Goal: Task Accomplishment & Management: Use online tool/utility

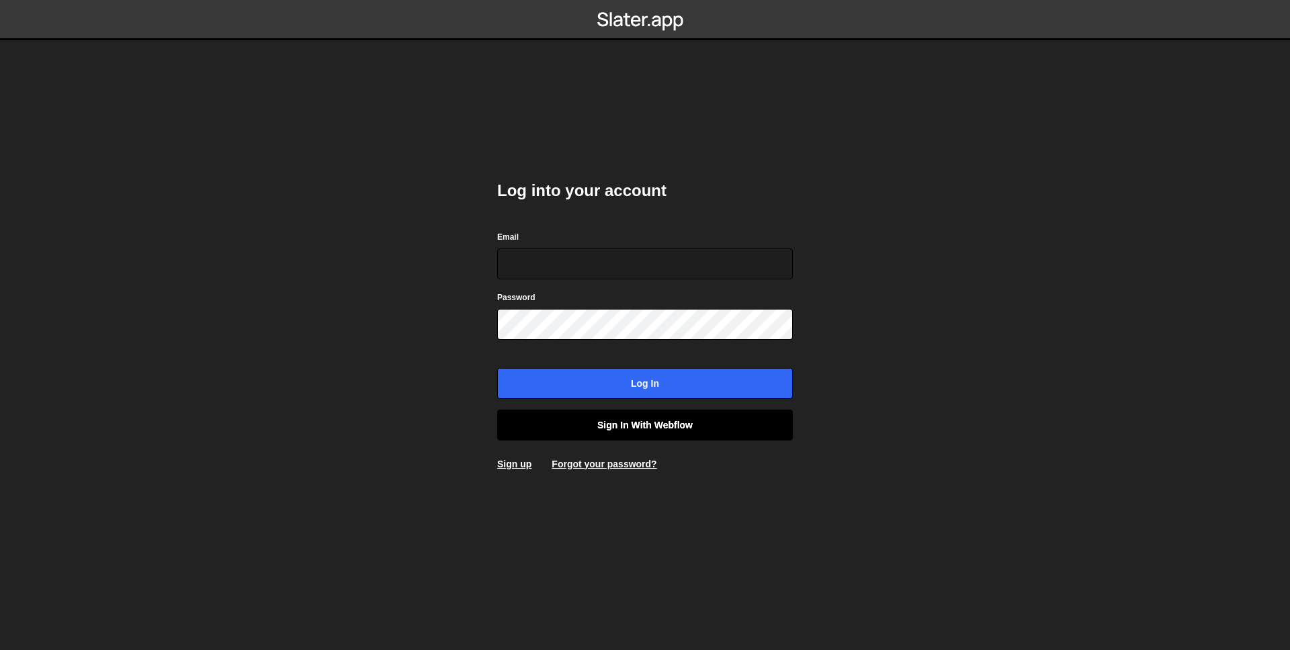
click at [691, 422] on link "Sign in with Webflow" at bounding box center [645, 425] width 296 height 31
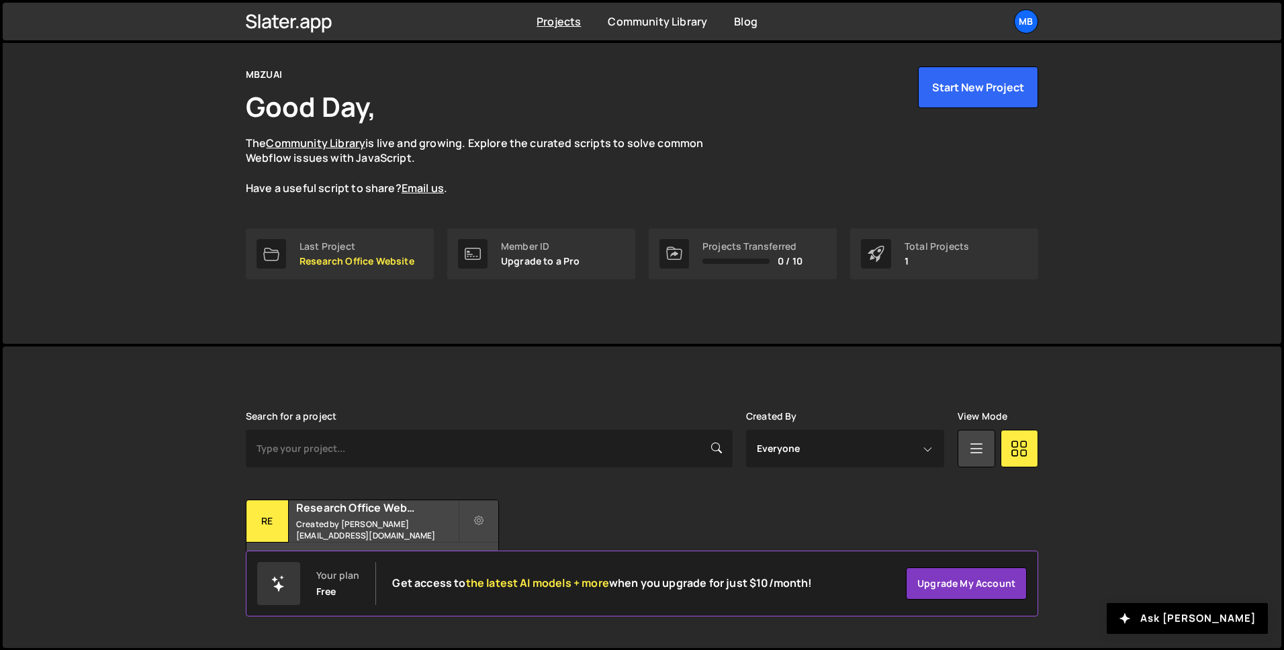
scroll to position [42, 0]
drag, startPoint x: 830, startPoint y: 516, endPoint x: 786, endPoint y: 516, distance: 43.7
click at [831, 516] on div "Transfer Project Edit Project Delete Project Re Research Office Website Created…" at bounding box center [642, 541] width 793 height 84
click at [391, 510] on h2 "Research Office Website" at bounding box center [377, 507] width 162 height 15
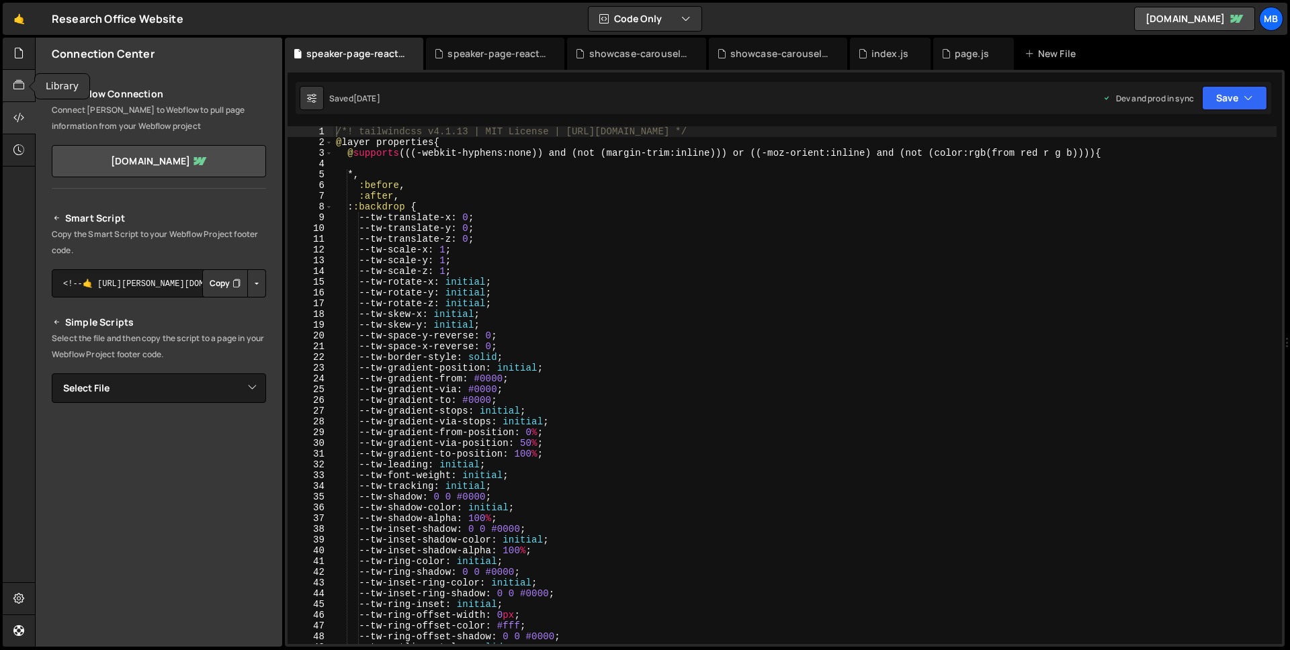
click at [22, 87] on icon at bounding box center [18, 85] width 11 height 15
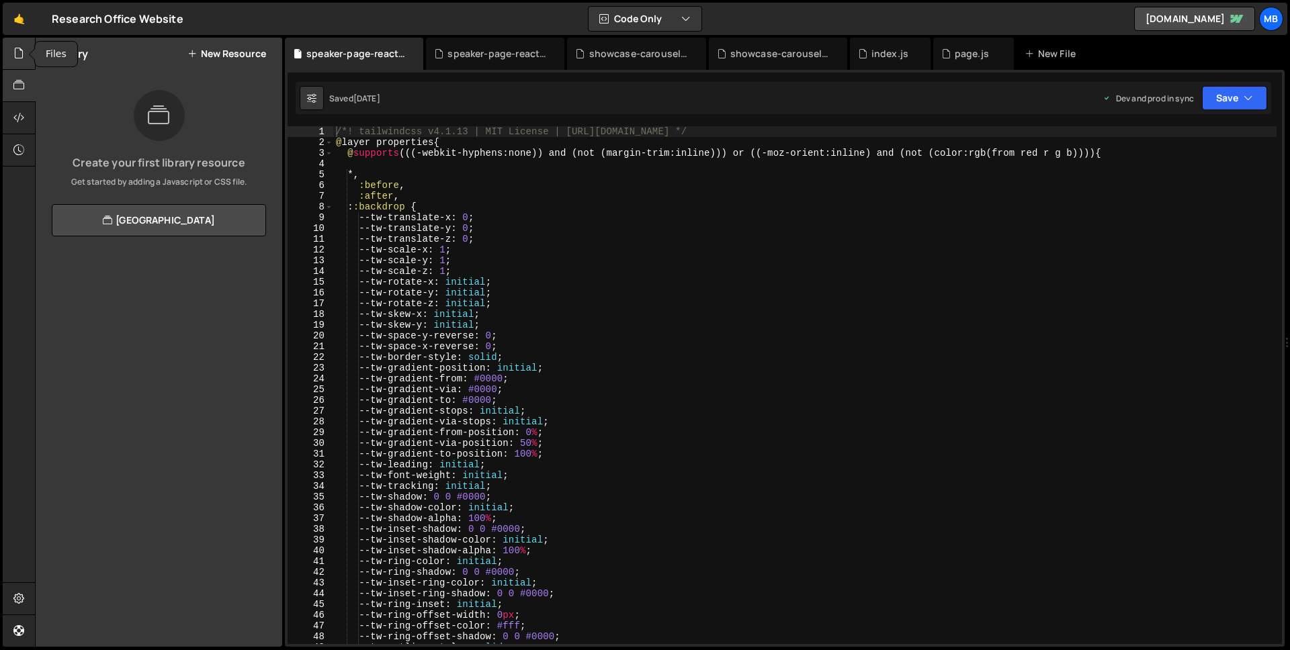
click at [17, 58] on icon at bounding box center [18, 53] width 11 height 15
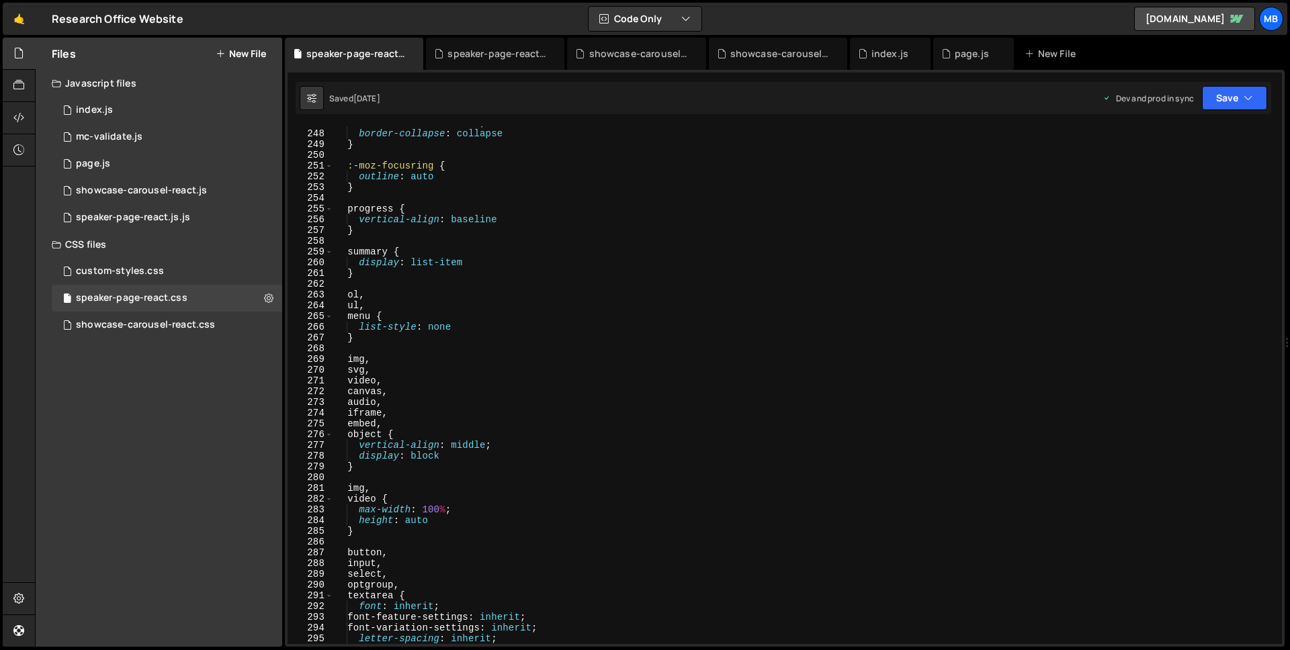
scroll to position [2316, 0]
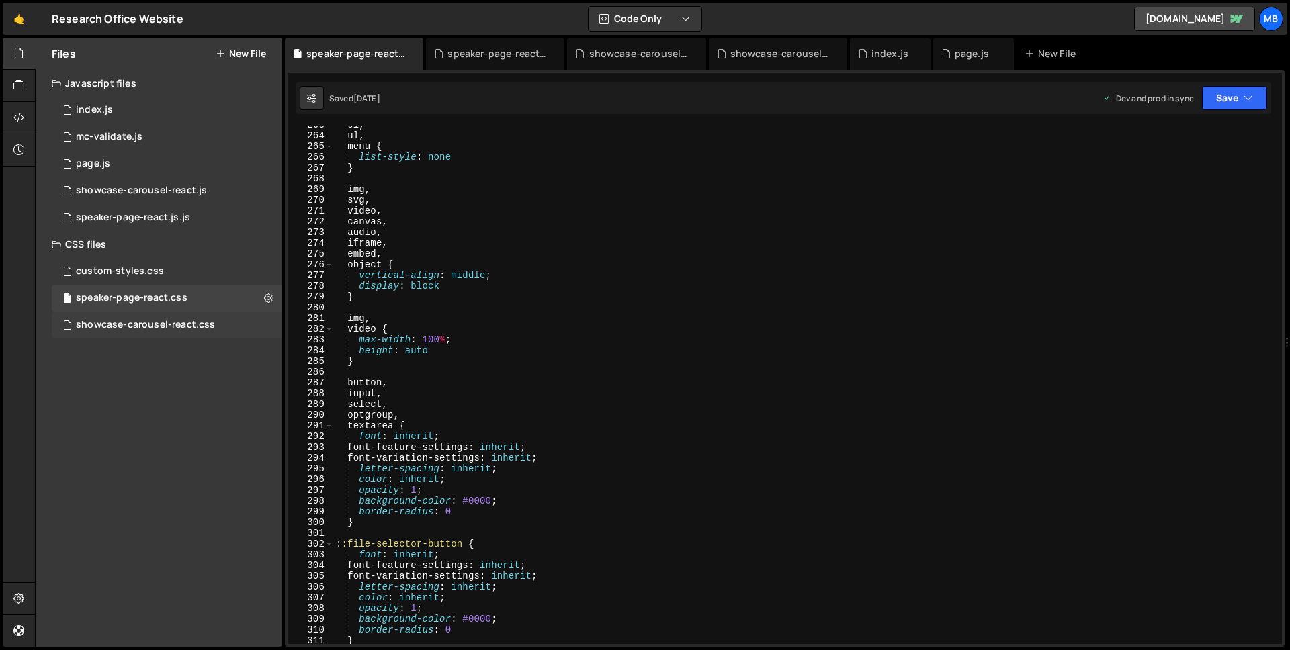
click at [173, 316] on div "showcase-carousel-react.css 0" at bounding box center [167, 325] width 230 height 27
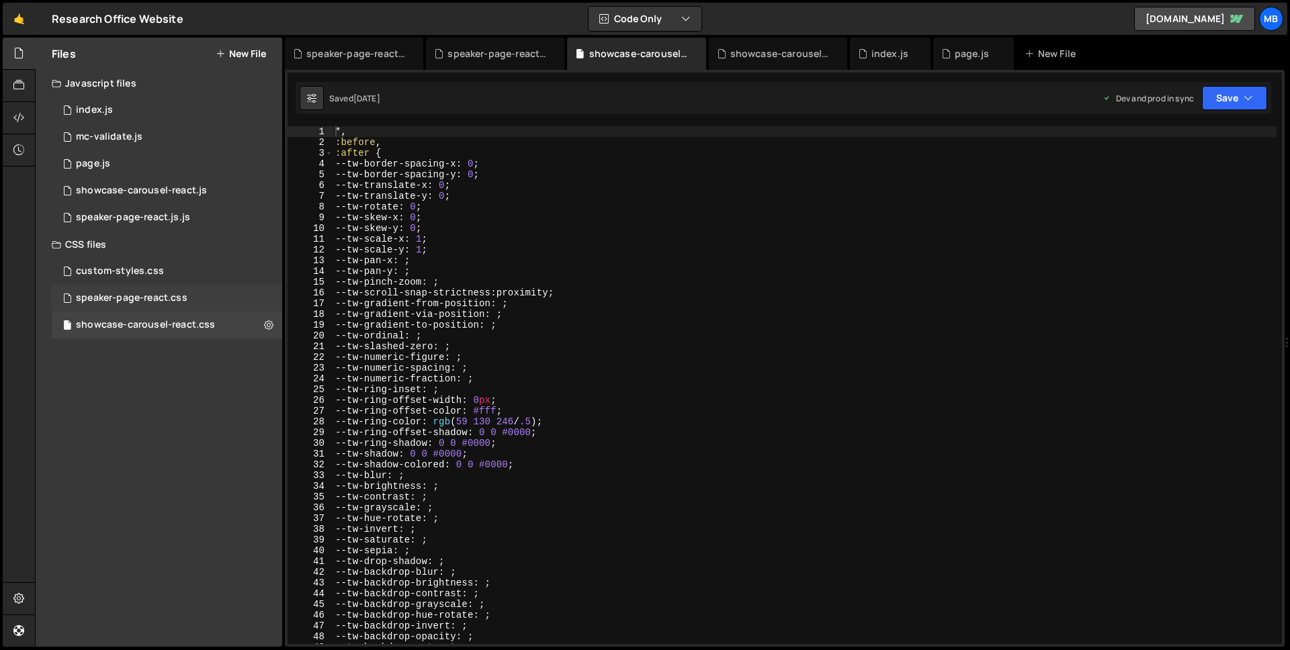
click at [185, 299] on div "speaker-page-react.css" at bounding box center [131, 298] width 111 height 12
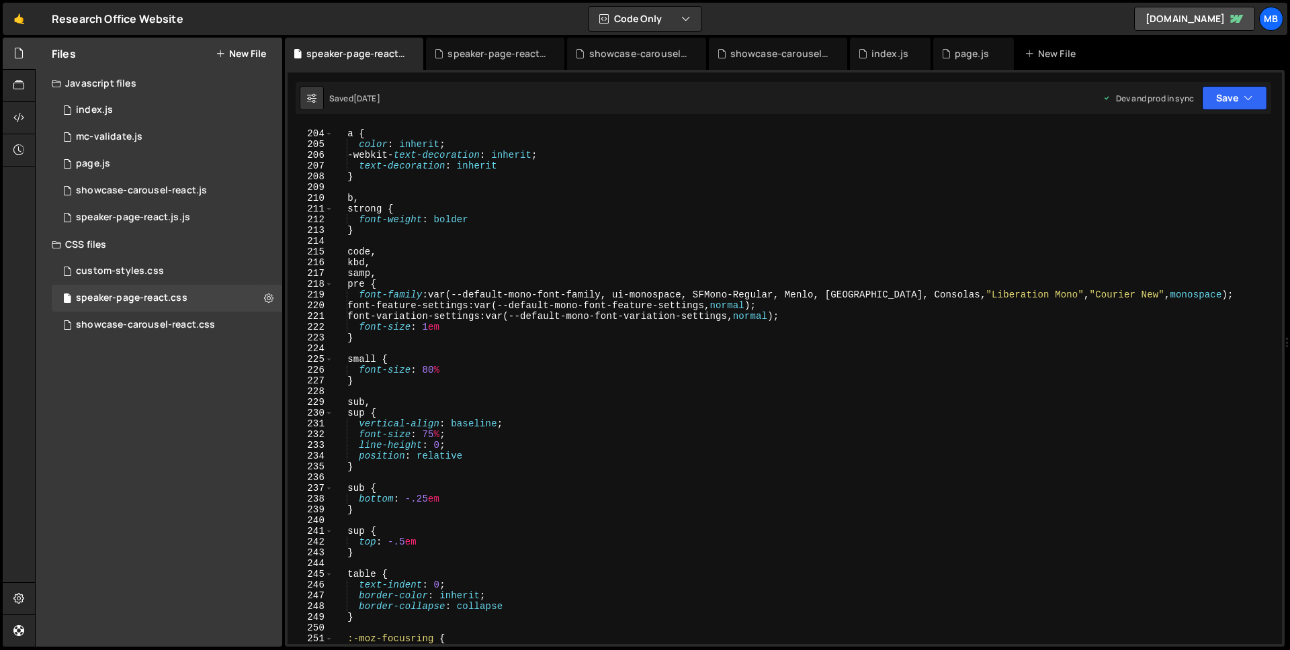
scroll to position [1646, 0]
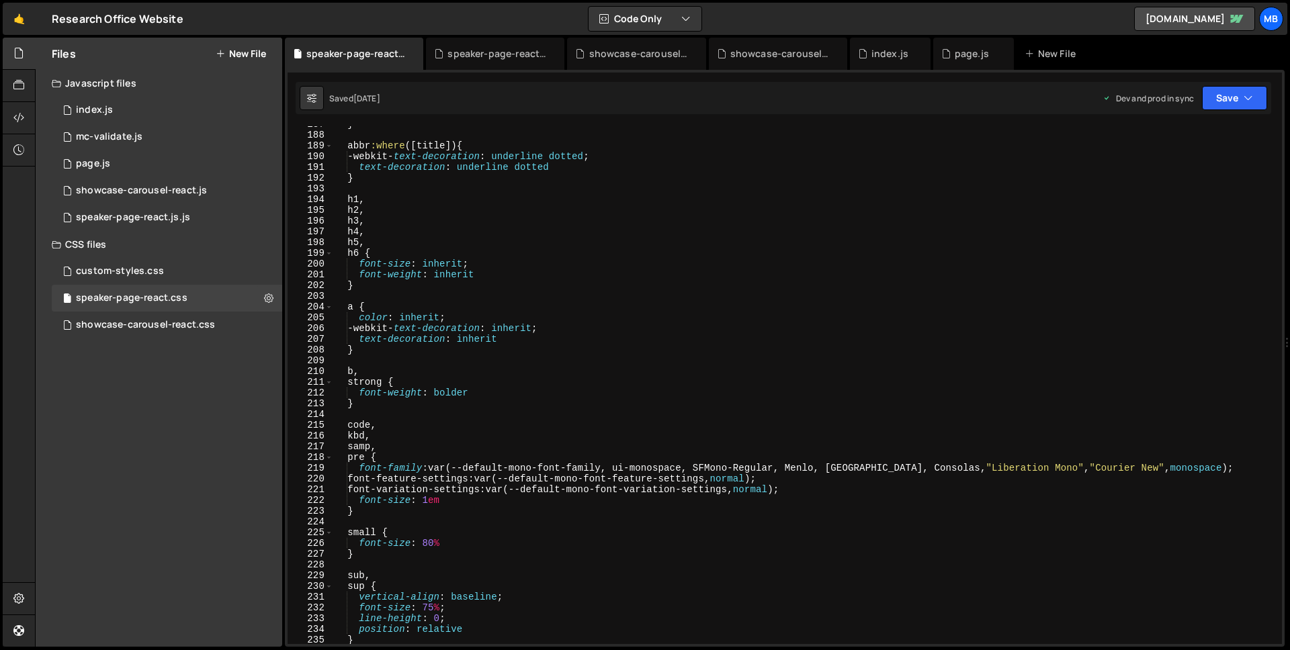
click at [247, 58] on button "New File" at bounding box center [241, 53] width 50 height 11
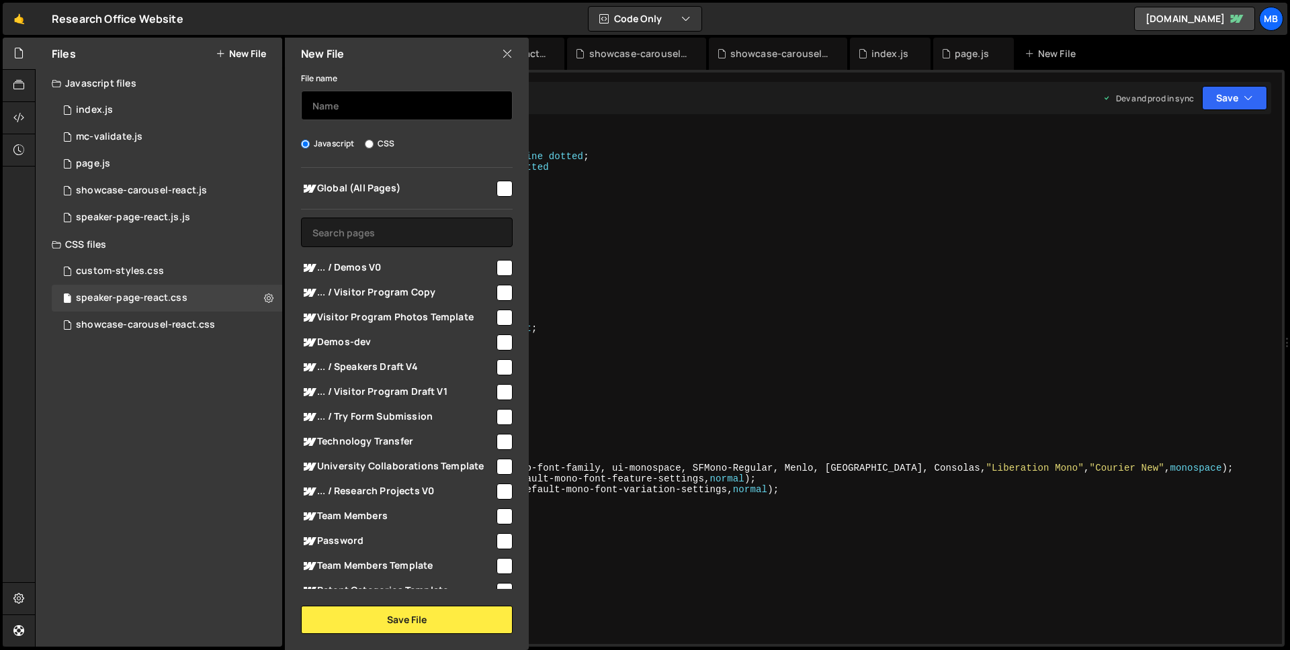
click at [355, 99] on input "text" at bounding box center [407, 106] width 212 height 30
type input "s"
type input "demo-page-react.css"
click at [365, 145] on input "CSS" at bounding box center [369, 144] width 9 height 9
radio input "true"
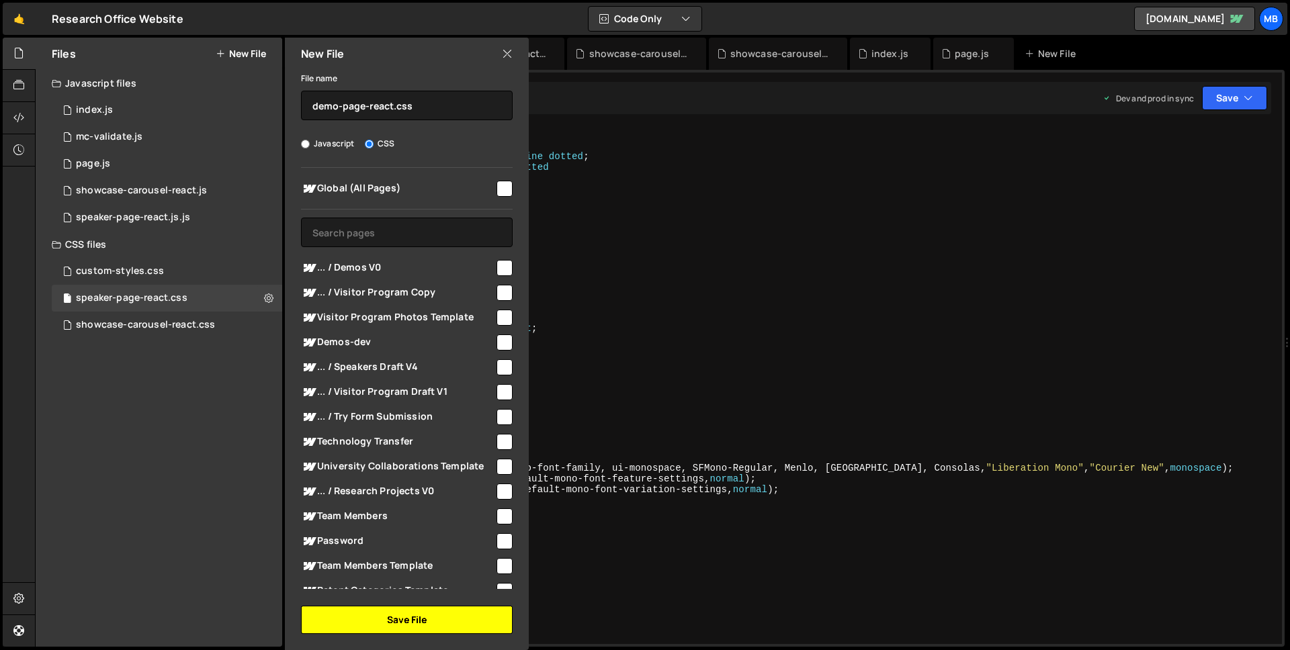
click at [388, 619] on button "Save File" at bounding box center [407, 620] width 212 height 28
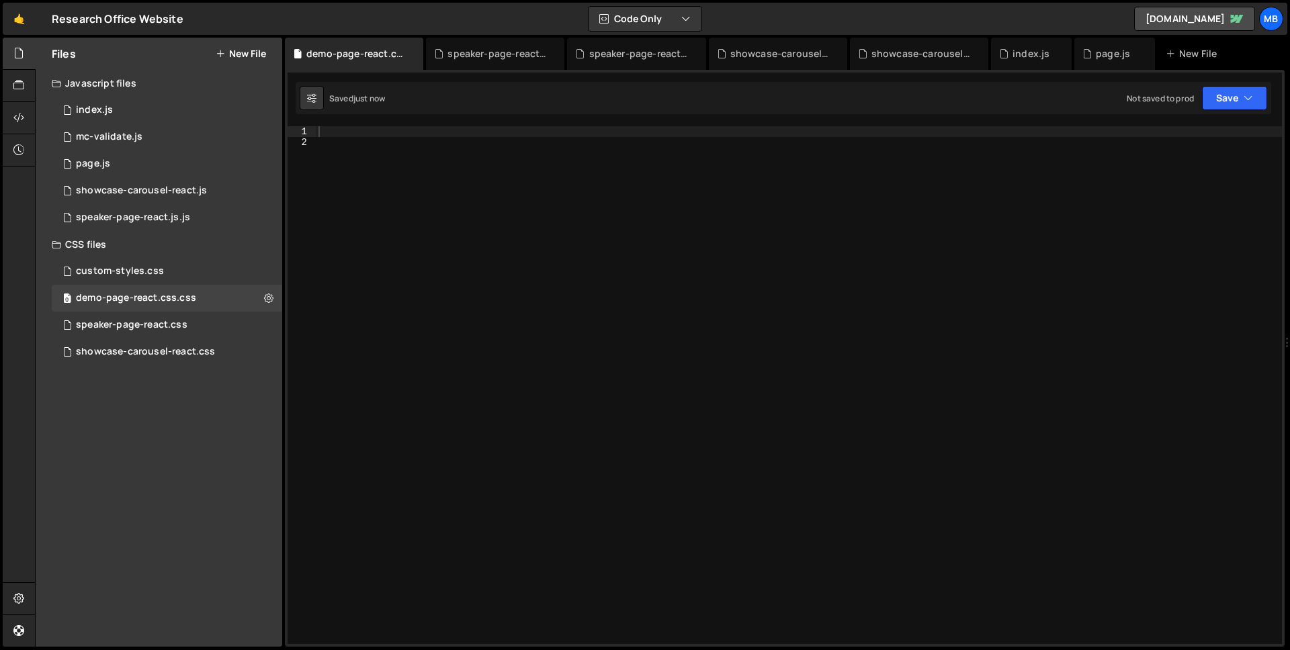
click at [240, 61] on div "Files New File" at bounding box center [159, 54] width 246 height 32
click at [243, 56] on button "New File" at bounding box center [241, 53] width 50 height 11
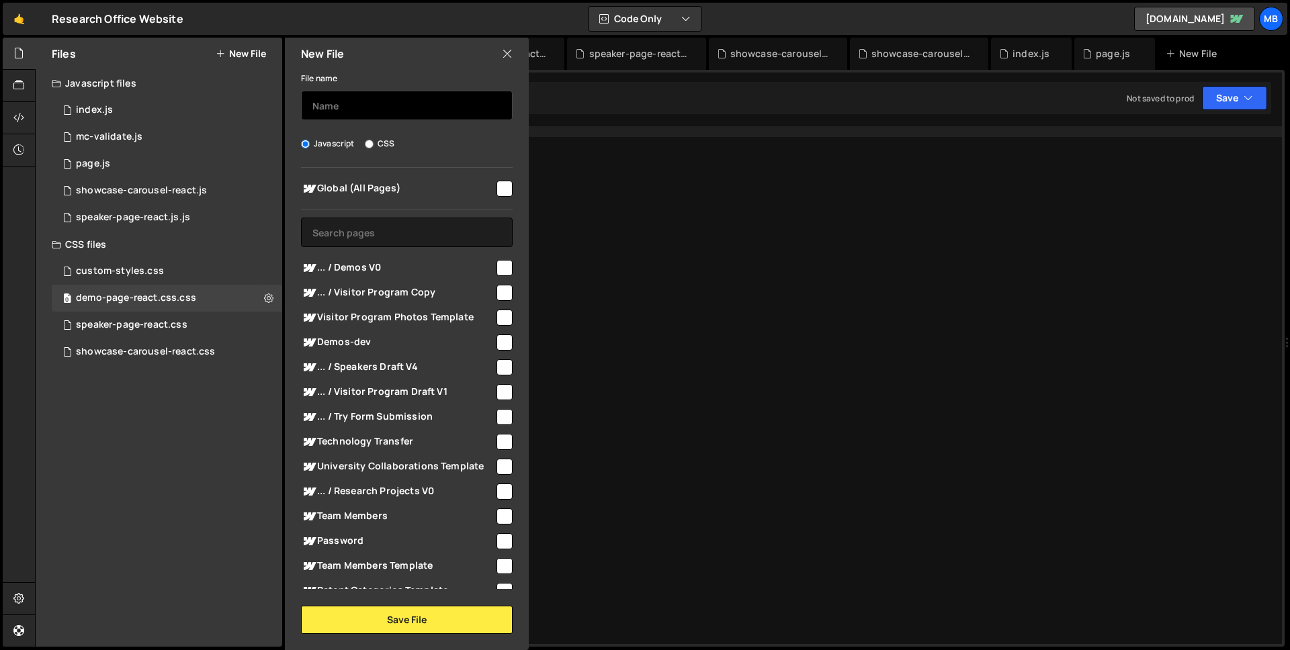
drag, startPoint x: 365, startPoint y: 105, endPoint x: 355, endPoint y: 99, distance: 11.4
click at [364, 105] on input "text" at bounding box center [407, 106] width 212 height 30
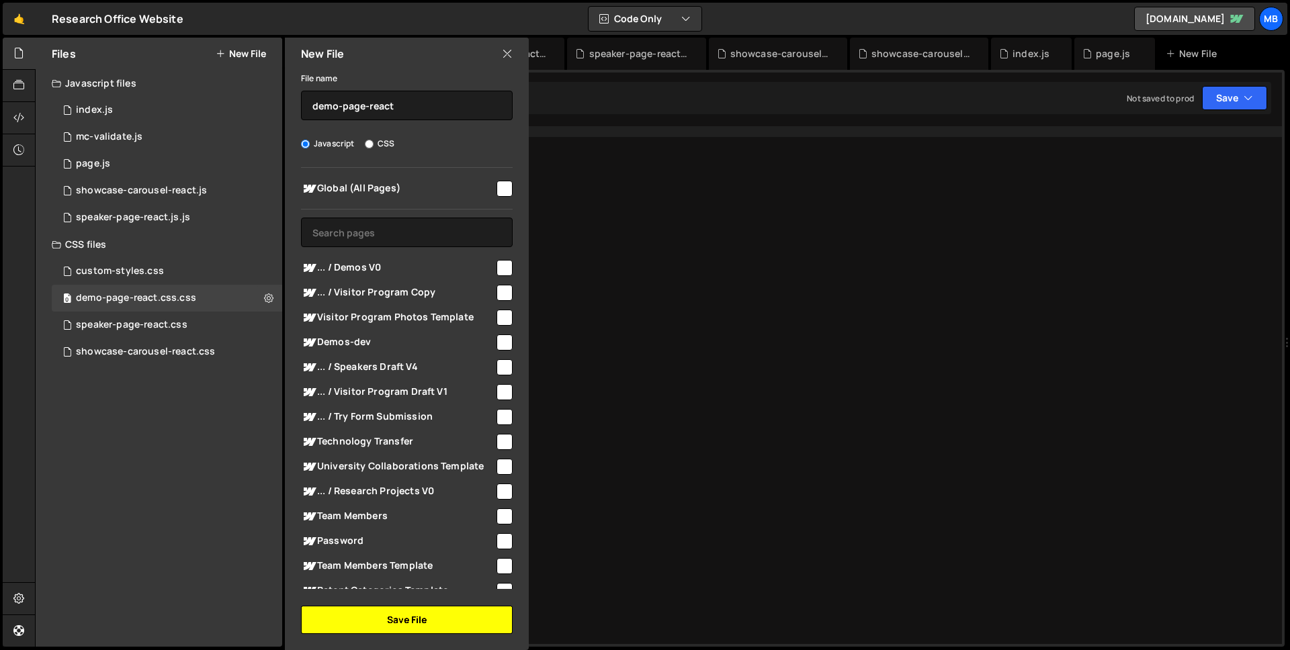
click at [437, 615] on button "Save File" at bounding box center [407, 620] width 212 height 28
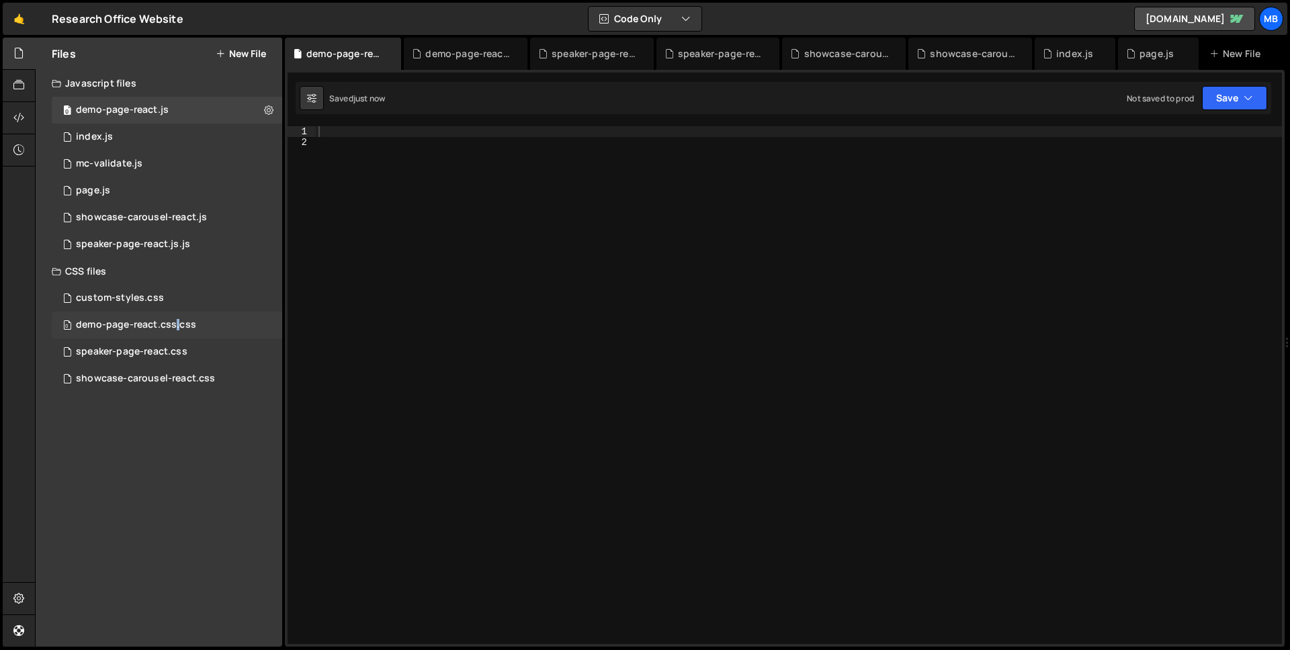
drag, startPoint x: 174, startPoint y: 329, endPoint x: 124, endPoint y: 315, distance: 51.7
click at [124, 314] on div "0 demo-page-react.css.css 0" at bounding box center [167, 325] width 230 height 27
drag, startPoint x: 134, startPoint y: 322, endPoint x: 220, endPoint y: 323, distance: 86.0
click at [134, 322] on div "demo-page-react.css.css" at bounding box center [136, 325] width 120 height 12
click at [261, 321] on button at bounding box center [269, 325] width 24 height 24
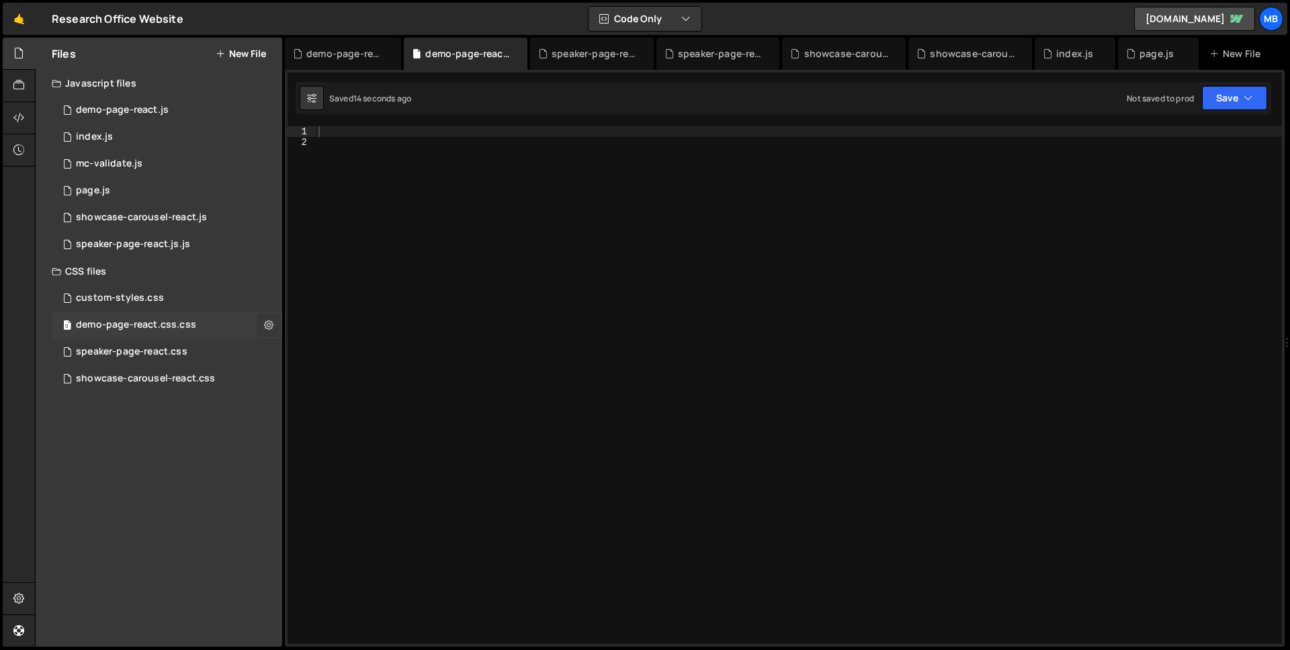
type input "demo-page-react.css"
radio input "false"
radio input "true"
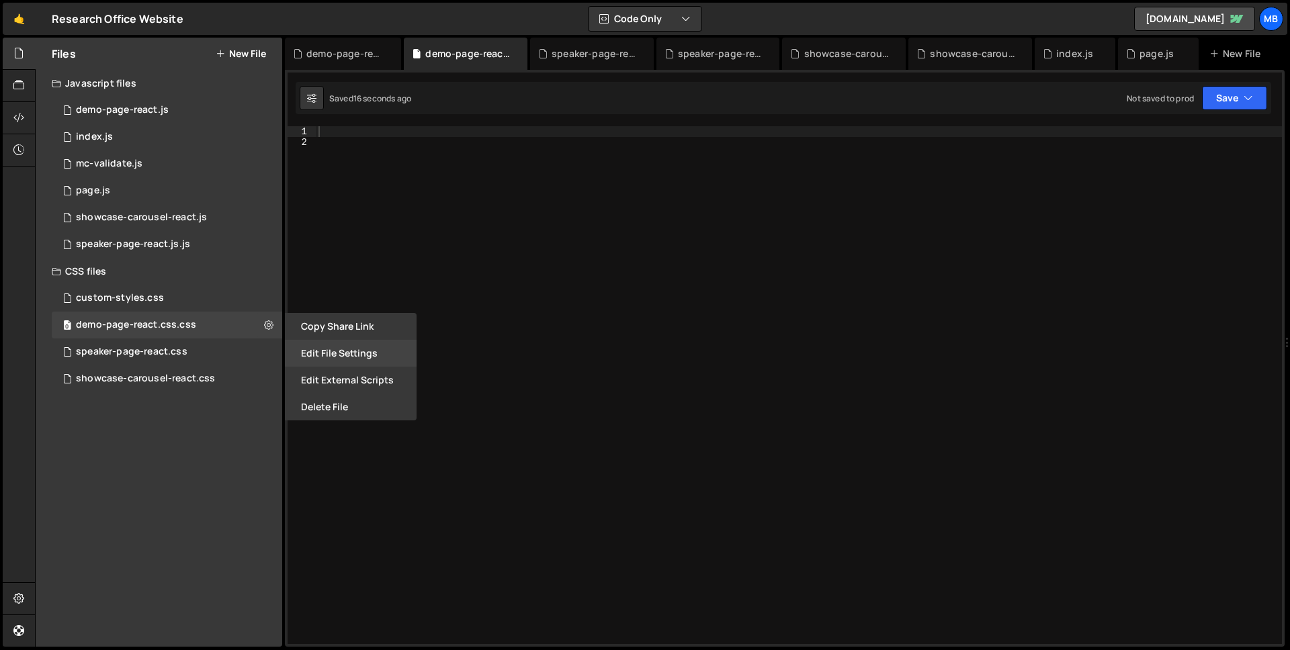
click at [349, 353] on button "Edit File Settings" at bounding box center [351, 353] width 132 height 27
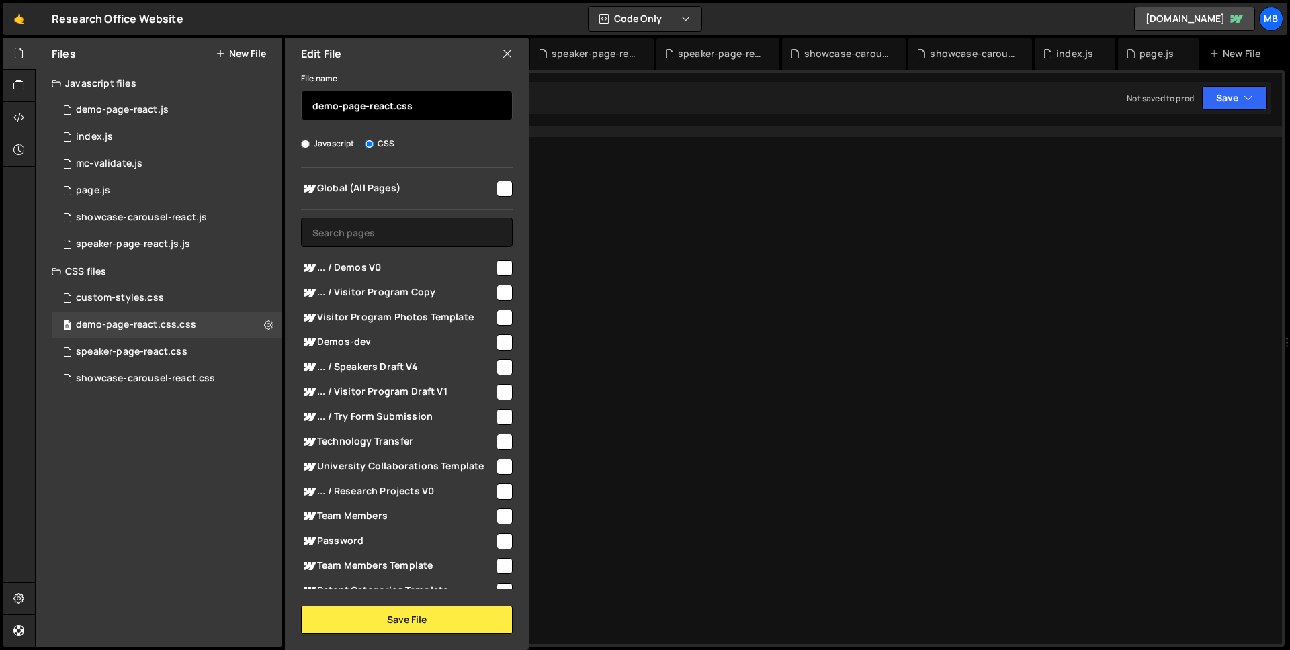
drag, startPoint x: 393, startPoint y: 111, endPoint x: 523, endPoint y: 115, distance: 130.4
click at [522, 114] on div "File name demo-page-react.css Javascript CSS Global (All Pages)" at bounding box center [407, 352] width 244 height 564
type input "demo-page-react"
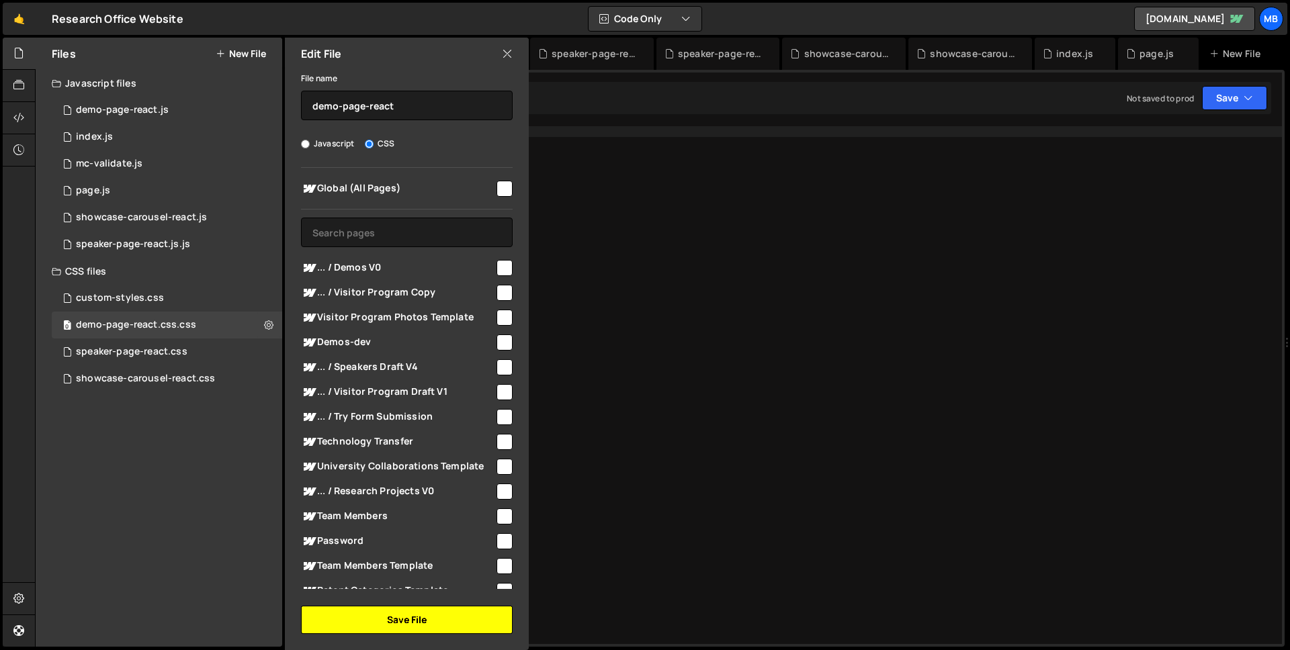
click at [349, 619] on button "Save File" at bounding box center [407, 620] width 212 height 28
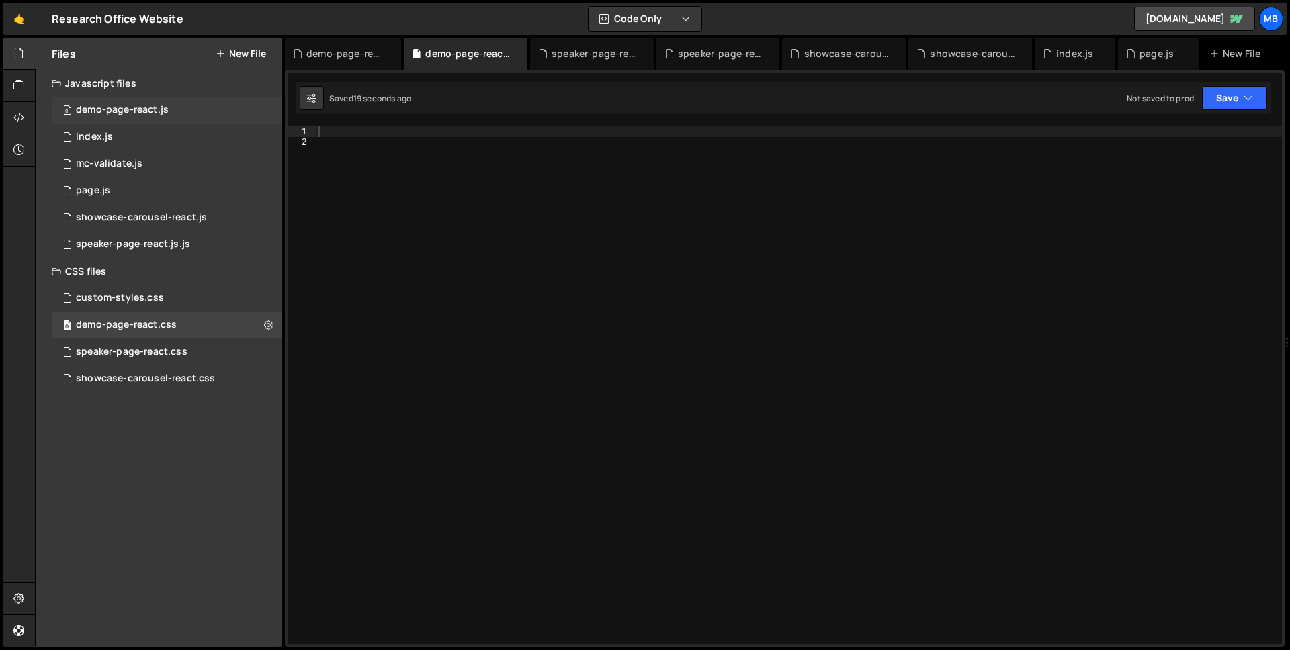
click at [138, 110] on div "demo-page-react.js" at bounding box center [122, 110] width 93 height 12
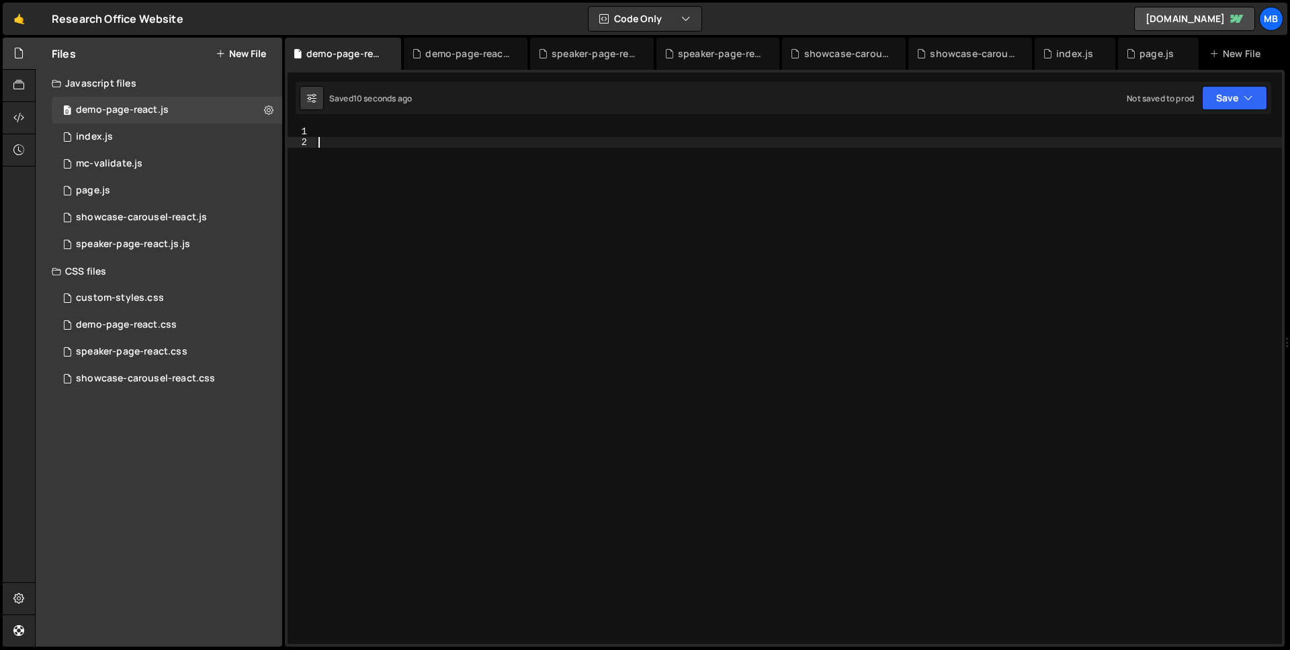
click at [578, 204] on div at bounding box center [799, 395] width 966 height 539
click at [512, 156] on div at bounding box center [799, 395] width 966 height 539
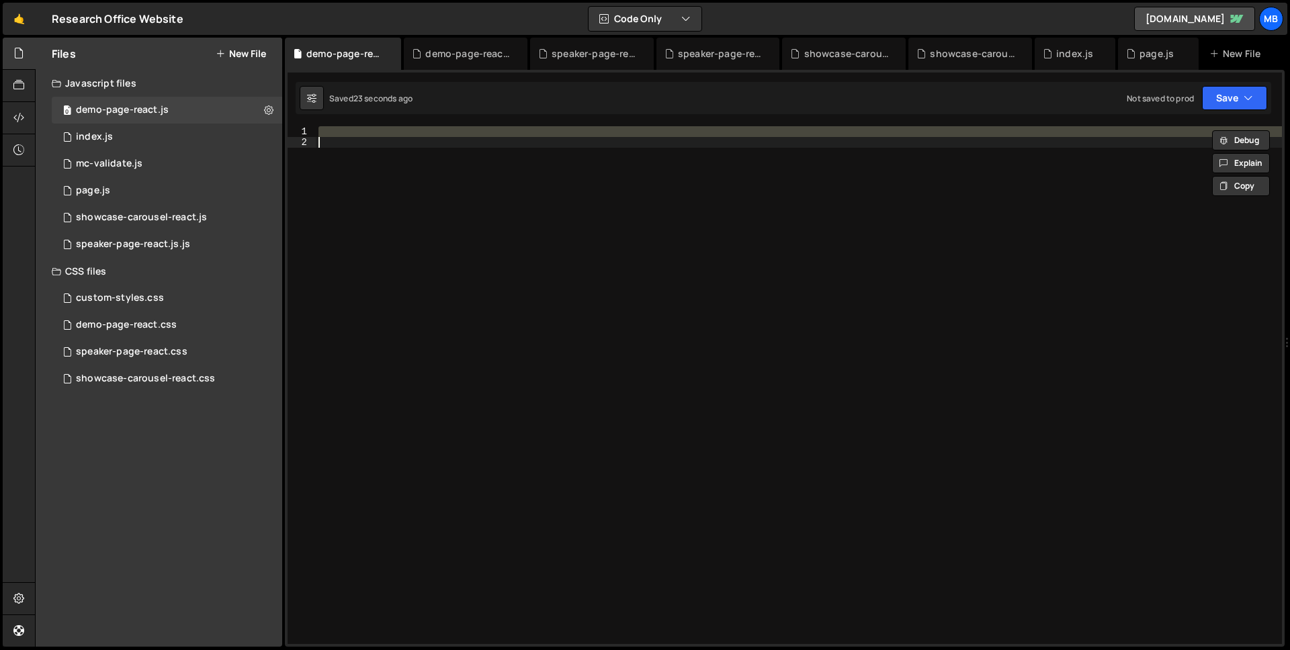
paste textarea
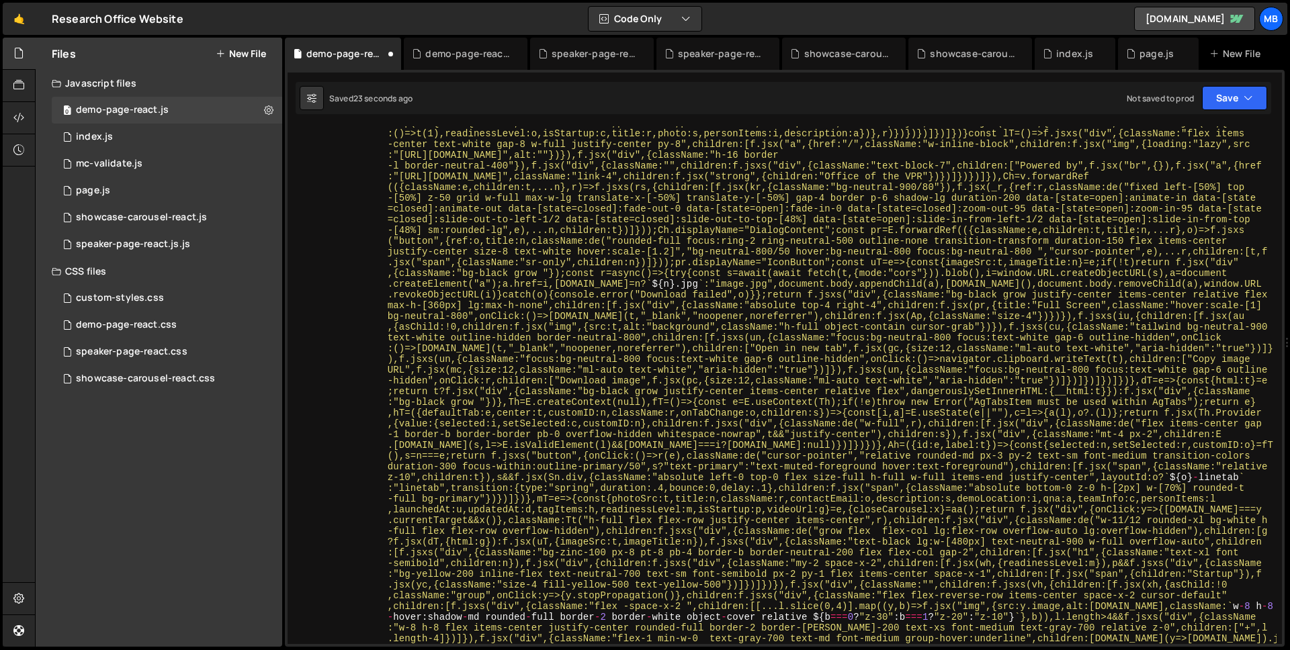
scroll to position [21490, 0]
drag, startPoint x: 1244, startPoint y: 101, endPoint x: 1217, endPoint y: 150, distance: 55.9
click at [1244, 101] on icon "button" at bounding box center [1247, 97] width 9 height 13
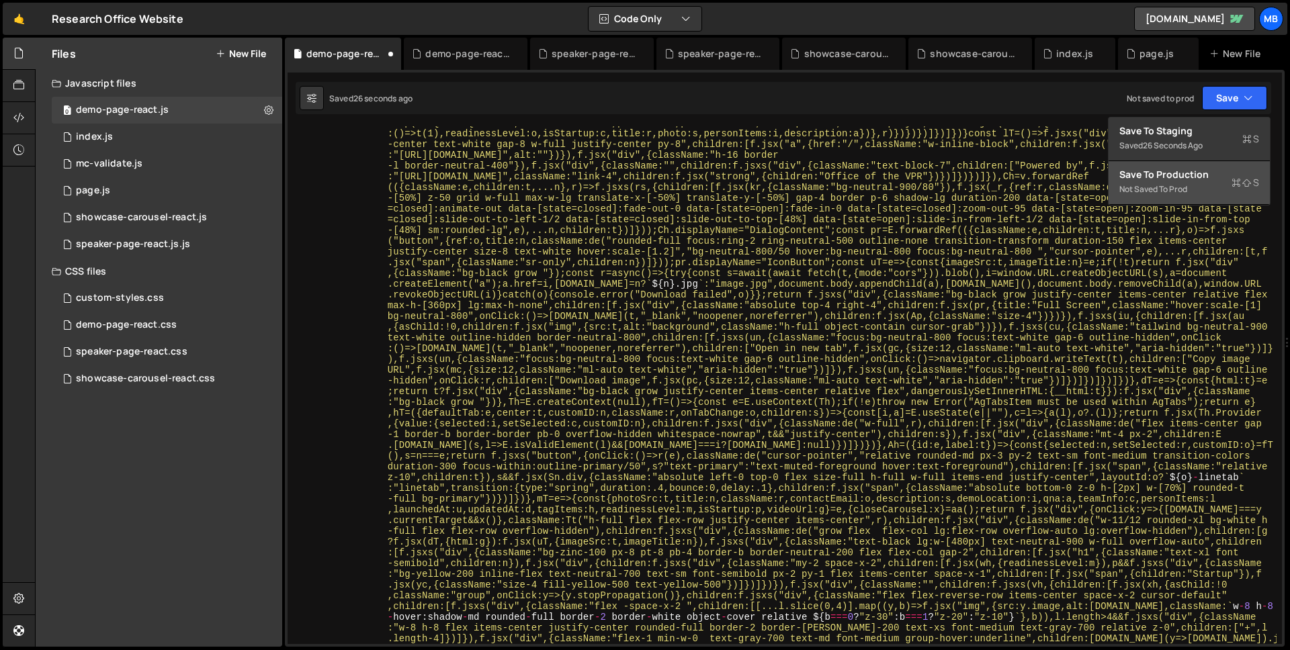
click at [1202, 179] on div "Save to Production S" at bounding box center [1189, 174] width 140 height 13
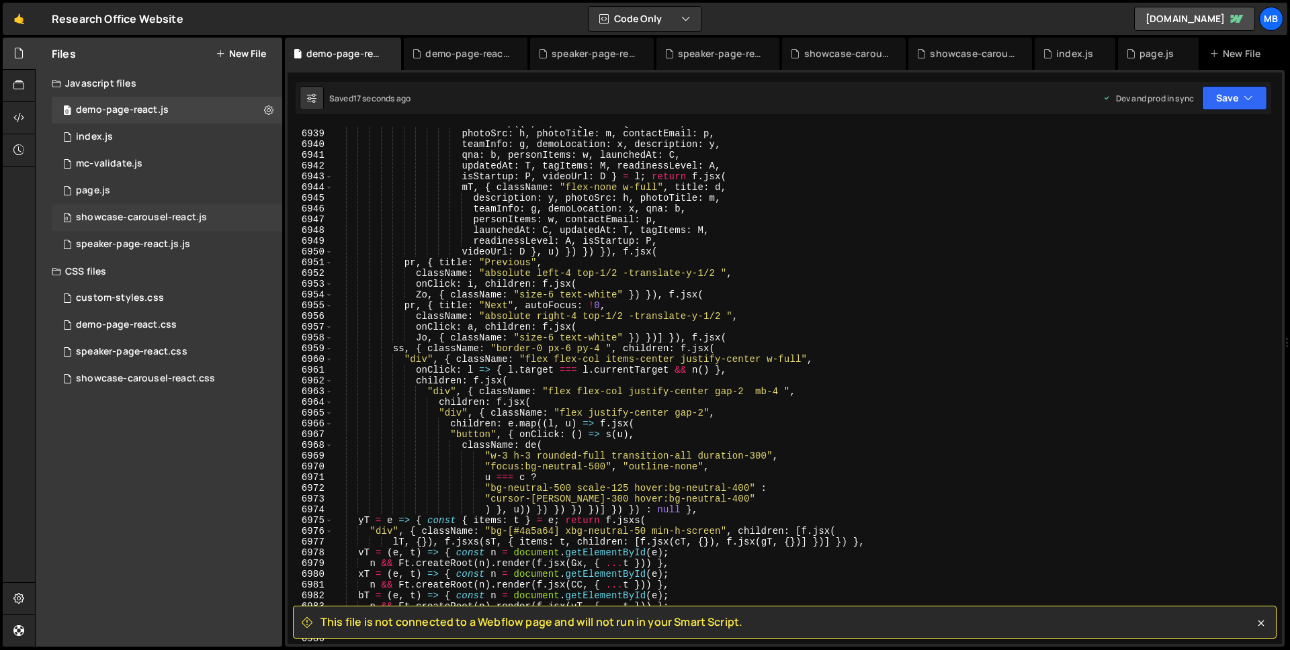
click at [150, 221] on div "showcase-carousel-react.js" at bounding box center [141, 218] width 131 height 12
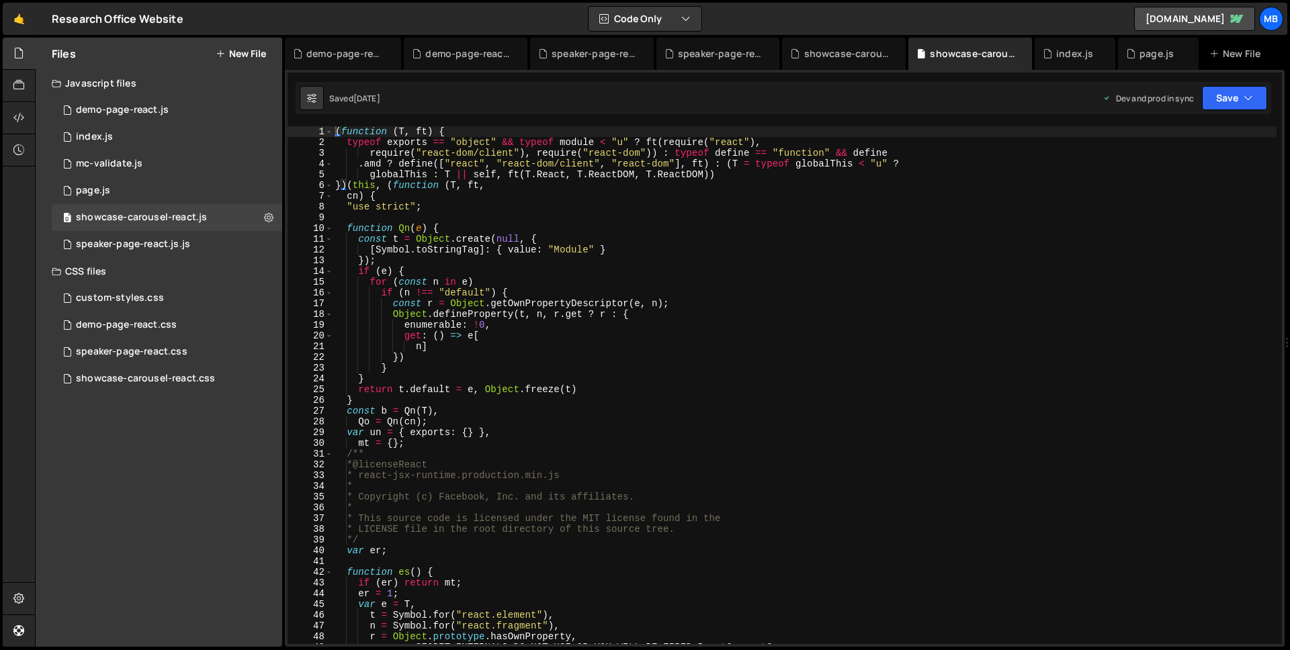
scroll to position [0, 0]
click at [132, 118] on div "0 demo-page-react.js 0" at bounding box center [167, 110] width 230 height 27
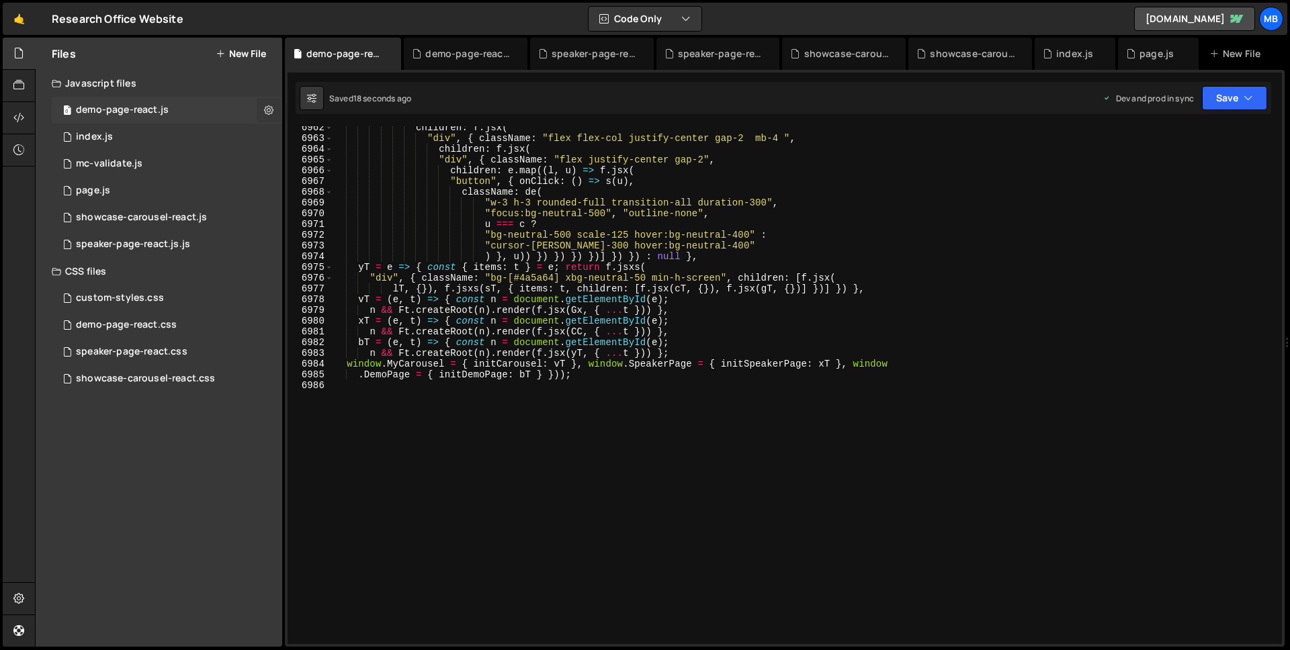
click at [267, 107] on icon at bounding box center [268, 109] width 9 height 13
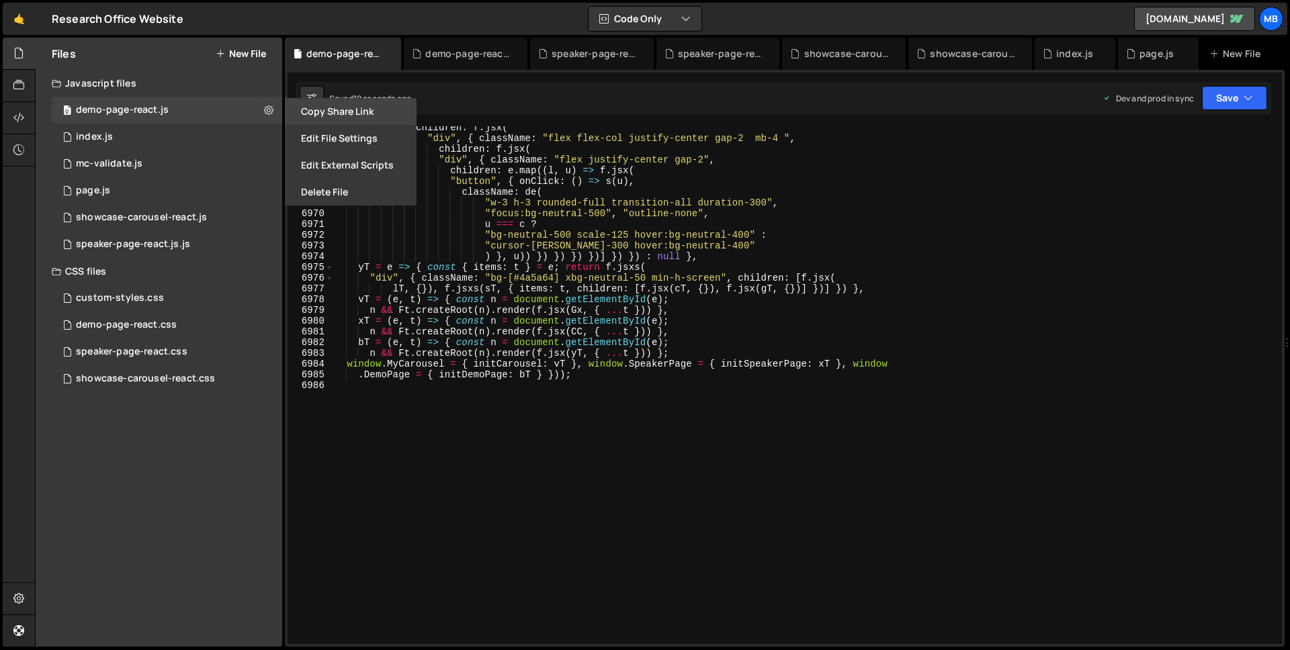
click at [336, 112] on button "Copy share link" at bounding box center [351, 111] width 132 height 27
click at [157, 109] on div "demo-page-react.js" at bounding box center [122, 110] width 93 height 12
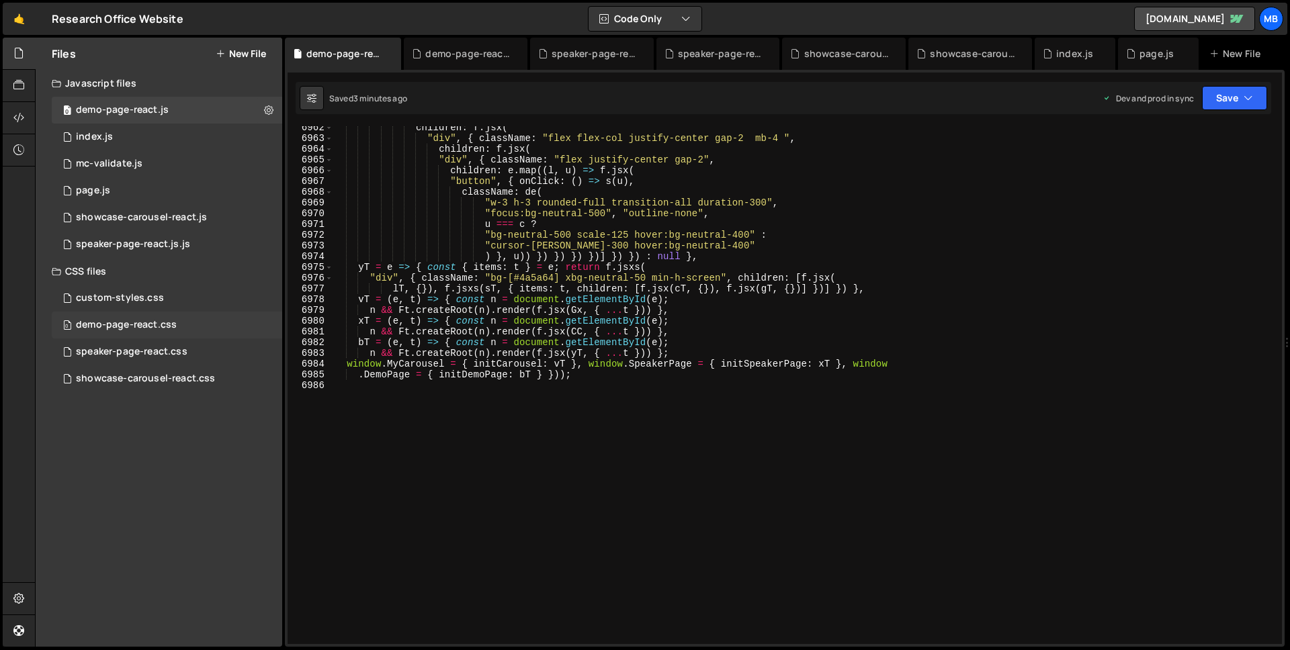
click at [195, 324] on div "0 demo-page-react.css 0" at bounding box center [167, 325] width 230 height 27
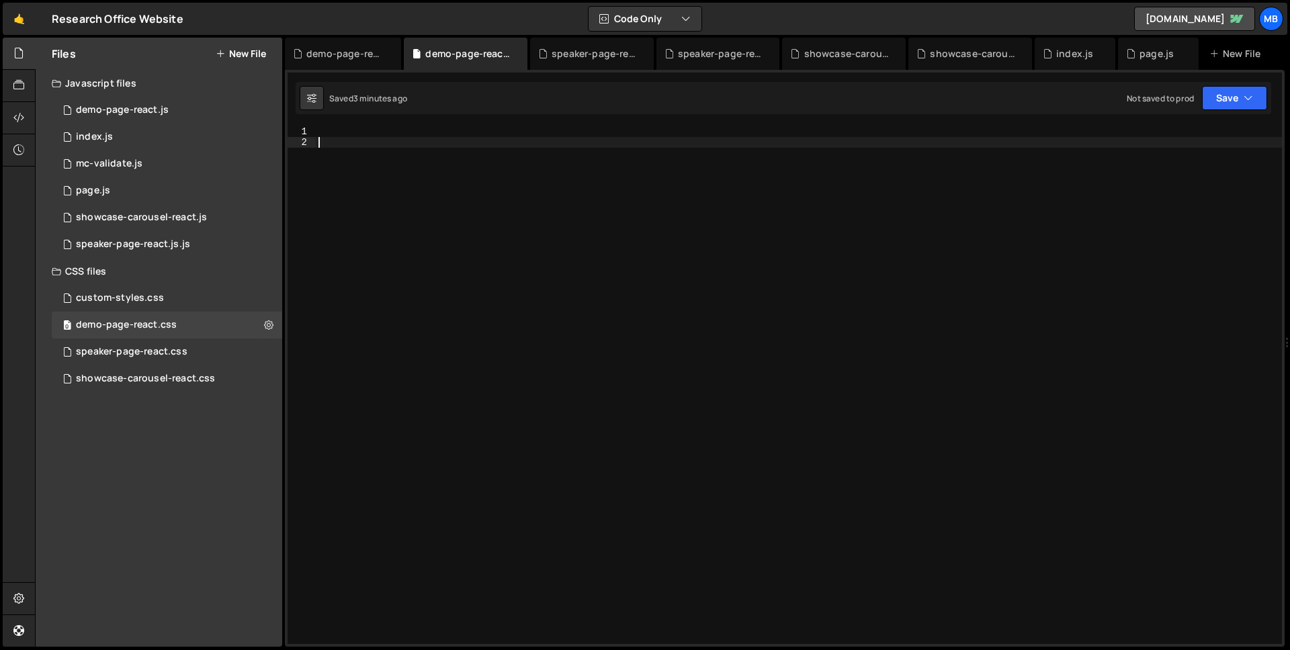
click at [567, 271] on div at bounding box center [799, 395] width 966 height 539
click at [563, 198] on div at bounding box center [799, 395] width 966 height 539
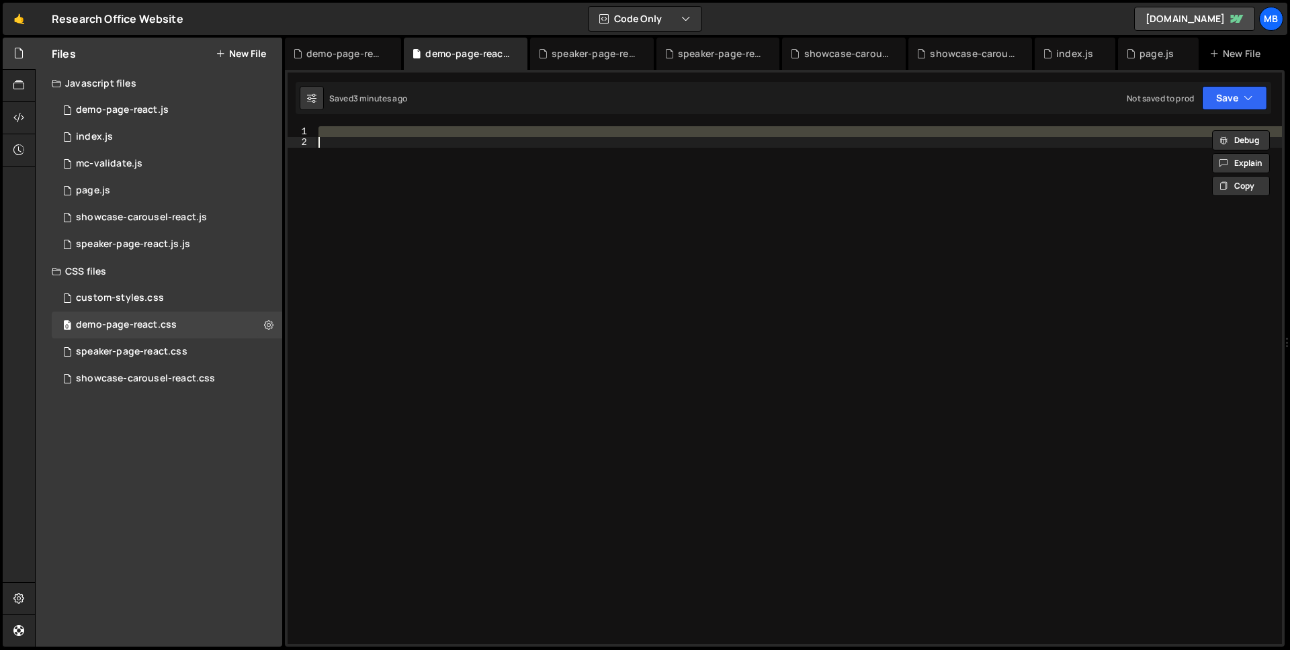
paste textarea
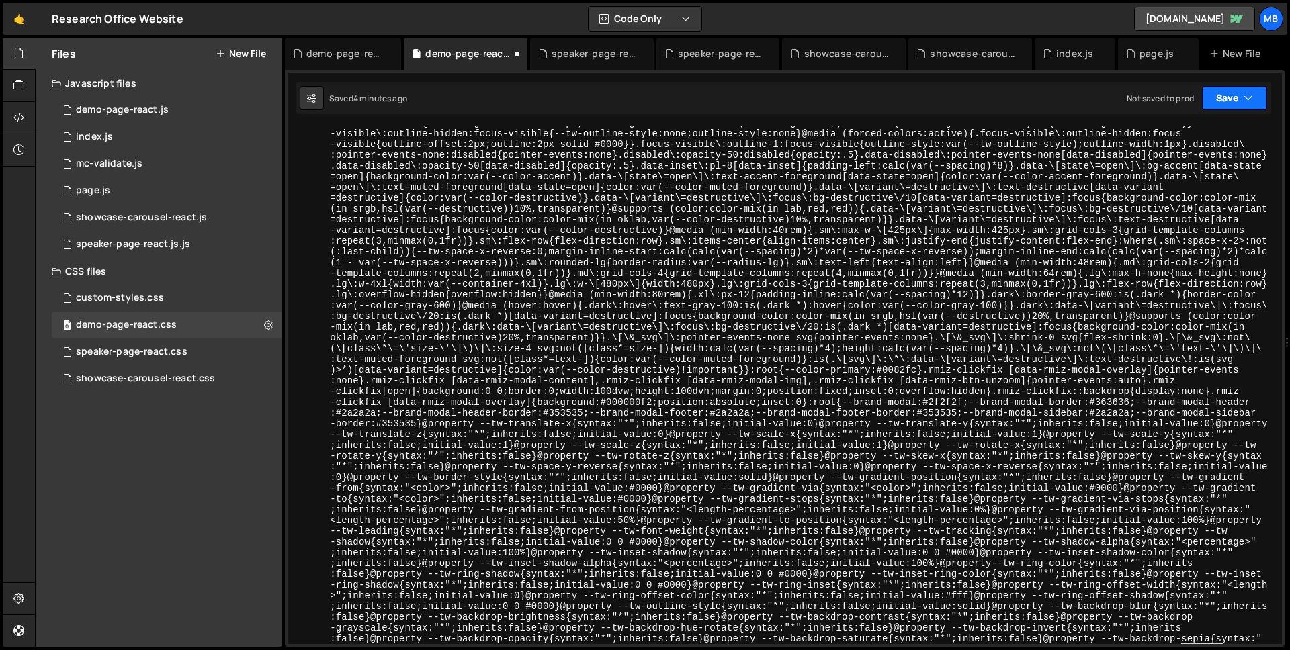
click at [1215, 105] on button "Save" at bounding box center [1234, 98] width 65 height 24
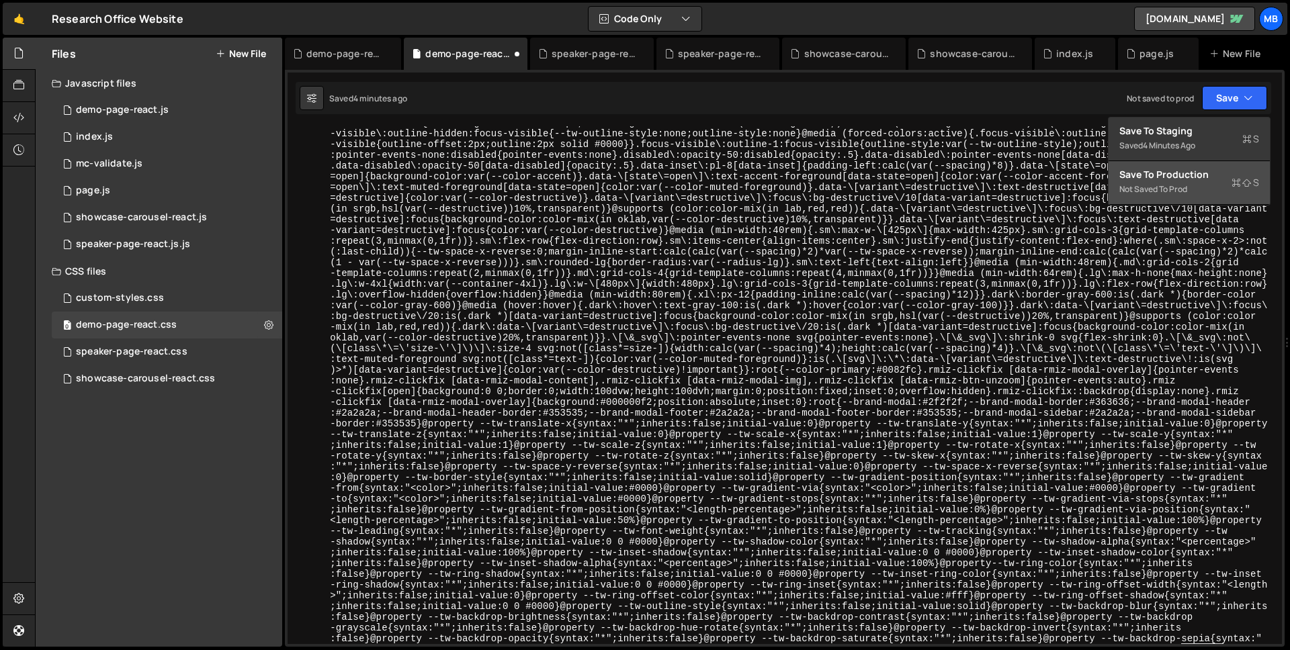
click at [1206, 193] on div "Not saved to prod" at bounding box center [1189, 189] width 140 height 16
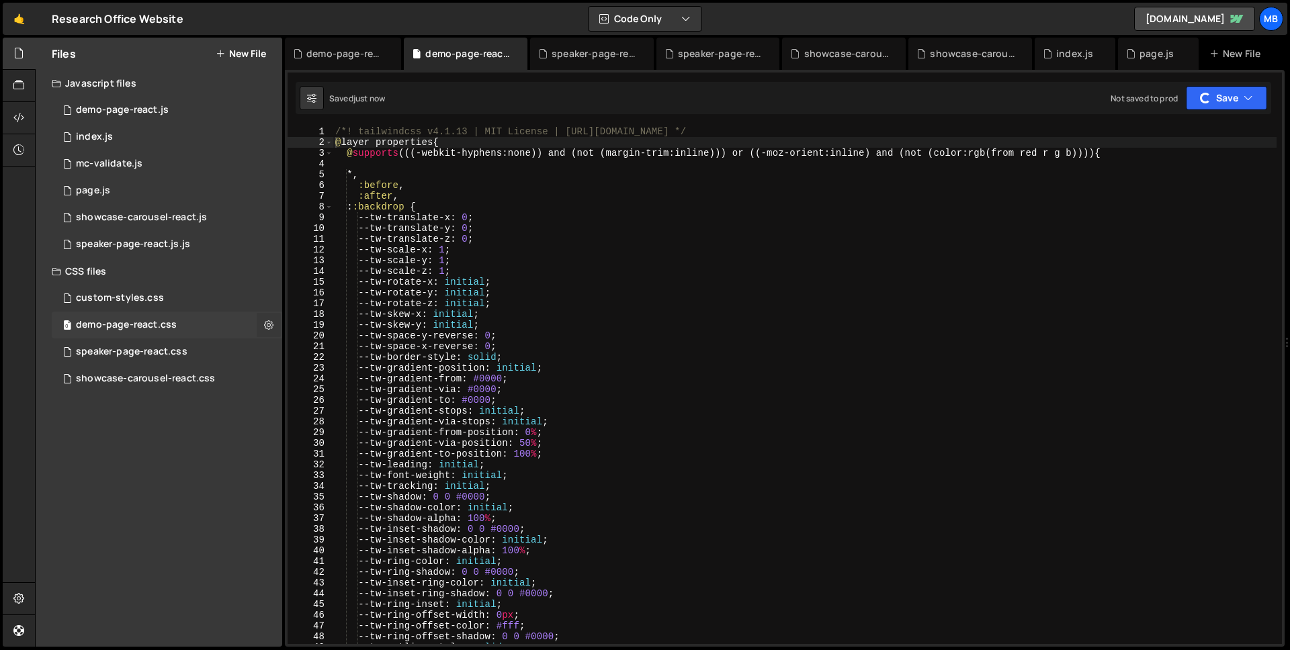
click at [271, 322] on icon at bounding box center [268, 324] width 9 height 13
click at [304, 325] on button "Copy share link" at bounding box center [351, 326] width 132 height 27
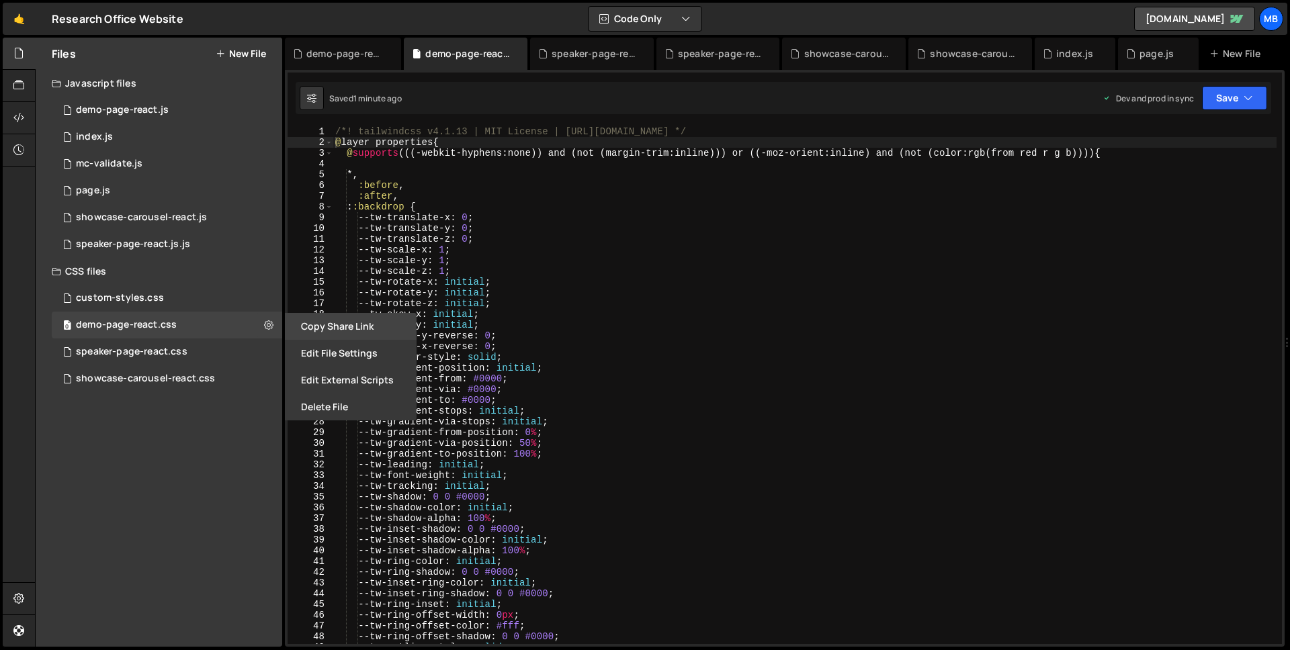
click at [308, 321] on button "Copy share link" at bounding box center [351, 326] width 132 height 27
click at [603, 212] on div "/*! tailwindcss v4.1.13 | MIT License | https://tailwindcss.com */ @ layer prop…" at bounding box center [804, 395] width 944 height 539
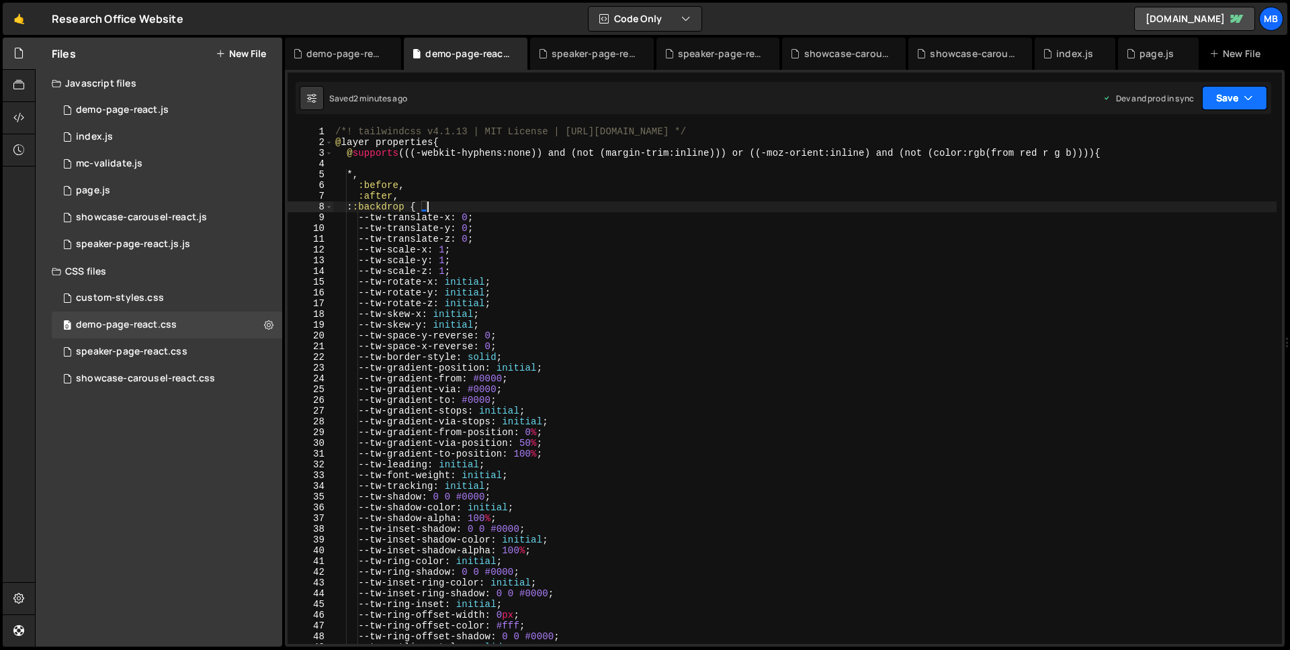
click at [1216, 97] on button "Save" at bounding box center [1234, 98] width 65 height 24
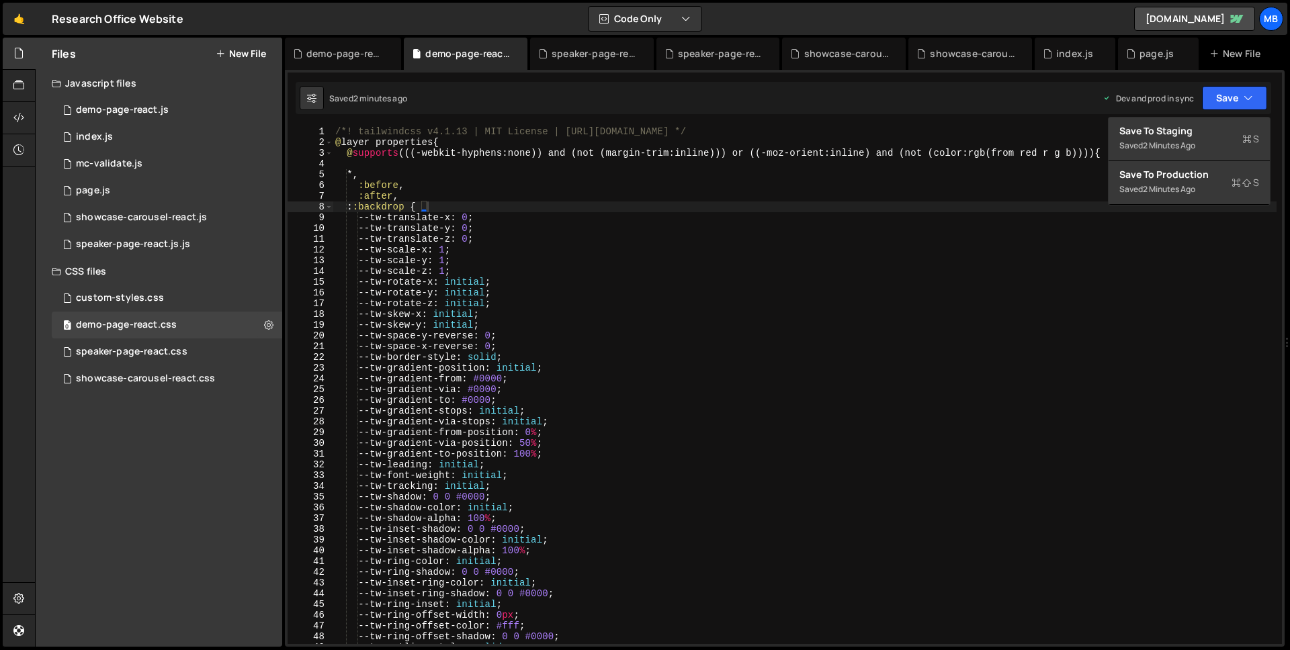
type textarea "--tw-space-x-reverse: 0;"
click at [630, 349] on div "/*! tailwindcss v4.1.13 | MIT License | https://tailwindcss.com */ @ layer prop…" at bounding box center [804, 395] width 944 height 539
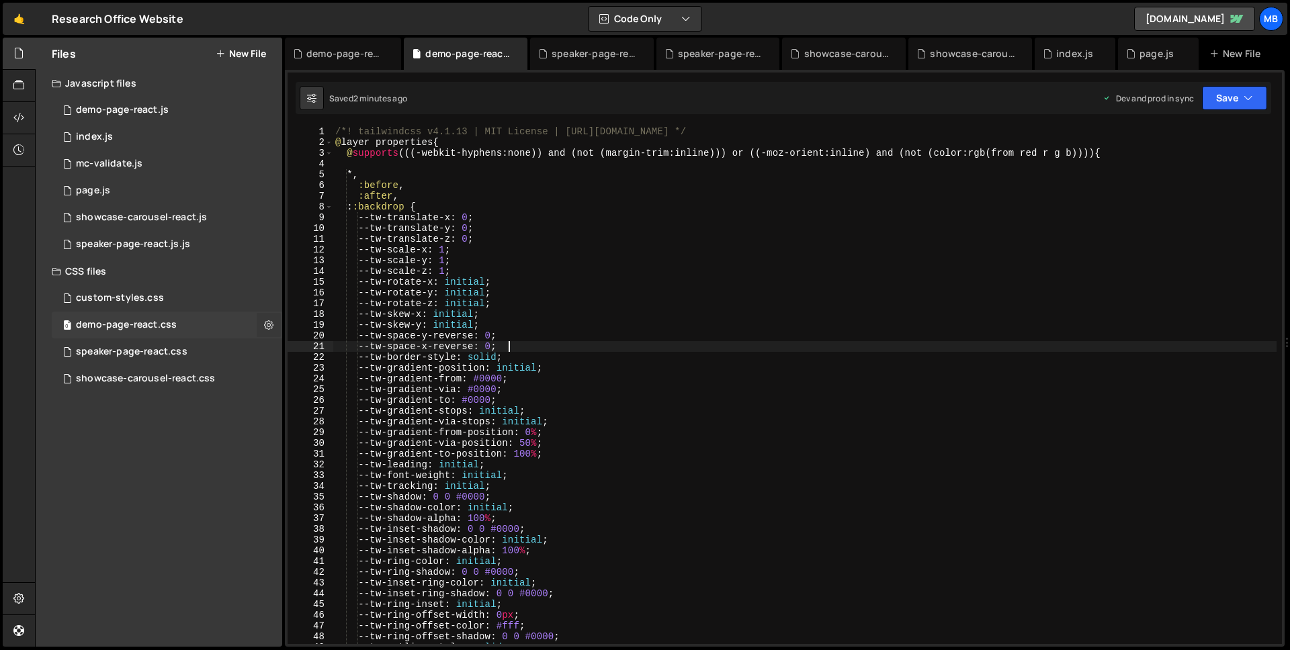
click at [264, 324] on icon at bounding box center [268, 324] width 9 height 13
click at [249, 377] on div "showcase-carousel-react.css 0" at bounding box center [167, 378] width 230 height 27
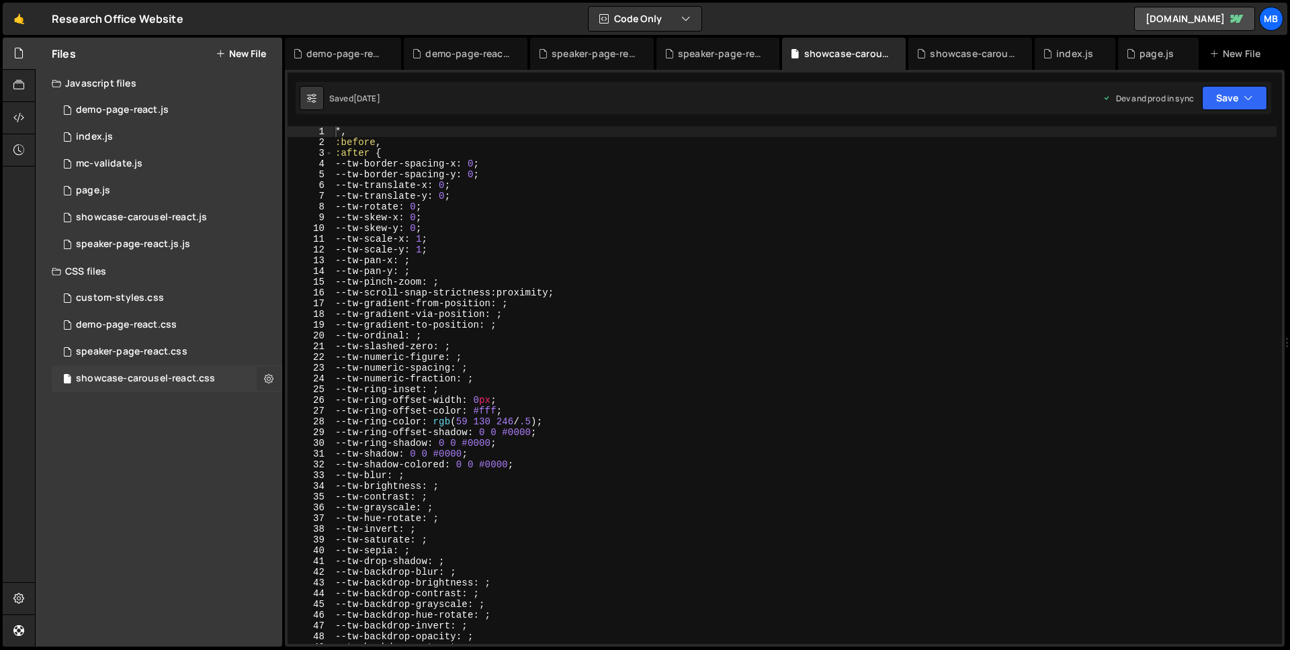
click at [265, 379] on icon at bounding box center [268, 378] width 9 height 13
click at [302, 385] on button "Copy share link" at bounding box center [351, 380] width 132 height 27
click at [178, 314] on div "0 demo-page-react.css 0" at bounding box center [167, 325] width 230 height 27
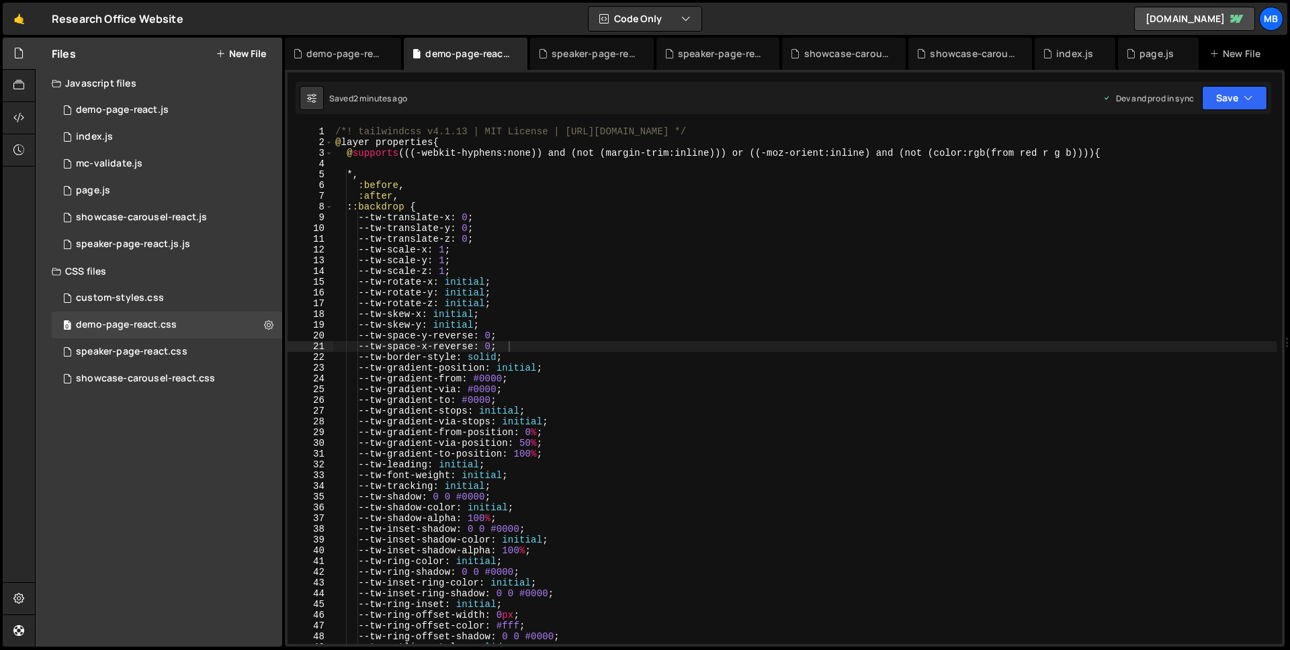
click at [282, 322] on div "Files New File Javascript files 0 demo-page-react.js 0 1 index.js 0 0 mc-valida…" at bounding box center [662, 343] width 1255 height 610
click at [273, 327] on icon at bounding box center [268, 324] width 9 height 13
type input "demo-page-react"
radio input "false"
radio input "true"
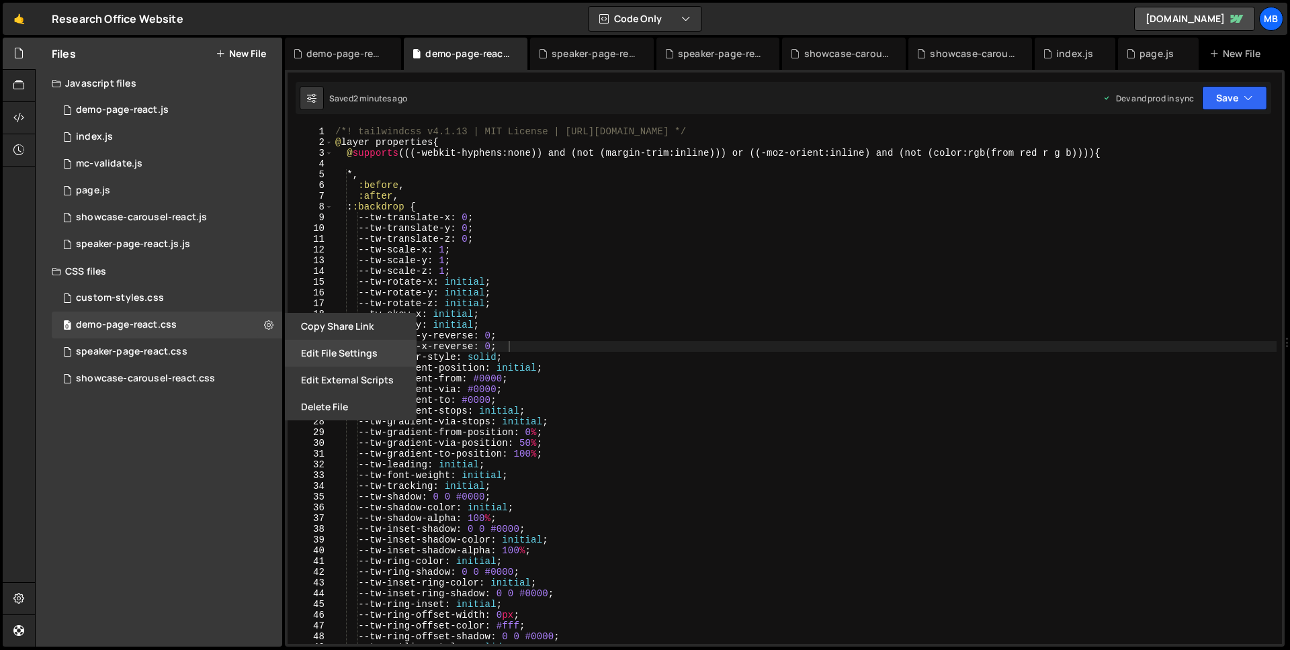
click at [320, 355] on button "Edit File Settings" at bounding box center [351, 353] width 132 height 27
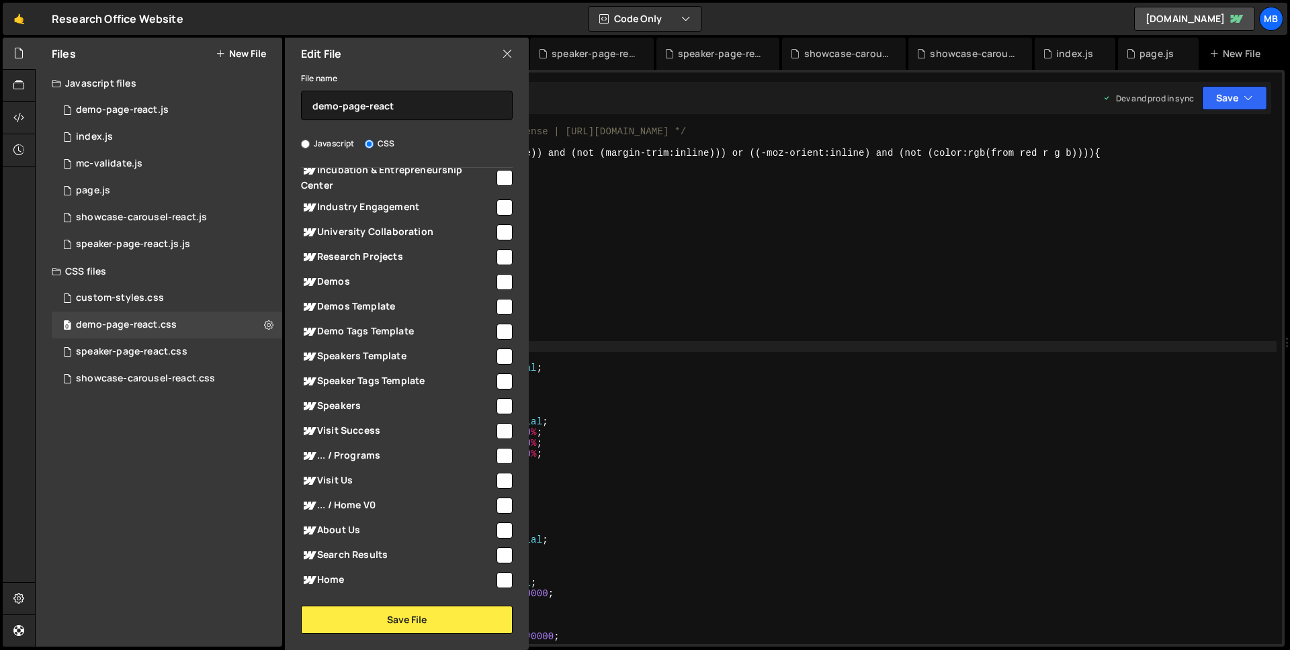
scroll to position [839, 0]
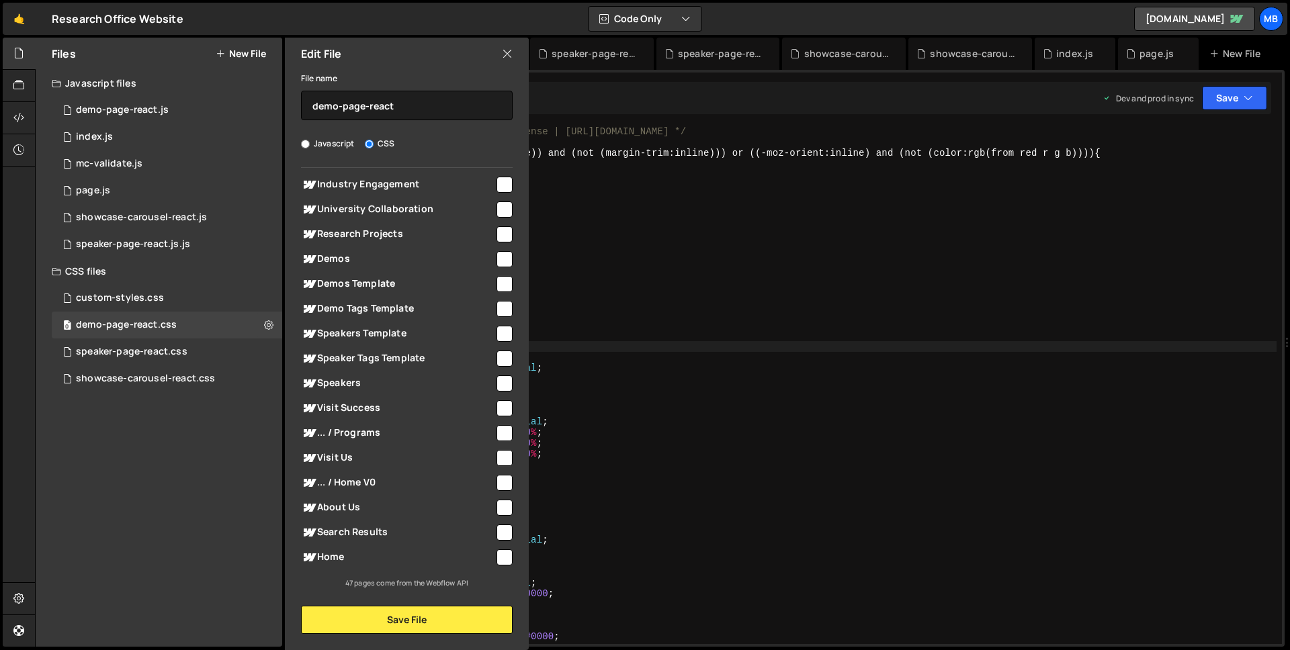
click at [516, 55] on div "Edit File" at bounding box center [407, 54] width 244 height 32
click at [13, 99] on div at bounding box center [19, 86] width 33 height 32
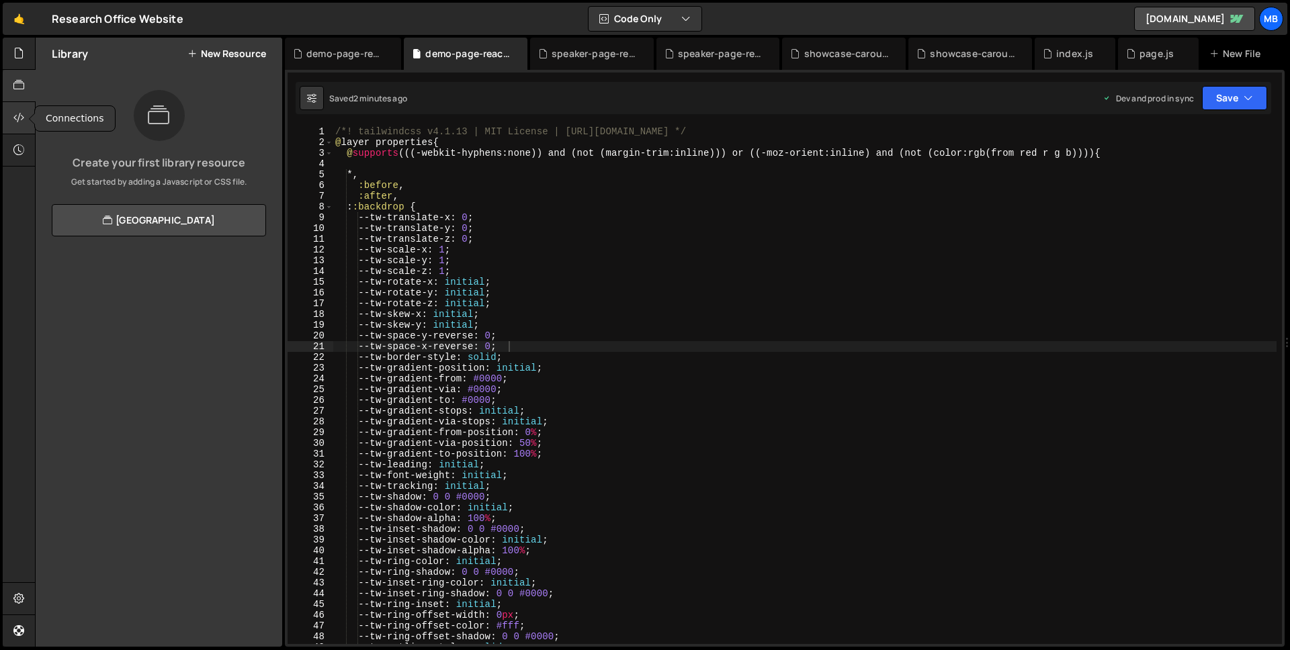
click at [15, 107] on div at bounding box center [19, 118] width 33 height 32
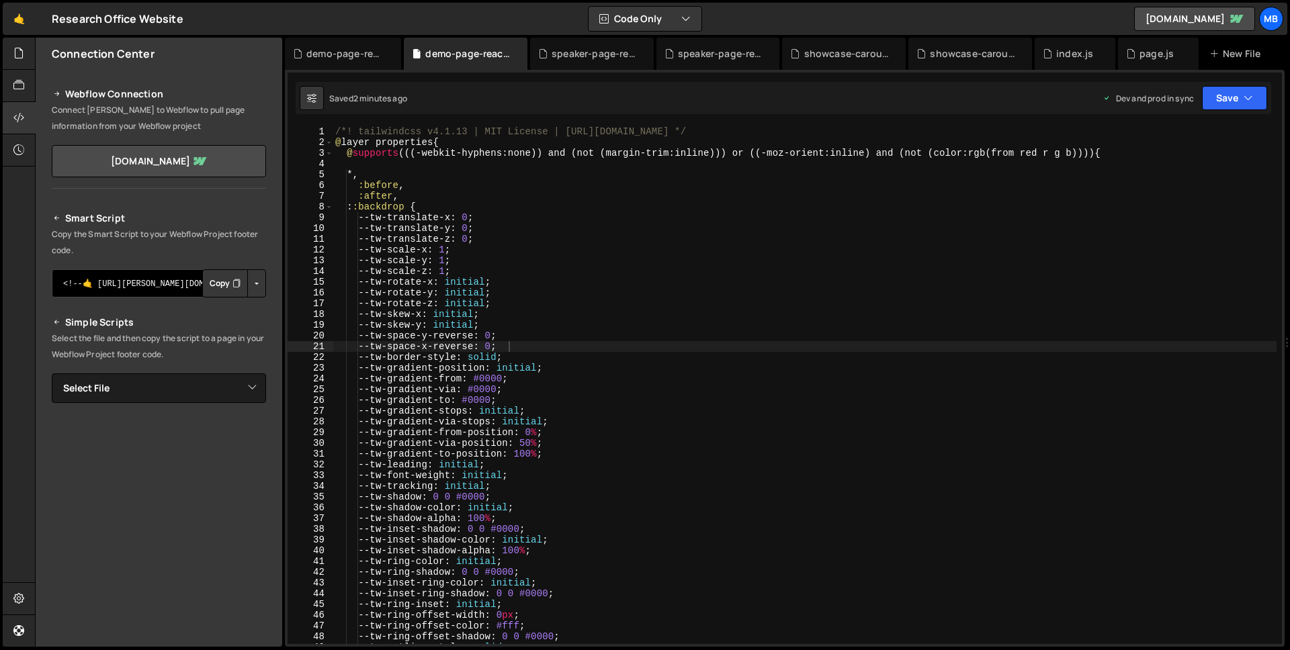
click at [140, 286] on textarea "<!--🤙 https://slater.app/10476.js--> <script>document.addEventListener("DOMCont…" at bounding box center [159, 283] width 214 height 28
click at [151, 385] on select "Select File index.js mc-validate.js page.js showcase-carousel-react.js speaker-…" at bounding box center [159, 388] width 214 height 30
select select "47462"
click at [52, 373] on select "Select File index.js mc-validate.js page.js showcase-carousel-react.js speaker-…" at bounding box center [159, 388] width 214 height 30
click at [218, 437] on button "Copy" at bounding box center [225, 434] width 46 height 28
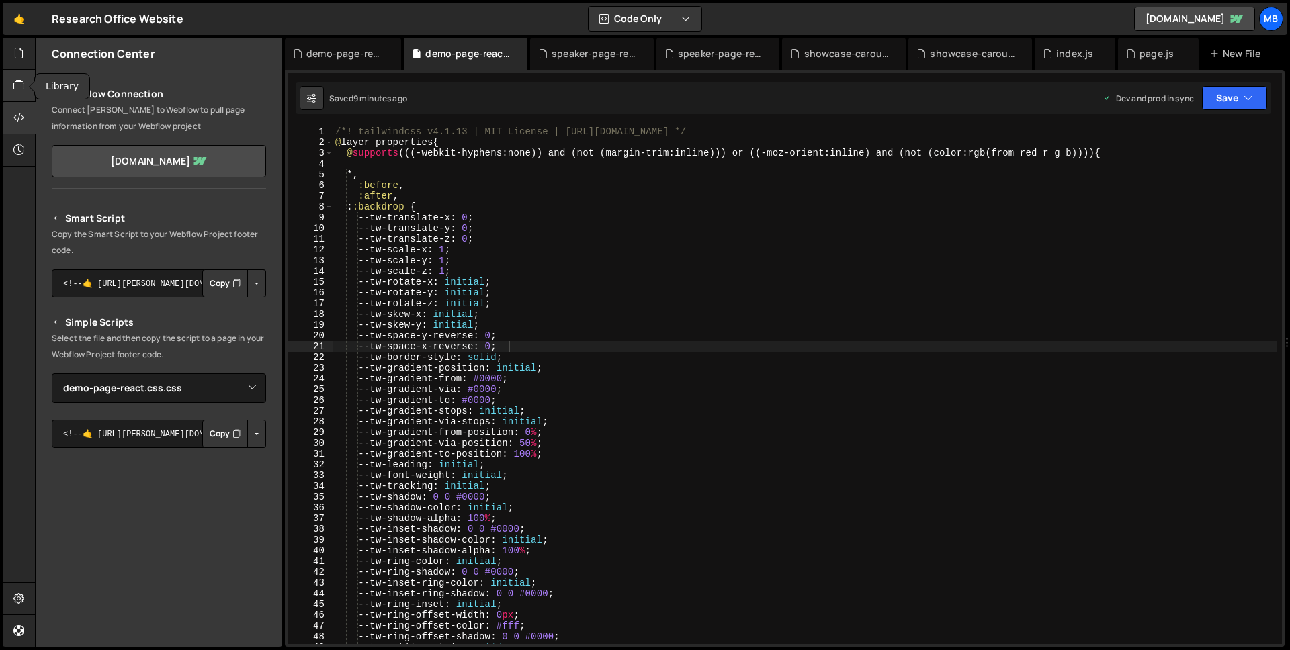
click at [17, 88] on icon at bounding box center [18, 85] width 11 height 15
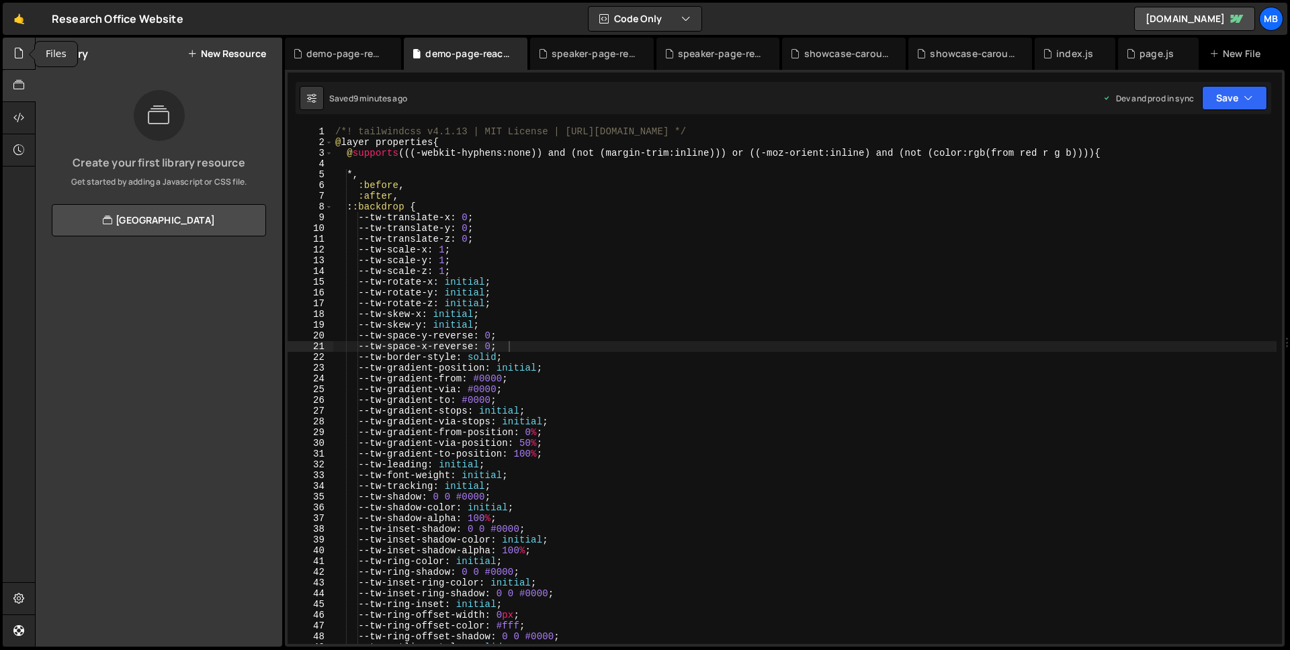
click at [17, 53] on icon at bounding box center [18, 53] width 11 height 15
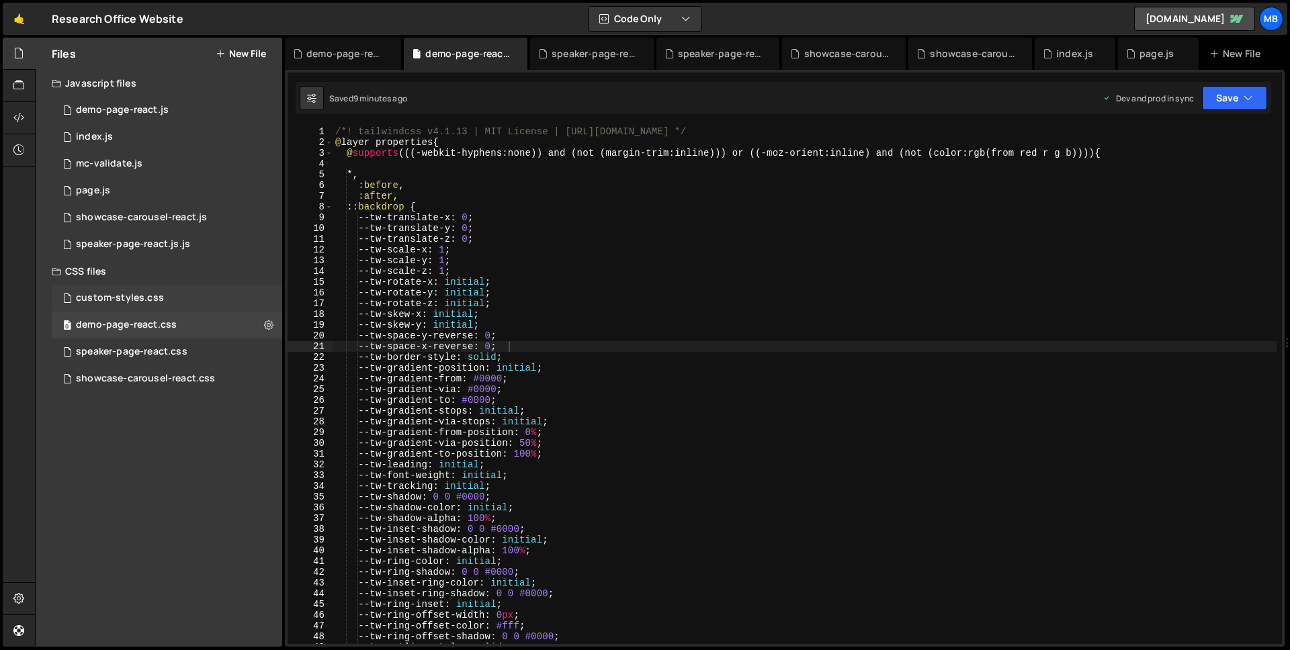
click at [154, 300] on div "custom-styles.css" at bounding box center [120, 298] width 88 height 12
click at [158, 320] on div "demo-page-react.css" at bounding box center [126, 325] width 101 height 12
click at [629, 282] on div "/*! tailwindcss v4.1.13 | MIT License | https://tailwindcss.com */ @ layer prop…" at bounding box center [804, 395] width 944 height 539
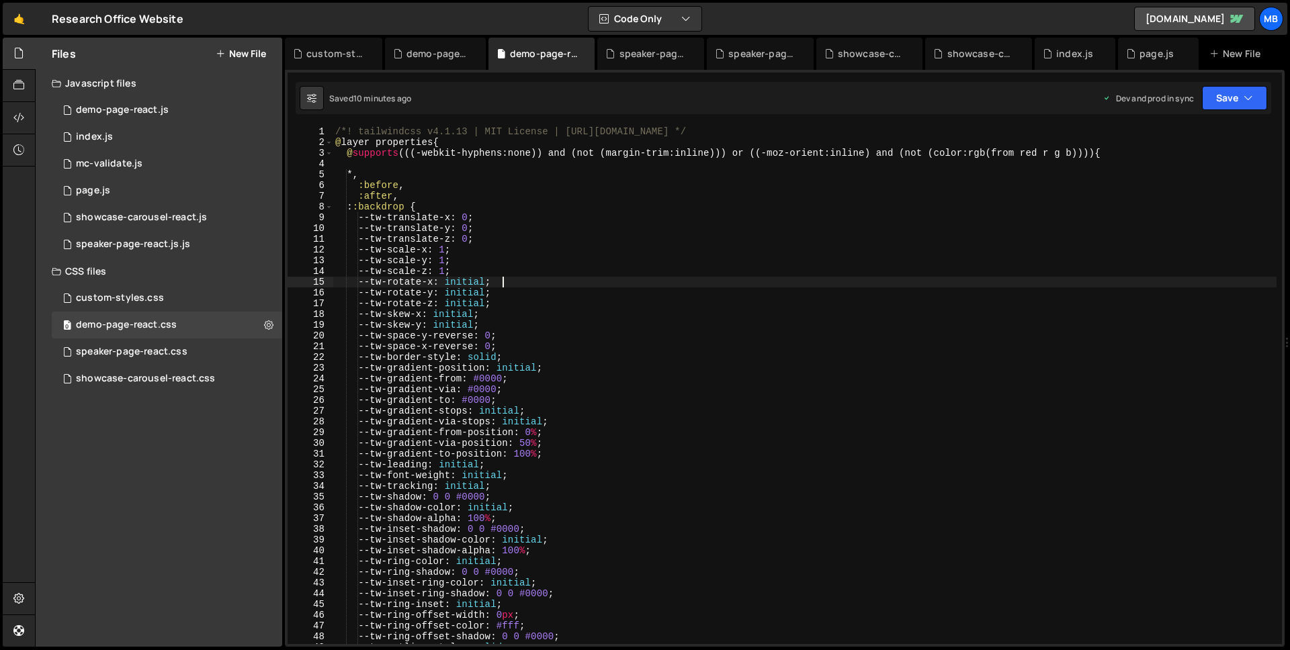
click at [1068, 220] on div "/*! tailwindcss v4.1.13 | MIT License | https://tailwindcss.com */ @ layer prop…" at bounding box center [804, 395] width 944 height 539
type textarea "}"
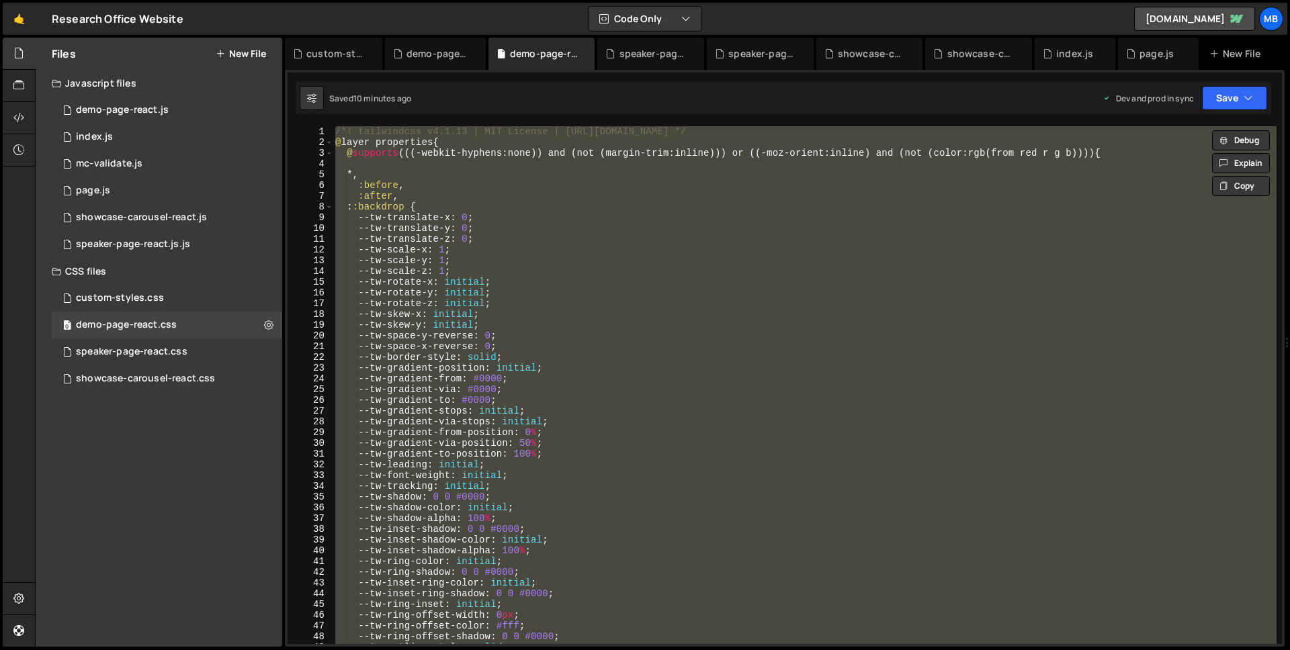
paste textarea
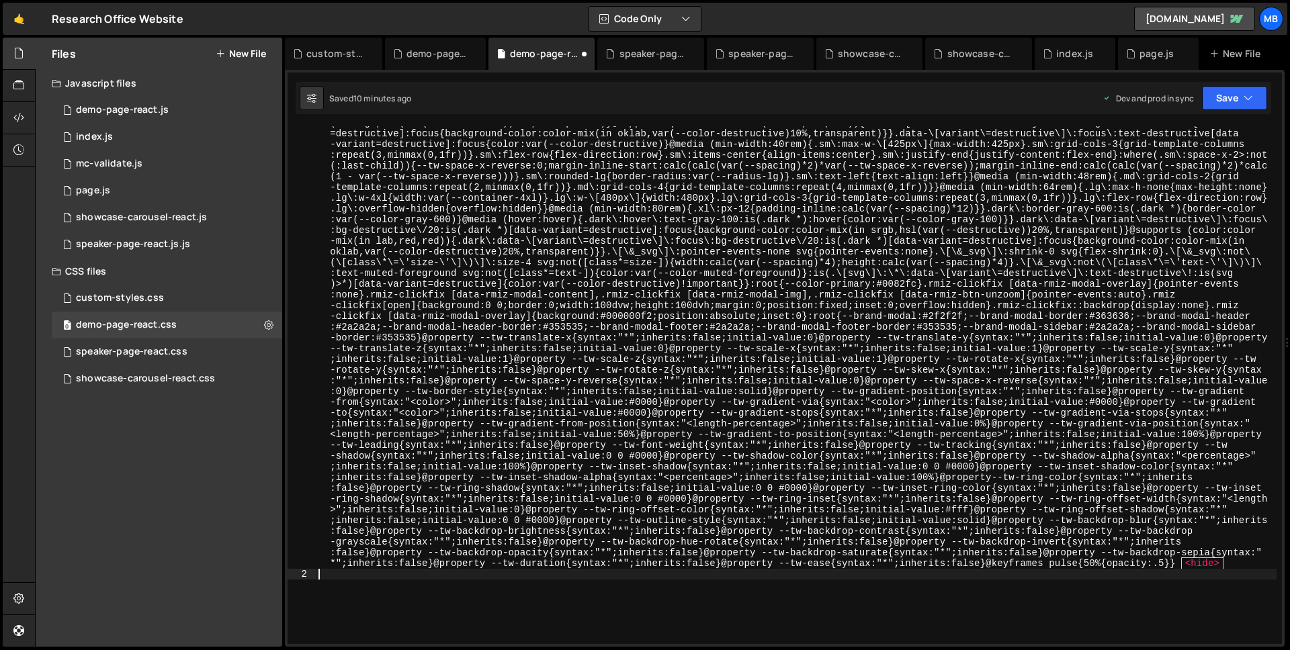
scroll to position [2867, 0]
click at [1211, 98] on button "Save" at bounding box center [1234, 98] width 65 height 24
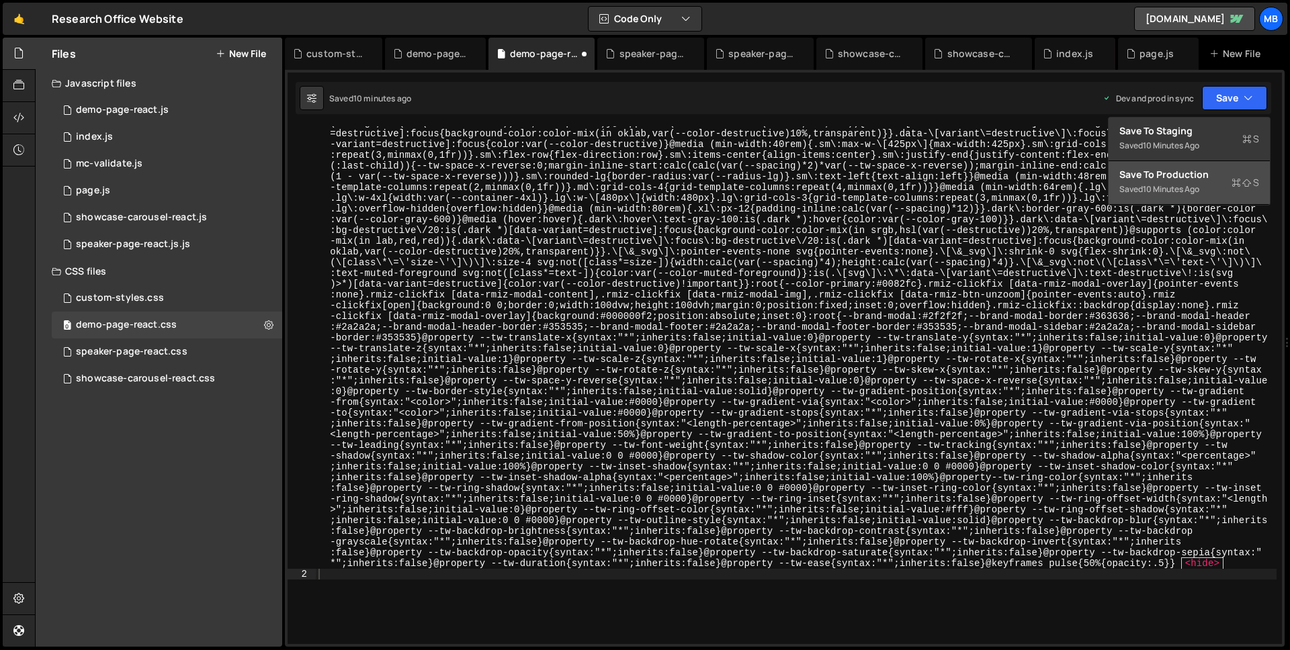
click at [1204, 182] on div "Saved 10 minutes ago" at bounding box center [1189, 189] width 140 height 16
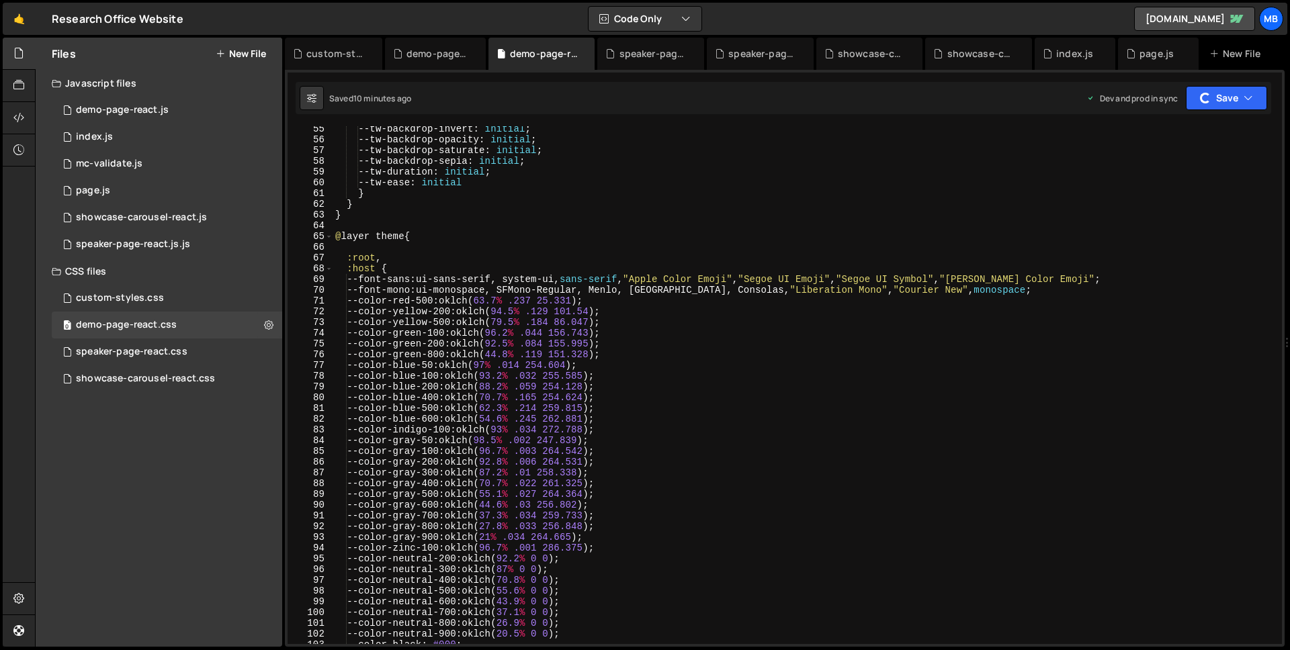
scroll to position [0, 0]
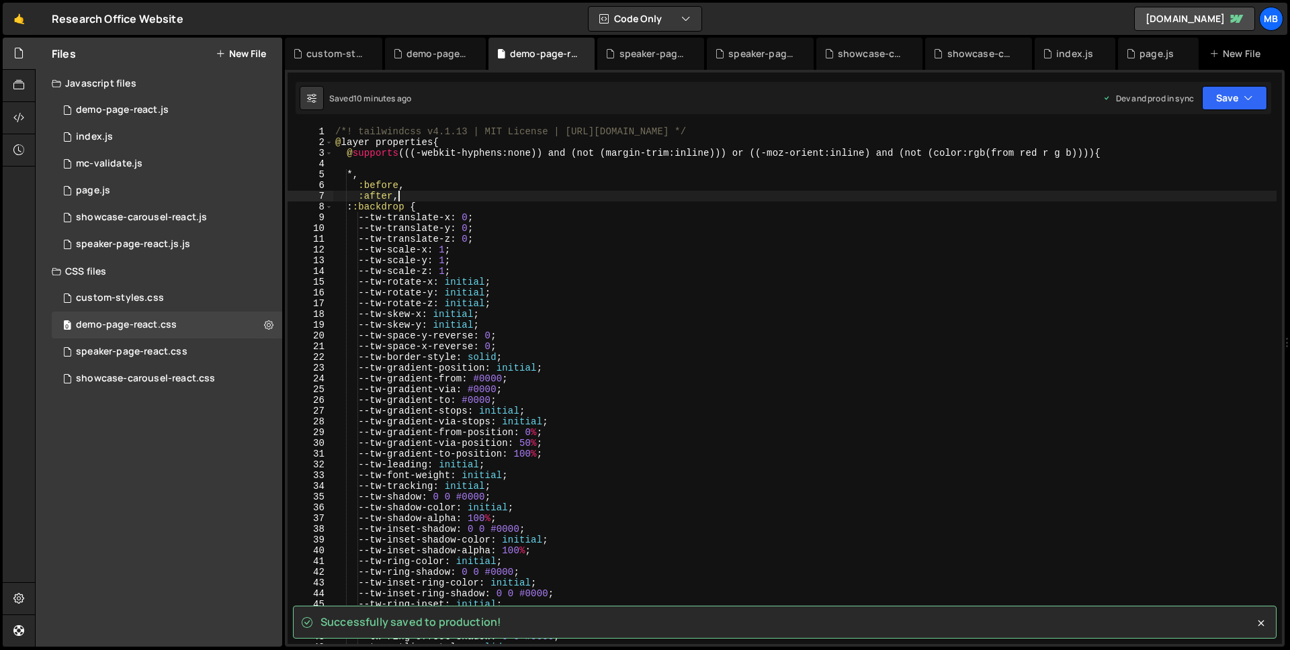
click at [1086, 197] on div "/*! tailwindcss v4.1.13 | MIT License | https://tailwindcss.com */ @ layer prop…" at bounding box center [804, 395] width 944 height 539
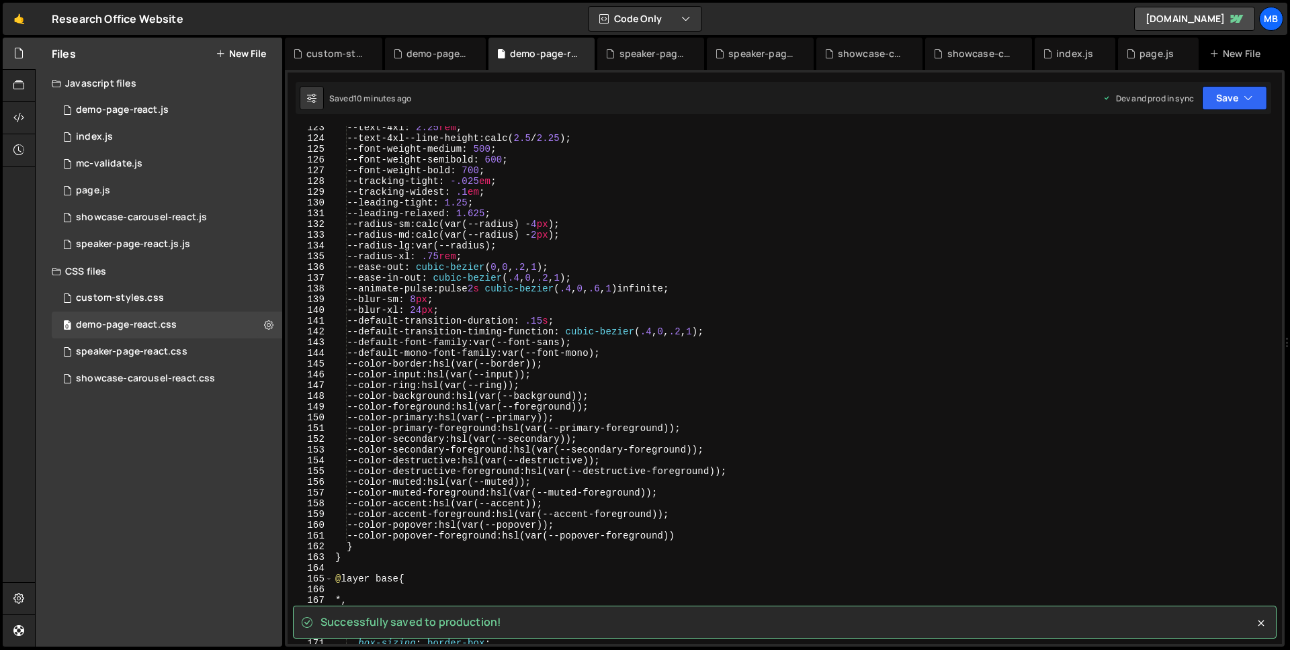
click at [1091, 187] on div "--text-4xl : 2.25 rem ; --text-4xl--line-height : calc( 2.5 / 2.25 ) ; --font-w…" at bounding box center [804, 391] width 944 height 539
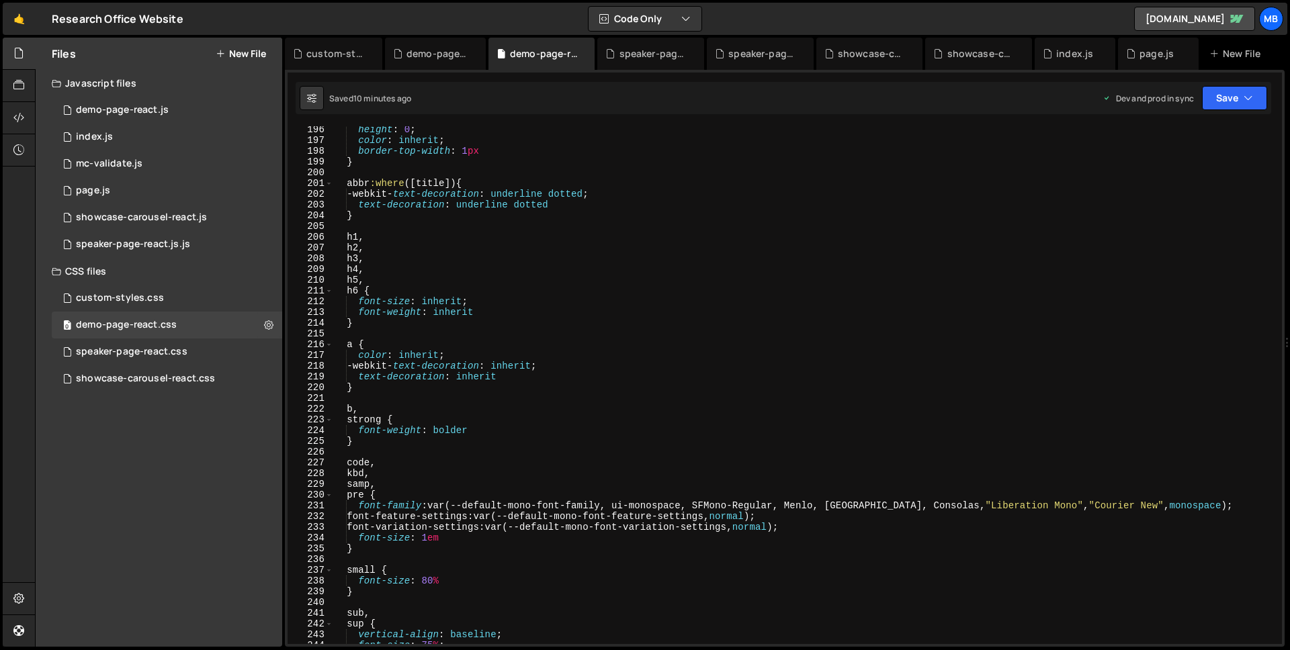
scroll to position [1465, 0]
click at [1093, 186] on div "height : 0 ; color : inherit ; border-top-width : 1 px } abbr :where ([ title ]…" at bounding box center [804, 393] width 944 height 539
type textarea "abbr:where([title]) {"
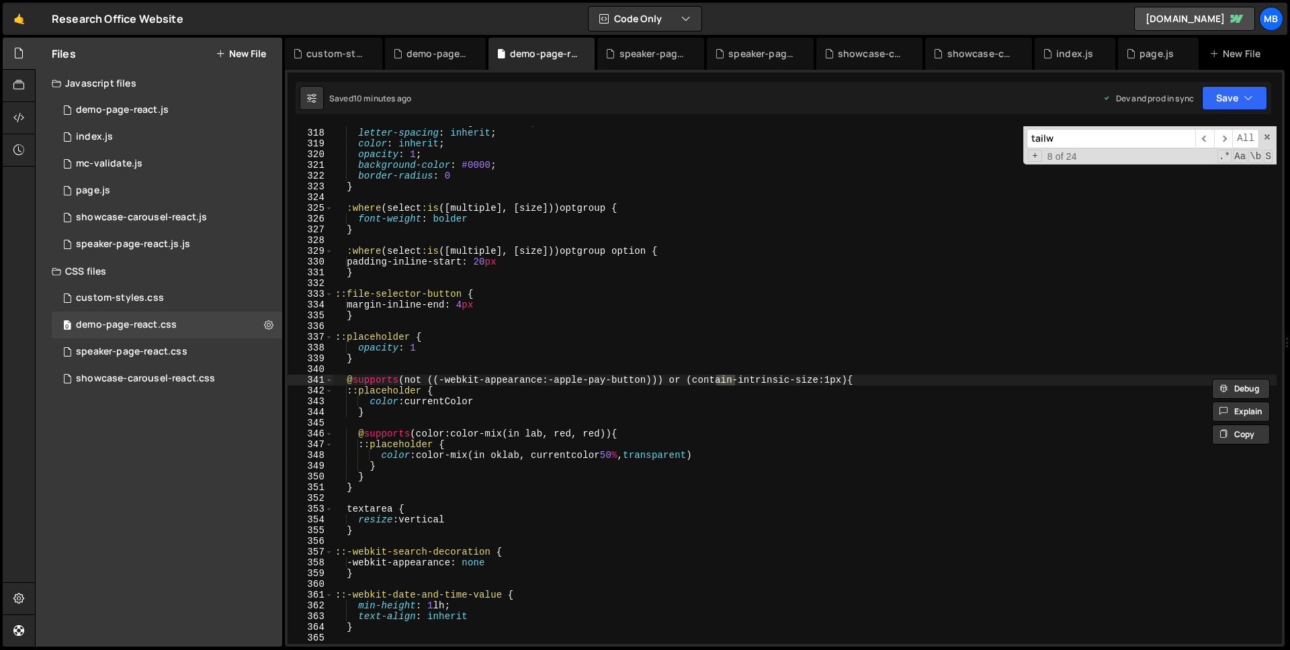
scroll to position [0, 0]
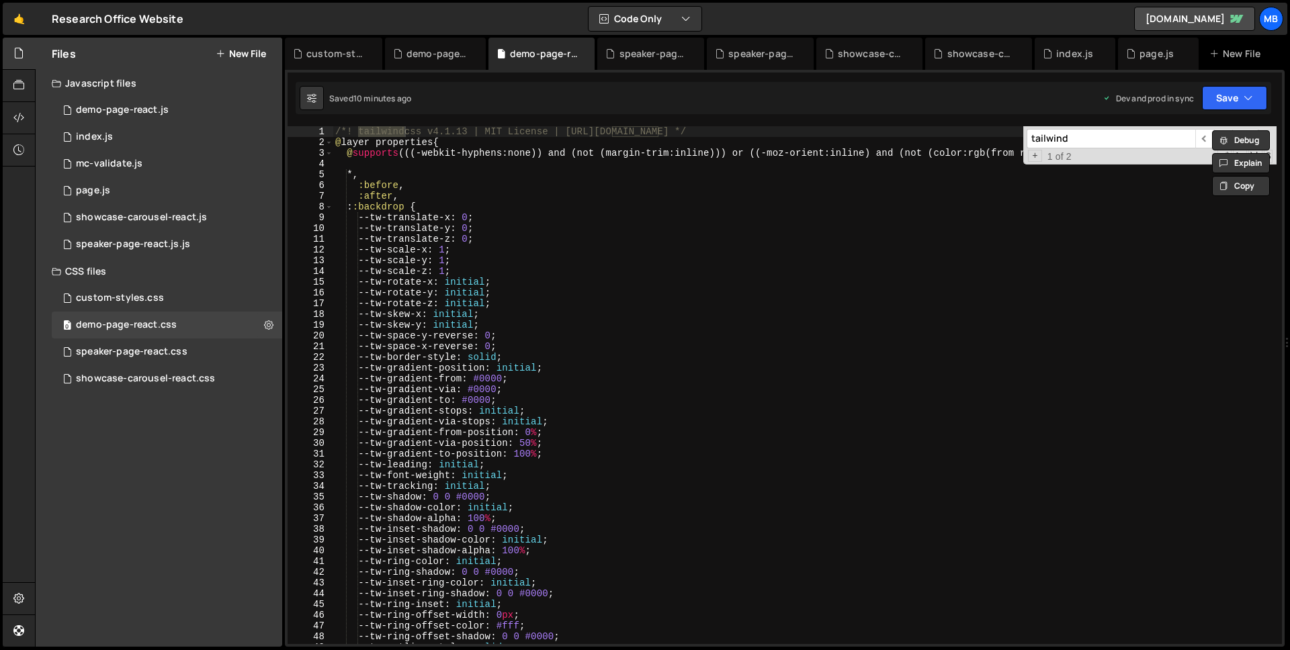
type input "tailwind"
click at [836, 289] on div "/*! tailwindcss v4.1.13 | MIT License | https://tailwindcss.com */ @ layer prop…" at bounding box center [804, 395] width 944 height 539
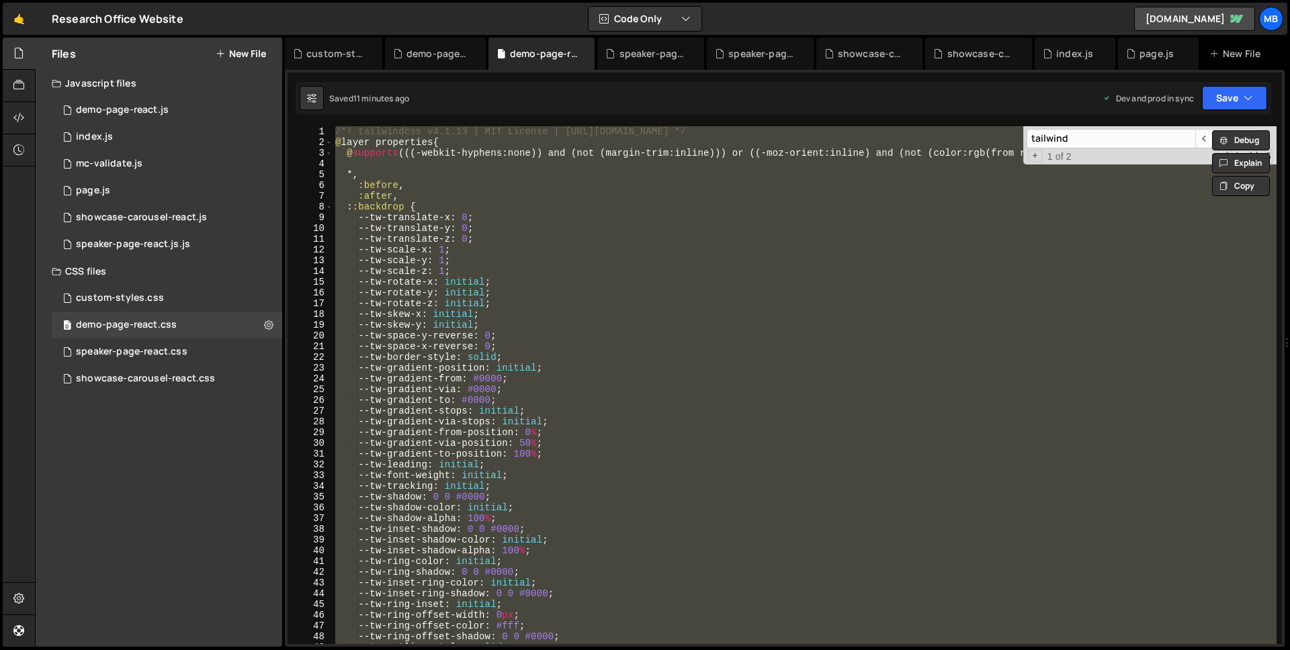
click at [565, 204] on div "/*! tailwindcss v4.1.13 | MIT License | https://tailwindcss.com */ @ layer prop…" at bounding box center [804, 385] width 944 height 518
type textarea "}"
paste textarea
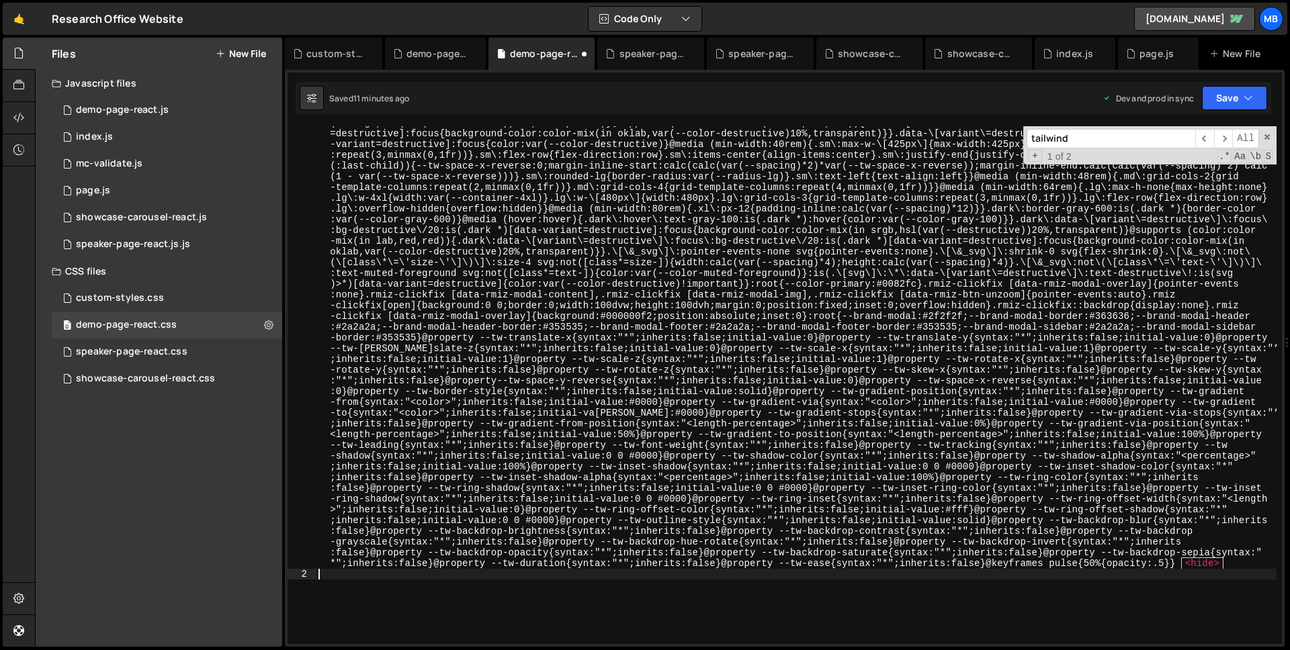
scroll to position [2867, 0]
click at [1213, 99] on button "Save" at bounding box center [1234, 98] width 65 height 24
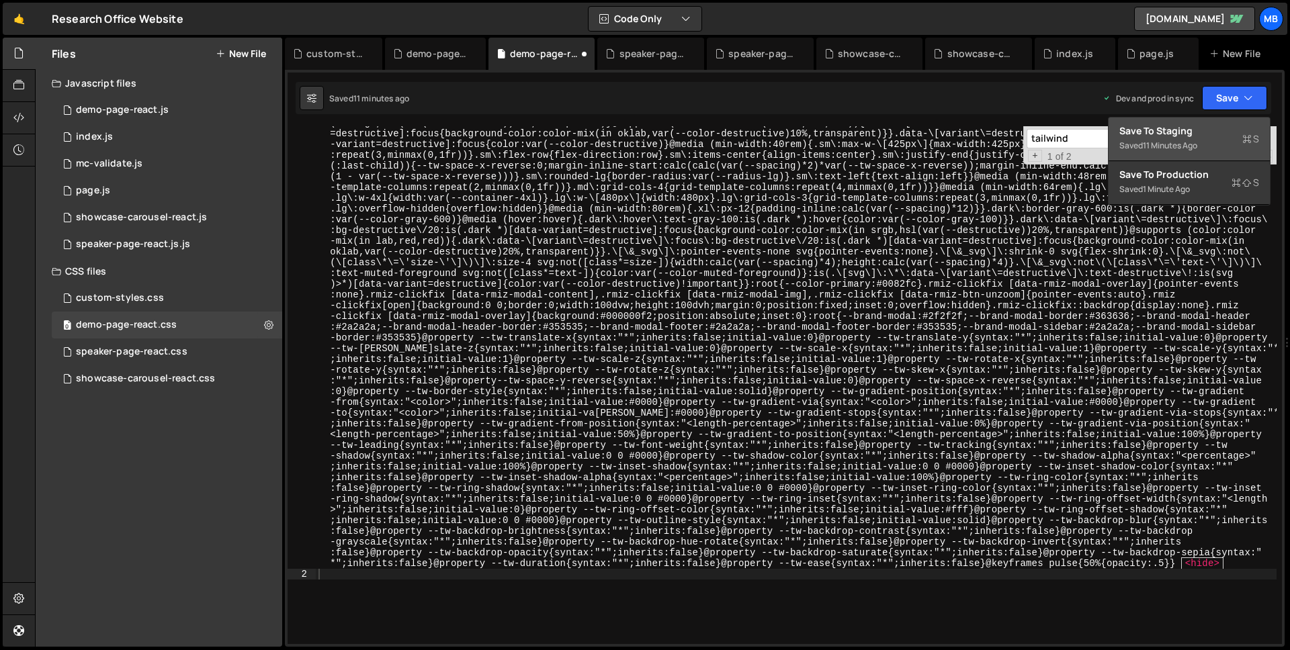
click at [1210, 140] on div "Saved 11 minutes ago" at bounding box center [1189, 146] width 140 height 16
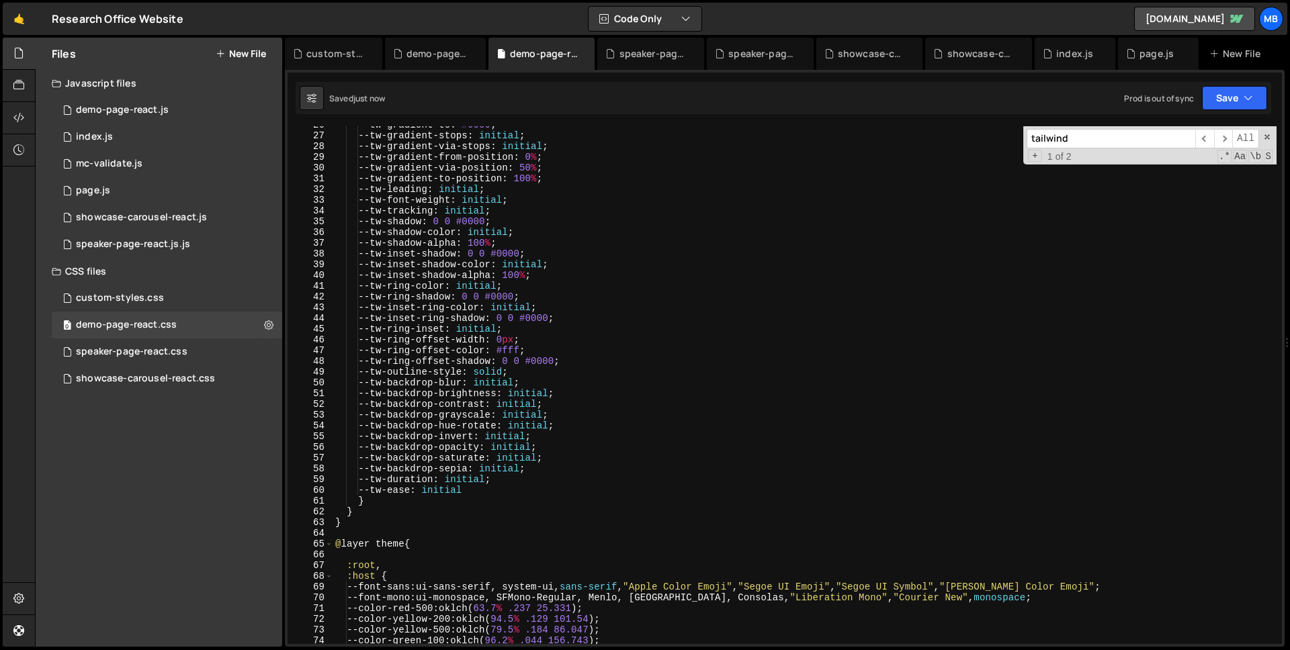
scroll to position [0, 0]
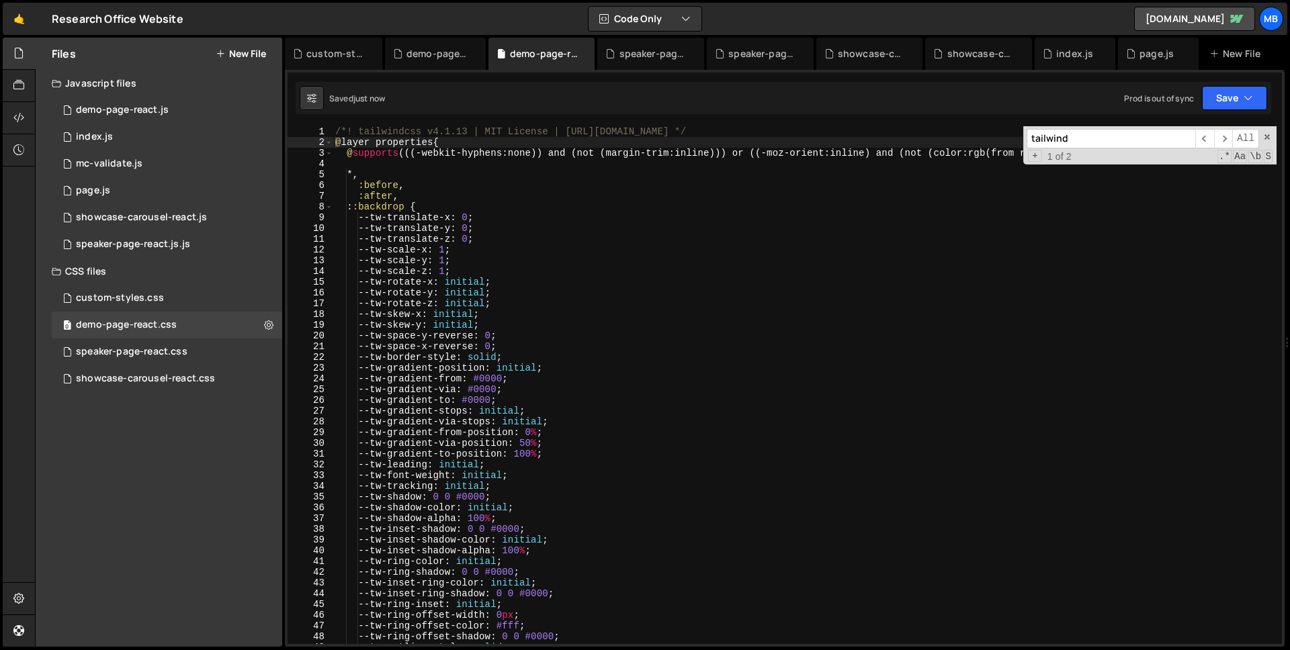
click at [1031, 171] on div "/*! tailwindcss v4.1.13 | MIT License | https://tailwindcss.com */ @ layer prop…" at bounding box center [804, 395] width 944 height 539
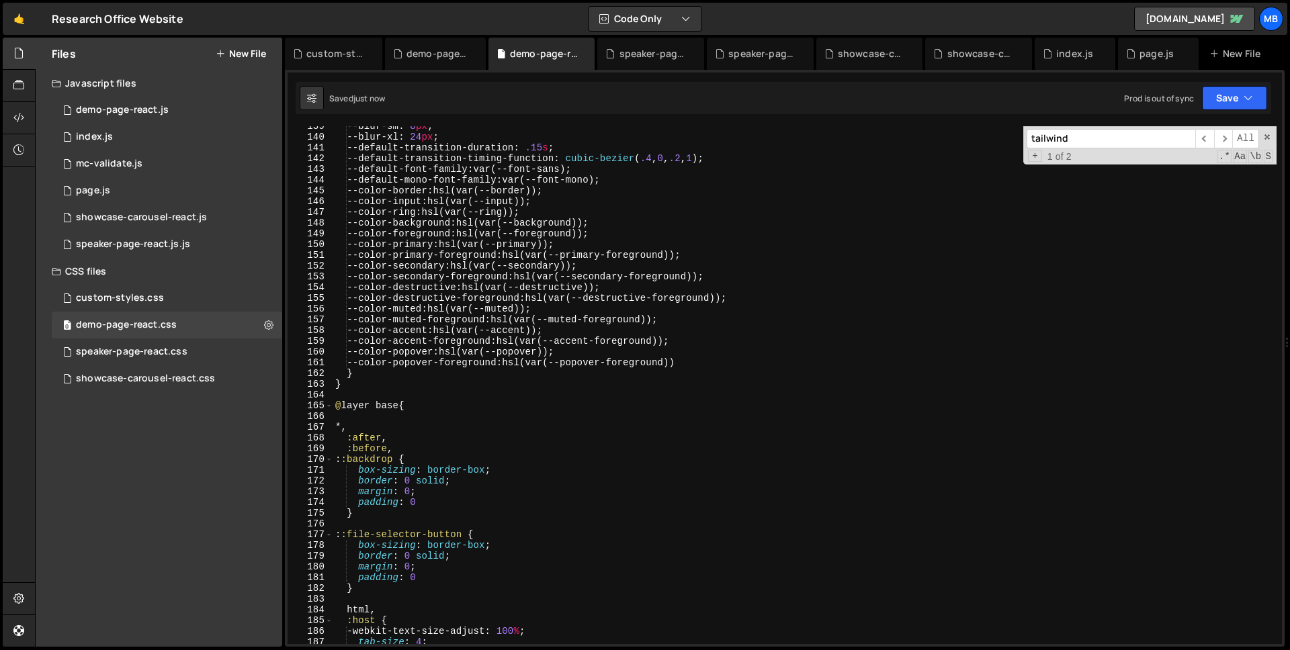
scroll to position [1038, 0]
type textarea "--color-input: hsl(var(--input));"
click at [951, 206] on div "--blur-sm : 8 px ; --blur-xl : 24 px ; --default-transition-duration : .15 s ; …" at bounding box center [804, 390] width 944 height 539
click at [97, 138] on div "index.js" at bounding box center [94, 137] width 37 height 12
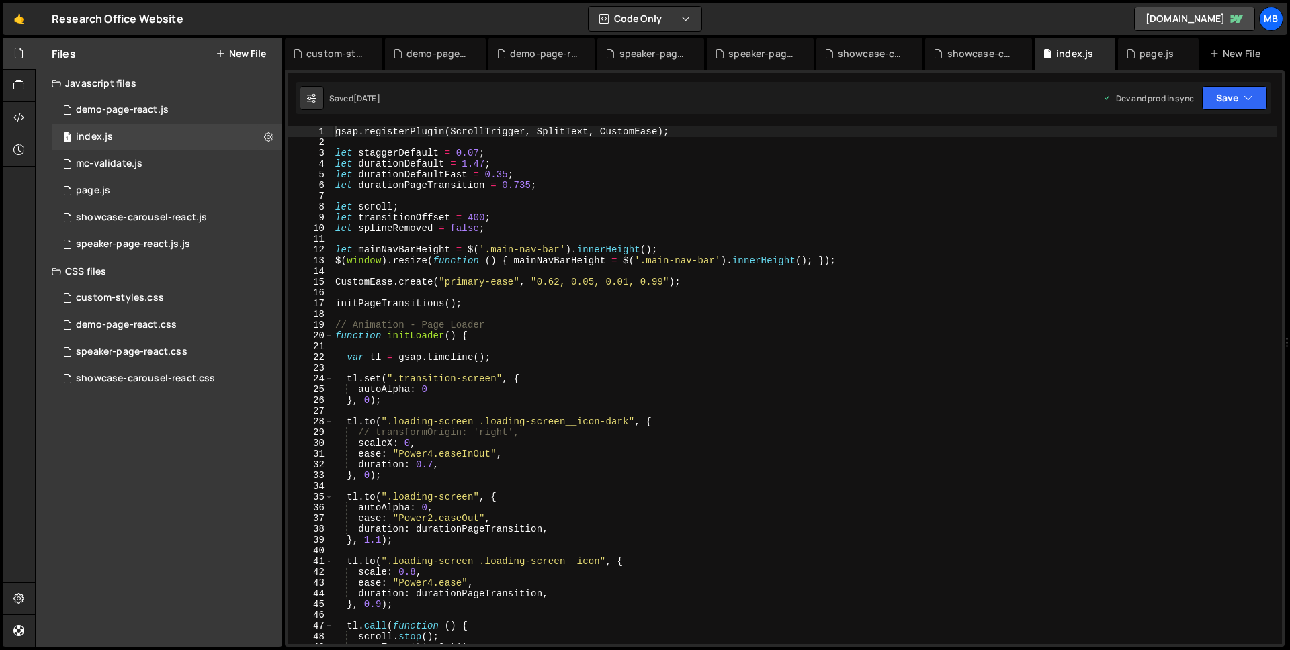
click at [480, 197] on div "gsap . registerPlugin ( ScrollTrigger , SplitText , CustomEase ) ; let staggerD…" at bounding box center [804, 395] width 944 height 539
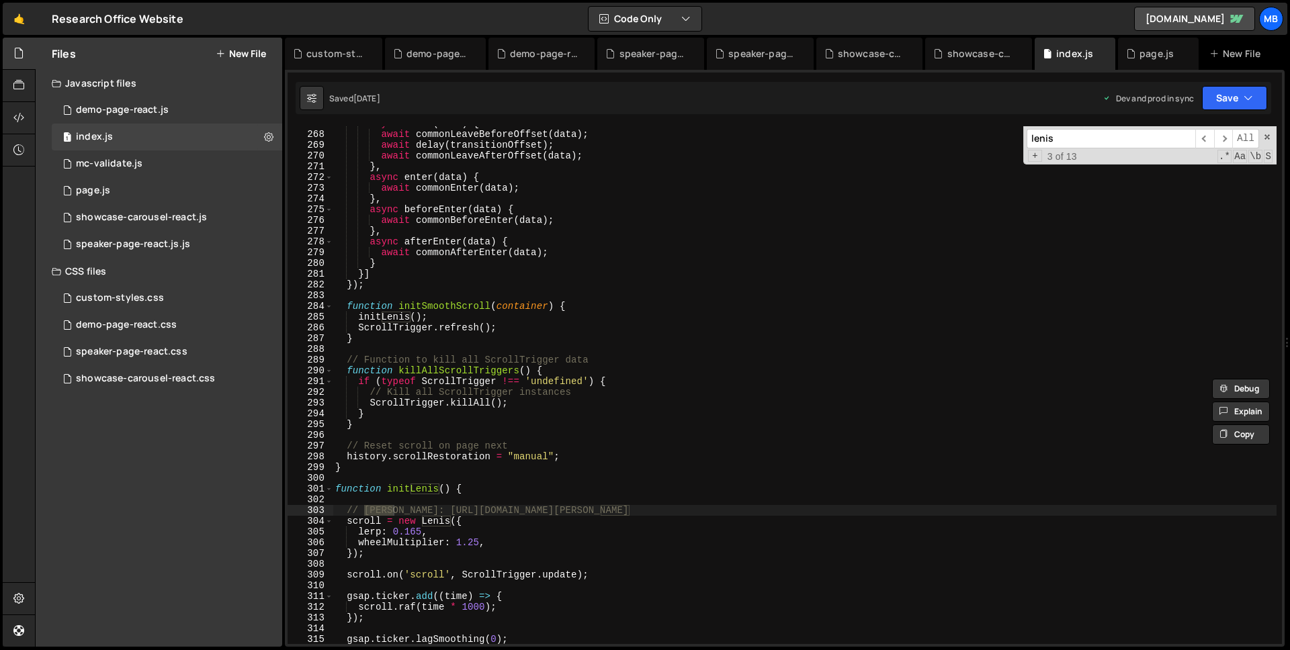
scroll to position [3073, 0]
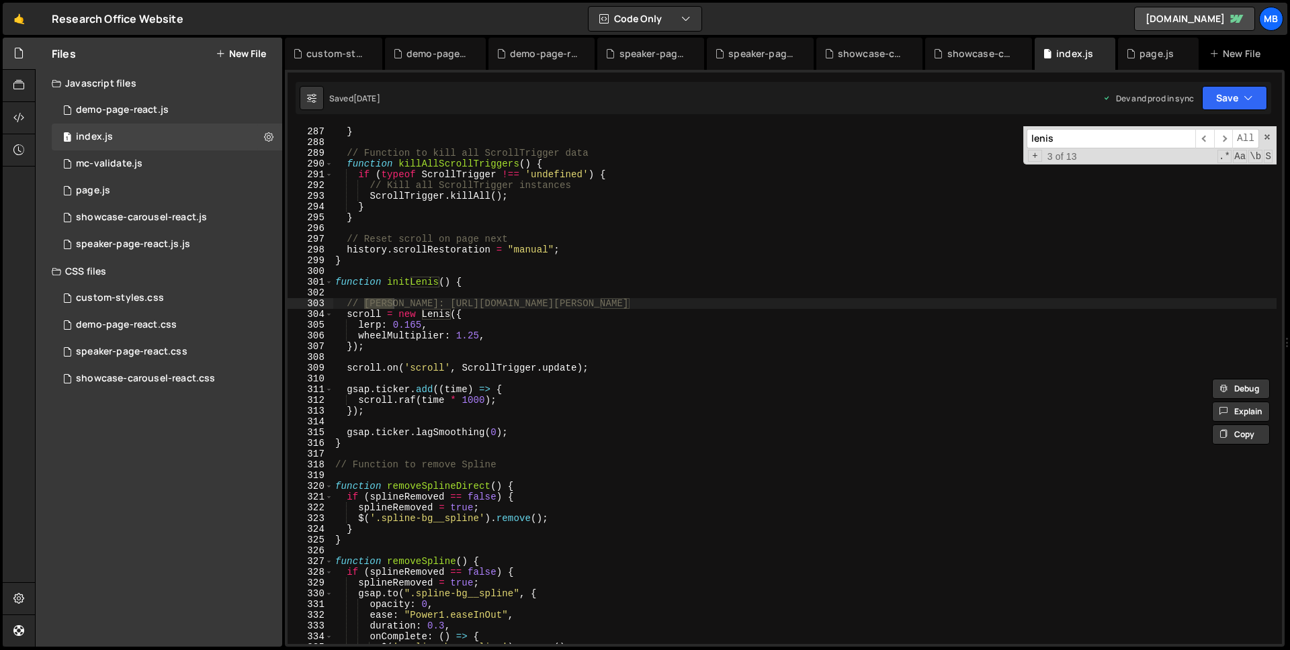
type input "lenis"
type textarea "function initLenis() {"
click at [515, 286] on div "ScrollTrigger . refresh ( ) ; } // Function to kill all ScrollTrigger data func…" at bounding box center [804, 385] width 944 height 539
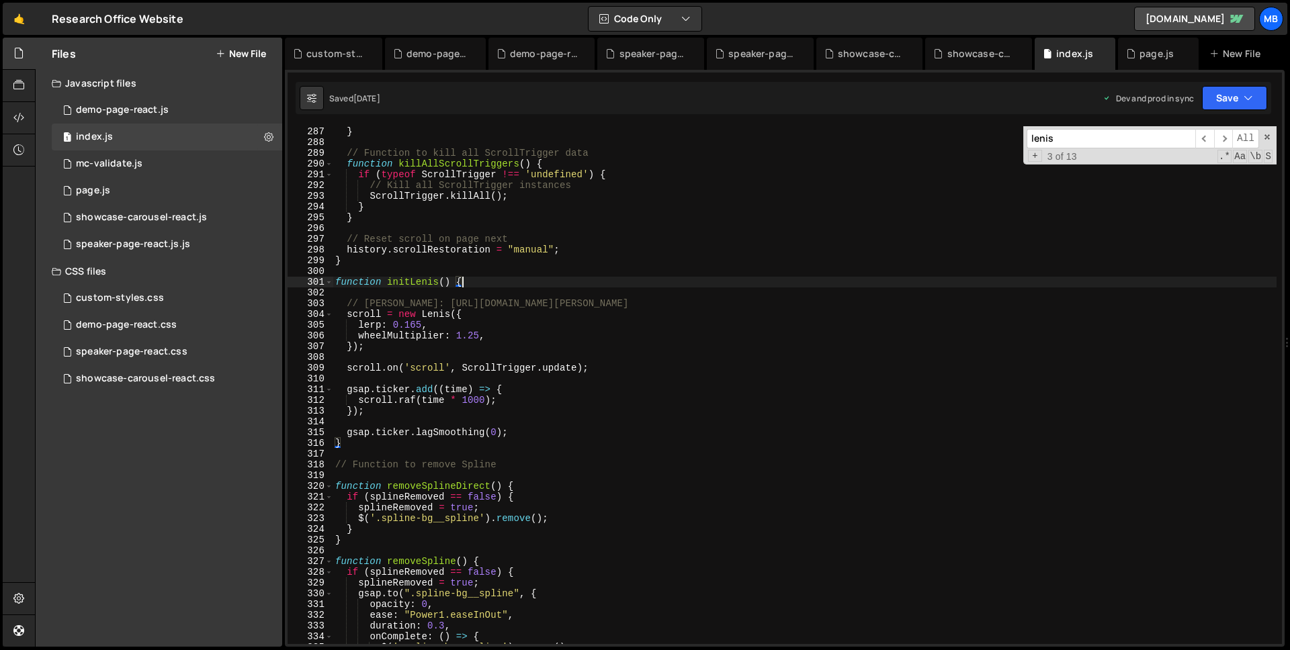
paste textarea "}"
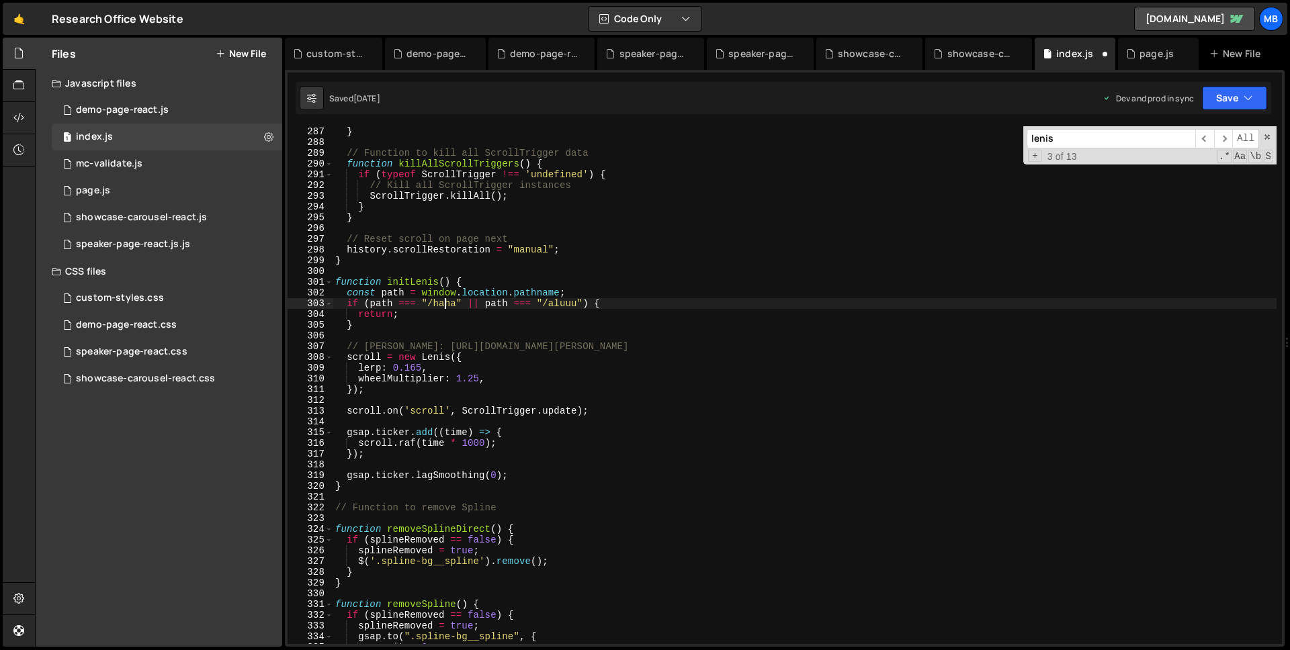
click at [443, 306] on div "ScrollTrigger . refresh ( ) ; } // Function to kill all ScrollTrigger data func…" at bounding box center [804, 385] width 944 height 539
click at [444, 306] on div "ScrollTrigger . refresh ( ) ; } // Function to kill all ScrollTrigger data func…" at bounding box center [804, 385] width 944 height 539
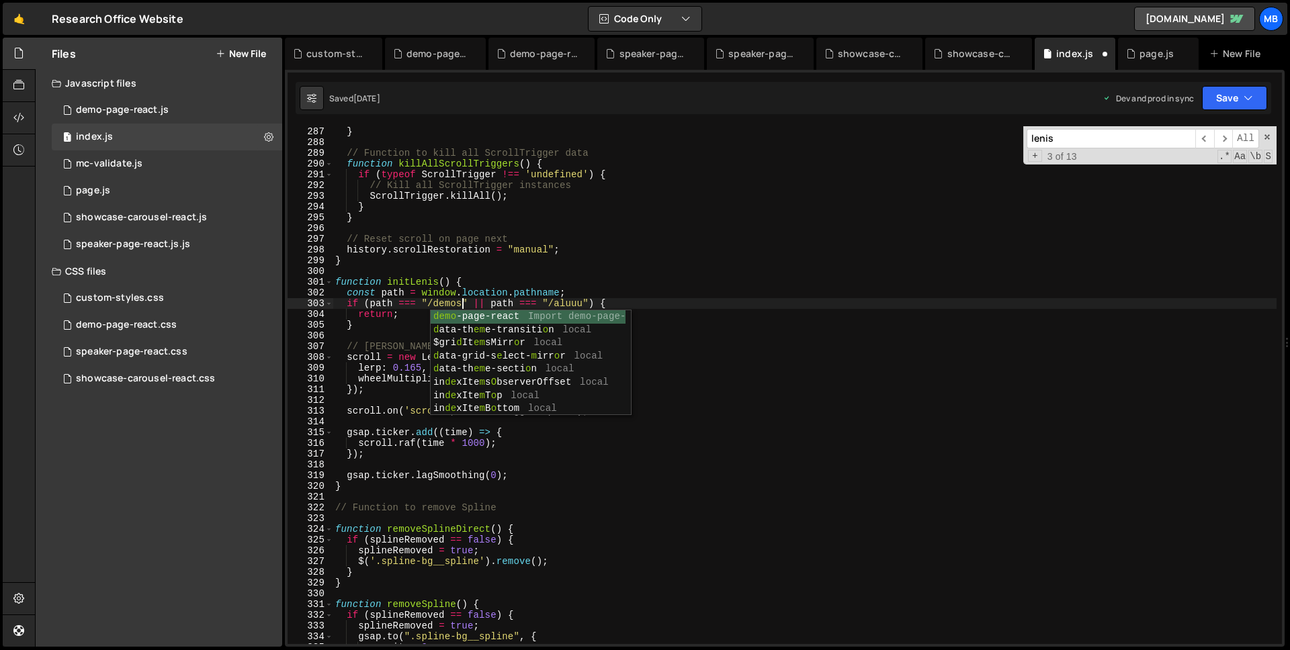
scroll to position [0, 9]
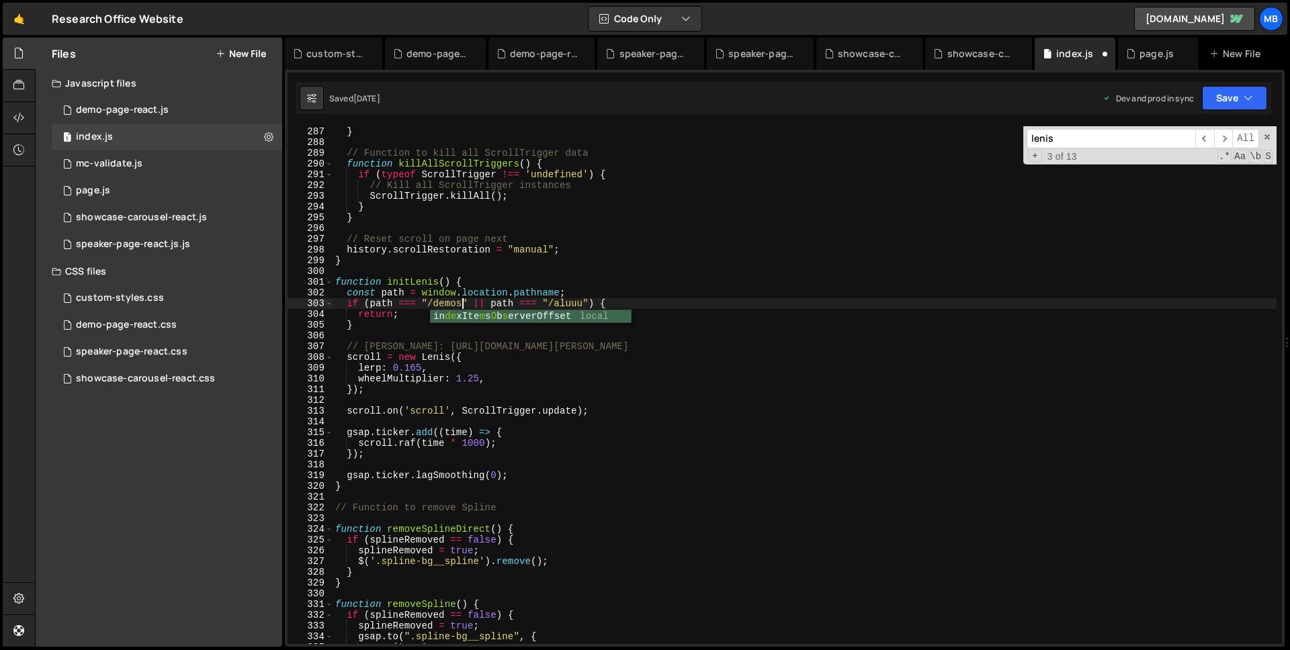
click at [556, 296] on div "ScrollTrigger . refresh ( ) ; } // Function to kill all ScrollTrigger data func…" at bounding box center [804, 385] width 944 height 539
click at [562, 303] on div "ScrollTrigger . refresh ( ) ; } // Function to kill all ScrollTrigger data func…" at bounding box center [804, 385] width 944 height 539
click at [561, 303] on div "ScrollTrigger . refresh ( ) ; } // Function to kill all ScrollTrigger data func…" at bounding box center [804, 385] width 944 height 539
click at [563, 304] on div "ScrollTrigger . refresh ( ) ; } // Function to kill all ScrollTrigger data func…" at bounding box center [804, 385] width 944 height 539
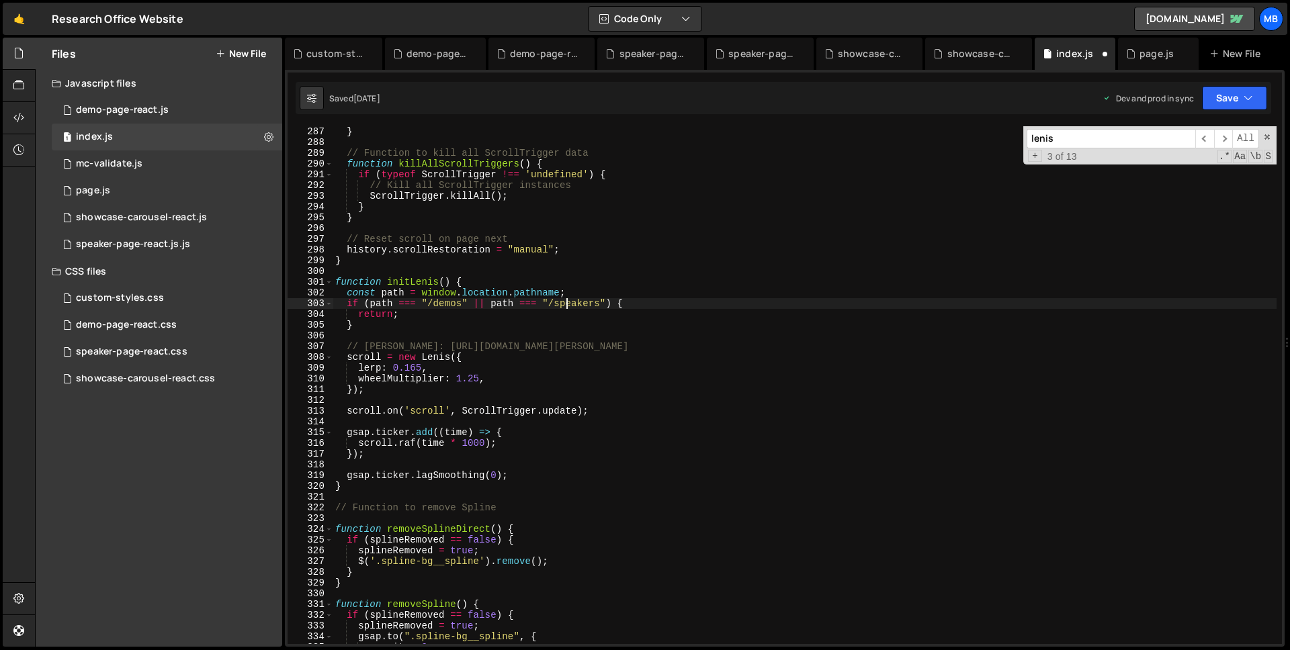
click at [563, 304] on div "ScrollTrigger . refresh ( ) ; } // Function to kill all ScrollTrigger data func…" at bounding box center [804, 385] width 944 height 539
click at [596, 304] on div "ScrollTrigger . refresh ( ) ; } // Function to kill all ScrollTrigger data func…" at bounding box center [804, 385] width 944 height 518
click at [600, 304] on div "ScrollTrigger . refresh ( ) ; } // Function to kill all ScrollTrigger data func…" at bounding box center [804, 385] width 944 height 539
click at [596, 304] on div "ScrollTrigger . refresh ( ) ; } // Function to kill all ScrollTrigger data func…" at bounding box center [804, 385] width 944 height 539
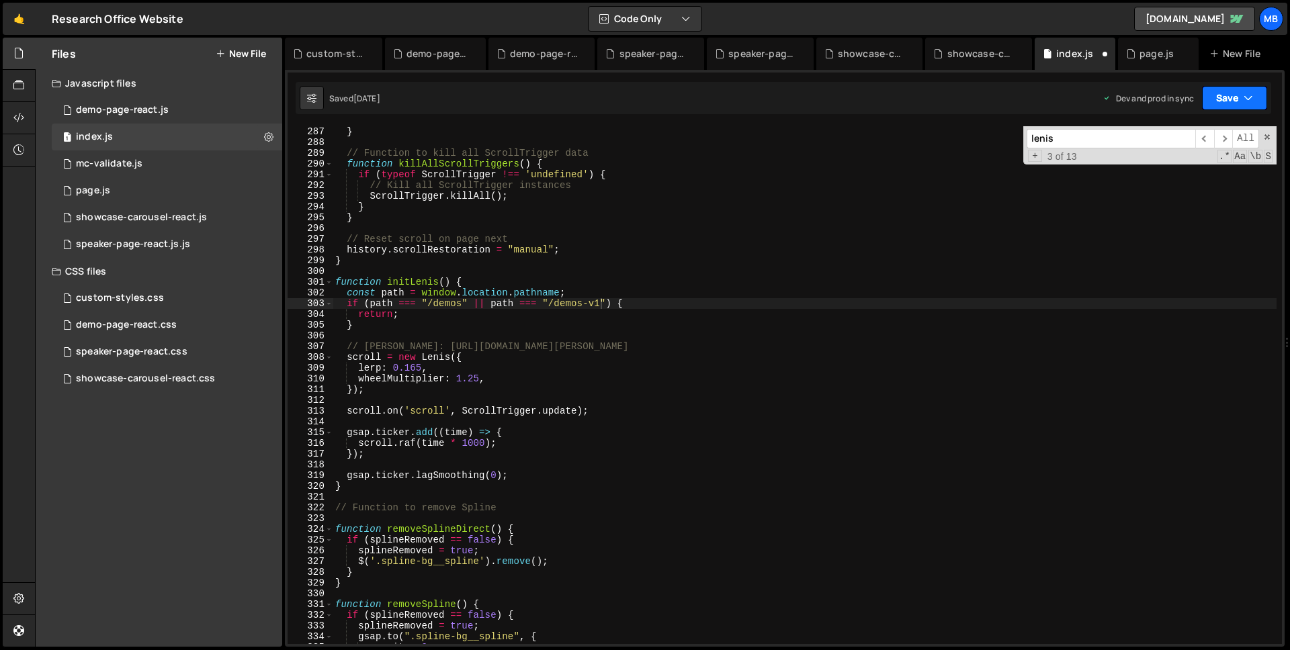
click at [1251, 97] on icon "button" at bounding box center [1247, 97] width 9 height 13
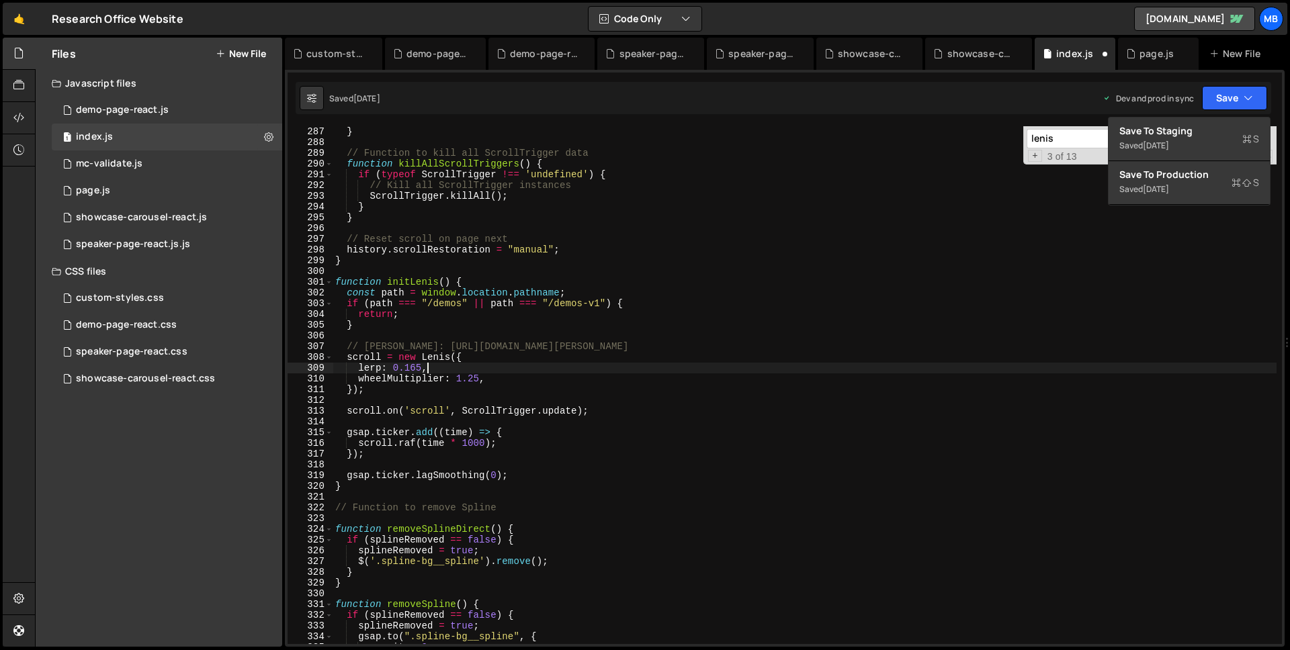
scroll to position [0, 6]
drag, startPoint x: 543, startPoint y: 366, endPoint x: 545, endPoint y: 336, distance: 30.3
click at [543, 364] on div "ScrollTrigger . refresh ( ) ; } // Function to kill all ScrollTrigger data func…" at bounding box center [804, 385] width 944 height 539
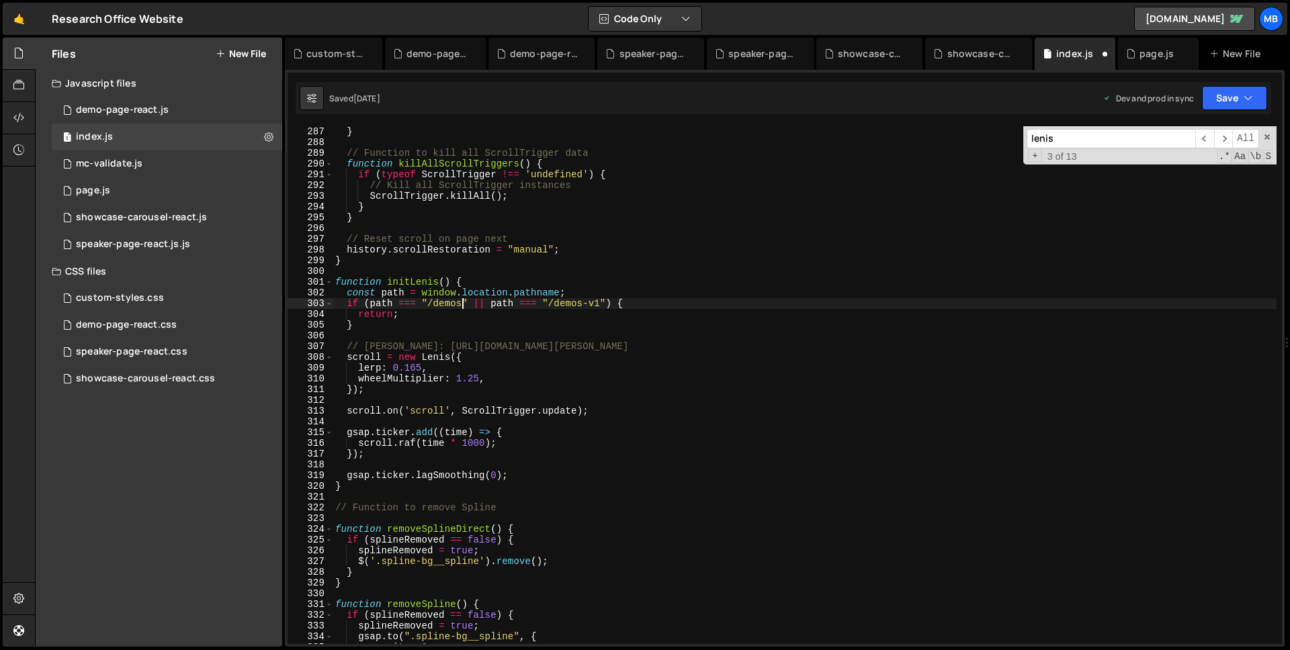
drag, startPoint x: 460, startPoint y: 304, endPoint x: 471, endPoint y: 306, distance: 10.9
click at [460, 304] on div "ScrollTrigger . refresh ( ) ; } // Function to kill all ScrollTrigger data func…" at bounding box center [804, 385] width 944 height 539
click at [1220, 95] on button "Save" at bounding box center [1234, 98] width 65 height 24
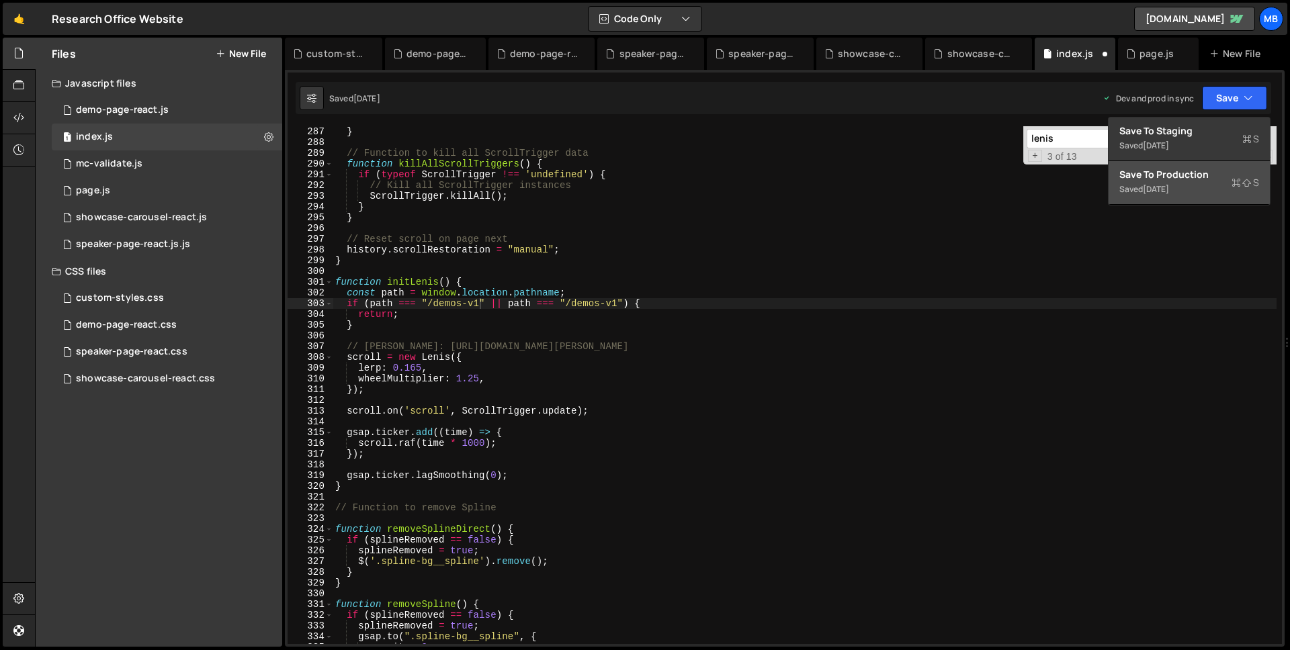
click at [1210, 181] on div "Saved 1 month ago" at bounding box center [1189, 189] width 140 height 16
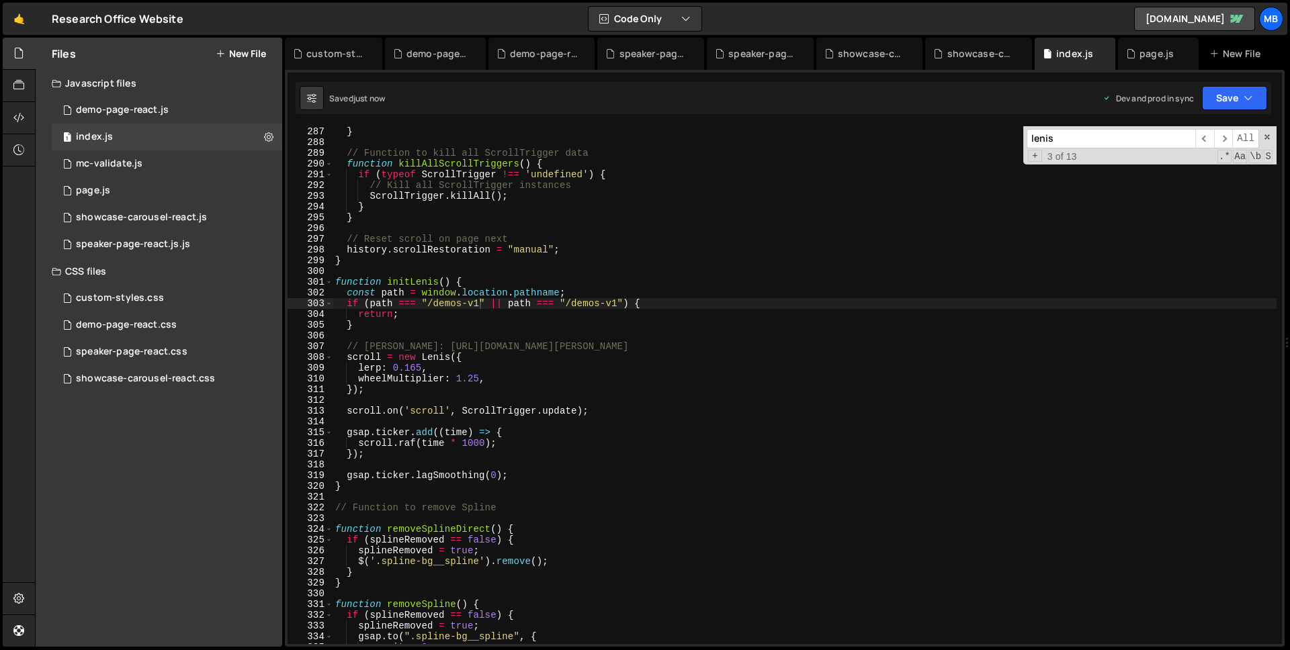
scroll to position [3085, 0]
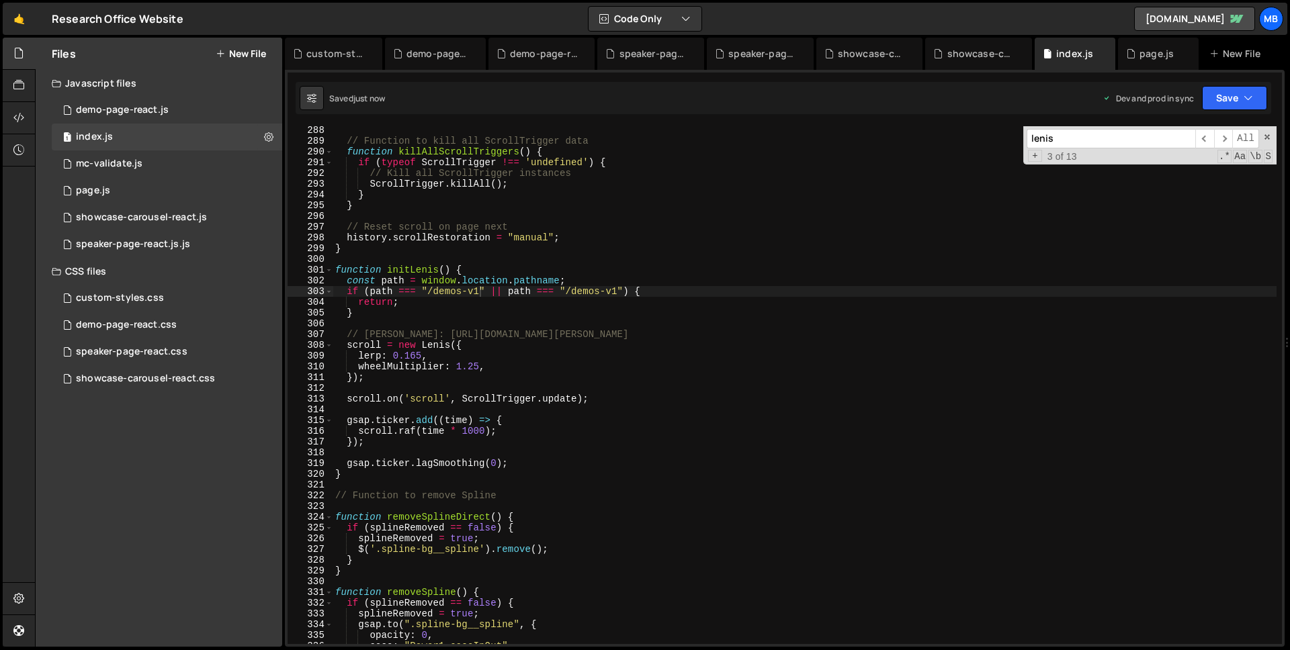
type textarea "function initLenis() {"
click at [413, 268] on div "// Function to kill all ScrollTrigger data function killAllScrollTriggers ( ) {…" at bounding box center [804, 394] width 944 height 539
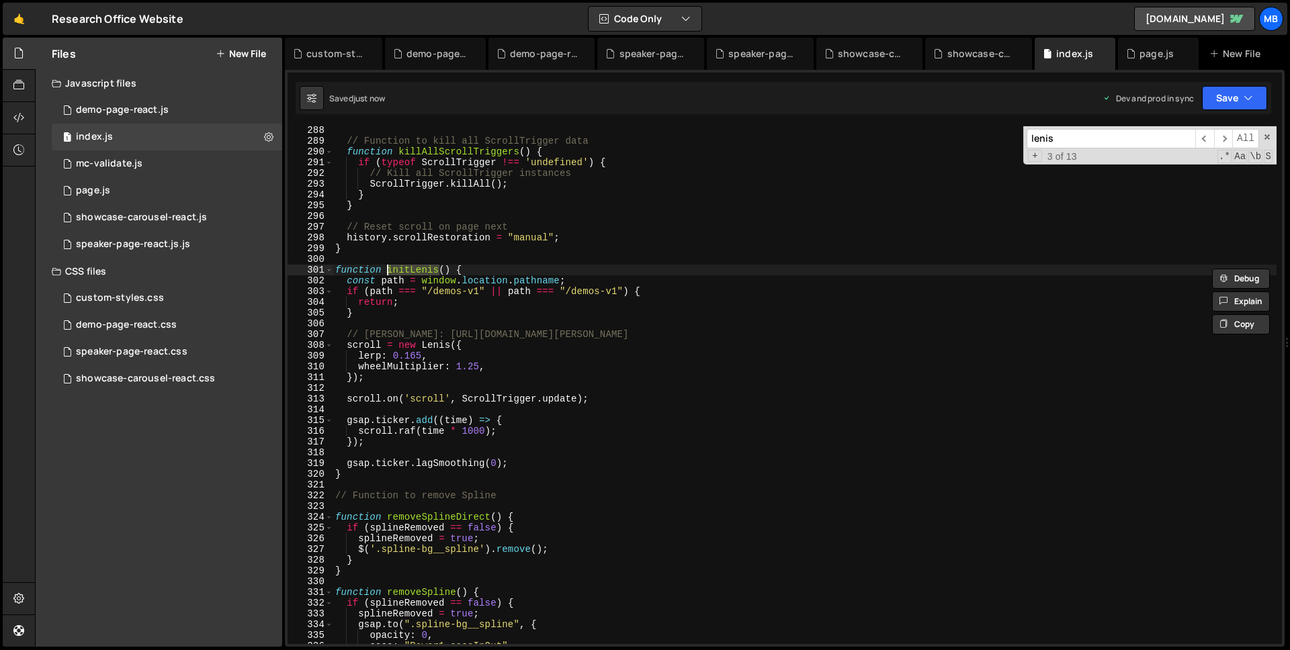
type input "initLenis"
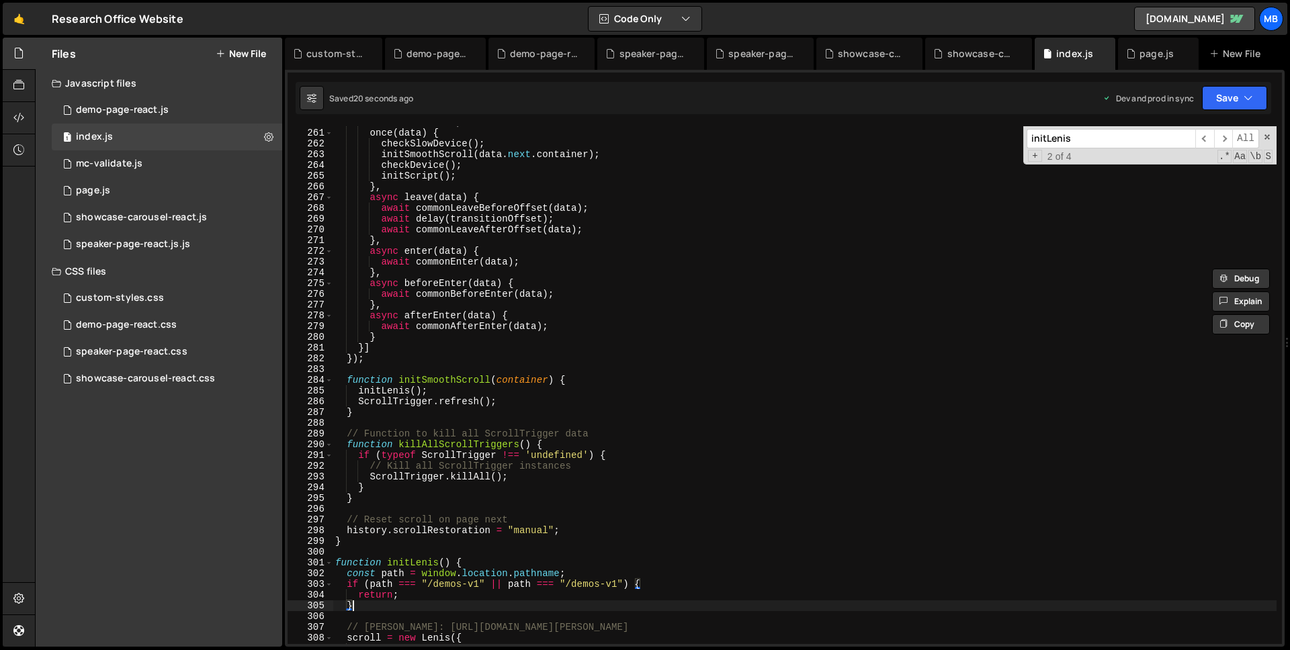
scroll to position [0, 1]
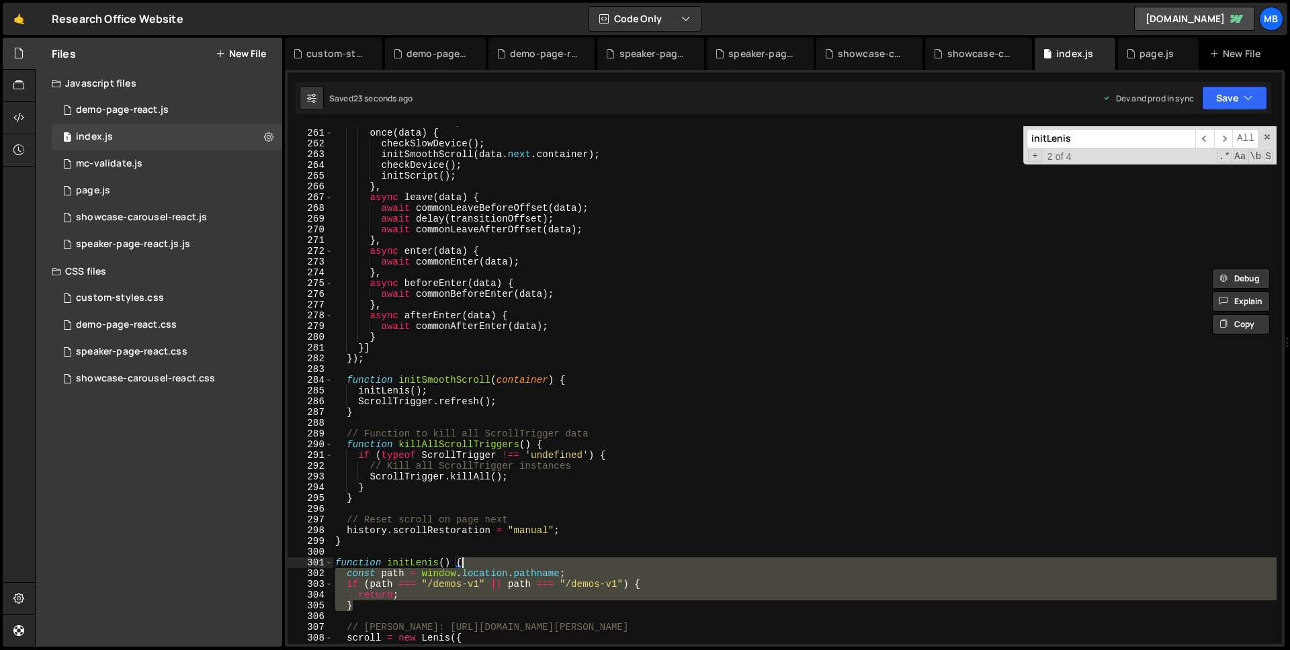
drag, startPoint x: 542, startPoint y: 606, endPoint x: 585, endPoint y: 566, distance: 58.9
click at [585, 566] on div "name : 'default' , once ( data ) { checkSlowDevice ( ) ; initSmoothScroll ( dat…" at bounding box center [804, 386] width 944 height 539
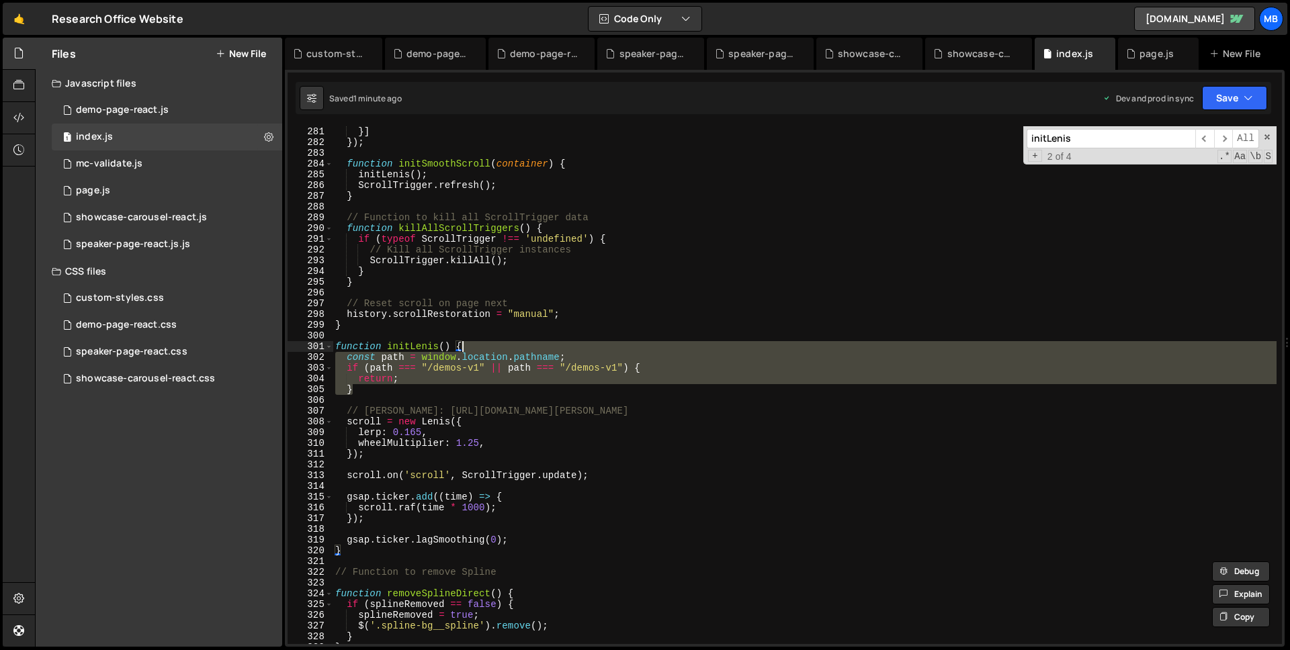
click at [475, 379] on div "}] }) ; function initSmoothScroll ( container ) { initLenis ( ) ; ScrollTrigger…" at bounding box center [804, 395] width 944 height 539
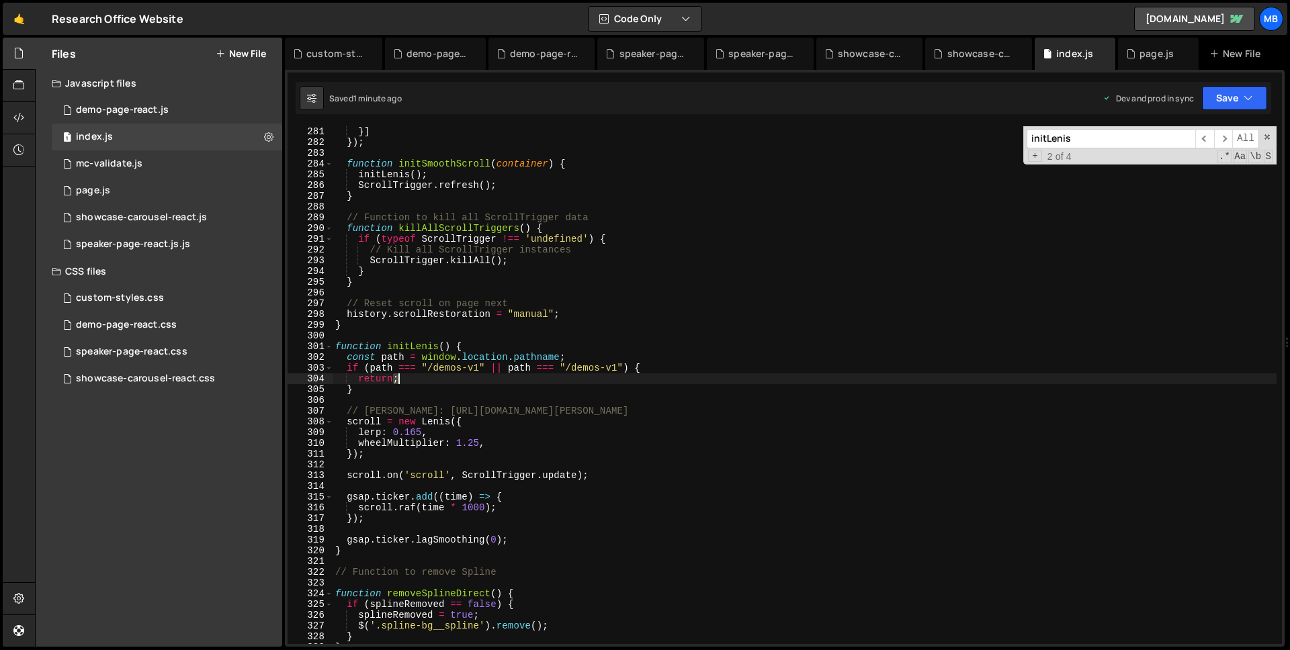
click at [451, 383] on div "}] }) ; function initSmoothScroll ( container ) { initLenis ( ) ; ScrollTrigger…" at bounding box center [804, 395] width 944 height 539
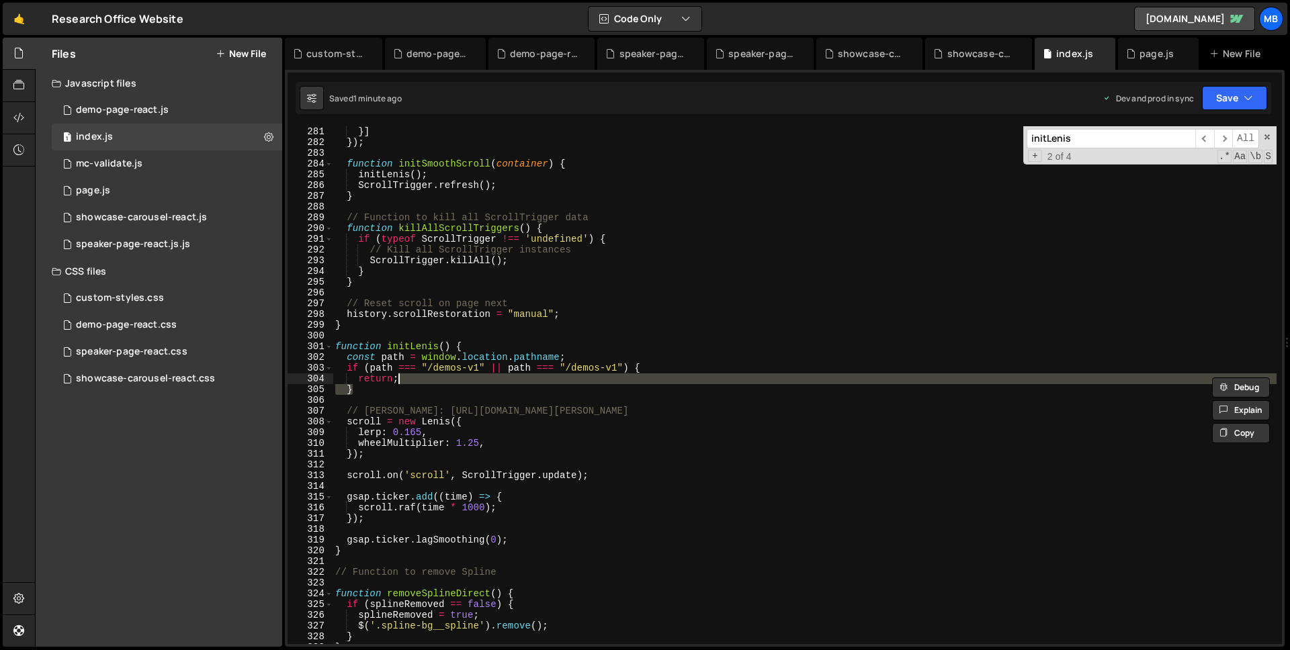
type textarea "}"
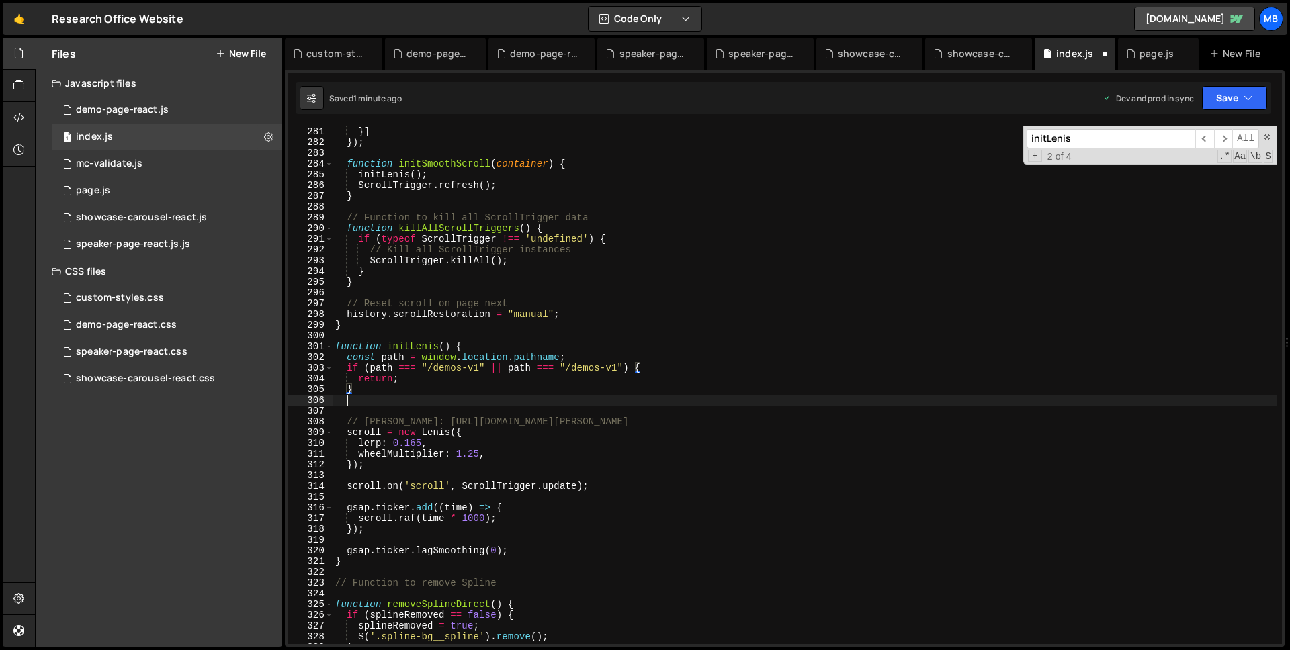
scroll to position [0, 0]
paste textarea "}"
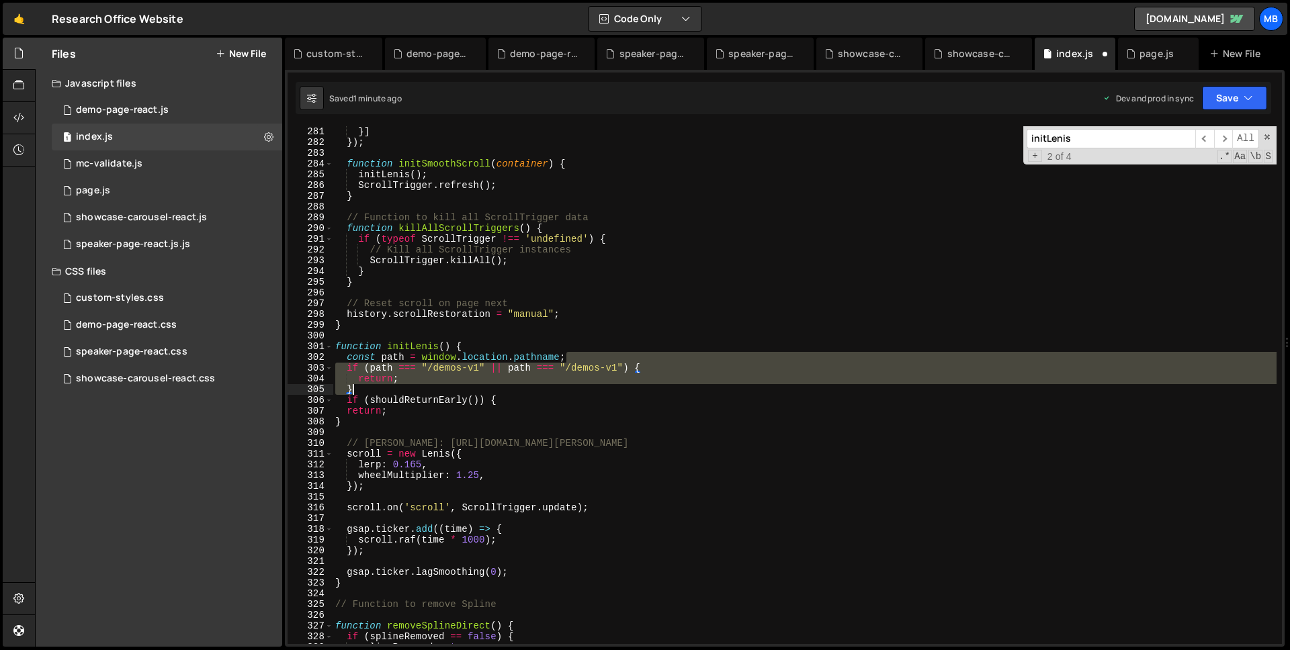
drag, startPoint x: 596, startPoint y: 357, endPoint x: 591, endPoint y: 388, distance: 31.4
click at [592, 389] on div "}] }) ; function initSmoothScroll ( container ) { initLenis ( ) ; ScrollTrigger…" at bounding box center [804, 395] width 944 height 539
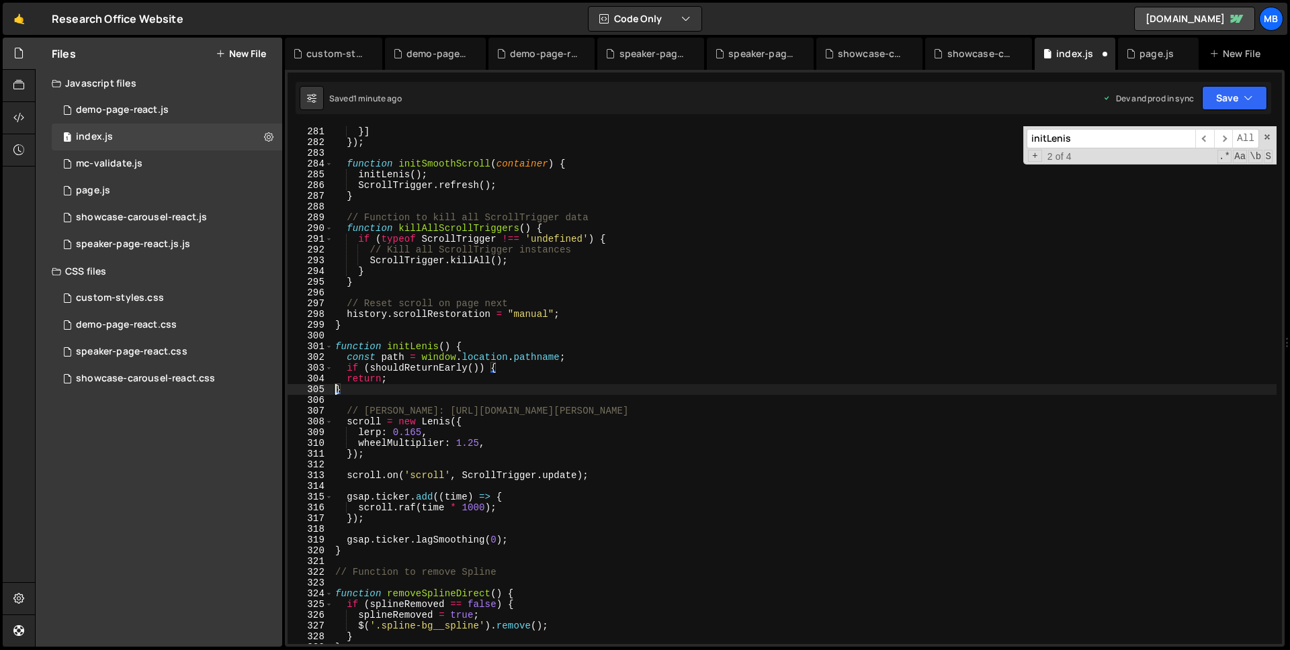
click at [336, 389] on div "}] }) ; function initSmoothScroll ( container ) { initLenis ( ) ; ScrollTrigger…" at bounding box center [804, 395] width 944 height 539
click at [346, 381] on div "}] }) ; function initSmoothScroll ( container ) { initLenis ( ) ; ScrollTrigger…" at bounding box center [804, 395] width 944 height 539
click at [784, 358] on div "}] }) ; function initSmoothScroll ( container ) { initLenis ( ) ; ScrollTrigger…" at bounding box center [804, 395] width 944 height 539
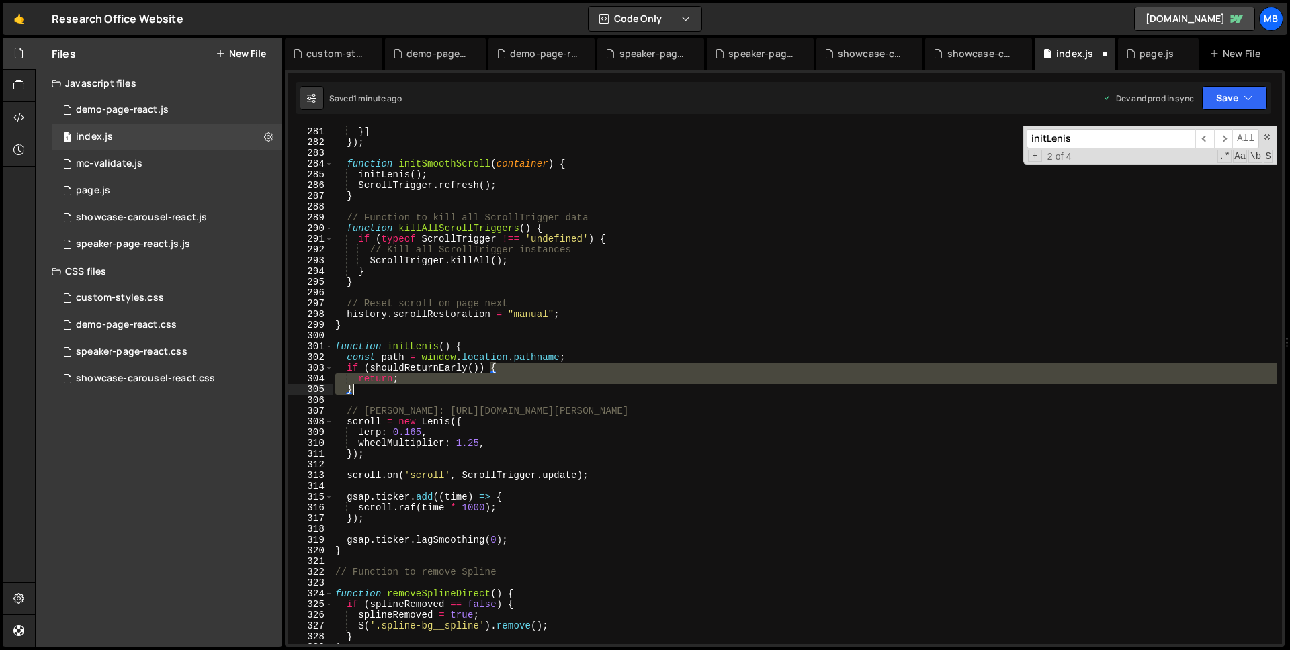
drag, startPoint x: 491, startPoint y: 369, endPoint x: 488, endPoint y: 383, distance: 14.5
click at [488, 384] on div "}] }) ; function initSmoothScroll ( container ) { initLenis ( ) ; ScrollTrigger…" at bounding box center [804, 395] width 944 height 539
type textarea "return; }"
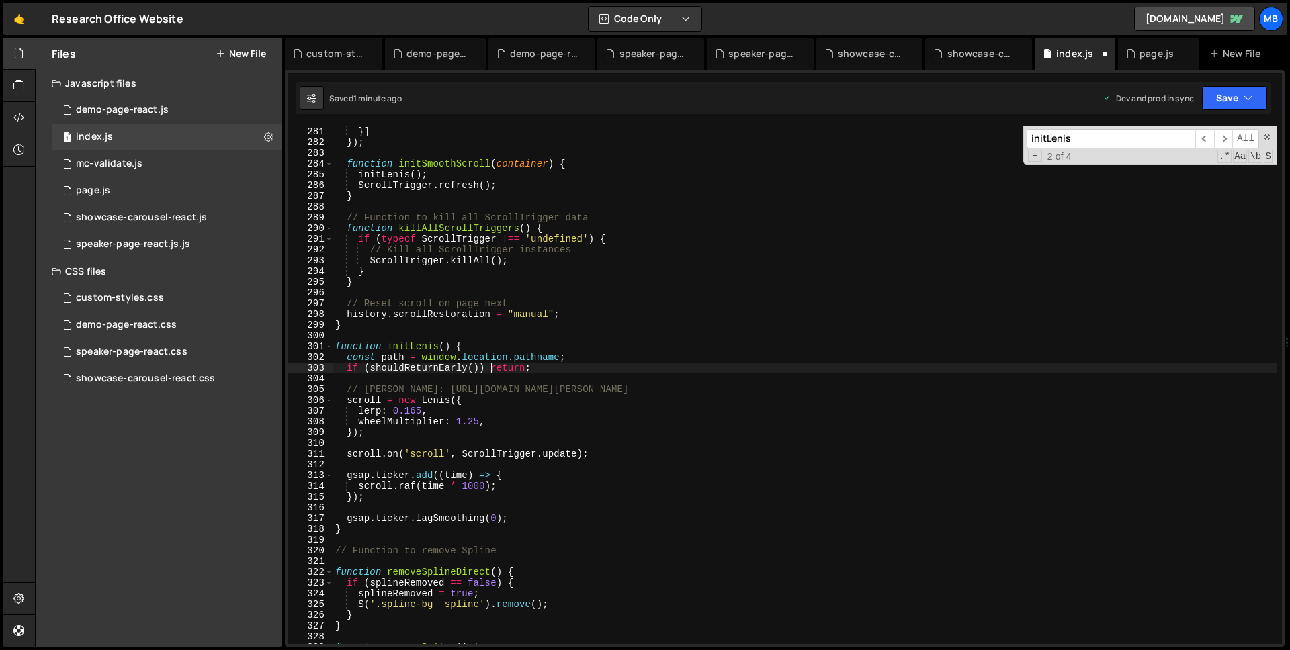
scroll to position [0, 11]
click at [531, 328] on div "}] }) ; function initSmoothScroll ( container ) { initLenis ( ) ; ScrollTrigger…" at bounding box center [804, 395] width 944 height 539
type textarea "}"
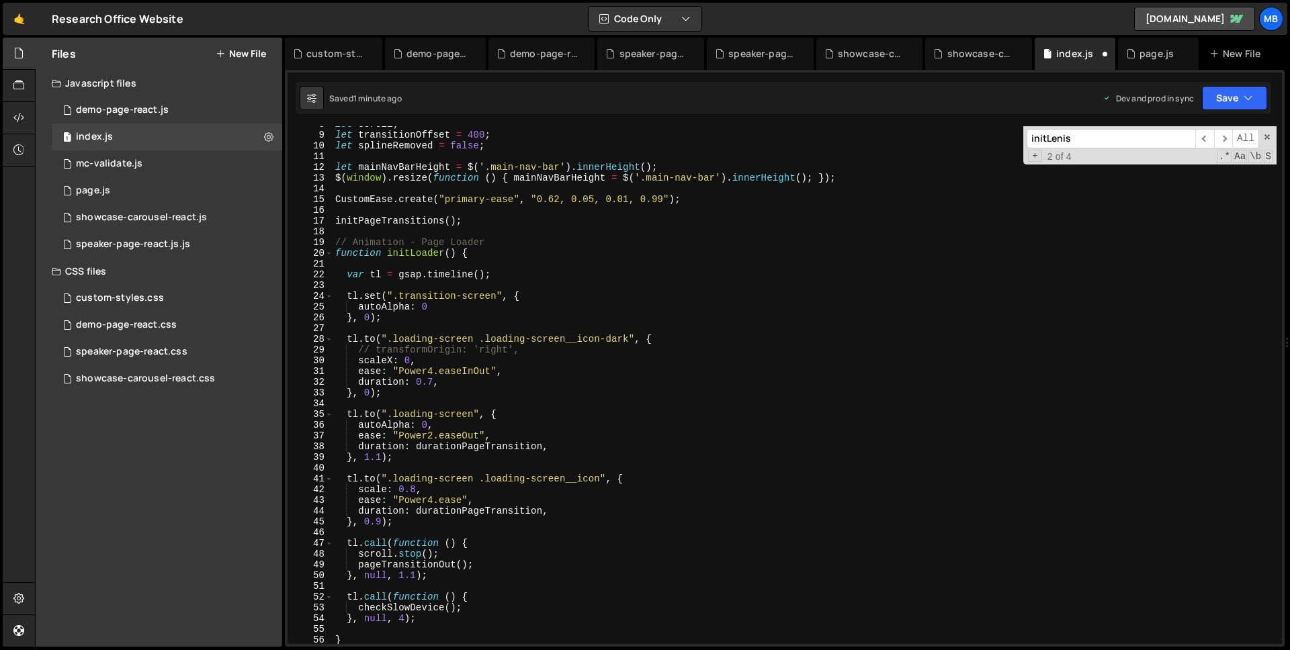
scroll to position [0, 0]
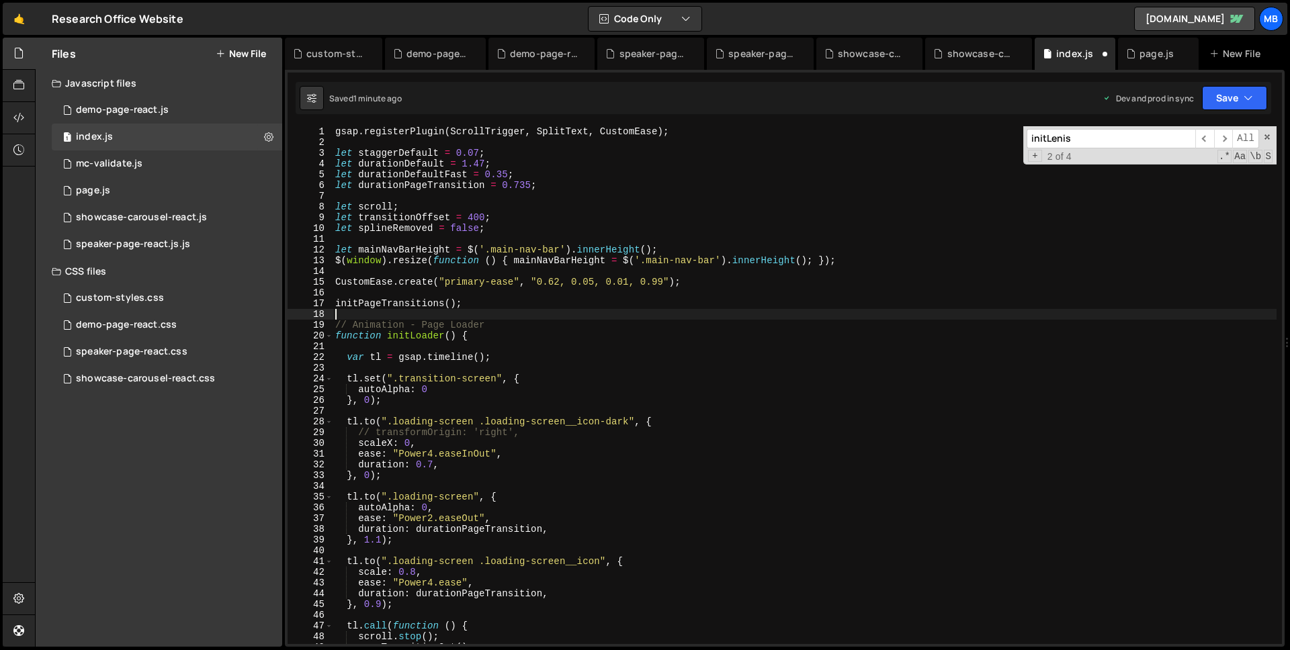
click at [505, 314] on div "gsap . registerPlugin ( ScrollTrigger , SplitText , CustomEase ) ; let staggerD…" at bounding box center [804, 395] width 944 height 539
click at [529, 320] on div "gsap . registerPlugin ( ScrollTrigger , SplitText , CustomEase ) ; let staggerD…" at bounding box center [804, 395] width 944 height 539
click at [539, 306] on div "gsap . registerPlugin ( ScrollTrigger , SplitText , CustomEase ) ; let staggerD…" at bounding box center [804, 395] width 944 height 539
type textarea "initPageTransitions();"
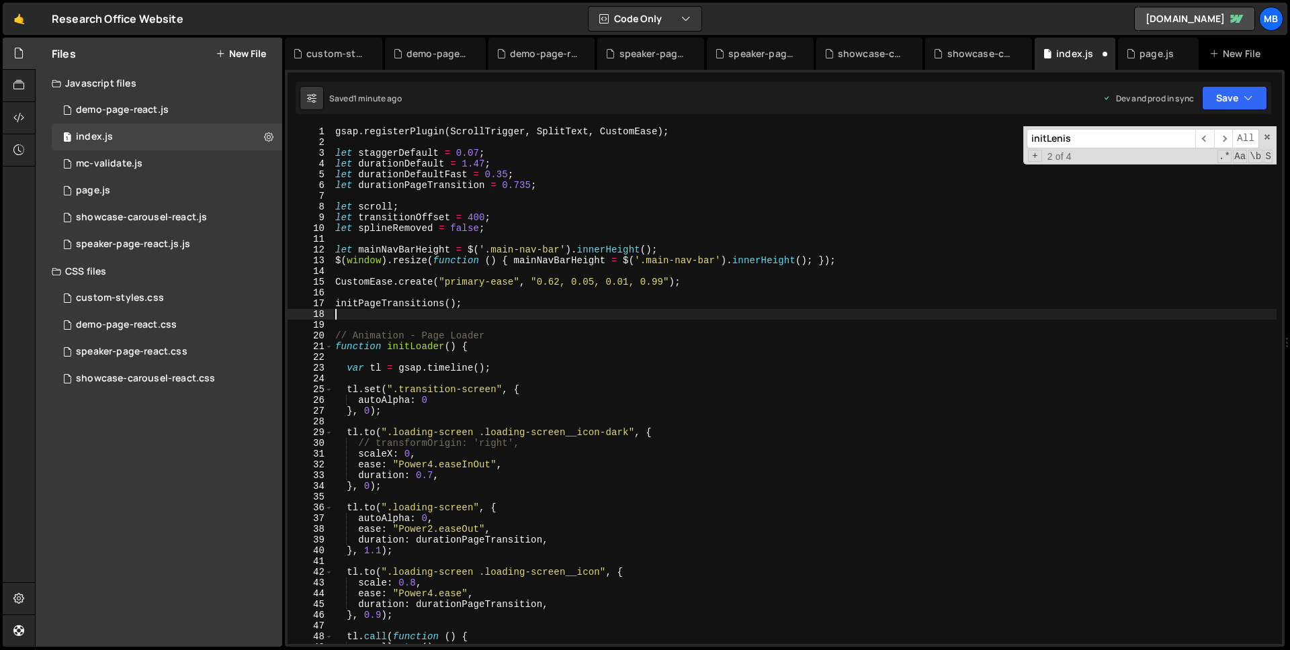
paste textarea
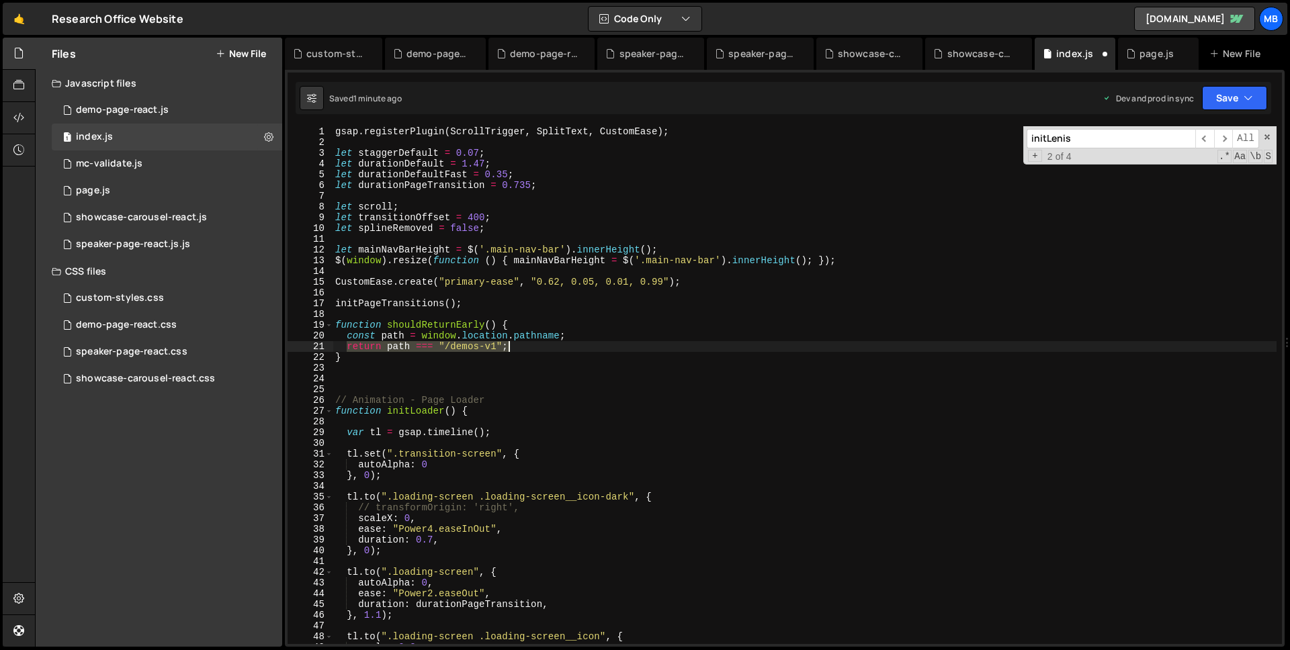
drag, startPoint x: 347, startPoint y: 348, endPoint x: 534, endPoint y: 345, distance: 187.4
click at [534, 345] on div "gsap . registerPlugin ( ScrollTrigger , SplitText , CustomEase ) ; let staggerD…" at bounding box center [804, 395] width 944 height 539
paste textarea "earlyReturnPaths.includes(path)"
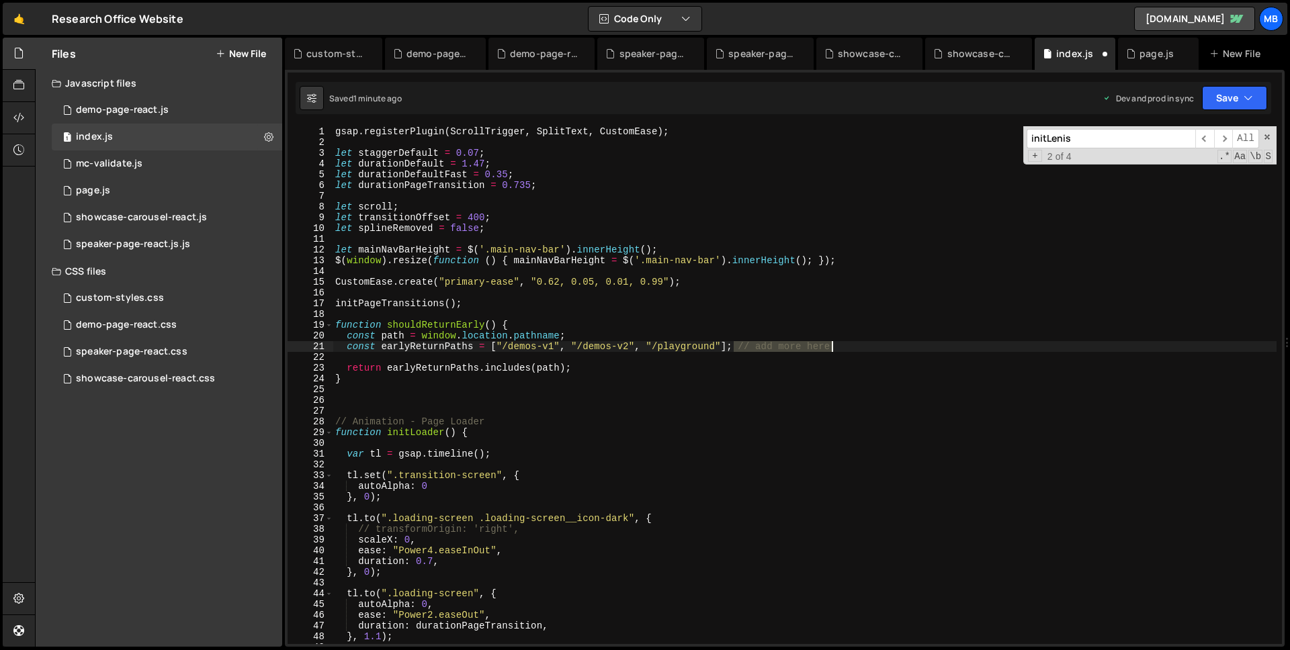
drag, startPoint x: 732, startPoint y: 349, endPoint x: 846, endPoint y: 351, distance: 113.5
click at [846, 351] on div "gsap . registerPlugin ( ScrollTrigger , SplitText , CustomEase ) ; let staggerD…" at bounding box center [804, 395] width 944 height 539
click at [426, 326] on div "gsap . registerPlugin ( ScrollTrigger , SplitText , CustomEase ) ; let staggerD…" at bounding box center [804, 395] width 944 height 539
type textarea "function shouldReturnEarly() {"
click at [426, 326] on div "gsap . registerPlugin ( ScrollTrigger , SplitText , CustomEase ) ; let staggerD…" at bounding box center [804, 395] width 944 height 539
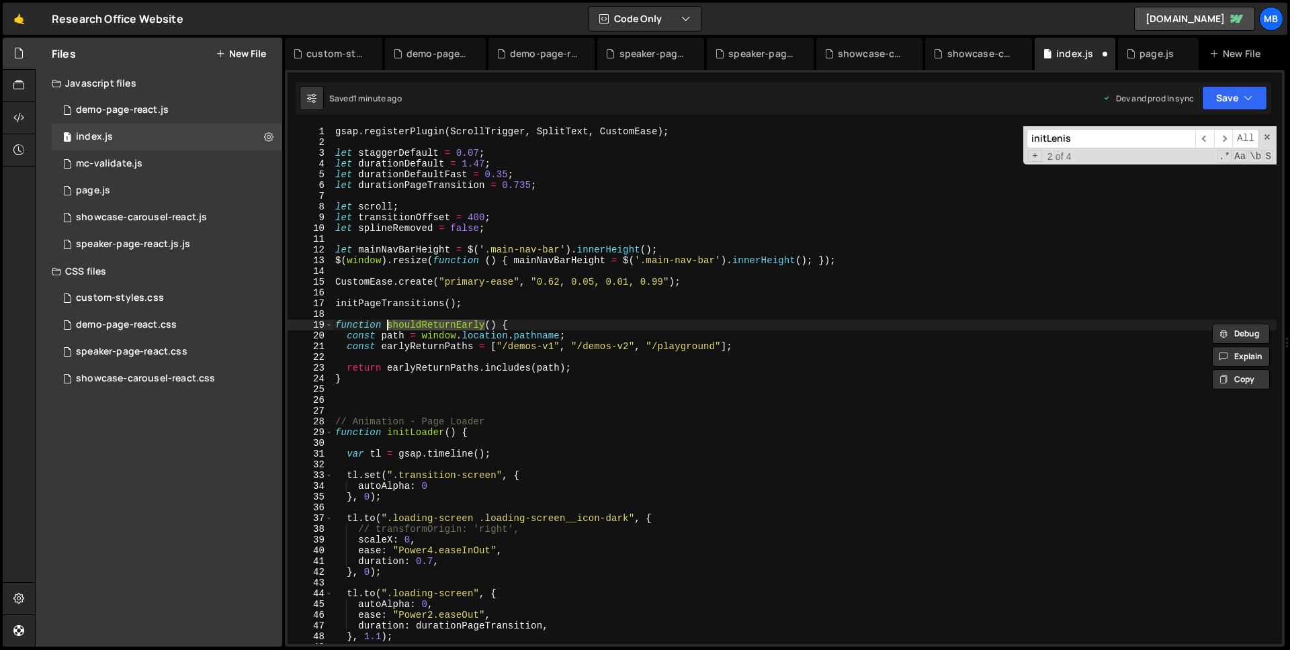
type input "shouldReturnEarly"
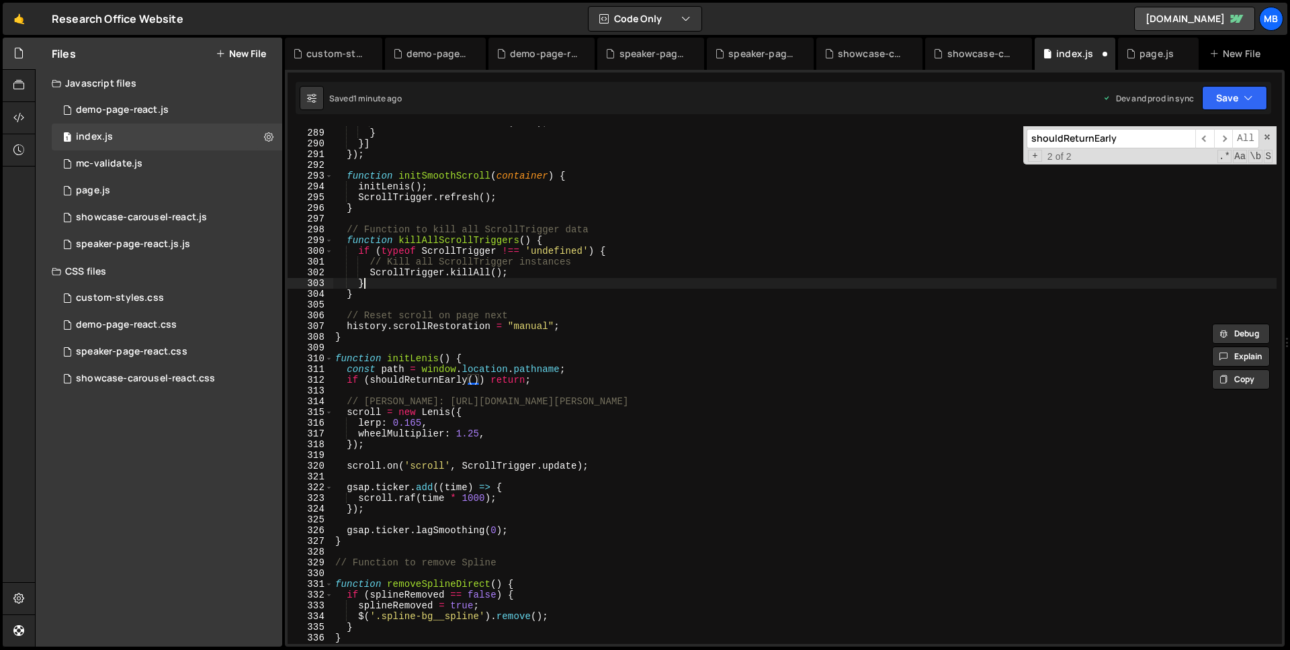
click at [858, 278] on div "await commonAfterEnter ( data ) ; } }] }) ; function initSmoothScroll ( contain…" at bounding box center [804, 386] width 944 height 539
drag, startPoint x: 577, startPoint y: 370, endPoint x: 579, endPoint y: 361, distance: 9.6
click at [579, 361] on div "await commonAfterEnter ( data ) ; } }] }) ; function initSmoothScroll ( contain…" at bounding box center [804, 386] width 944 height 539
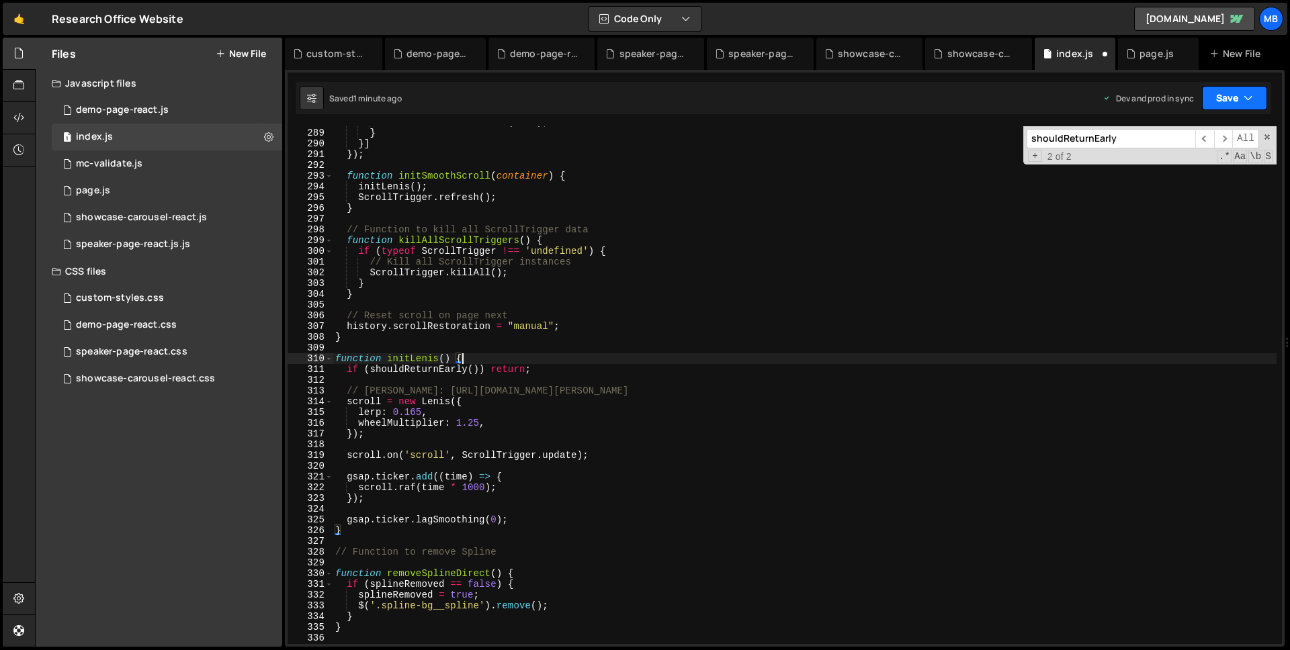
click at [1202, 90] on button "Save" at bounding box center [1234, 98] width 65 height 24
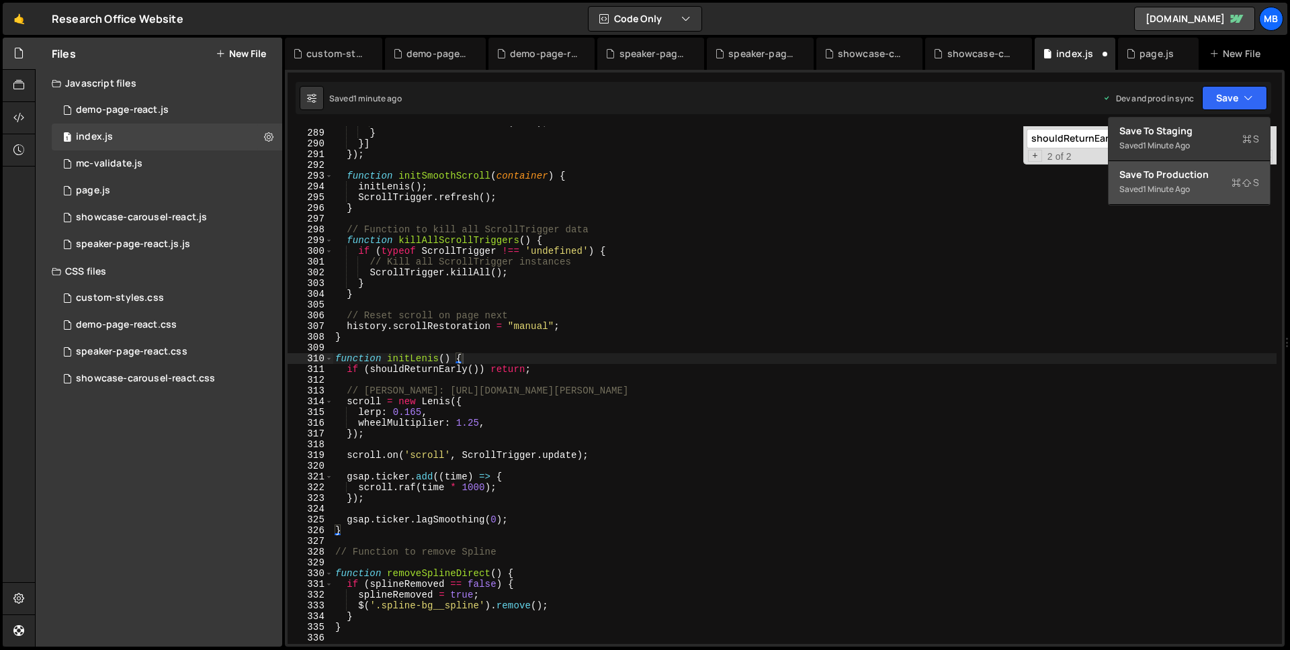
click at [1206, 177] on div "Save to Production S" at bounding box center [1189, 174] width 140 height 13
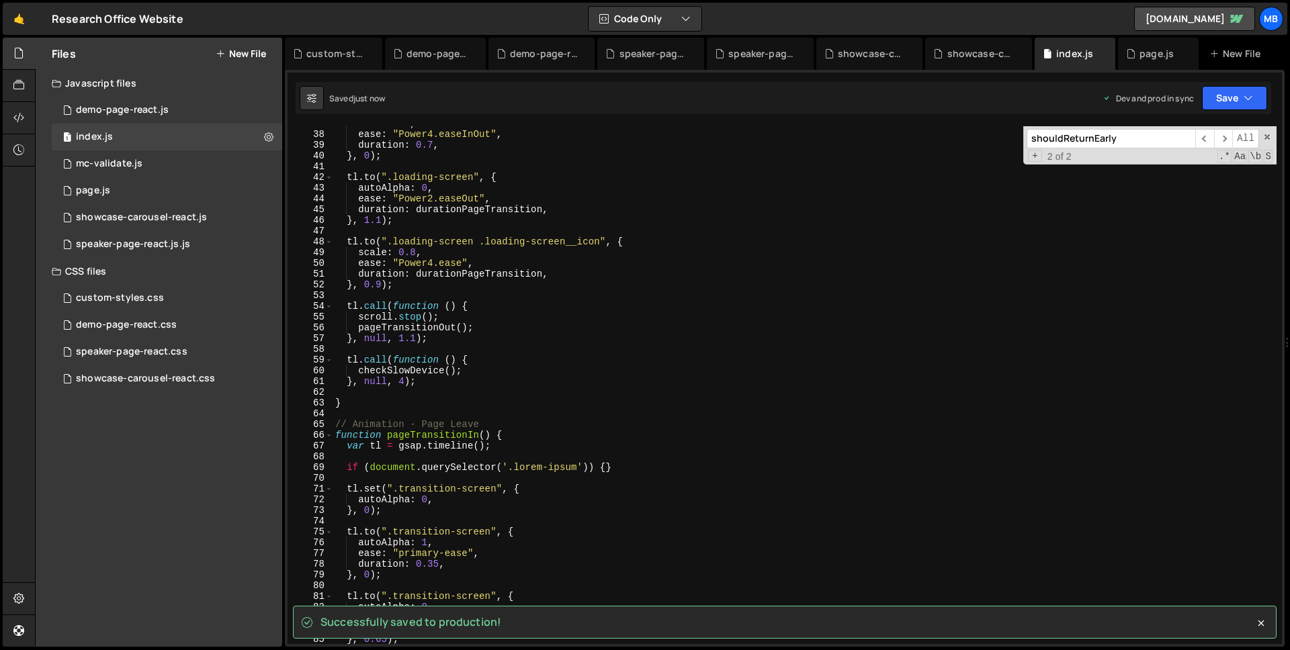
scroll to position [0, 0]
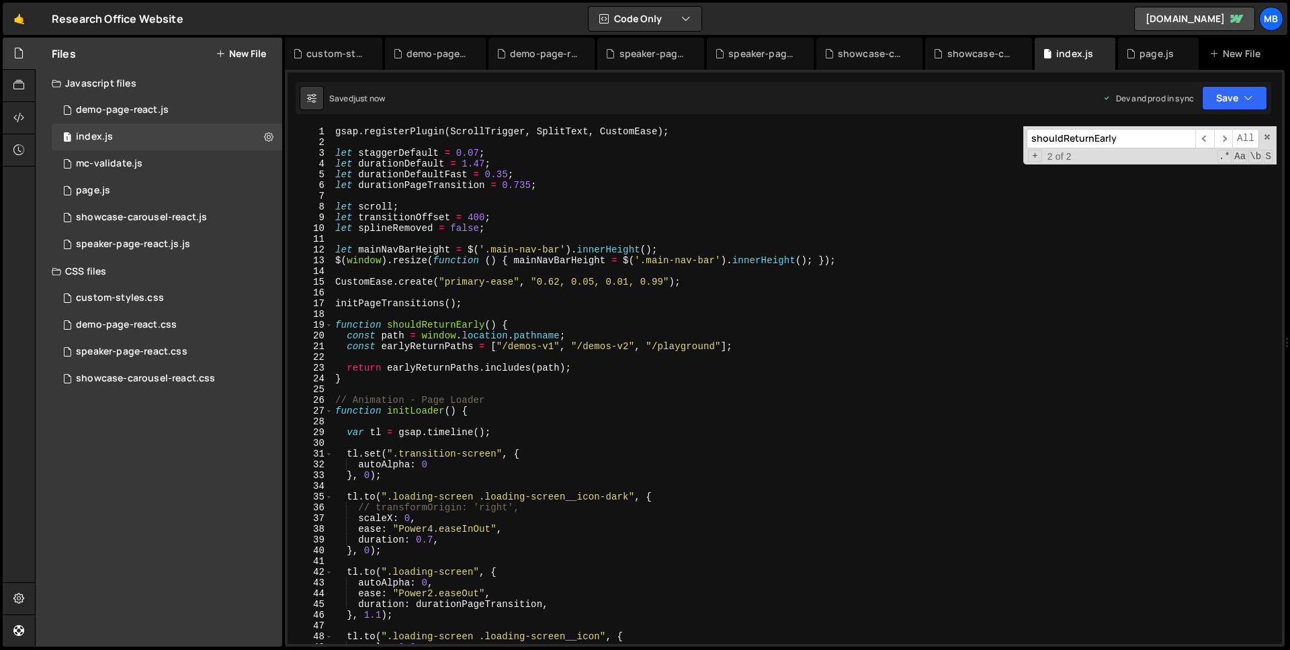
type textarea "function shouldReturnEarly() {"
click at [435, 328] on div "gsap . registerPlugin ( ScrollTrigger , SplitText , CustomEase ) ; let staggerD…" at bounding box center [804, 395] width 944 height 539
click at [693, 392] on div "gsap . registerPlugin ( ScrollTrigger , SplitText , CustomEase ) ; let staggerD…" at bounding box center [804, 395] width 944 height 539
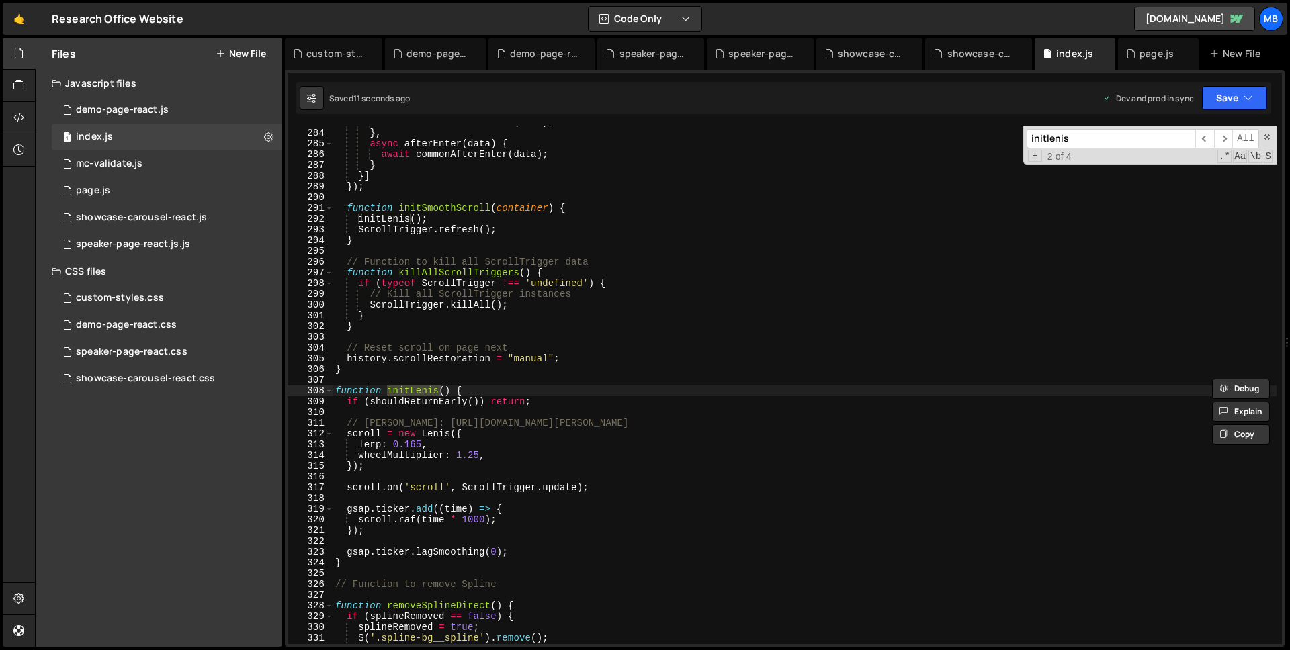
scroll to position [3040, 0]
type input "initlenis"
drag, startPoint x: 608, startPoint y: 410, endPoint x: 613, endPoint y: 394, distance: 16.1
click at [612, 395] on div "await commonBeforeEnter ( data ) ; } , async afterEnter ( data ) { await common…" at bounding box center [804, 386] width 944 height 539
type textarea "function initLenis() { if (shouldReturnEarly()) return;"
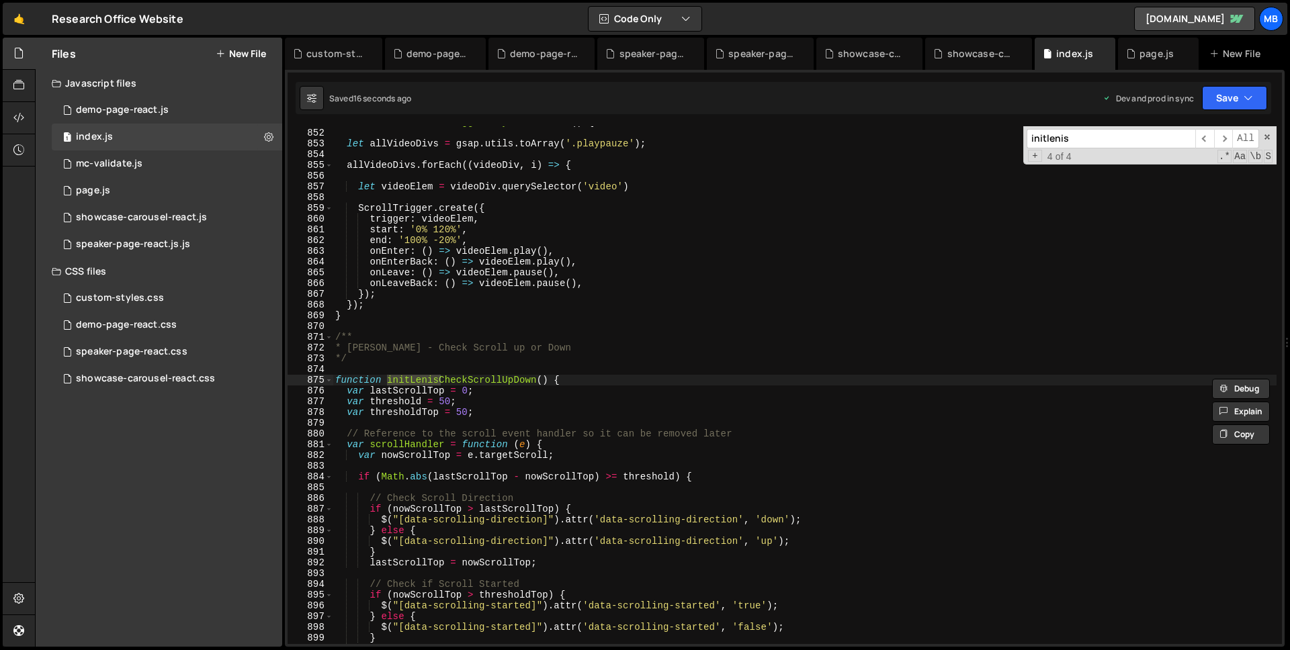
scroll to position [9144, 0]
type input "initlenis"
click at [606, 386] on div "function initScrollTriggerPlayVideoInview ( ) { let allVideoDivs = gsap . utils…" at bounding box center [804, 386] width 944 height 539
type textarea "function initLenisCheckScrollUpDown() { var lastScrollTop = 0;"
paste textarea
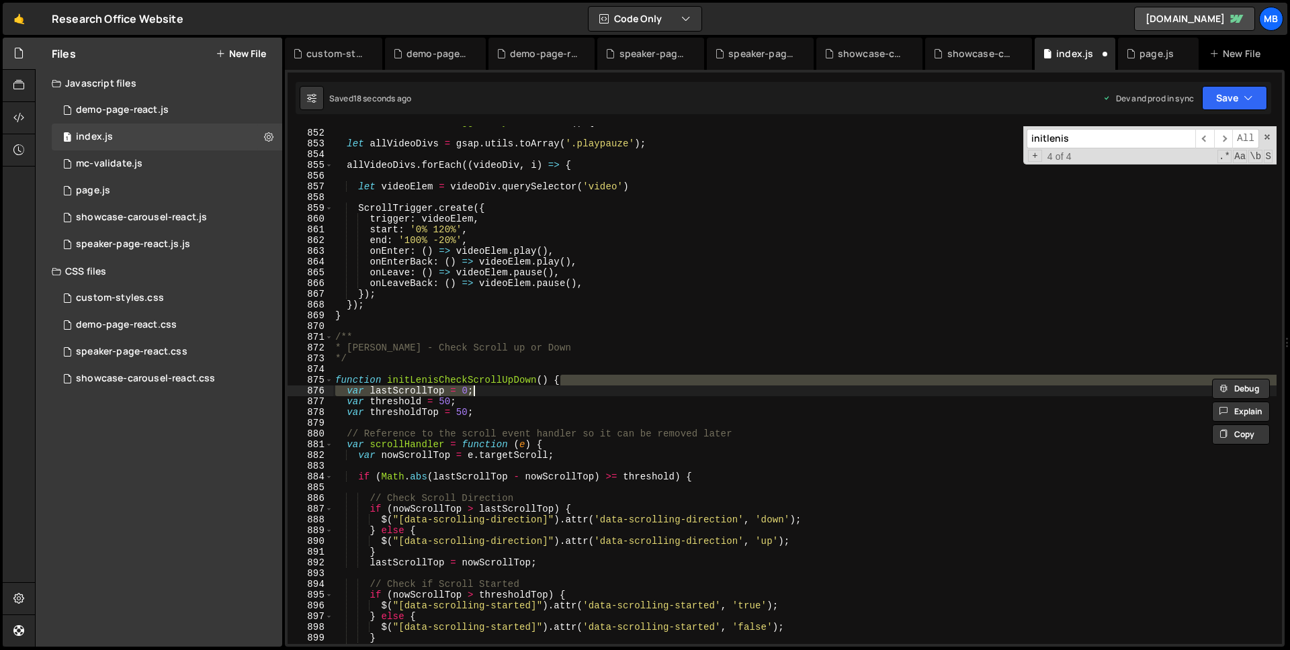
click at [611, 378] on div "function initScrollTriggerPlayVideoInview ( ) { let allVideoDivs = gsap . utils…" at bounding box center [804, 385] width 944 height 518
type textarea "function initLenisCheckScrollUpDown() {"
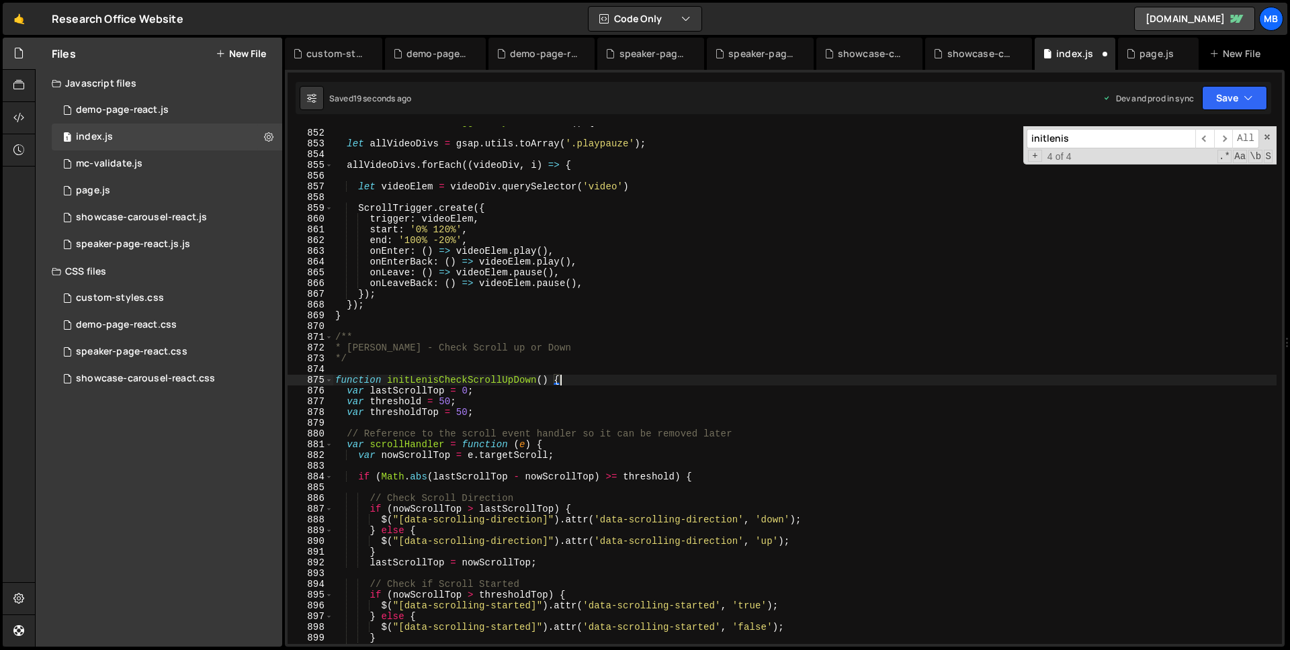
paste textarea
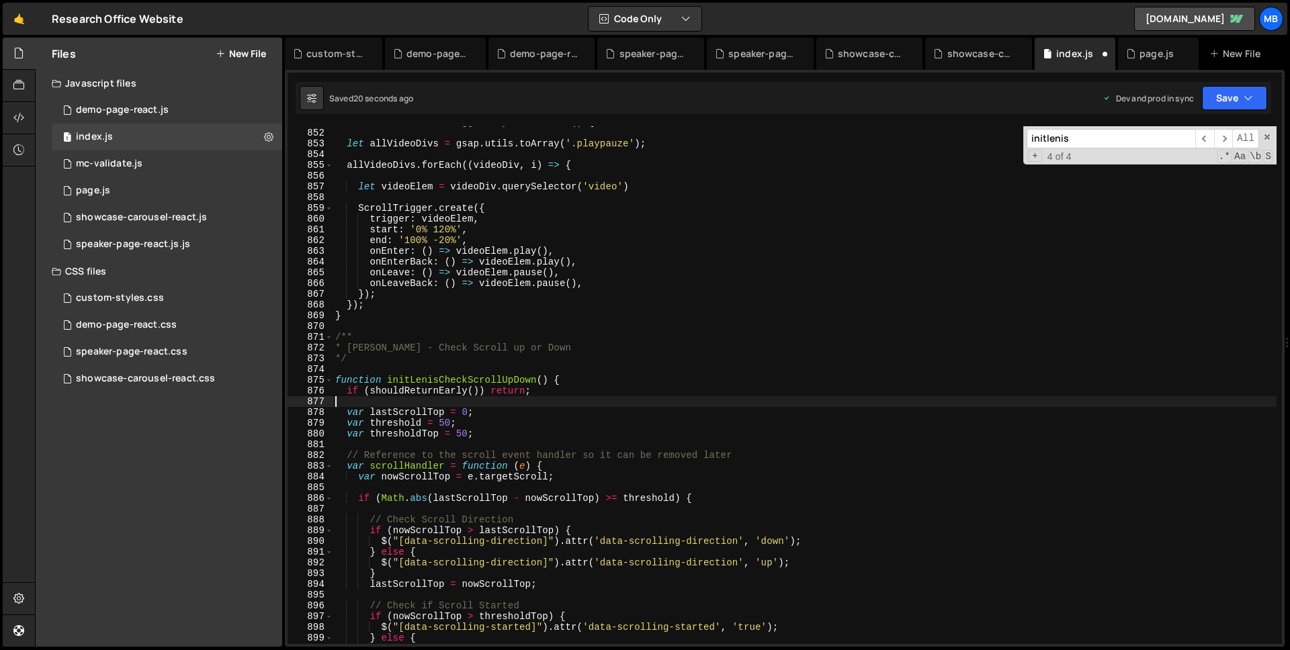
click at [502, 381] on div "function initScrollTriggerPlayVideoInview ( ) { let allVideoDivs = gsap . utils…" at bounding box center [804, 386] width 944 height 539
type textarea "function initLenisCheckScrollUpDown() {"
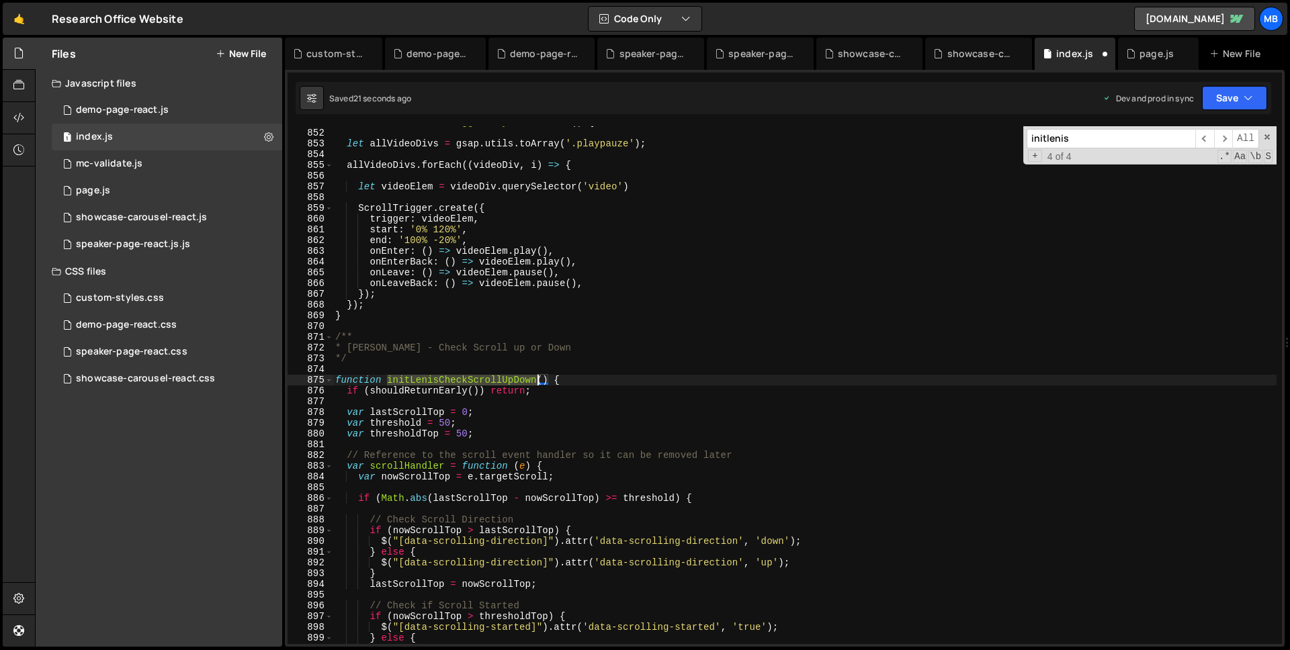
click at [502, 381] on div "function initScrollTriggerPlayVideoInview ( ) { let allVideoDivs = gsap . utils…" at bounding box center [804, 386] width 944 height 539
click at [1136, 138] on input "initlenis" at bounding box center [1110, 138] width 169 height 19
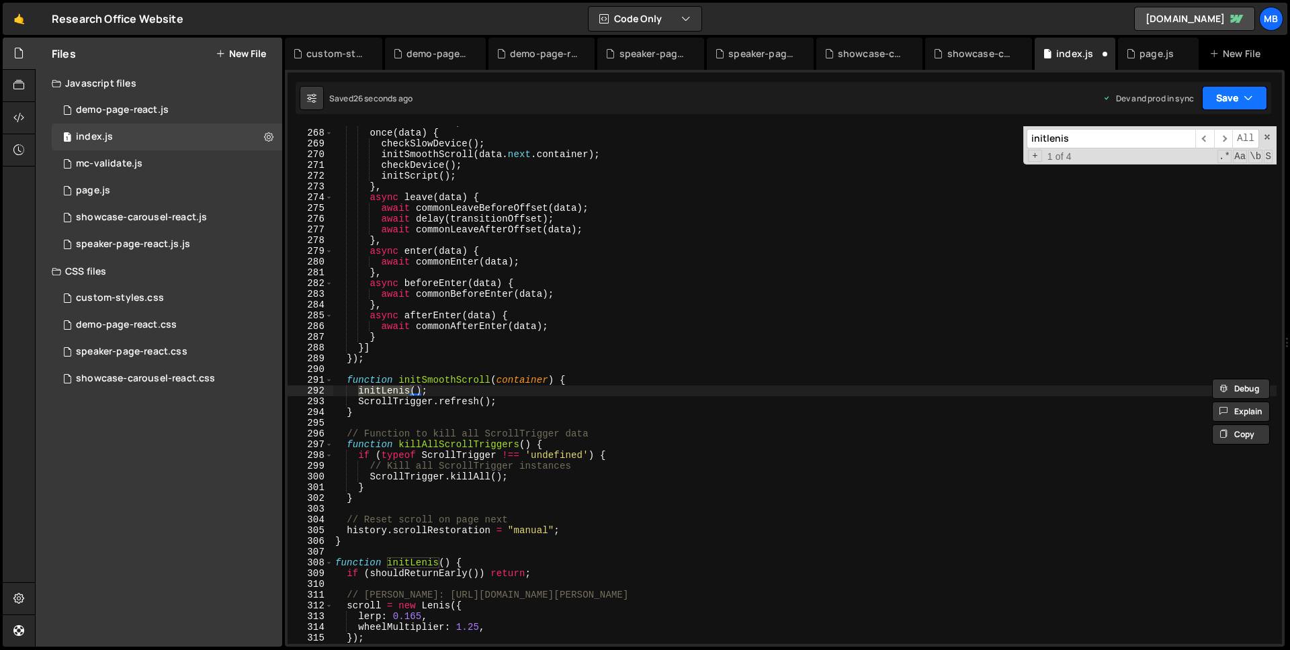
click at [1243, 91] on icon "button" at bounding box center [1247, 97] width 9 height 13
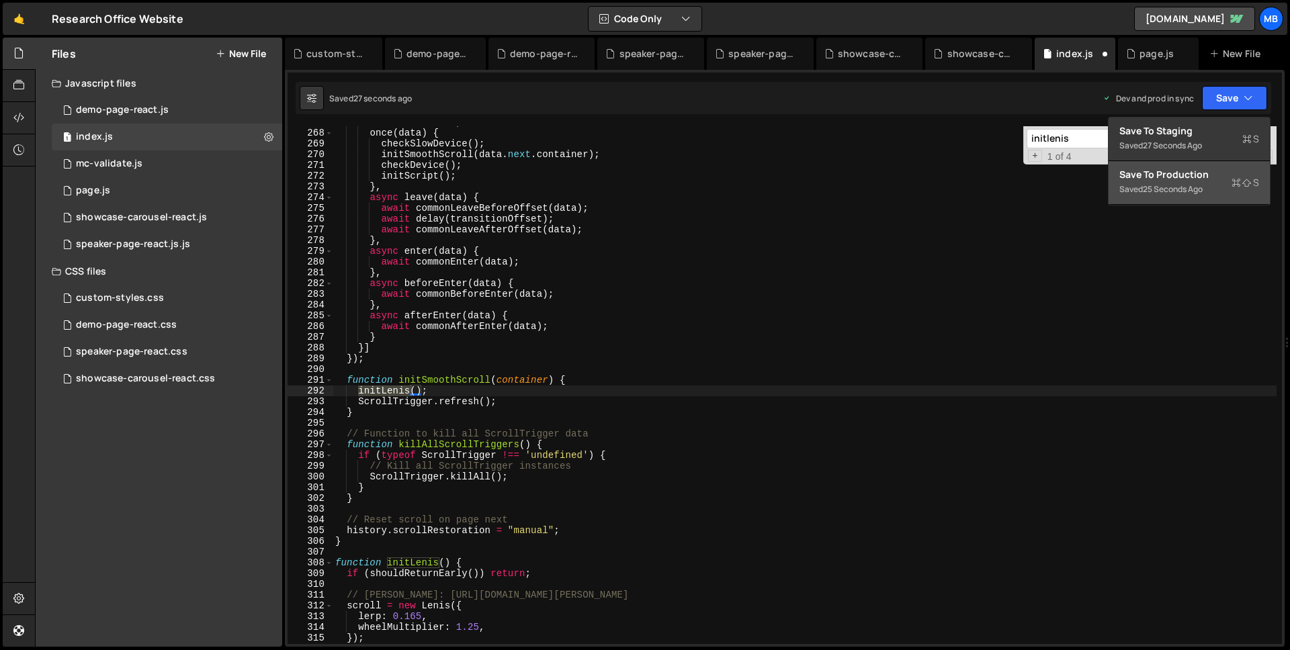
click at [1179, 191] on div "25 seconds ago" at bounding box center [1172, 188] width 60 height 11
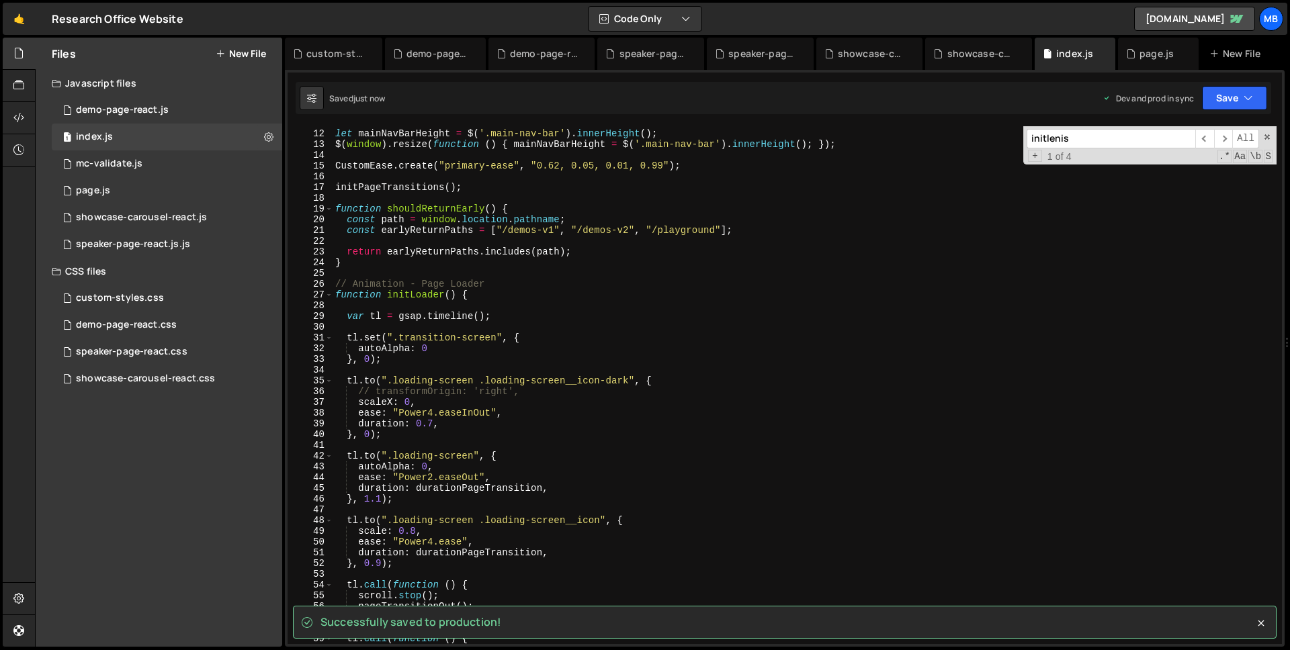
scroll to position [0, 0]
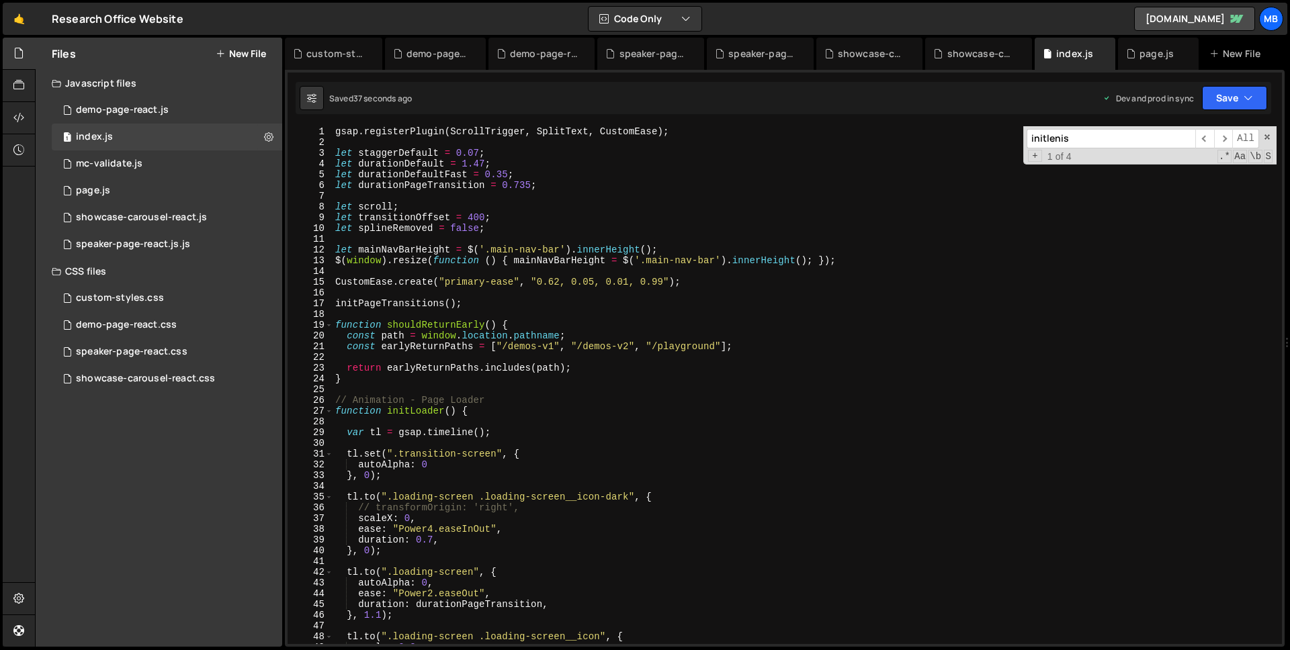
click at [510, 314] on div "gsap . registerPlugin ( ScrollTrigger , SplitText , CustomEase ) ; let staggerD…" at bounding box center [804, 395] width 944 height 539
click at [408, 310] on div "gsap . registerPlugin ( ScrollTrigger , SplitText , CustomEase ) ; let staggerD…" at bounding box center [804, 395] width 944 height 539
click at [395, 278] on div "gsap . registerPlugin ( ScrollTrigger , SplitText , CustomEase ) ; let staggerD…" at bounding box center [804, 395] width 944 height 539
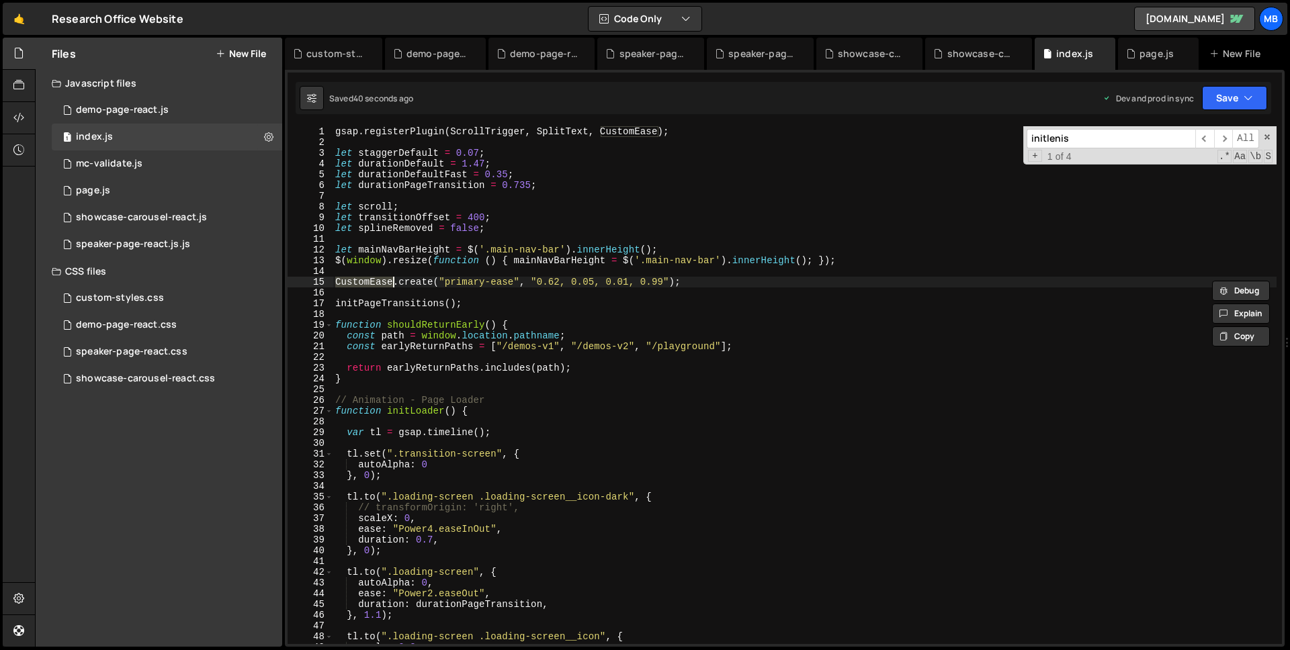
click at [428, 339] on div "gsap . registerPlugin ( ScrollTrigger , SplitText , CustomEase ) ; let staggerD…" at bounding box center [804, 395] width 944 height 539
type textarea "const path = window.location.pathname;"
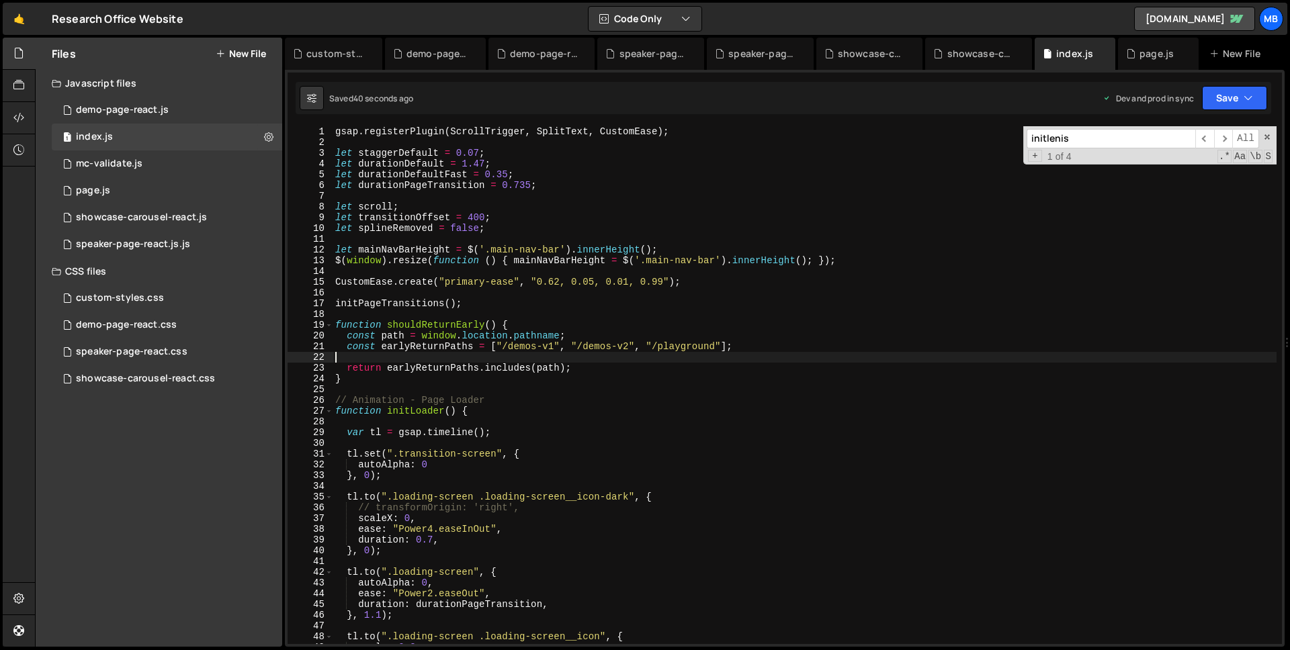
click at [550, 357] on div "gsap . registerPlugin ( ScrollTrigger , SplitText , CustomEase ) ; let staggerD…" at bounding box center [804, 395] width 944 height 539
click at [506, 347] on div "gsap . registerPlugin ( ScrollTrigger , SplitText , CustomEase ) ; let staggerD…" at bounding box center [804, 395] width 944 height 539
click at [536, 375] on div "gsap . registerPlugin ( ScrollTrigger , SplitText , CustomEase ) ; let staggerD…" at bounding box center [804, 395] width 944 height 539
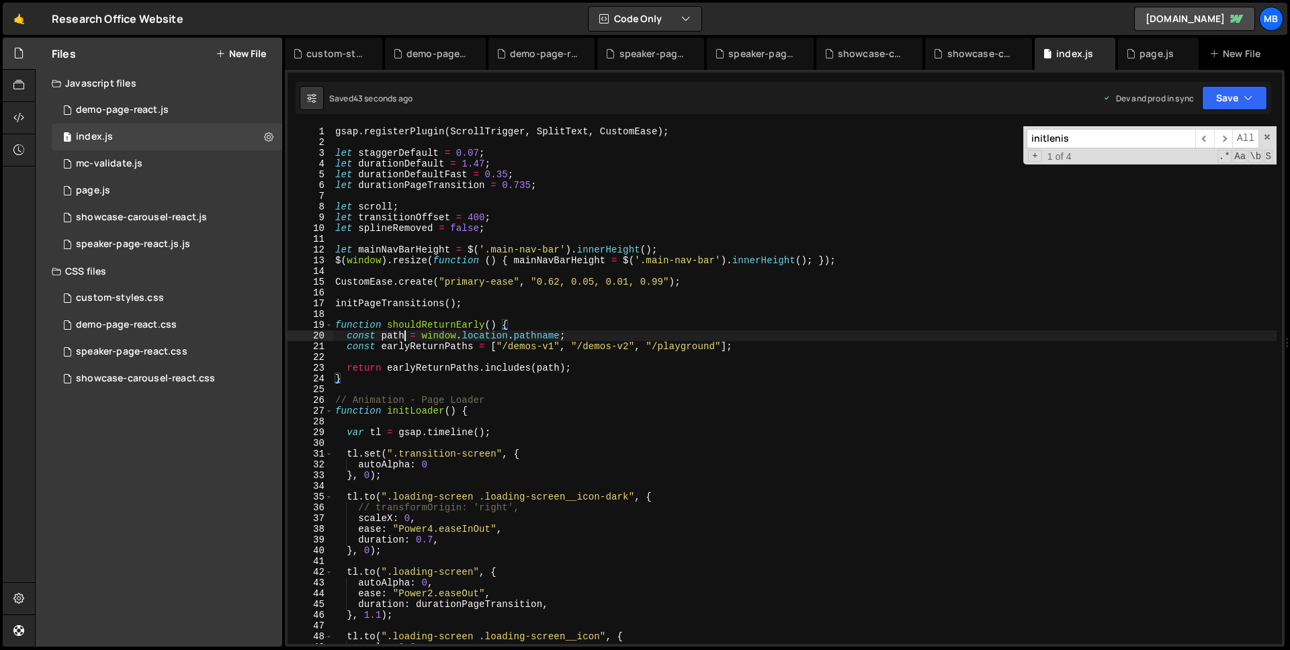
click at [405, 338] on div "gsap . registerPlugin ( ScrollTrigger , SplitText , CustomEase ) ; let staggerD…" at bounding box center [804, 395] width 944 height 539
type textarea "const path = window.location.pathname;"
click at [405, 338] on div "gsap . registerPlugin ( ScrollTrigger , SplitText , CustomEase ) ; let staggerD…" at bounding box center [804, 395] width 944 height 539
click at [400, 337] on div "gsap . registerPlugin ( ScrollTrigger , SplitText , CustomEase ) ; let staggerD…" at bounding box center [804, 385] width 944 height 518
click at [400, 337] on div "gsap . registerPlugin ( ScrollTrigger , SplitText , CustomEase ) ; let staggerD…" at bounding box center [804, 395] width 944 height 539
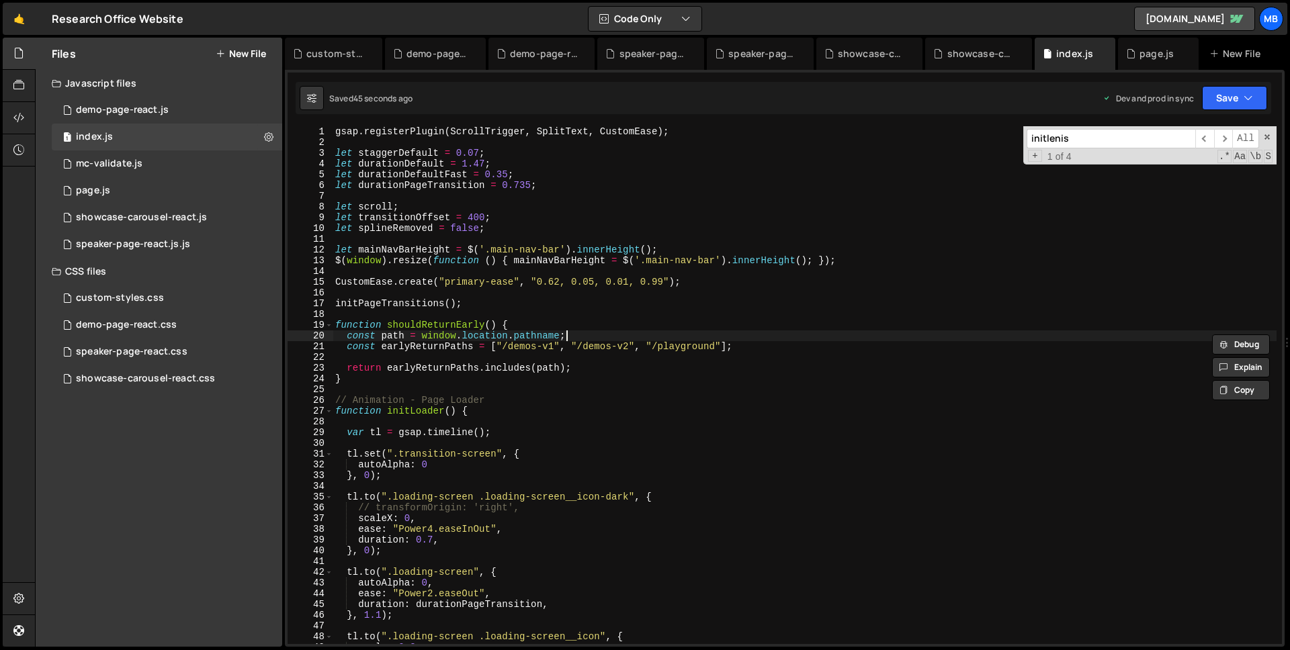
click at [607, 339] on div "gsap . registerPlugin ( ScrollTrigger , SplitText , CustomEase ) ; let staggerD…" at bounding box center [804, 395] width 944 height 539
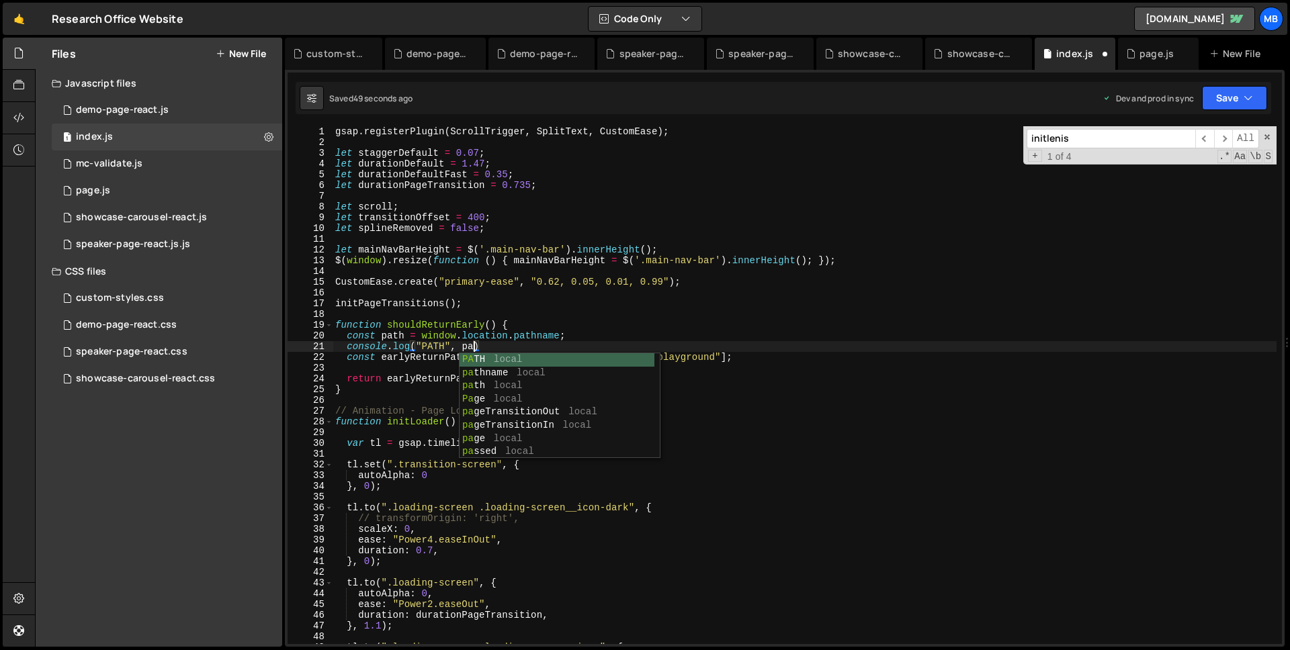
type textarea "console.log("PATH", path)"
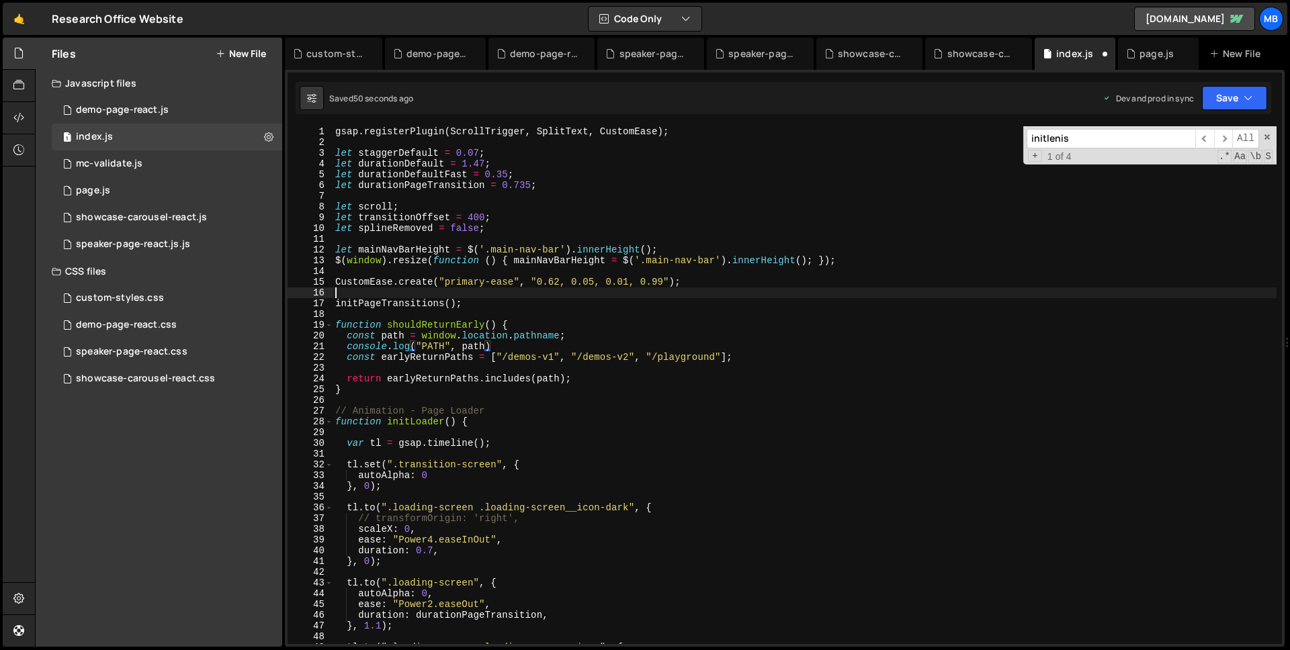
drag, startPoint x: 662, startPoint y: 298, endPoint x: 651, endPoint y: 303, distance: 11.4
click at [660, 297] on div "gsap . registerPlugin ( ScrollTrigger , SplitText , CustomEase ) ; let staggerD…" at bounding box center [804, 395] width 944 height 539
drag, startPoint x: 641, startPoint y: 327, endPoint x: 611, endPoint y: 347, distance: 36.0
click at [641, 328] on div "gsap . registerPlugin ( ScrollTrigger , SplitText , CustomEase ) ; let staggerD…" at bounding box center [804, 395] width 944 height 539
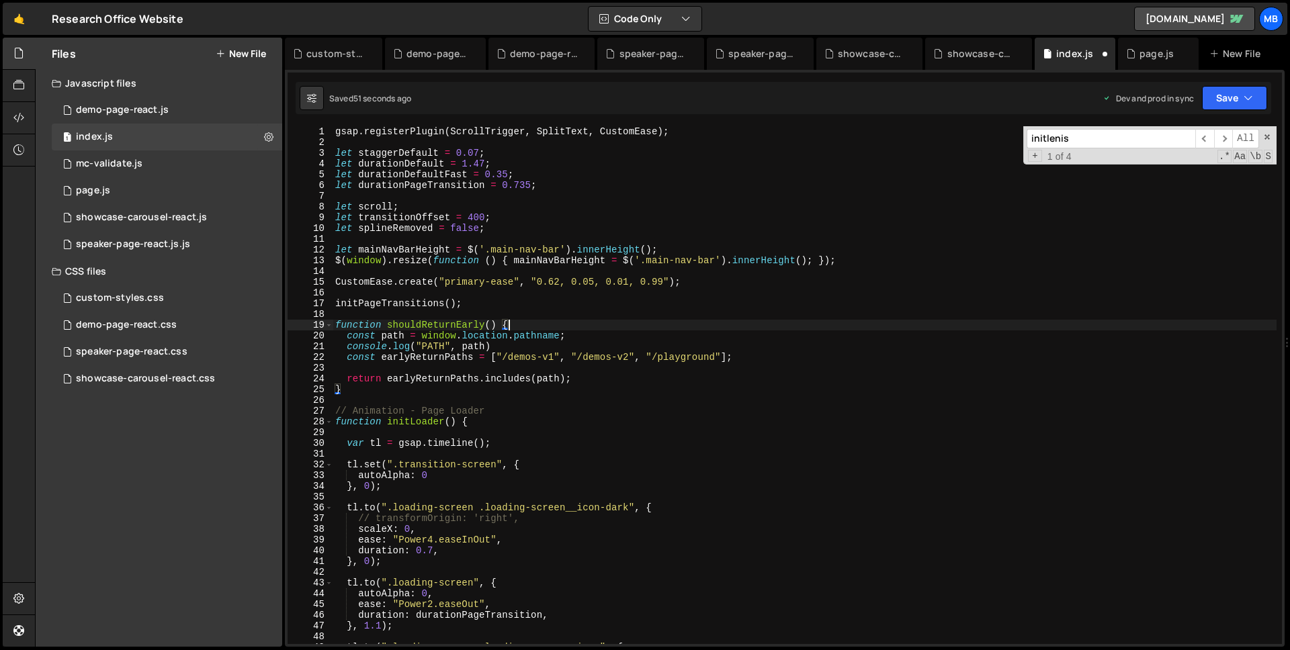
click at [482, 357] on div "gsap . registerPlugin ( ScrollTrigger , SplitText , CustomEase ) ; let staggerD…" at bounding box center [804, 395] width 944 height 539
click at [508, 356] on div "gsap . registerPlugin ( ScrollTrigger , SplitText , CustomEase ) ; let staggerD…" at bounding box center [804, 395] width 944 height 539
click at [501, 358] on div "gsap . registerPlugin ( ScrollTrigger , SplitText , CustomEase ) ; let staggerD…" at bounding box center [804, 395] width 944 height 539
click at [404, 356] on div "gsap . registerPlugin ( ScrollTrigger , SplitText , CustomEase ) ; let staggerD…" at bounding box center [804, 395] width 944 height 539
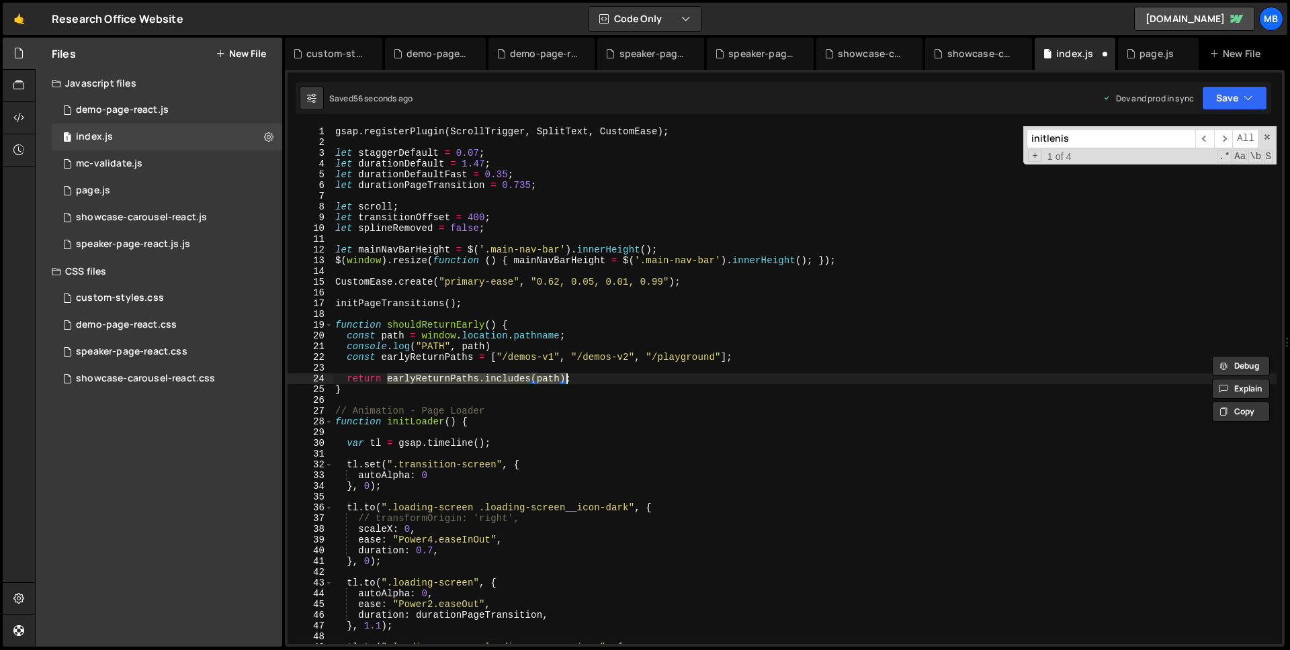
drag, startPoint x: 386, startPoint y: 378, endPoint x: 566, endPoint y: 379, distance: 180.0
click at [566, 379] on div "gsap . registerPlugin ( ScrollTrigger , SplitText , CustomEase ) ; let staggerD…" at bounding box center [804, 395] width 944 height 539
type textarea "return earlyReturnPaths.includes(path);"
click at [625, 370] on div "gsap . registerPlugin ( ScrollTrigger , SplitText , CustomEase ) ; let staggerD…" at bounding box center [804, 395] width 944 height 539
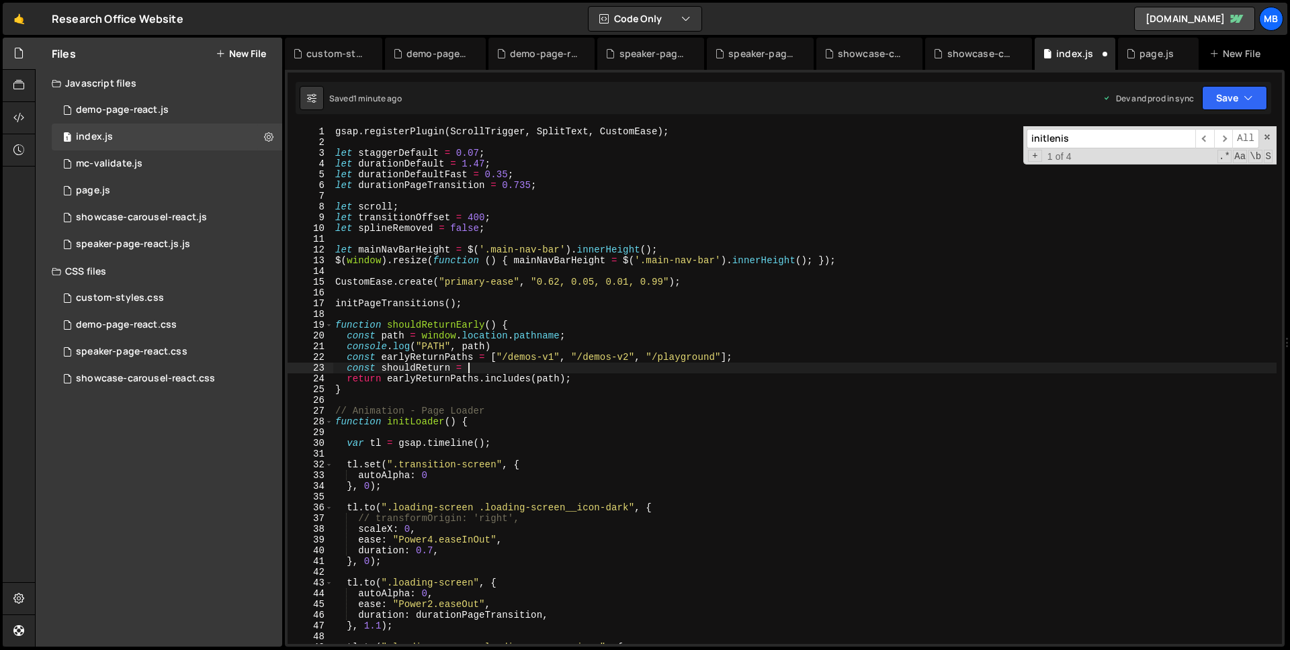
paste textarea "earlyReturnPaths.includes(path)"
click at [426, 371] on div "gsap . registerPlugin ( ScrollTrigger , SplitText , CustomEase ) ; let staggerD…" at bounding box center [804, 395] width 944 height 539
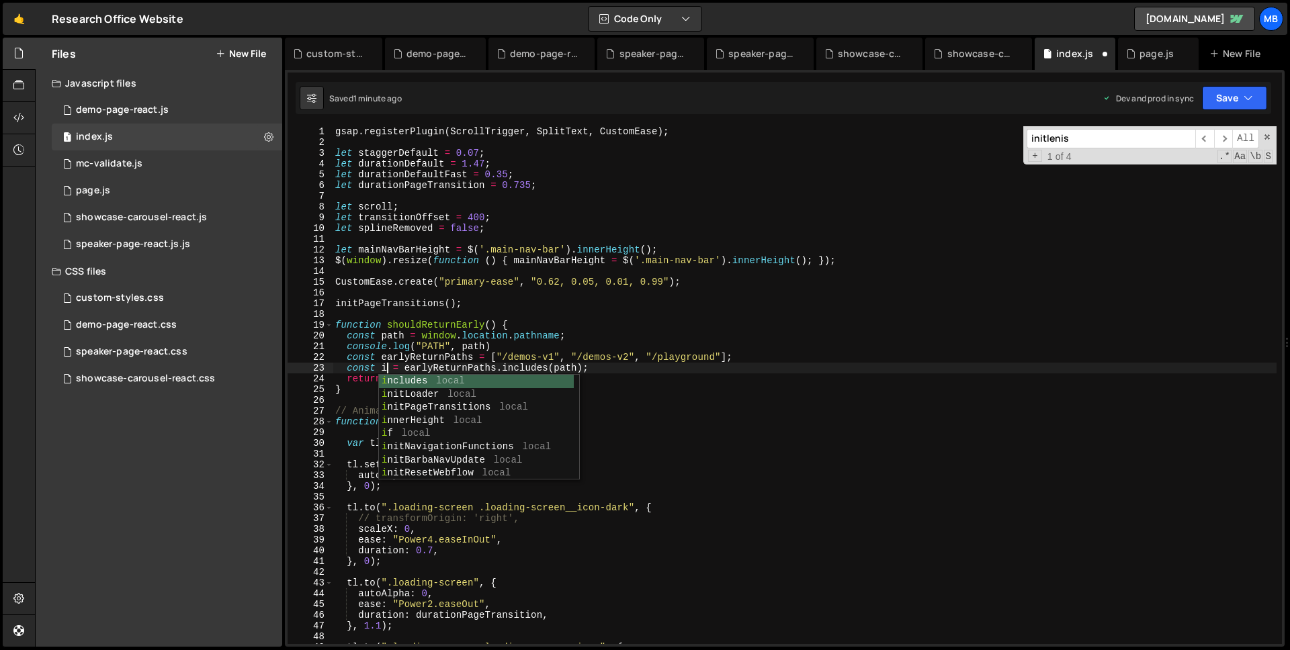
scroll to position [0, 4]
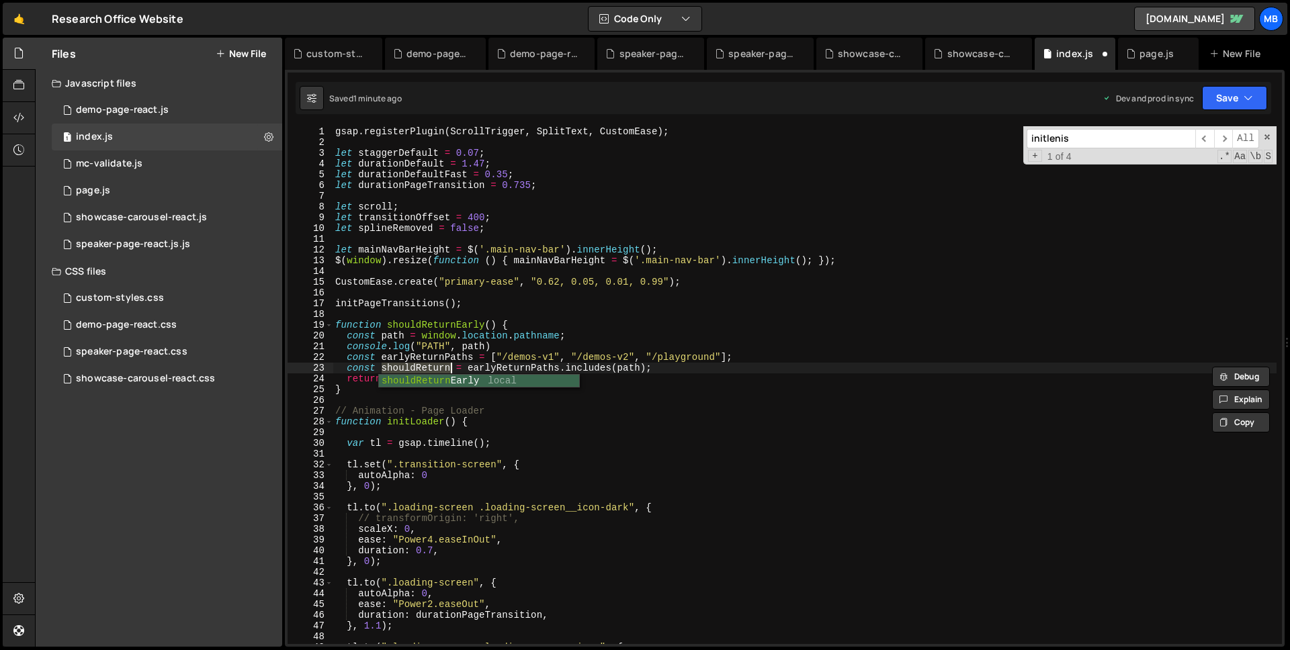
click at [433, 371] on div "gsap . registerPlugin ( ScrollTrigger , SplitText , CustomEase ) ; let staggerD…" at bounding box center [804, 385] width 944 height 518
click at [432, 371] on div "gsap . registerPlugin ( ScrollTrigger , SplitText , CustomEase ) ; let staggerD…" at bounding box center [804, 395] width 944 height 539
drag, startPoint x: 386, startPoint y: 378, endPoint x: 621, endPoint y: 379, distance: 235.1
click at [621, 379] on div "gsap . registerPlugin ( ScrollTrigger , SplitText , CustomEase ) ; let staggerD…" at bounding box center [804, 395] width 944 height 539
paste textarea "shouldReturn"
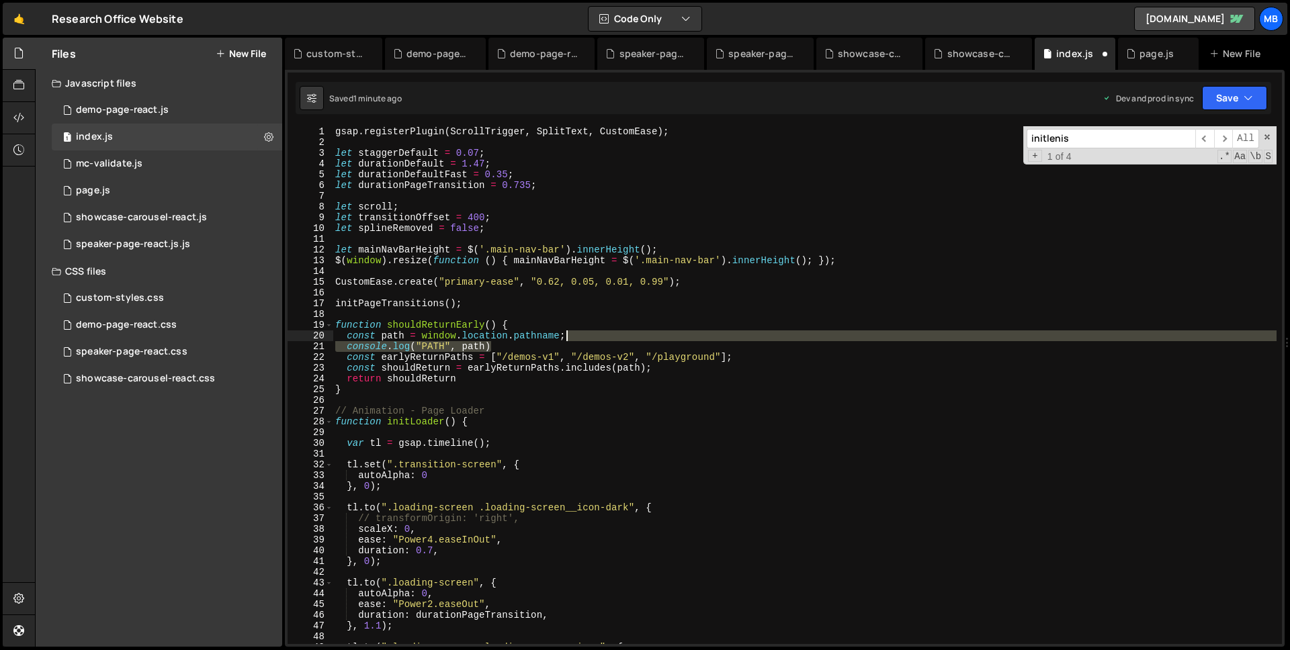
drag, startPoint x: 561, startPoint y: 348, endPoint x: 583, endPoint y: 339, distance: 24.1
click at [583, 339] on div "gsap . registerPlugin ( ScrollTrigger , SplitText , CustomEase ) ; let staggerD…" at bounding box center [804, 395] width 944 height 539
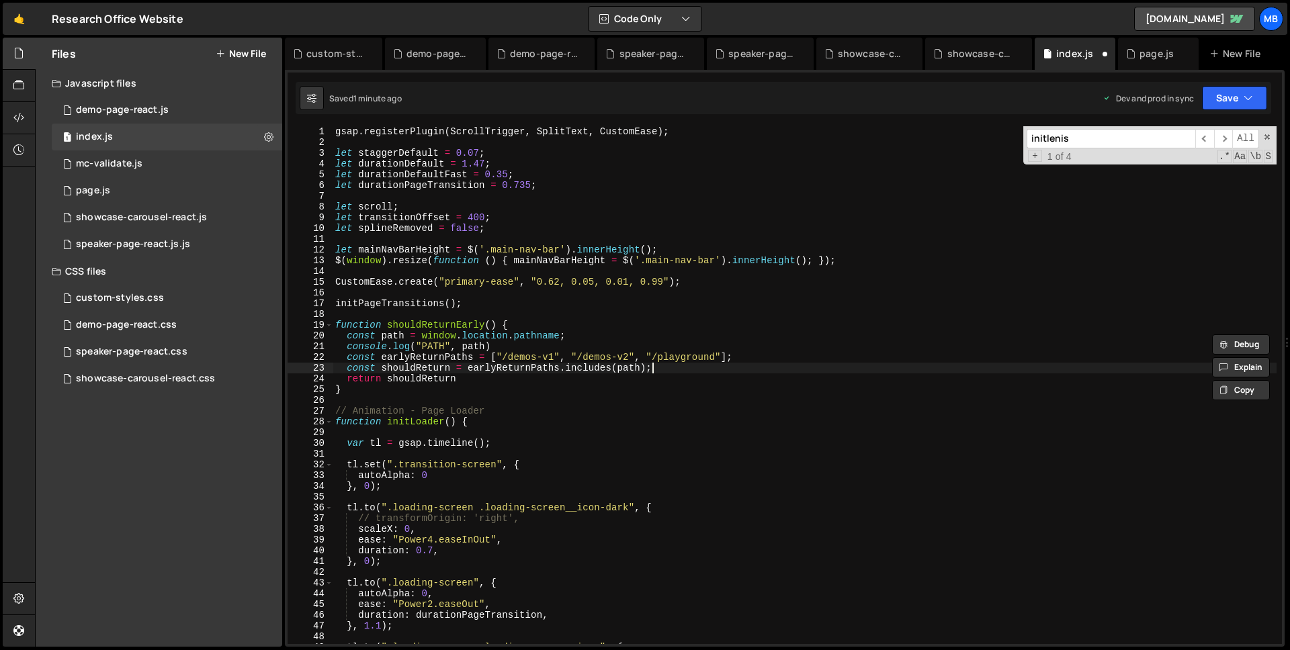
drag, startPoint x: 681, startPoint y: 367, endPoint x: 528, endPoint y: 371, distance: 153.2
click at [681, 367] on div "gsap . registerPlugin ( ScrollTrigger , SplitText , CustomEase ) ; let staggerD…" at bounding box center [804, 395] width 944 height 539
paste textarea "ole.log("PATH", path)"
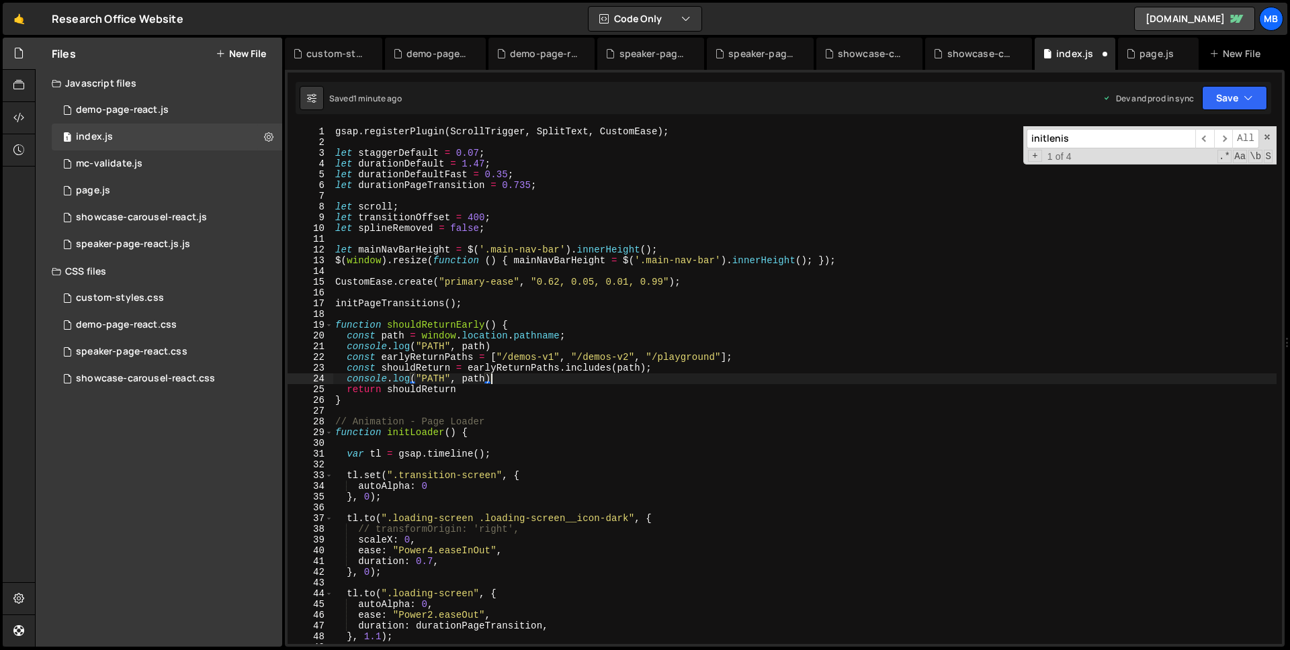
click at [441, 369] on div "gsap . registerPlugin ( ScrollTrigger , SplitText , CustomEase ) ; let staggerD…" at bounding box center [804, 395] width 944 height 539
drag, startPoint x: 441, startPoint y: 369, endPoint x: 437, endPoint y: 383, distance: 15.3
click at [441, 369] on div "gsap . registerPlugin ( ScrollTrigger , SplitText , CustomEase ) ; let staggerD…" at bounding box center [804, 395] width 944 height 539
click at [437, 383] on div "gsap . registerPlugin ( ScrollTrigger , SplitText , CustomEase ) ; let staggerD…" at bounding box center [804, 395] width 944 height 539
click at [436, 383] on div "gsap . registerPlugin ( ScrollTrigger , SplitText , CustomEase ) ; let staggerD…" at bounding box center [804, 395] width 944 height 539
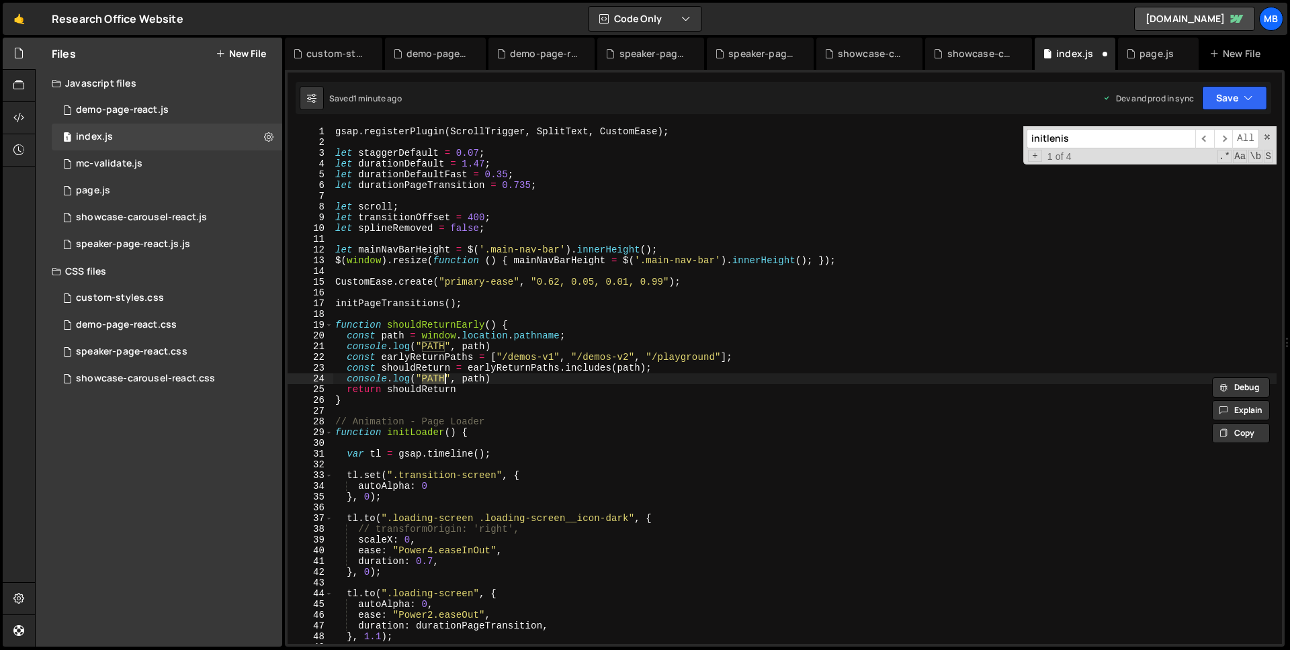
paste textarea "shouldReturn"
click at [505, 377] on div "gsap . registerPlugin ( ScrollTrigger , SplitText , CustomEase ) ; let staggerD…" at bounding box center [804, 395] width 944 height 539
click at [510, 377] on div "gsap . registerPlugin ( ScrollTrigger , SplitText , CustomEase ) ; let staggerD…" at bounding box center [804, 385] width 944 height 518
click at [509, 377] on div "gsap . registerPlugin ( ScrollTrigger , SplitText , CustomEase ) ; let staggerD…" at bounding box center [804, 395] width 944 height 539
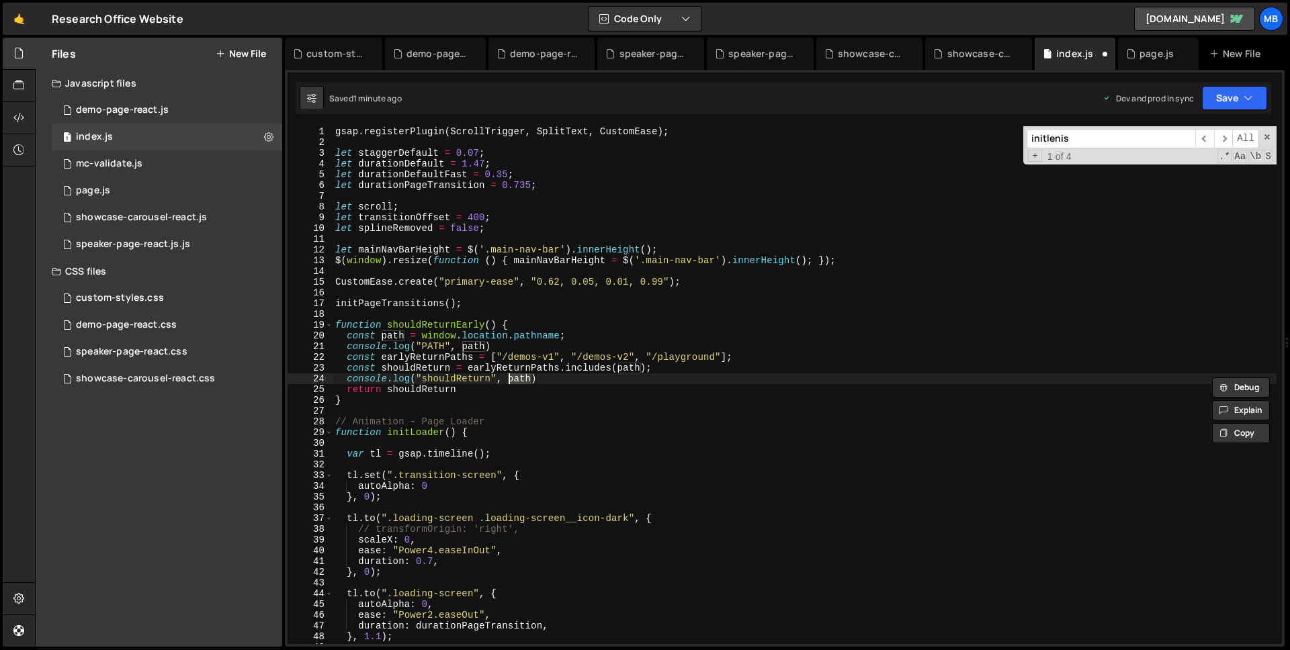
click at [512, 378] on div "gsap . registerPlugin ( ScrollTrigger , SplitText , CustomEase ) ; let staggerD…" at bounding box center [804, 385] width 944 height 518
click at [512, 378] on div "gsap . registerPlugin ( ScrollTrigger , SplitText , CustomEase ) ; let staggerD…" at bounding box center [804, 395] width 944 height 539
paste textarea "shouldReturn"
click at [1208, 100] on button "Save" at bounding box center [1234, 98] width 65 height 24
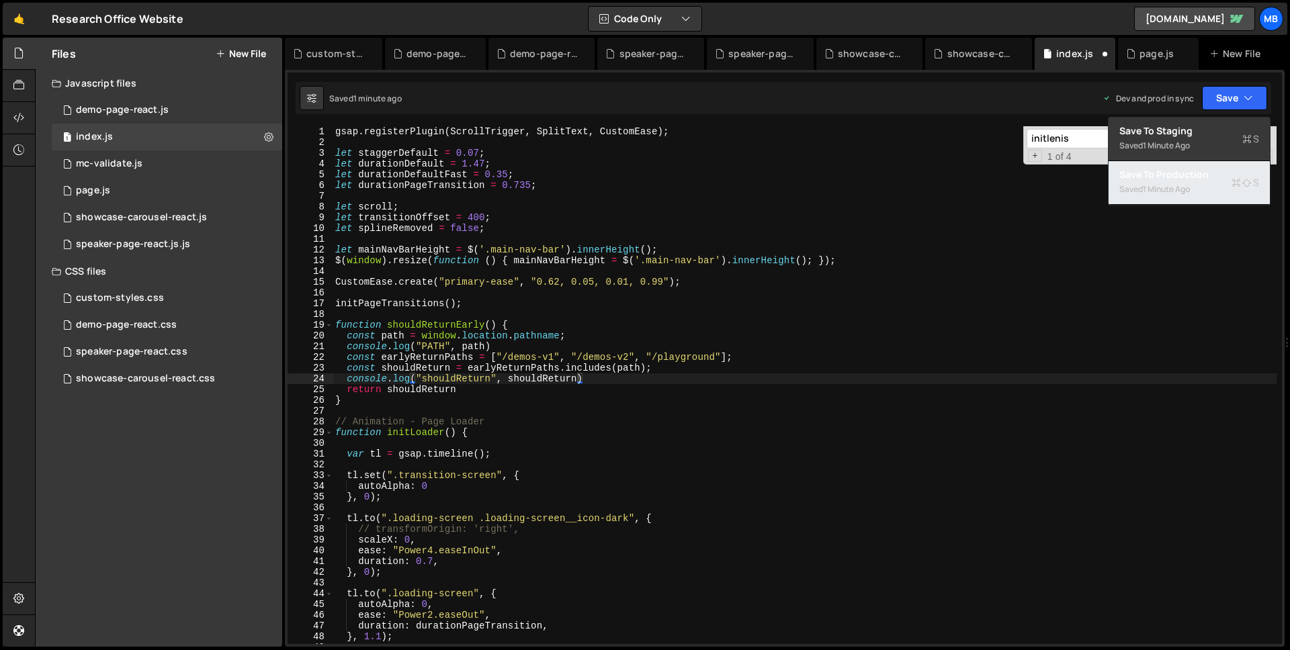
click at [1195, 168] on div "Save to Production S" at bounding box center [1189, 174] width 140 height 13
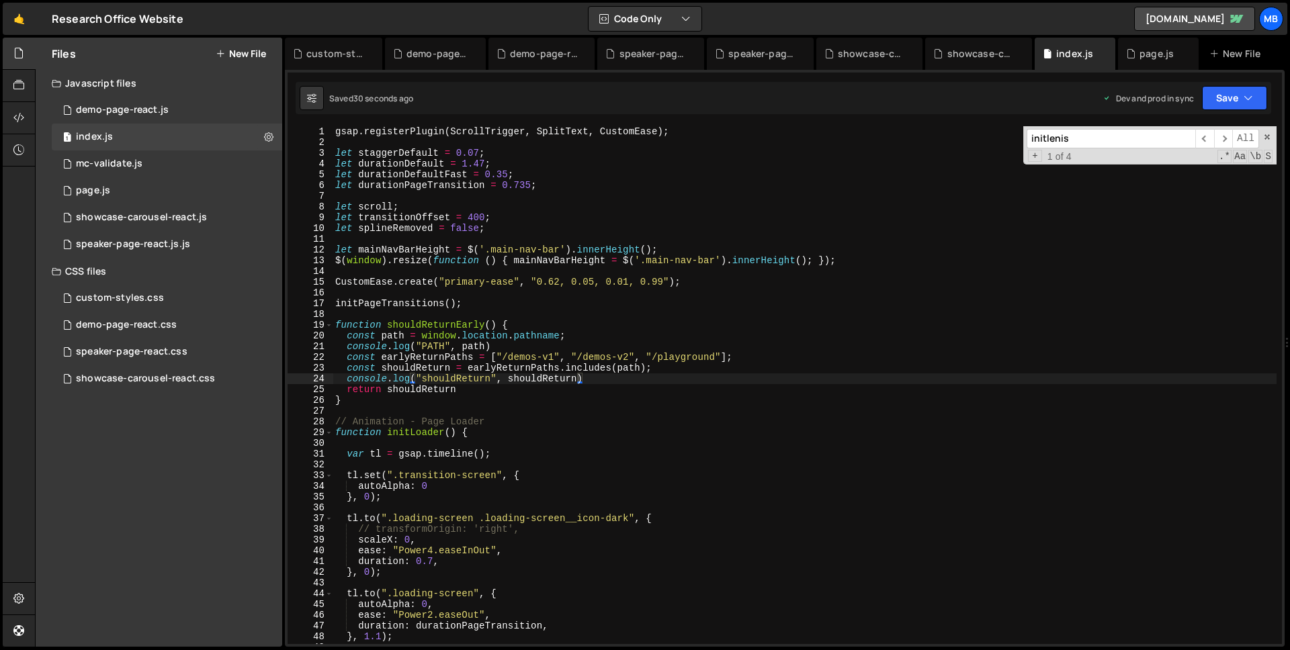
drag, startPoint x: 853, startPoint y: 388, endPoint x: 833, endPoint y: 373, distance: 24.6
click at [852, 388] on div "gsap . registerPlugin ( ScrollTrigger , SplitText , CustomEase ) ; let staggerD…" at bounding box center [804, 395] width 944 height 539
click at [553, 386] on div "gsap . registerPlugin ( ScrollTrigger , SplitText , CustomEase ) ; let staggerD…" at bounding box center [804, 395] width 944 height 539
click at [473, 322] on div "gsap . registerPlugin ( ScrollTrigger , SplitText , CustomEase ) ; let staggerD…" at bounding box center [804, 395] width 944 height 539
type textarea "function shouldReturnEarly() {"
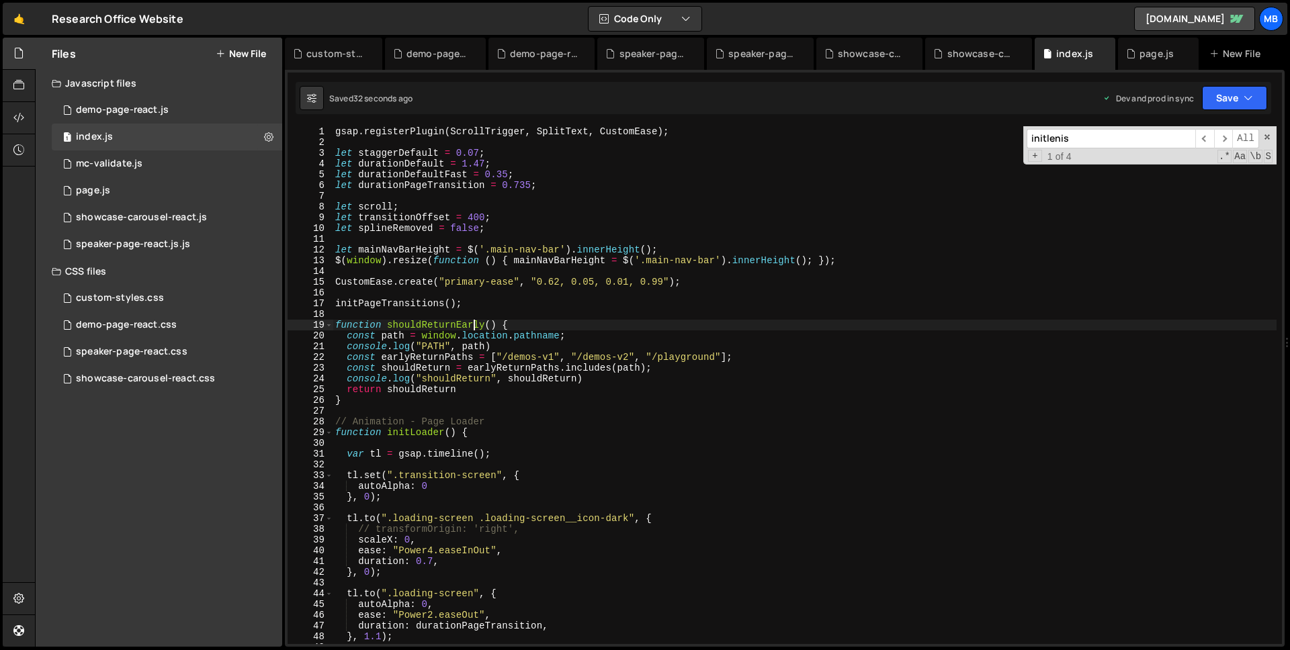
click at [473, 322] on div "gsap . registerPlugin ( ScrollTrigger , SplitText , CustomEase ) ; let staggerD…" at bounding box center [804, 395] width 944 height 539
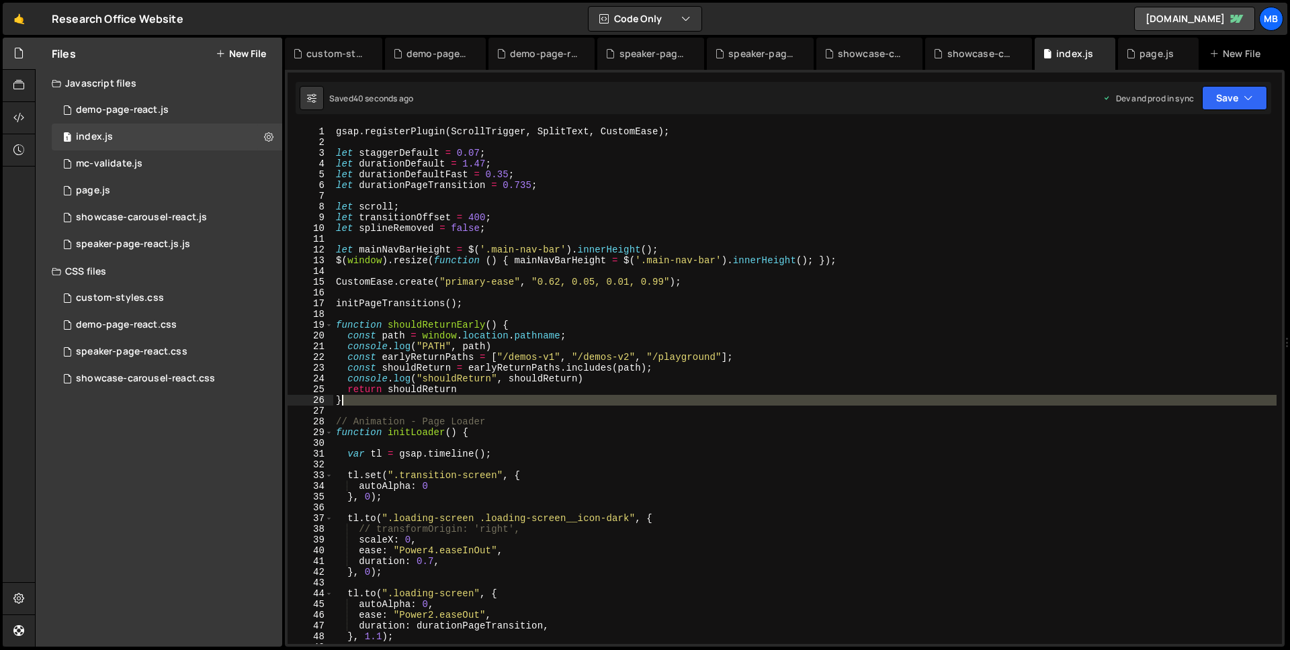
drag, startPoint x: 500, startPoint y: 326, endPoint x: 502, endPoint y: 306, distance: 19.6
click at [502, 312] on div "gsap . registerPlugin ( ScrollTrigger , SplitText , CustomEase ) ; let staggerD…" at bounding box center [804, 395] width 943 height 539
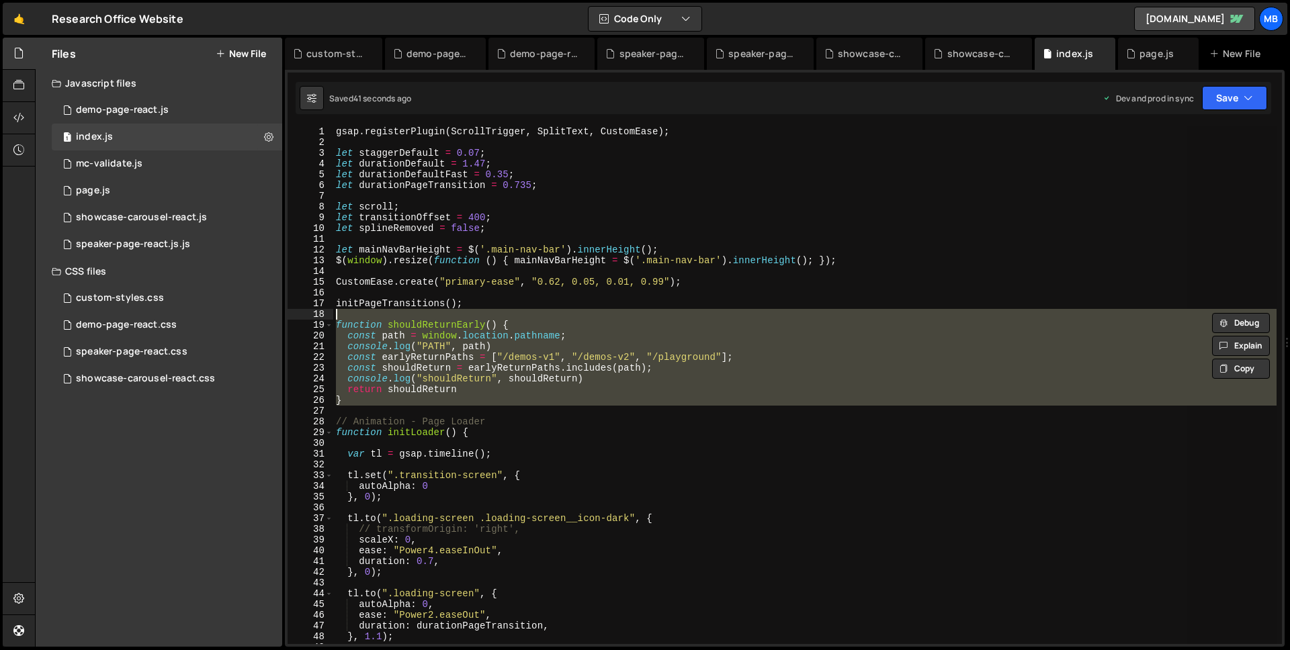
click at [447, 320] on div "gsap . registerPlugin ( ScrollTrigger , SplitText , CustomEase ) ; let staggerD…" at bounding box center [804, 385] width 943 height 518
type textarea "function shouldReturnEarly() {"
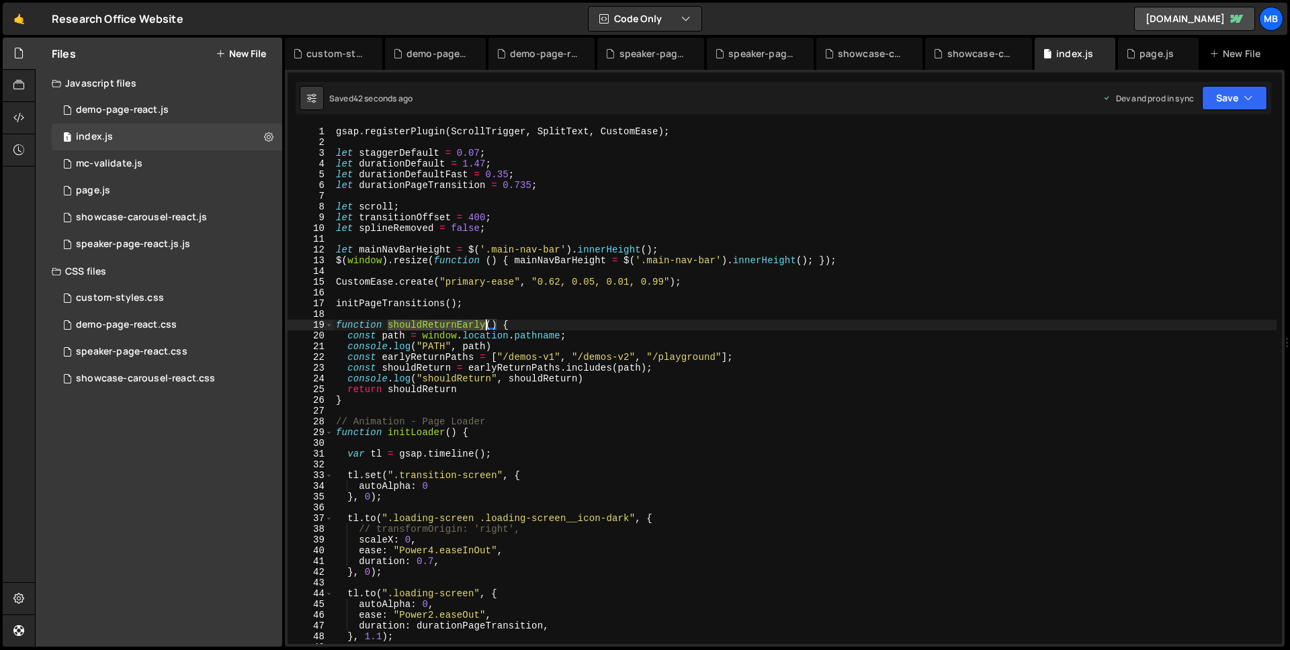
click at [447, 320] on div "gsap . registerPlugin ( ScrollTrigger , SplitText , CustomEase ) ; let staggerD…" at bounding box center [804, 395] width 943 height 539
click at [142, 242] on div "speaker-page-react.js.js" at bounding box center [133, 244] width 114 height 12
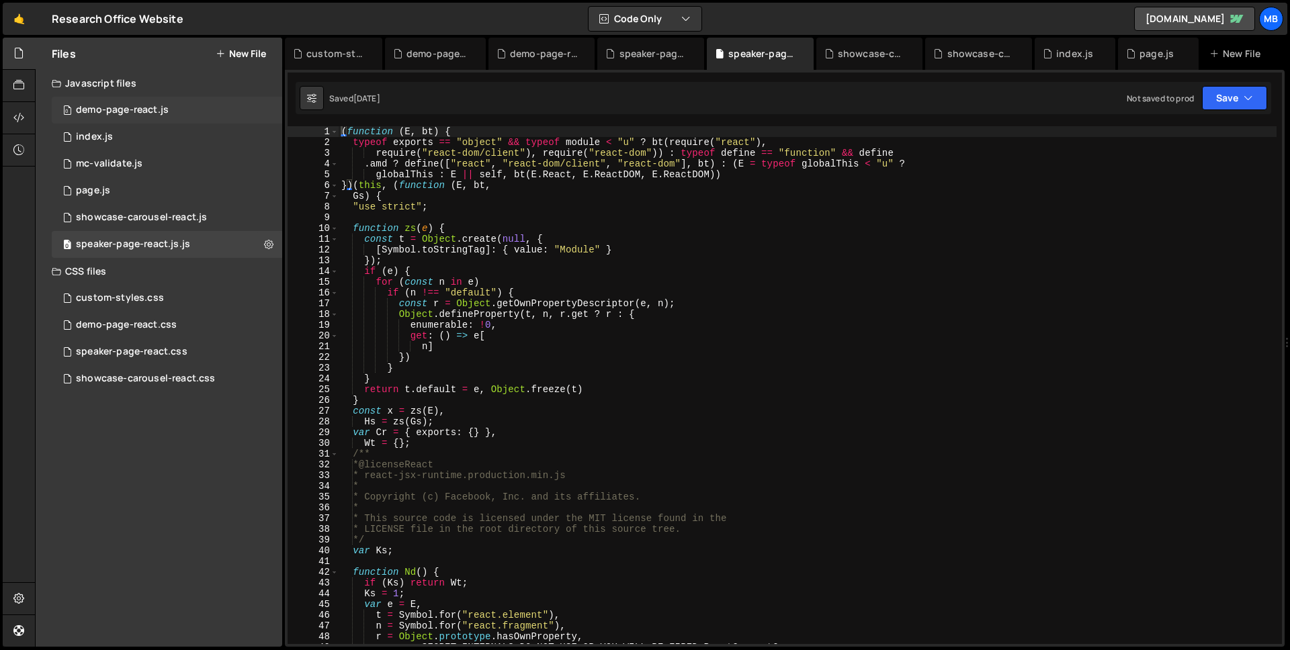
click at [156, 117] on div "0 demo-page-react.js 0" at bounding box center [167, 110] width 230 height 27
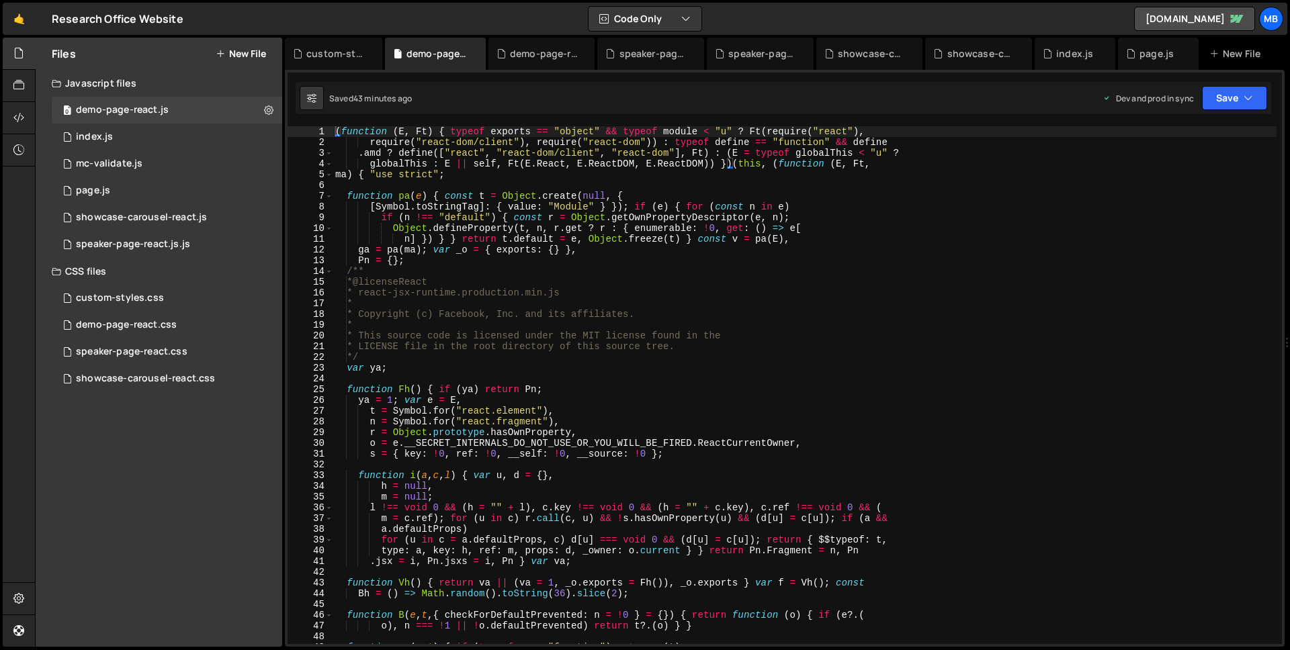
click at [645, 249] on div "( function ( E , Ft ) { typeof exports == "object" && typeof module < "u" ? Ft …" at bounding box center [804, 395] width 944 height 539
type textarea ".DemoPage = { initDemoPage: bT } }));"
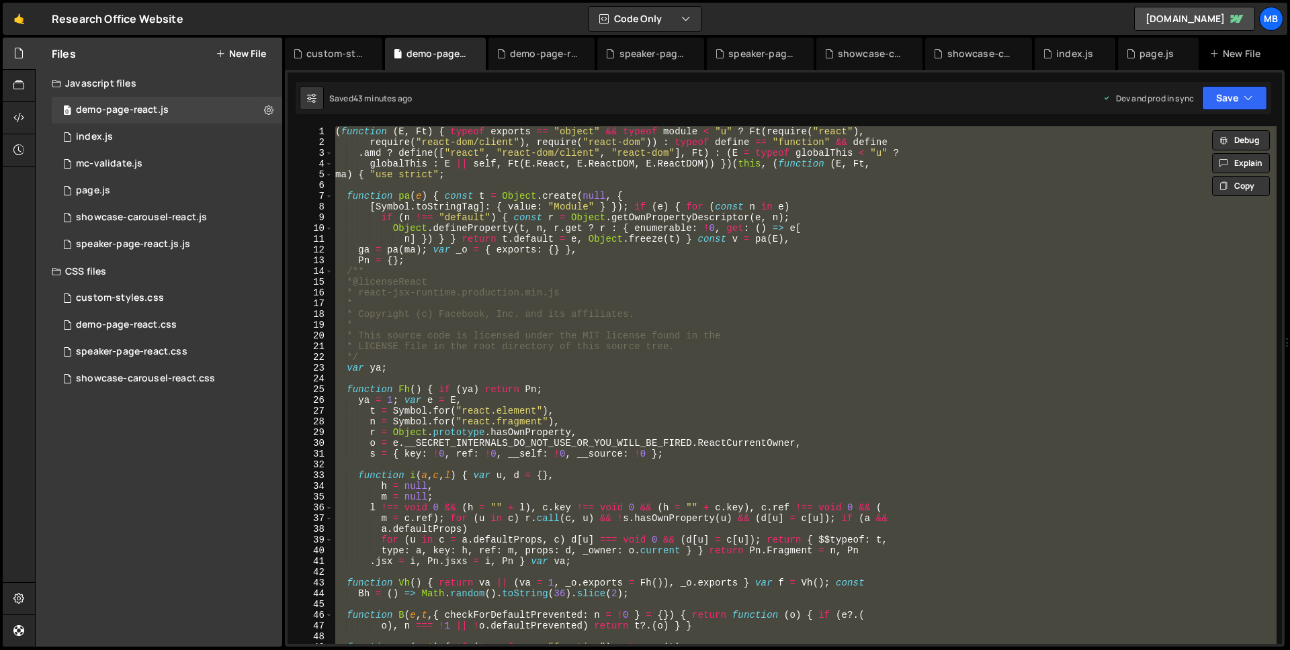
paste textarea
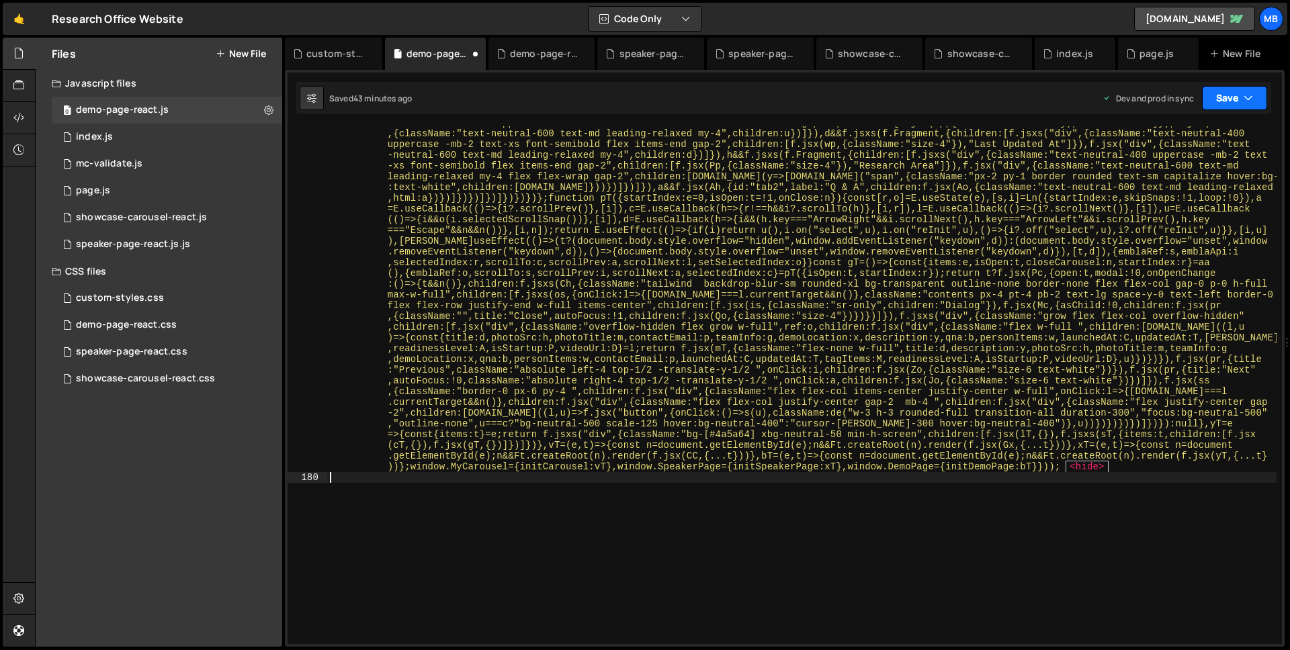
click at [1219, 95] on button "Save" at bounding box center [1234, 98] width 65 height 24
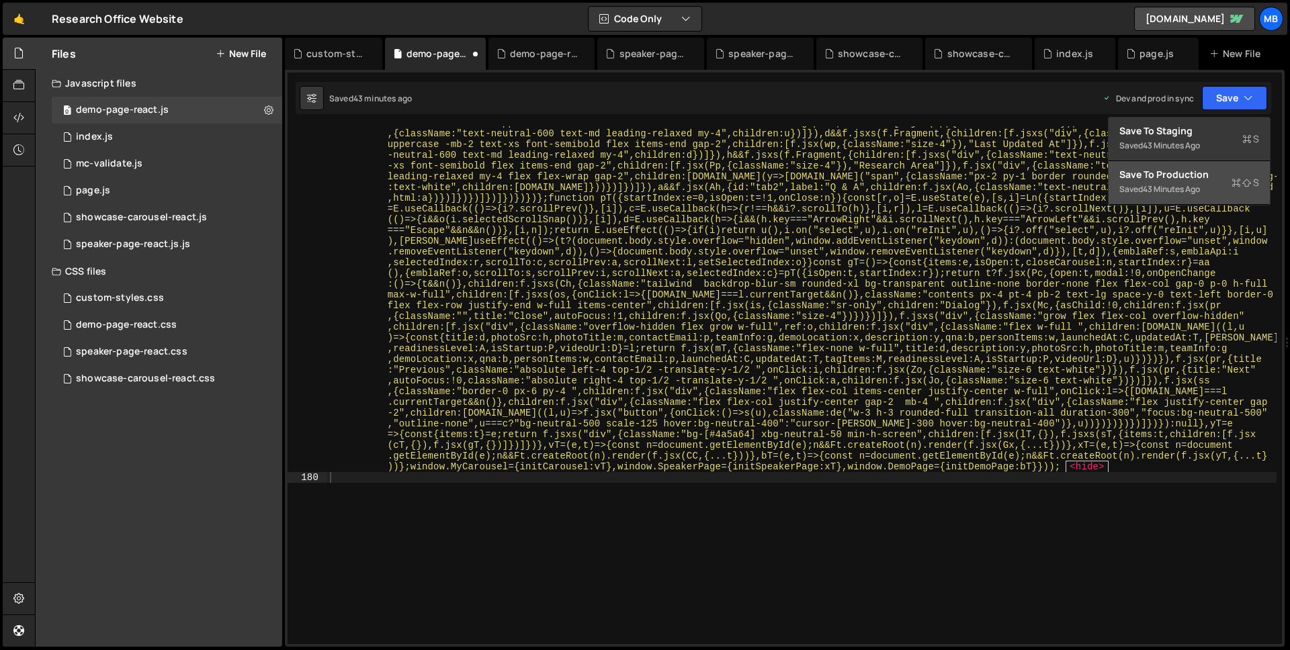
click at [1207, 183] on div "Saved 43 minutes ago" at bounding box center [1189, 189] width 140 height 16
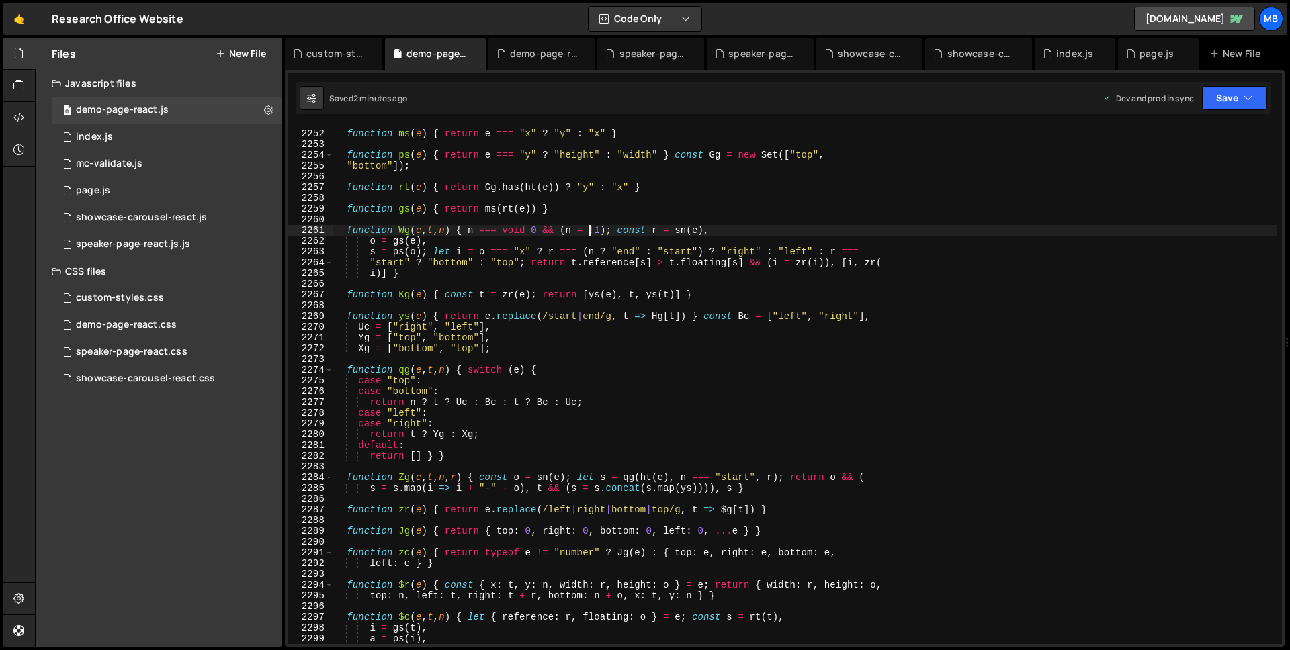
click at [586, 233] on div "function ms ( e ) { return e === "x" ? "y" : "x" } function ps ( e ) { return e…" at bounding box center [804, 387] width 944 height 539
type textarea ".DemoPage = { initDemoPage: bT } }));"
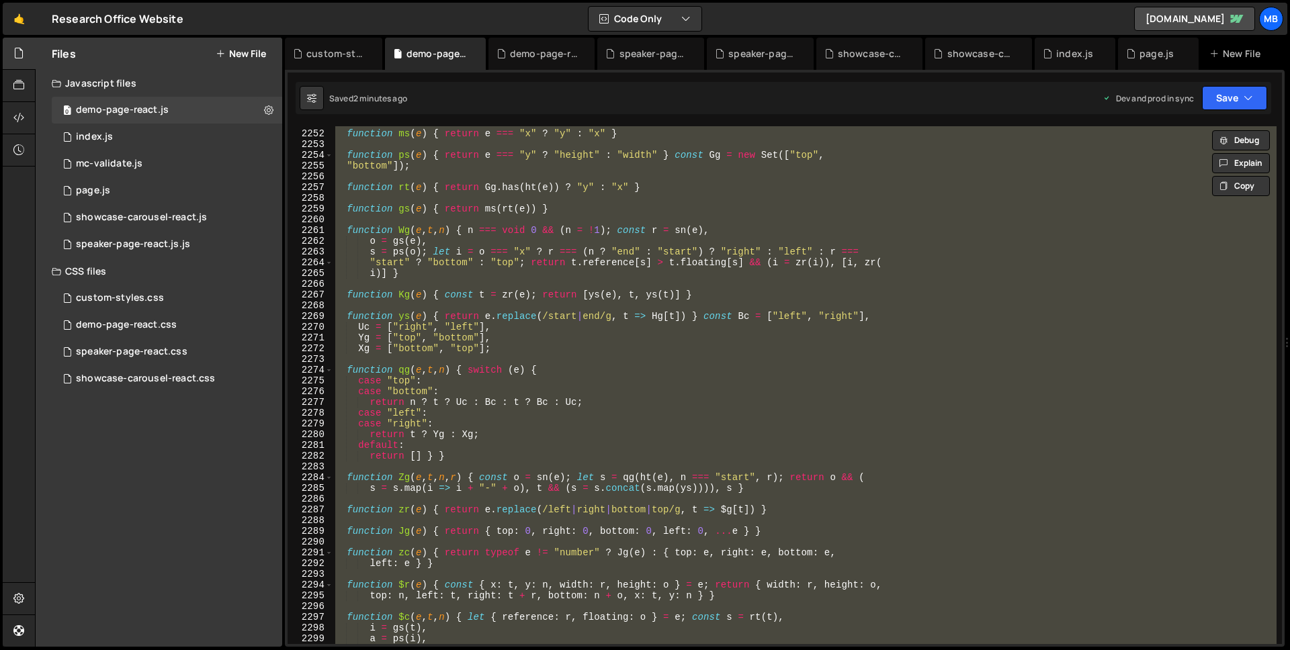
paste textarea
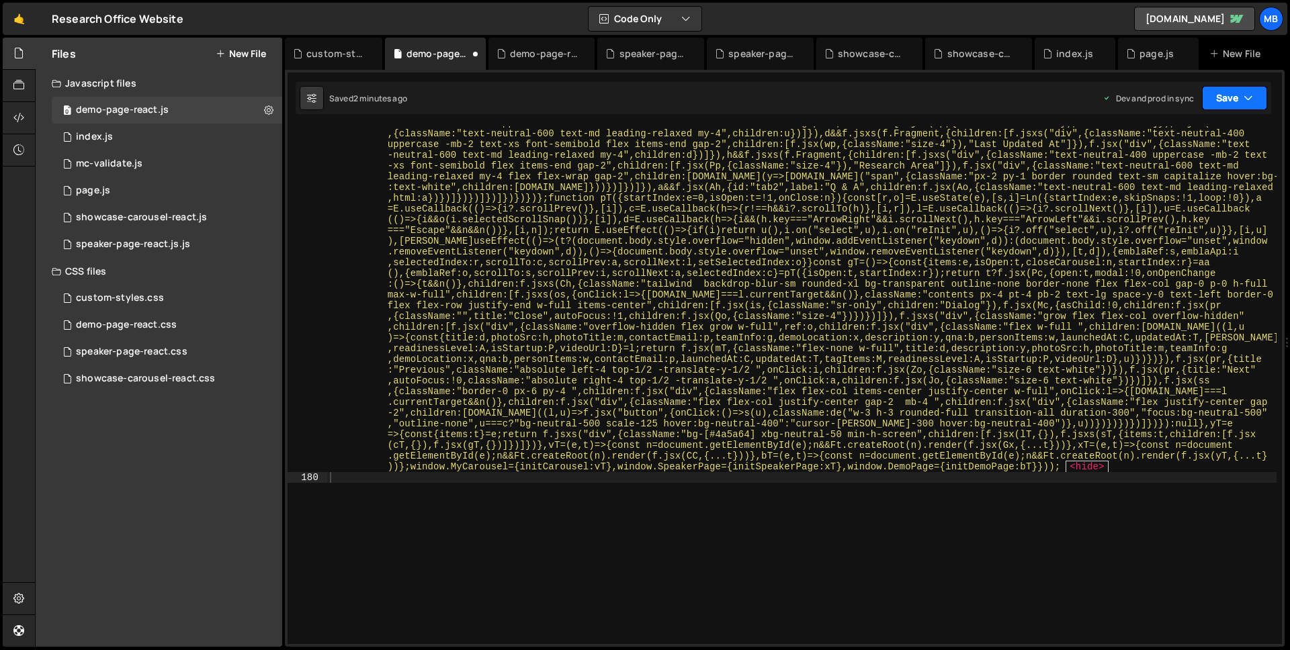
click at [1230, 94] on button "Save" at bounding box center [1234, 98] width 65 height 24
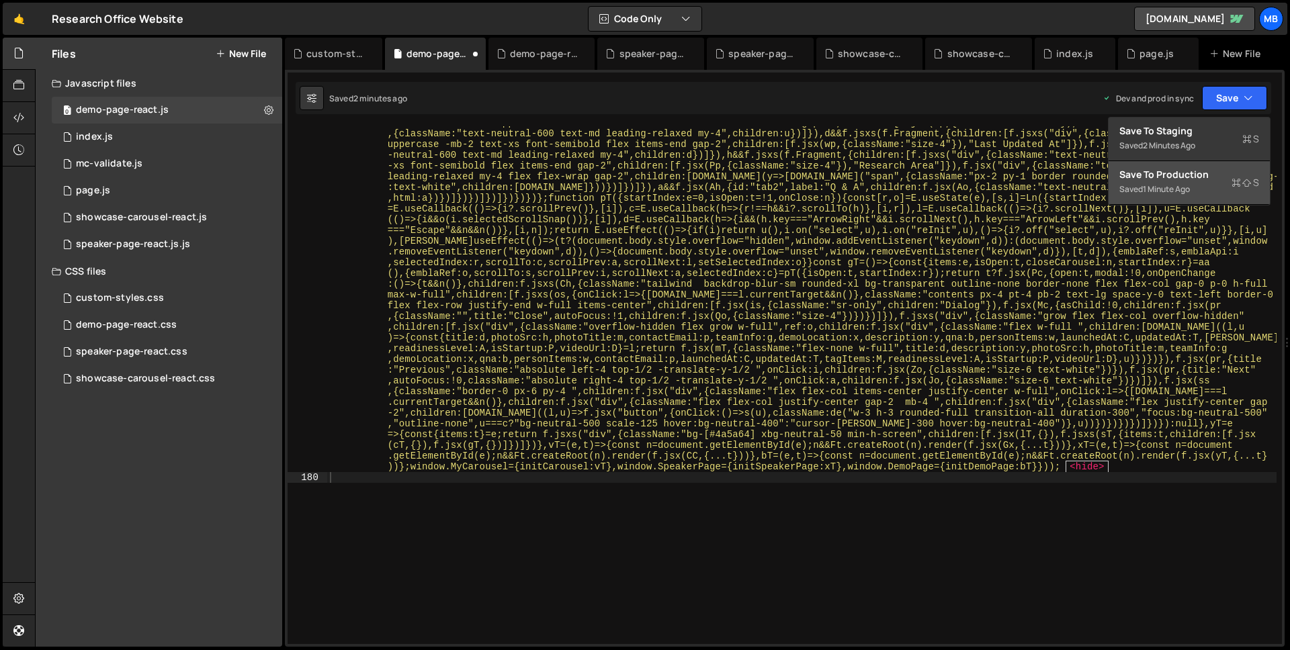
click at [1181, 178] on div "Save to Production S" at bounding box center [1189, 174] width 140 height 13
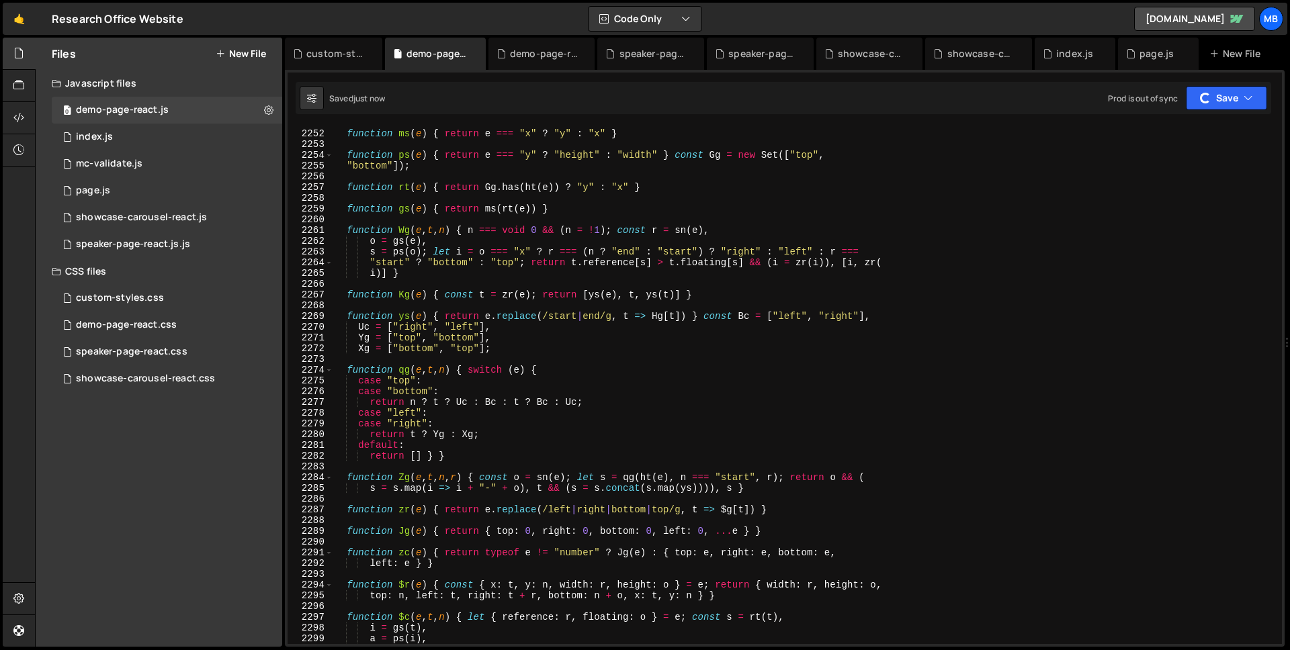
scroll to position [7084, 0]
click at [718, 224] on div "function ms ( e ) { return e === "x" ? "y" : "x" } function ps ( e ) { return e…" at bounding box center [804, 388] width 944 height 539
type textarea ".DemoPage = { initDemoPage: bT } }));"
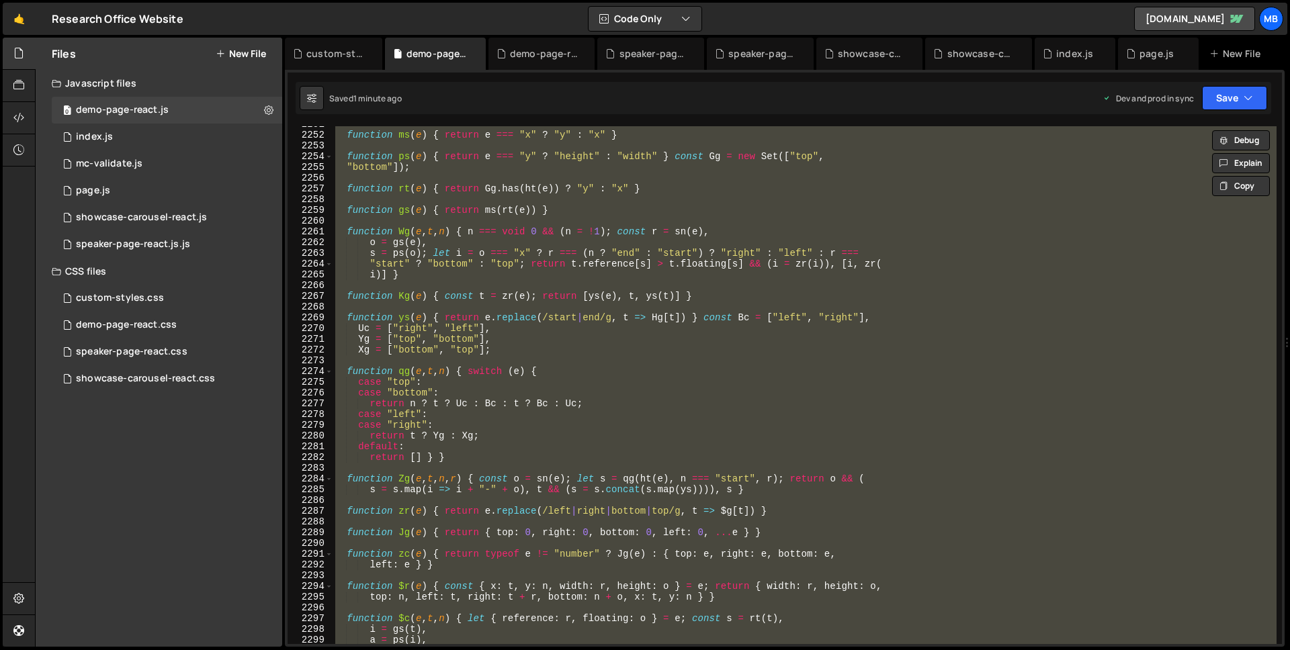
paste textarea
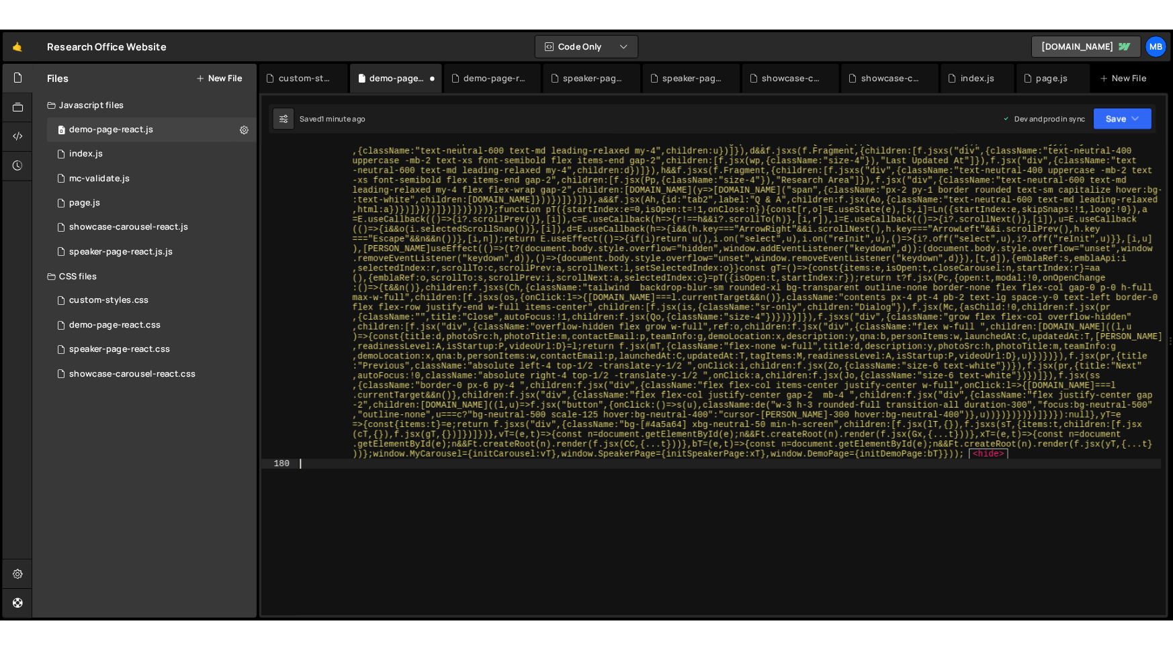
scroll to position [21490, 0]
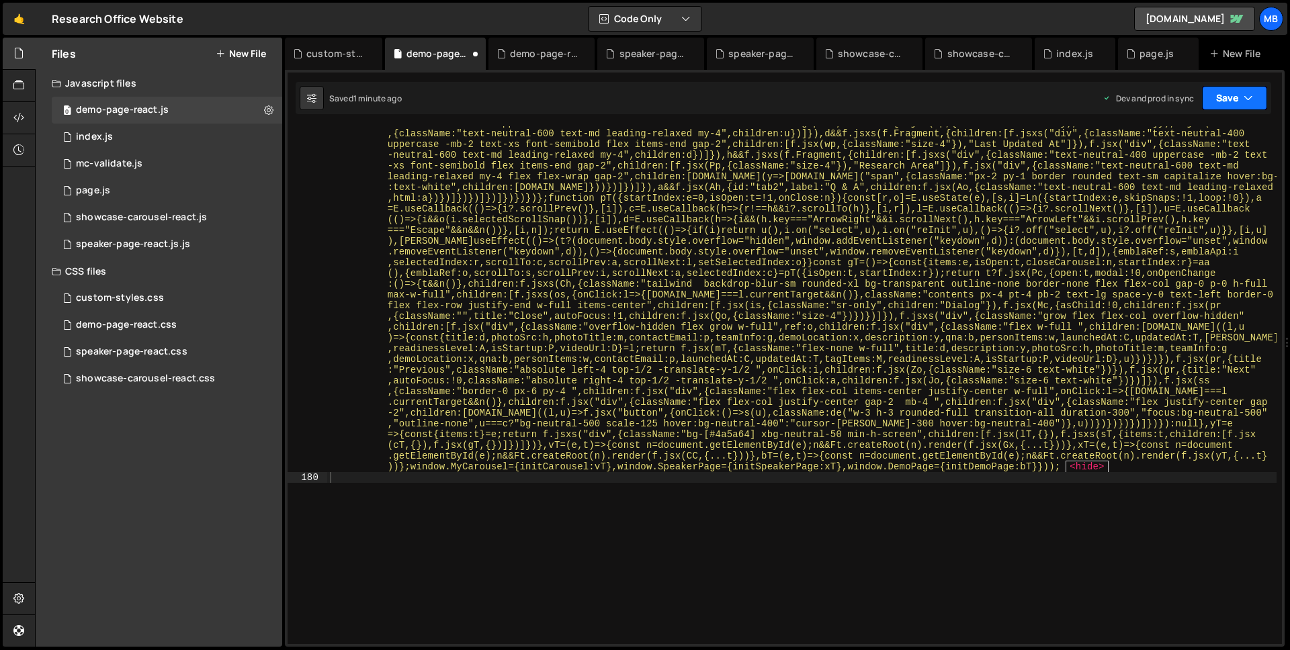
drag, startPoint x: 1212, startPoint y: 95, endPoint x: 1212, endPoint y: 125, distance: 29.6
click at [1212, 95] on button "Save" at bounding box center [1234, 98] width 65 height 24
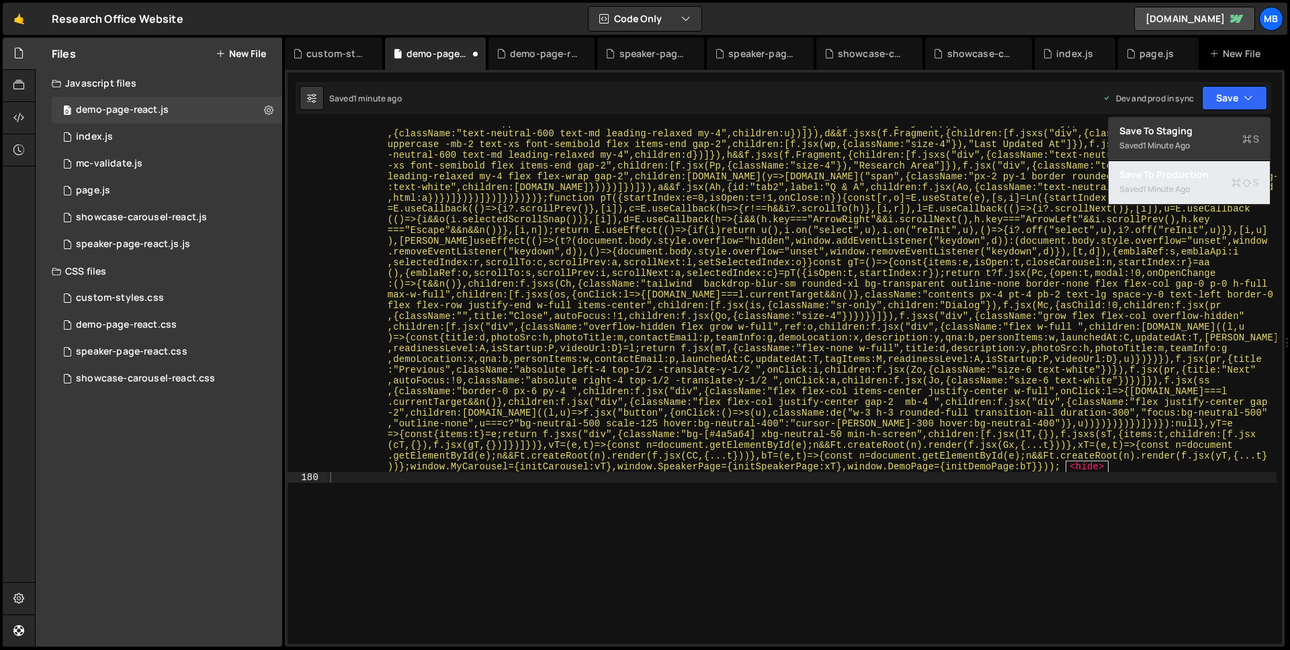
click at [1199, 193] on div "Saved 1 minute ago" at bounding box center [1189, 189] width 140 height 16
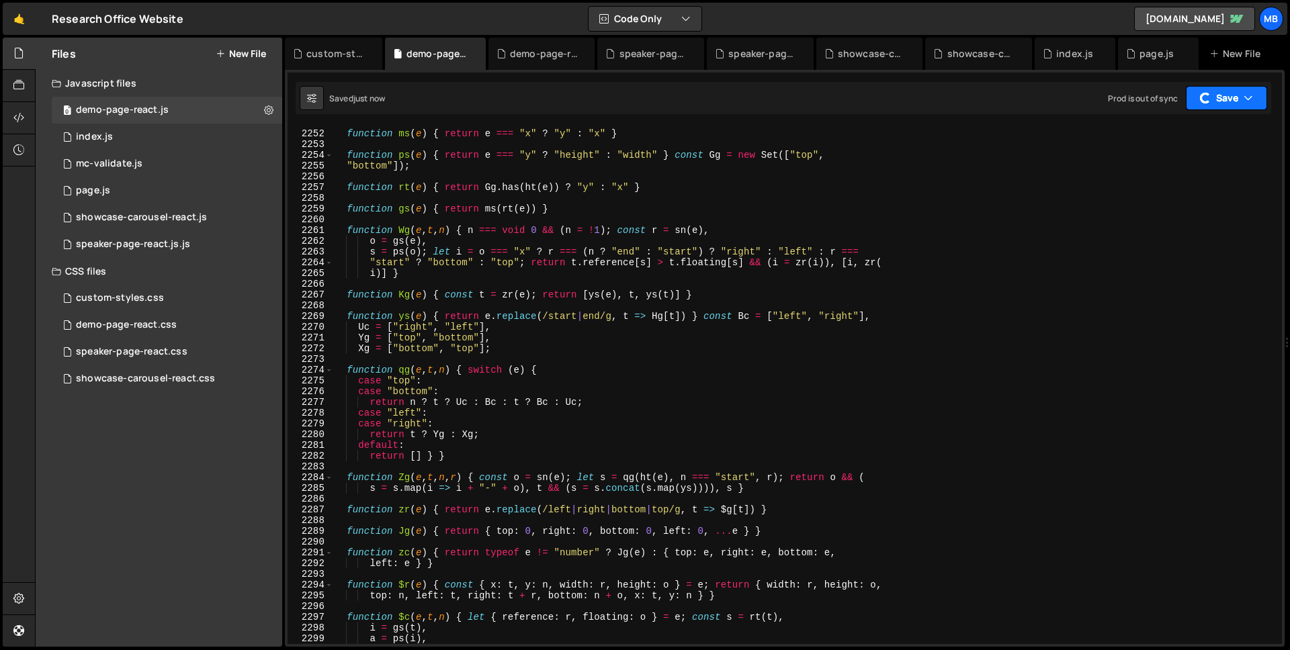
click at [1220, 103] on button "Save" at bounding box center [1225, 98] width 81 height 24
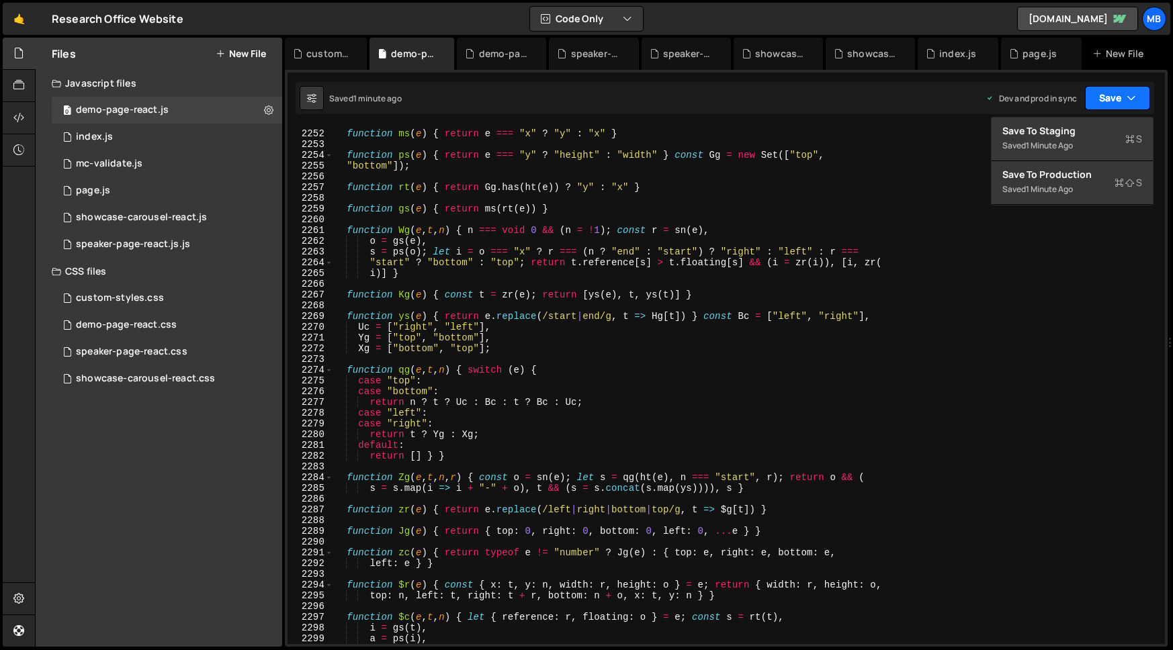
scroll to position [7081, 0]
click at [502, 208] on div "function ms ( e ) { return e === "x" ? "y" : "x" } function ps ( e ) { return e…" at bounding box center [746, 387] width 826 height 539
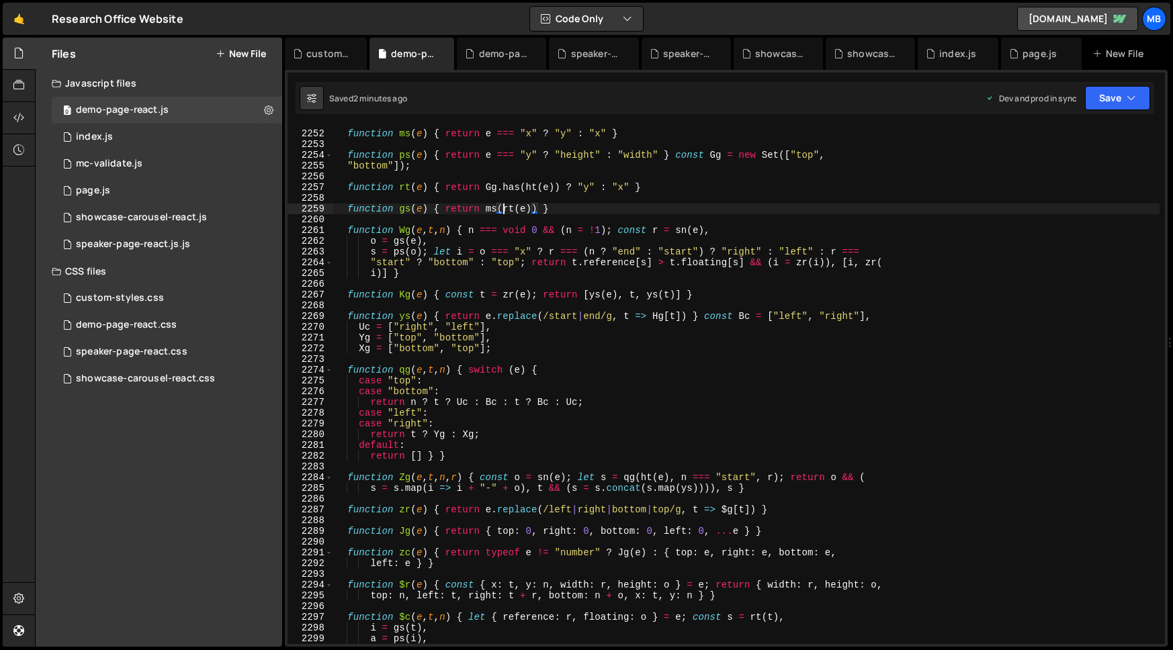
type textarea ".DemoPage = { initDemoPage: bT } }));"
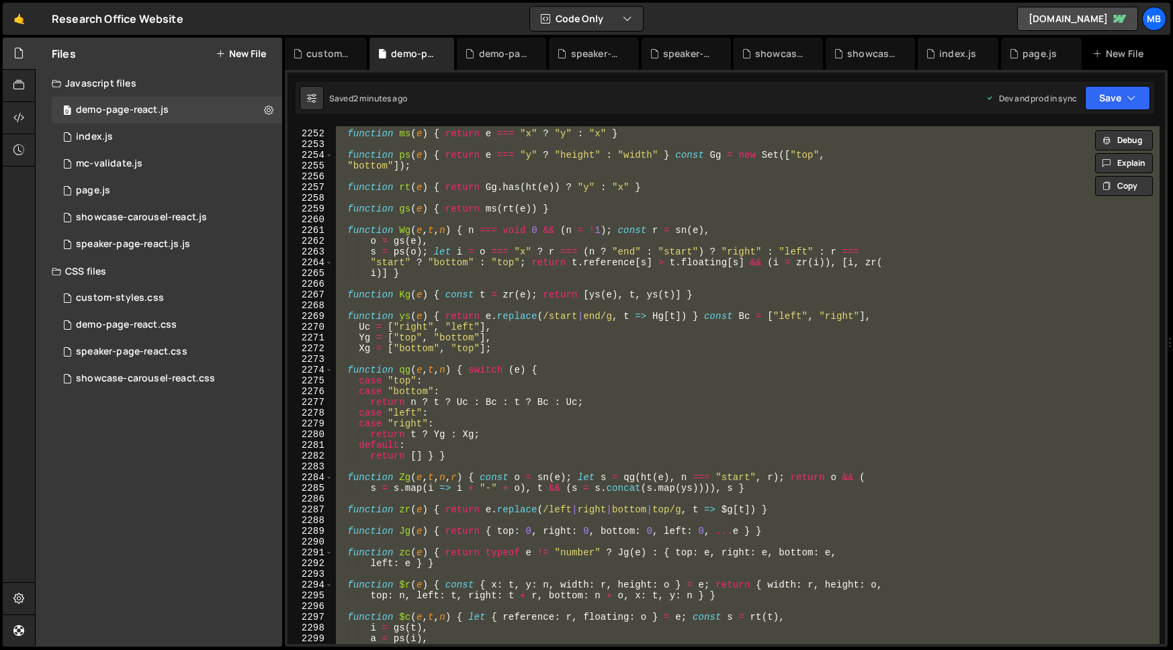
paste textarea
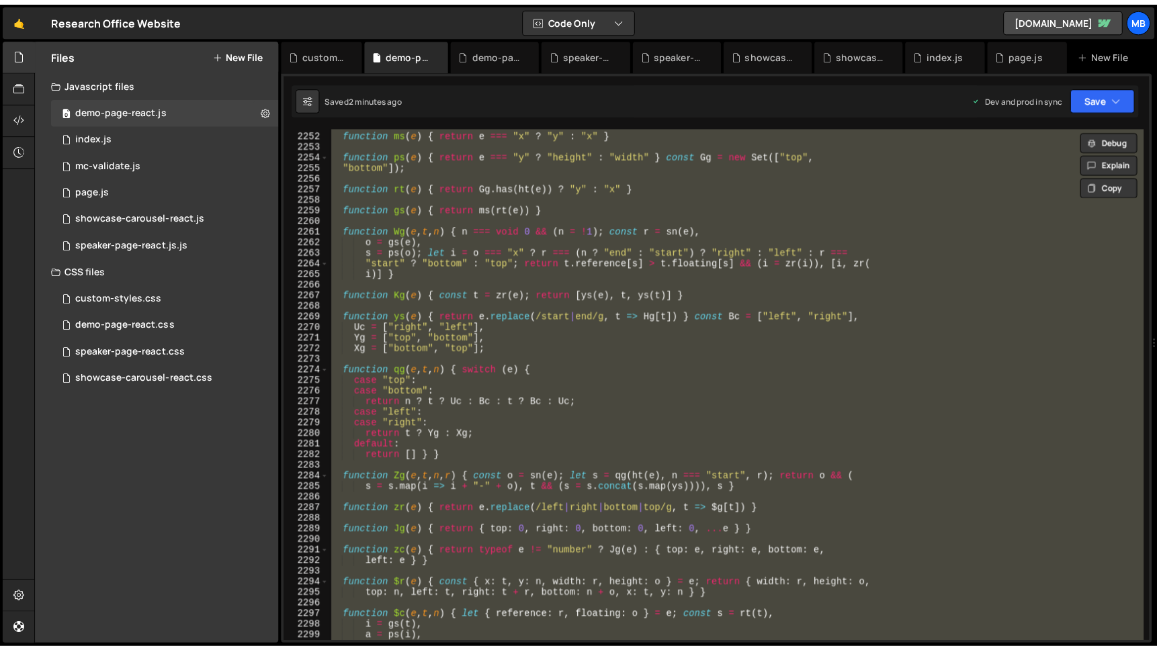
scroll to position [21490, 0]
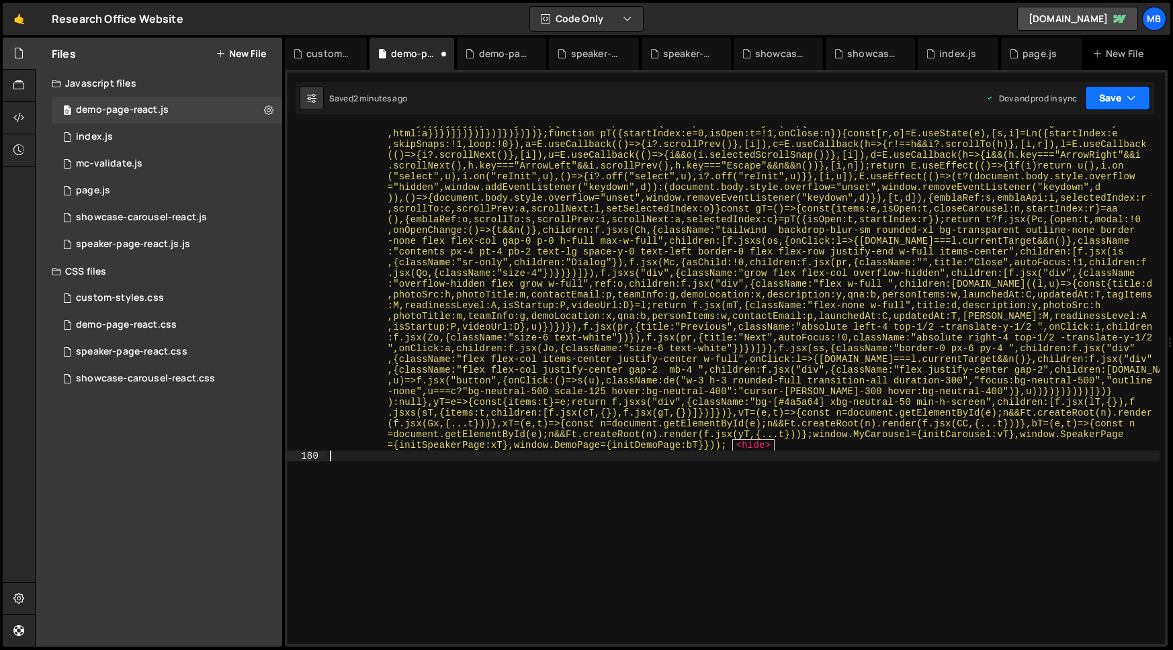
click at [1115, 100] on button "Save" at bounding box center [1117, 98] width 65 height 24
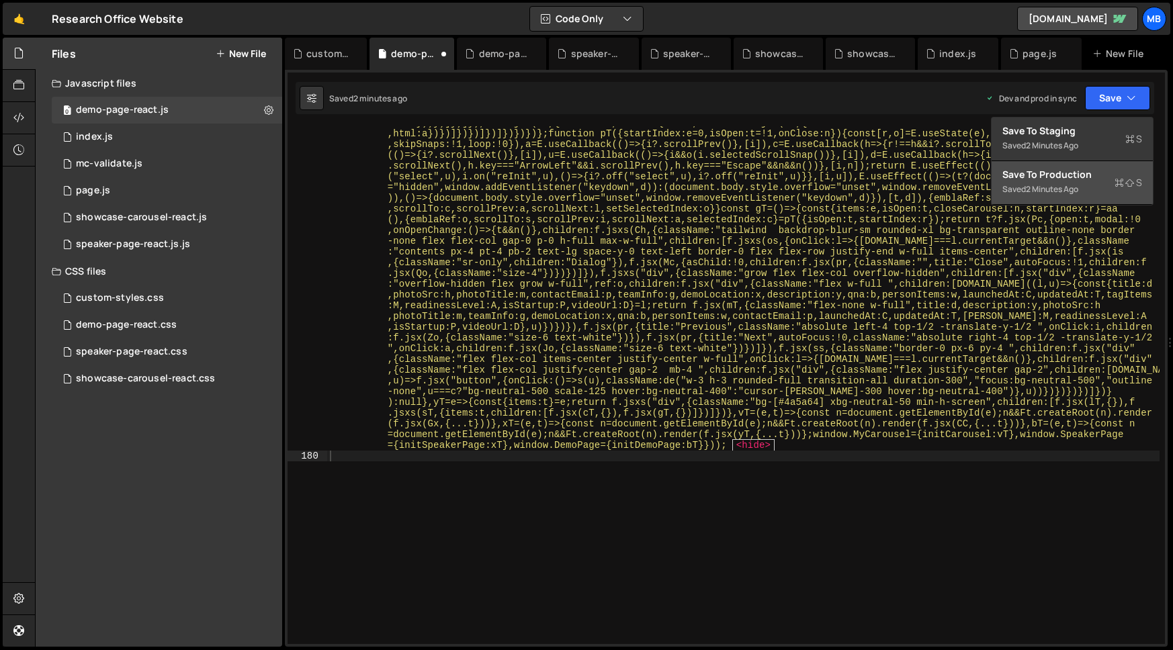
click at [1078, 200] on button "Save to Production S Saved 2 minutes ago" at bounding box center [1071, 183] width 161 height 44
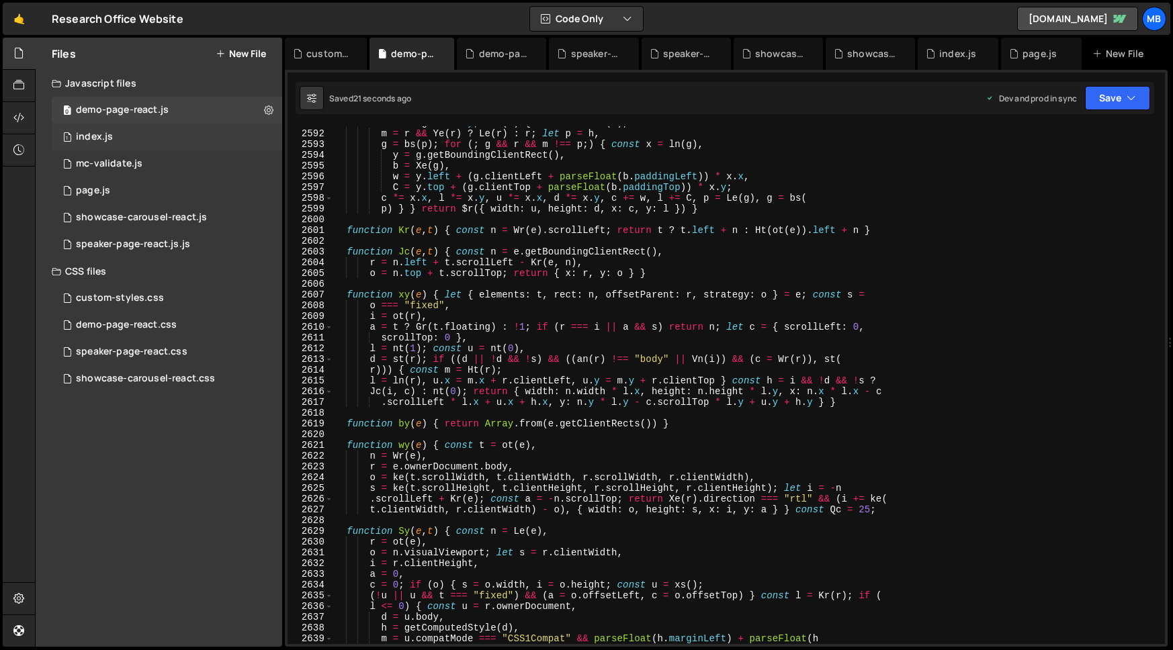
click at [130, 134] on div "1 index.js 0" at bounding box center [167, 137] width 230 height 27
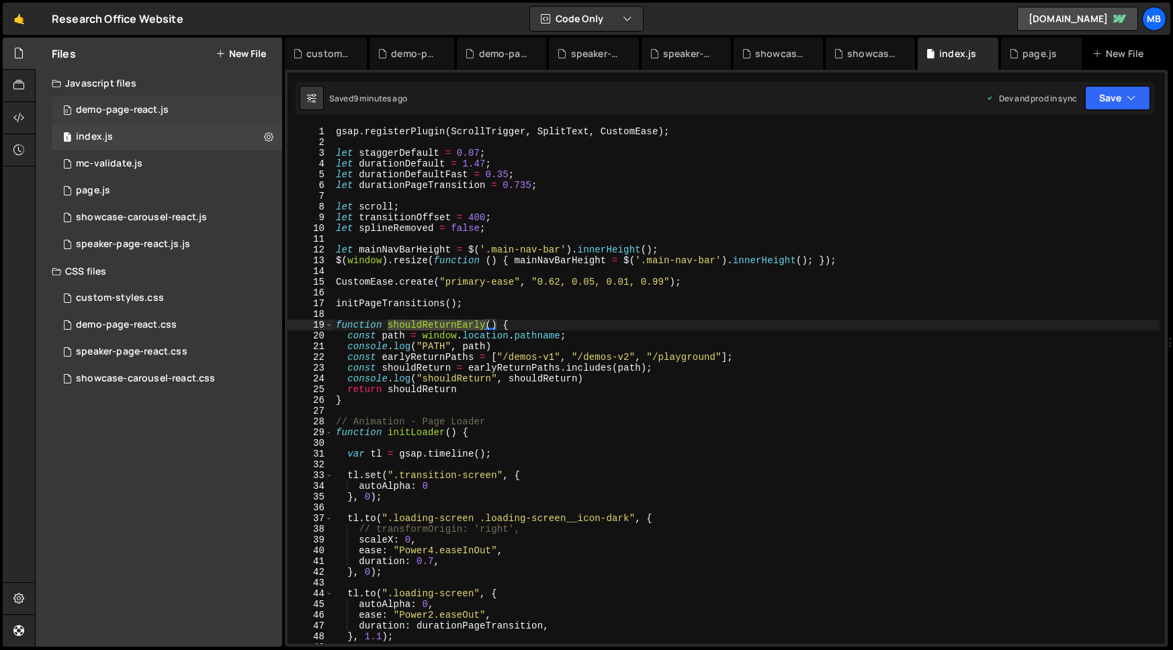
click at [131, 108] on div "demo-page-react.js" at bounding box center [122, 110] width 93 height 12
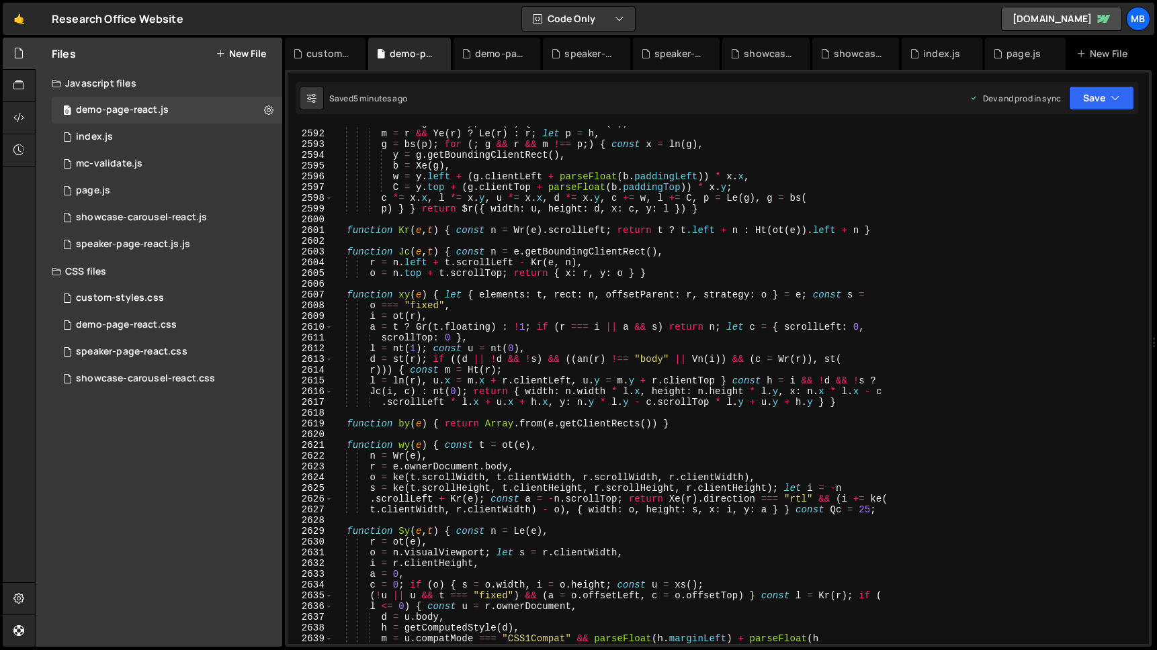
scroll to position [8148, 0]
click at [158, 131] on div "1 index.js 0" at bounding box center [167, 137] width 230 height 27
click at [166, 116] on div "0 demo-page-react.js 0" at bounding box center [167, 110] width 230 height 27
click at [539, 200] on div "d = o . height / i . y ; if ( s ) { const h = Le ( s ) , m = r && Ye ( r ) ? Le…" at bounding box center [738, 387] width 810 height 539
type textarea ".DemoPage = { initDemoPage: bT } }));"
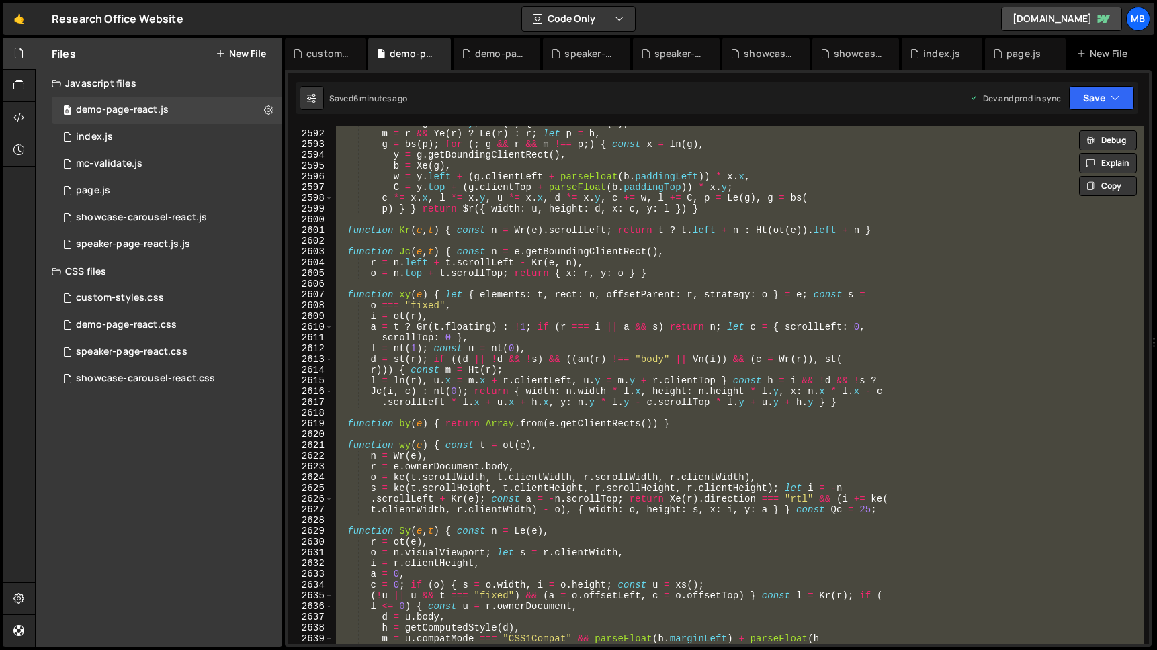
paste textarea
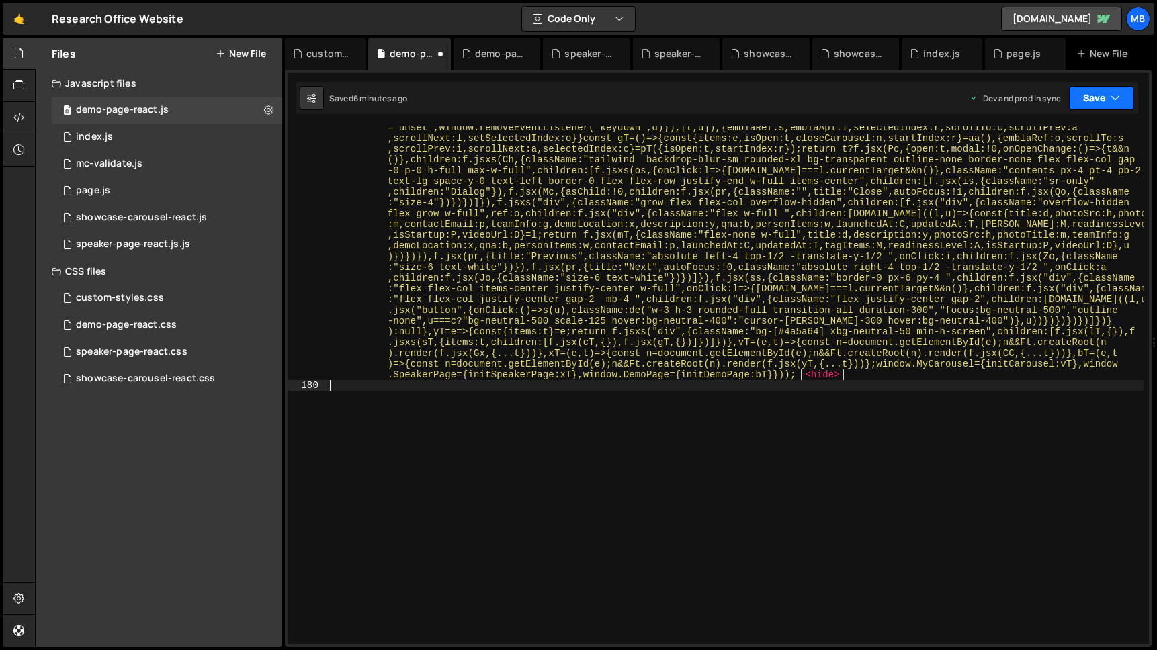
click at [1117, 94] on icon "button" at bounding box center [1114, 97] width 9 height 13
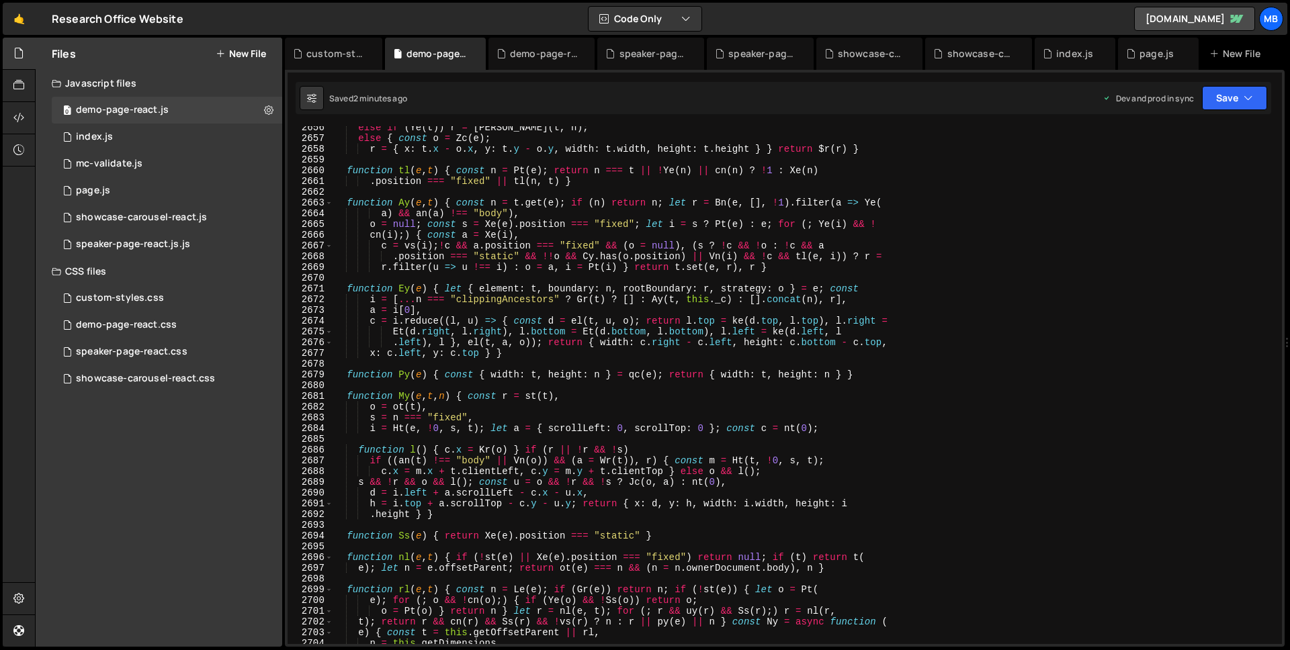
scroll to position [8352, 0]
